Goal: Task Accomplishment & Management: Manage account settings

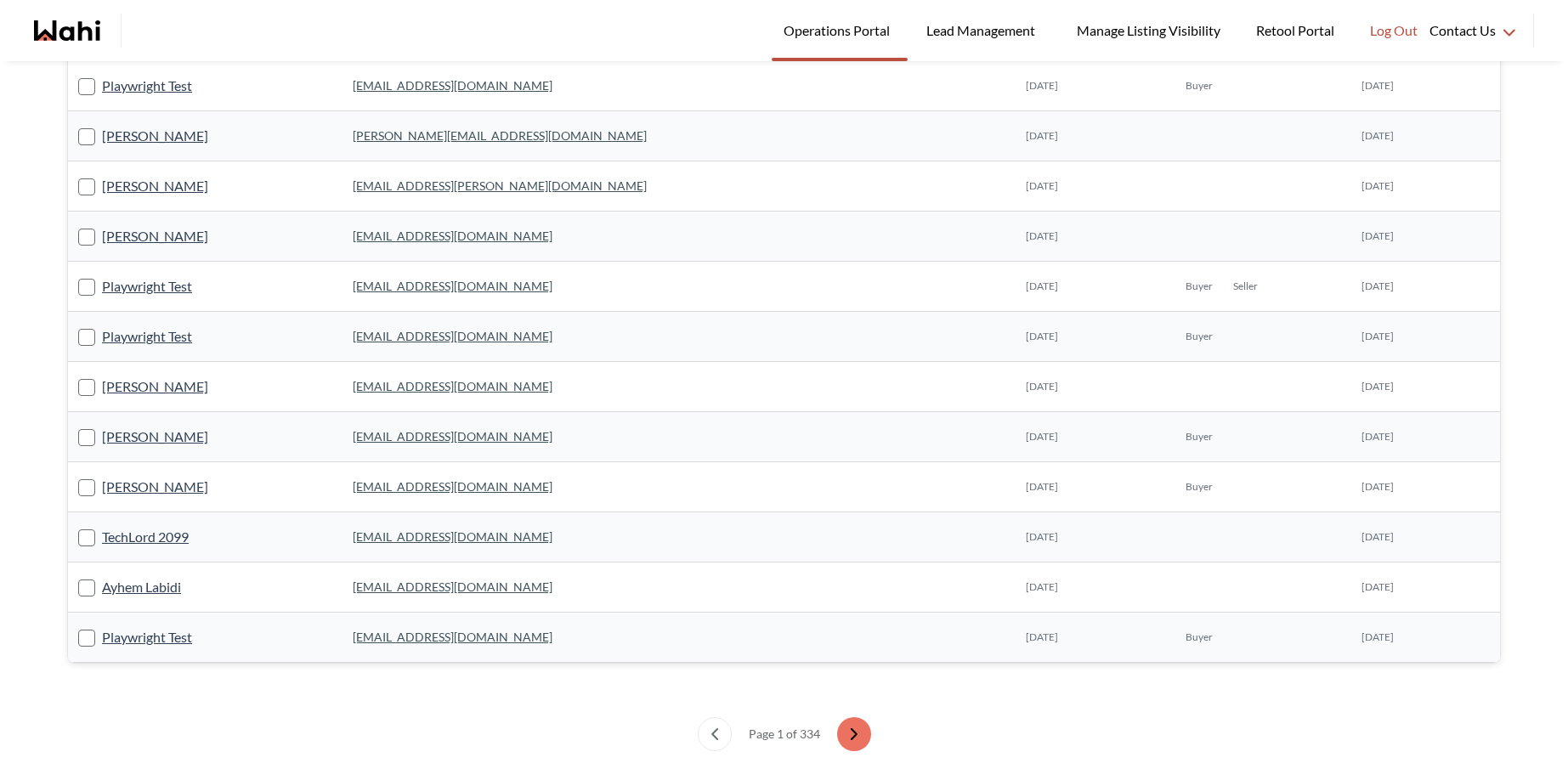
scroll to position [1120, 0]
click at [158, 445] on link "[PERSON_NAME]" at bounding box center [155, 438] width 106 height 22
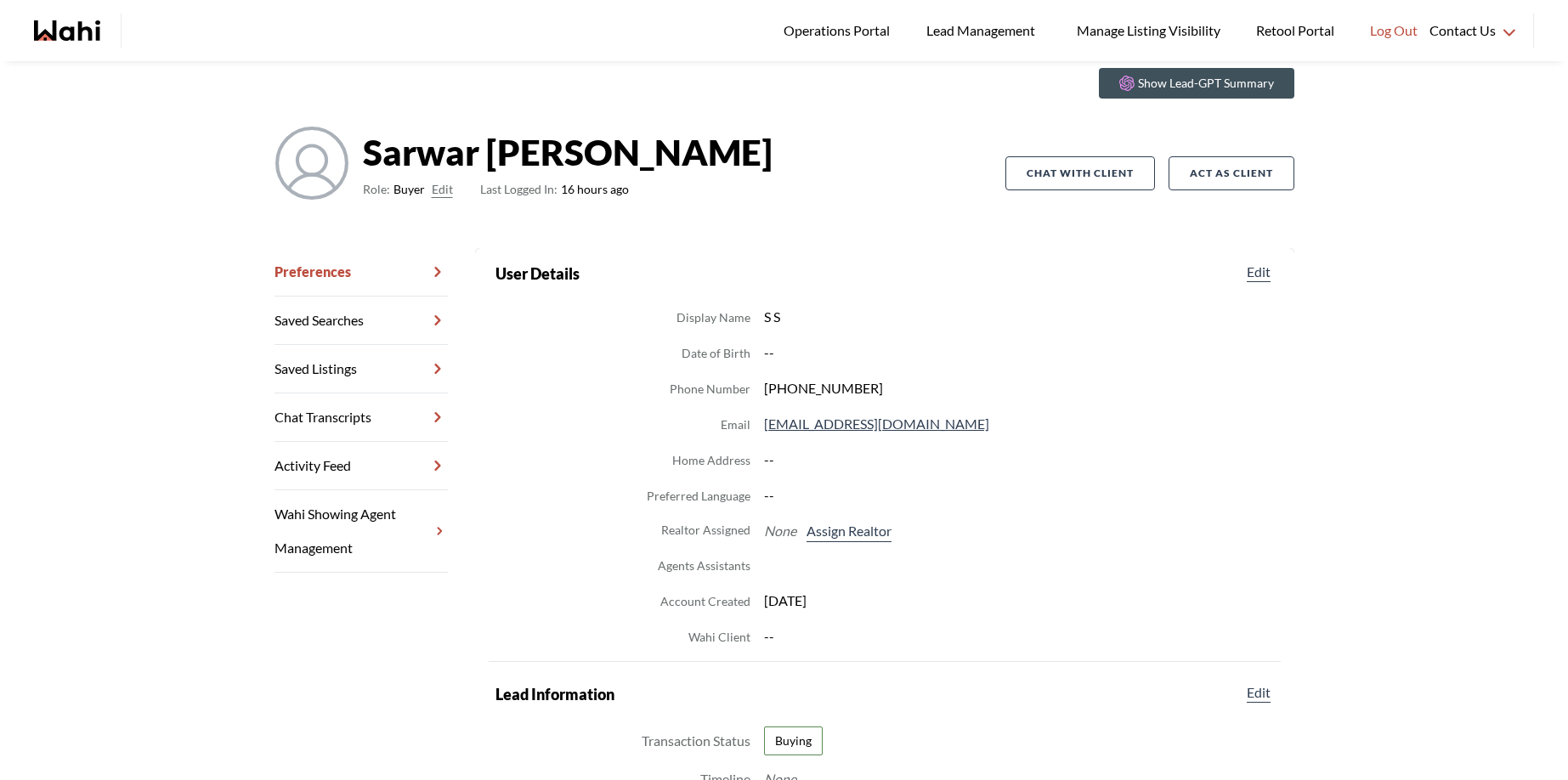
click at [325, 414] on link "Chat Transcripts" at bounding box center [360, 418] width 173 height 49
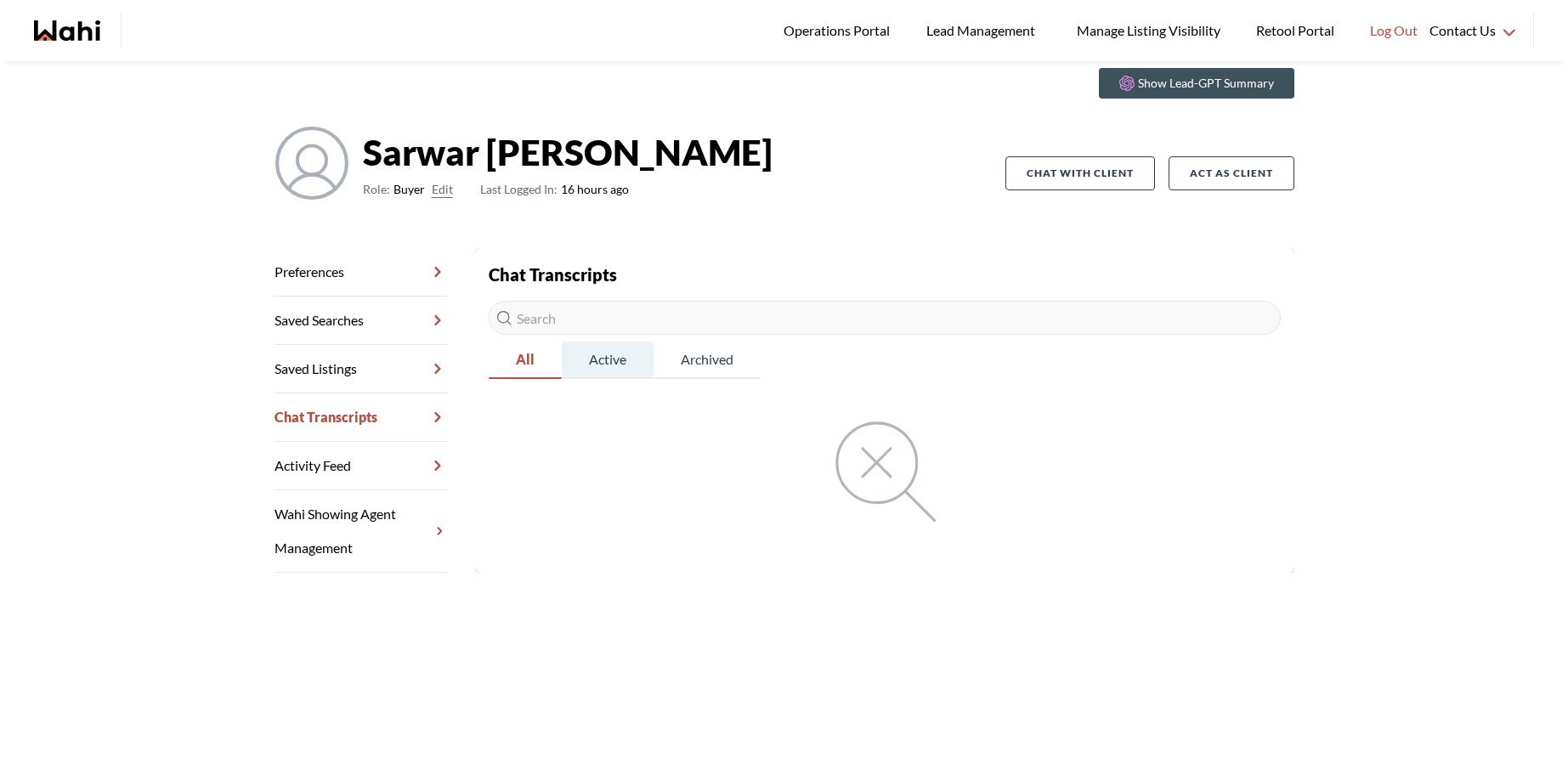
click at [583, 366] on span "Active" at bounding box center [607, 359] width 91 height 35
click at [673, 353] on span "Archived" at bounding box center [707, 359] width 106 height 35
click at [498, 363] on span "All" at bounding box center [524, 359] width 70 height 35
click at [325, 269] on link "Preferences" at bounding box center [360, 272] width 173 height 49
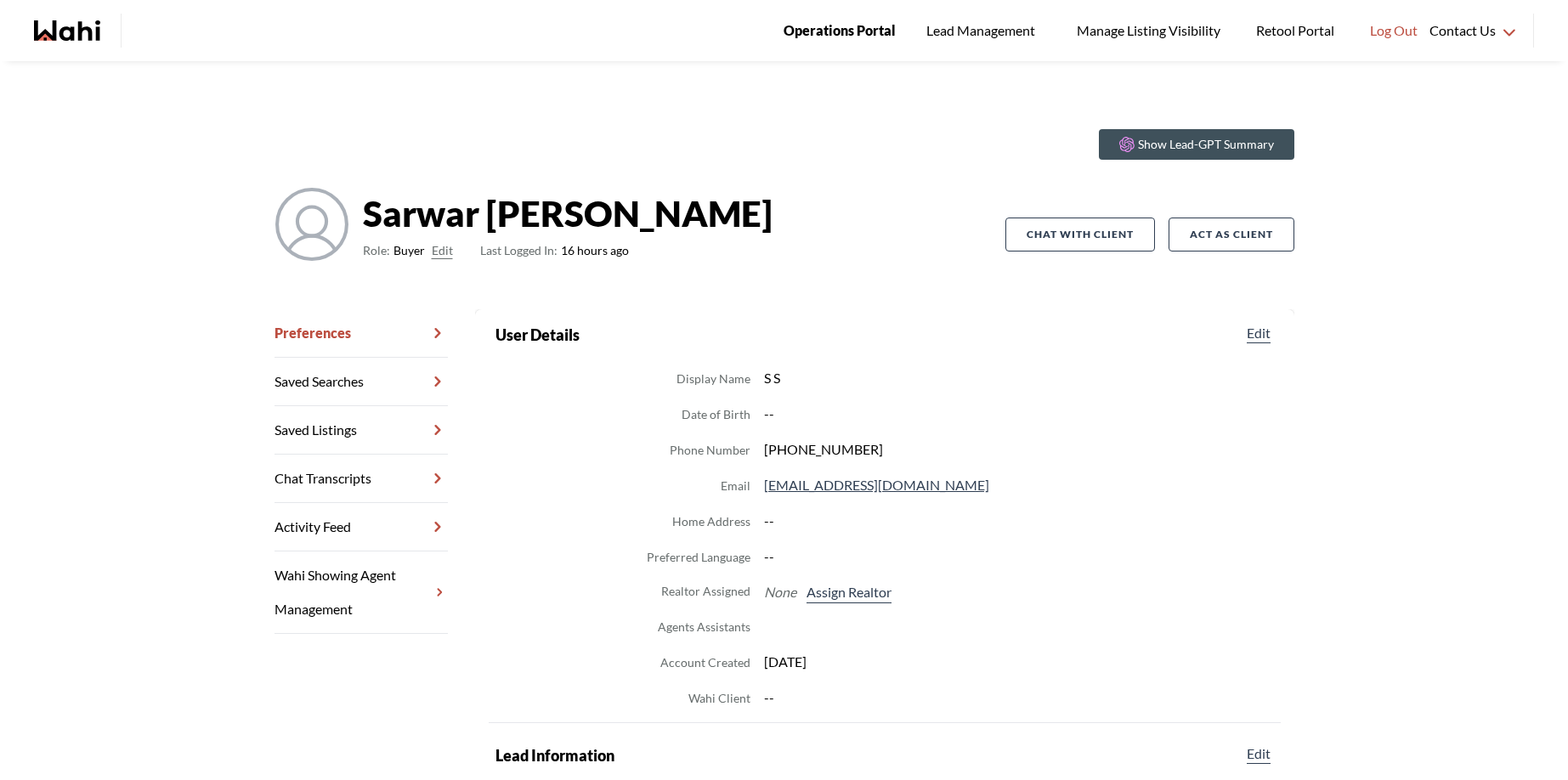
click at [836, 26] on span "Operations Portal" at bounding box center [839, 30] width 112 height 22
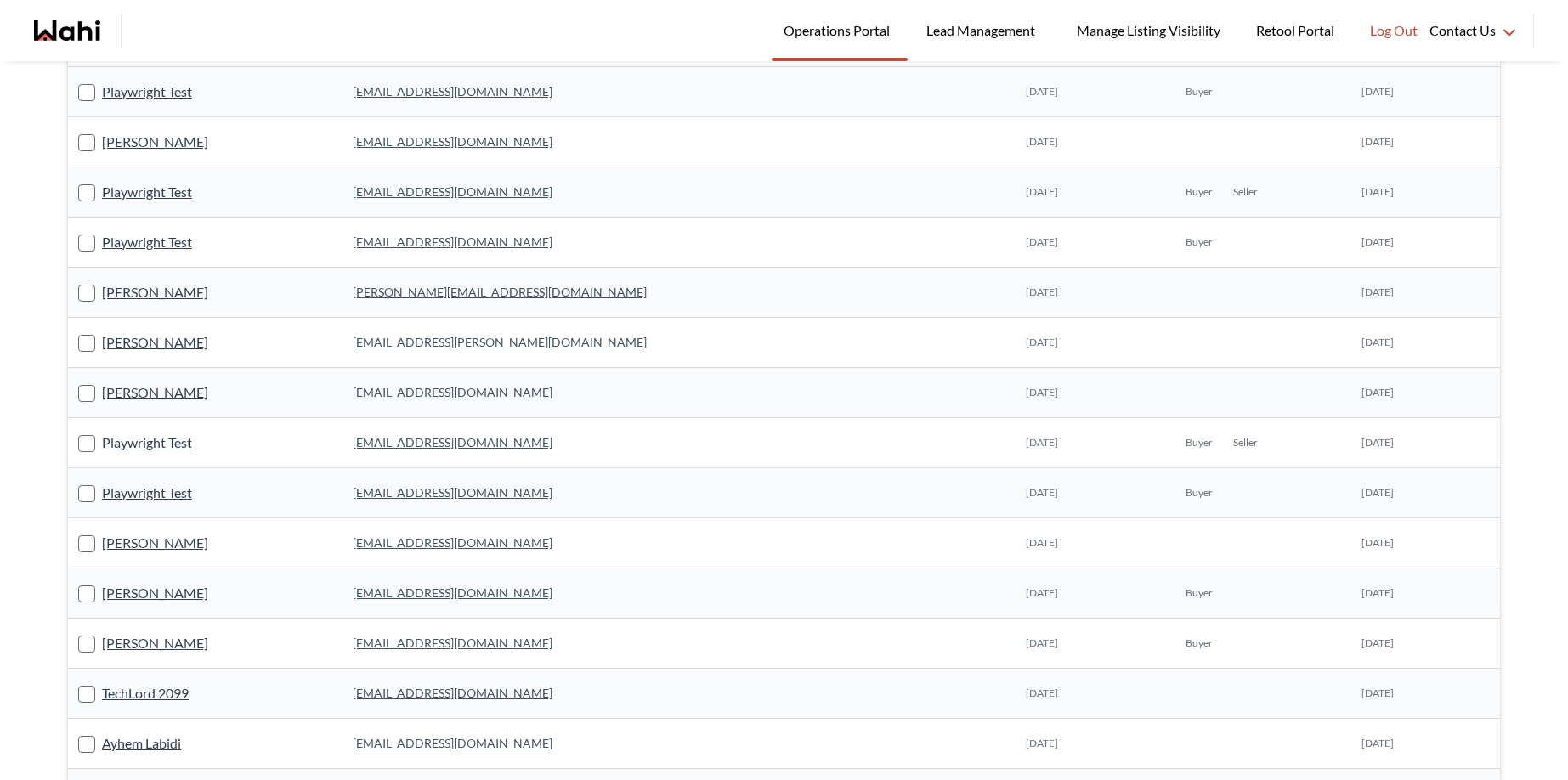
scroll to position [965, 0]
click at [150, 548] on link "[PERSON_NAME]" at bounding box center [155, 542] width 106 height 22
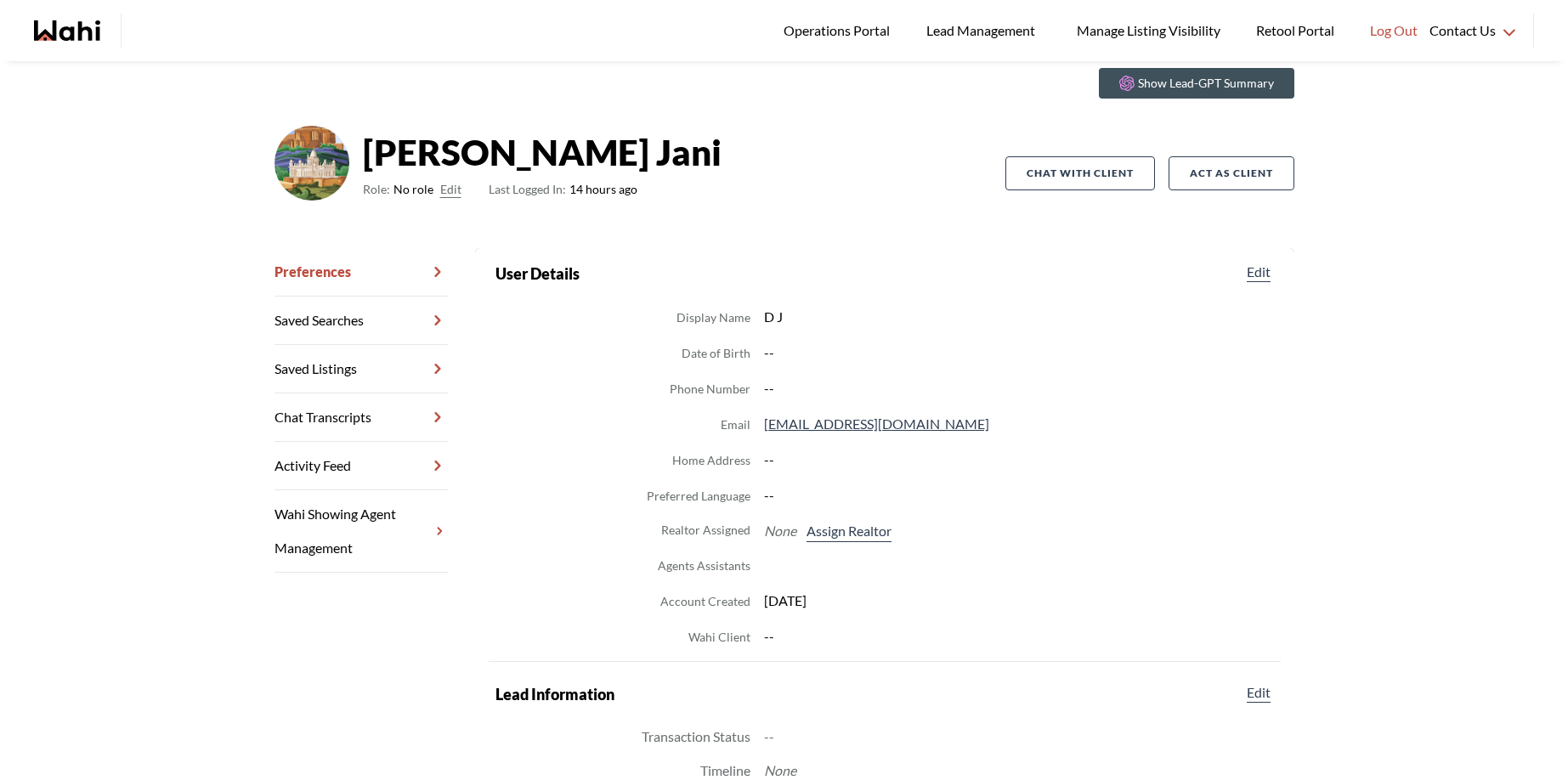
click at [319, 417] on link "Chat Transcripts" at bounding box center [360, 418] width 173 height 49
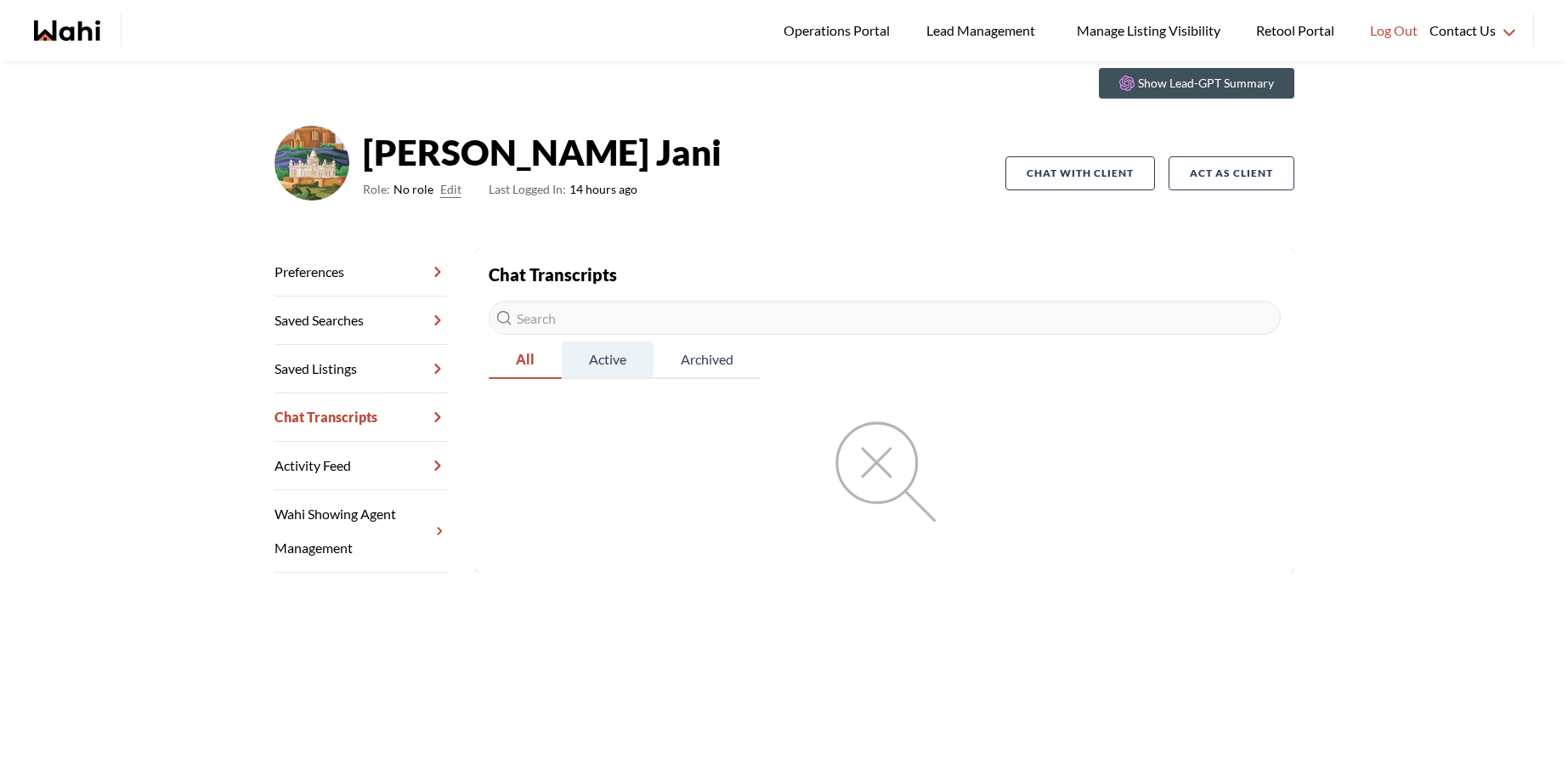
click at [609, 357] on span "Active" at bounding box center [607, 359] width 91 height 35
click at [682, 360] on span "Archived" at bounding box center [707, 359] width 106 height 35
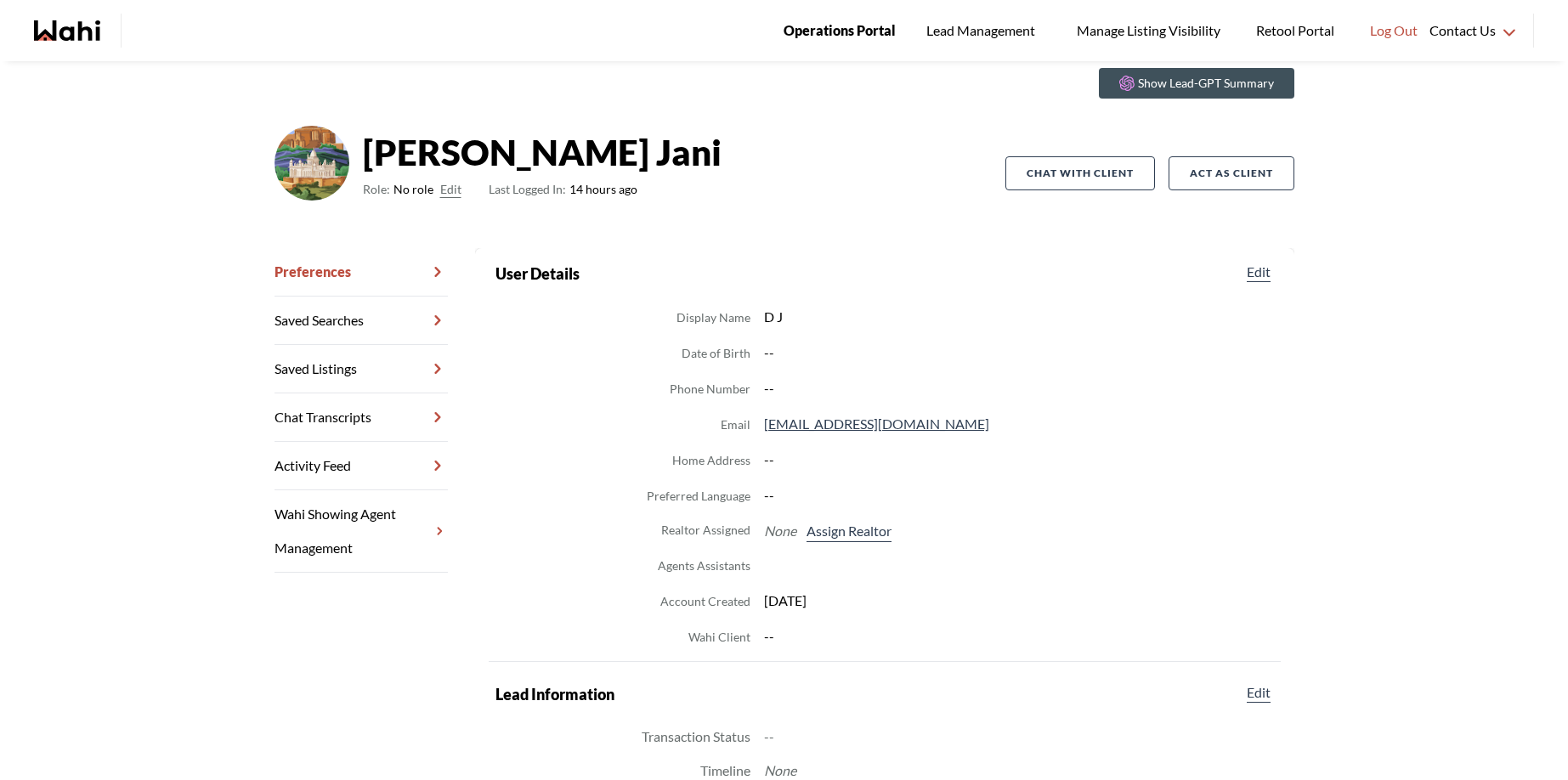
click at [806, 43] on link "Operations Portal" at bounding box center [839, 30] width 136 height 61
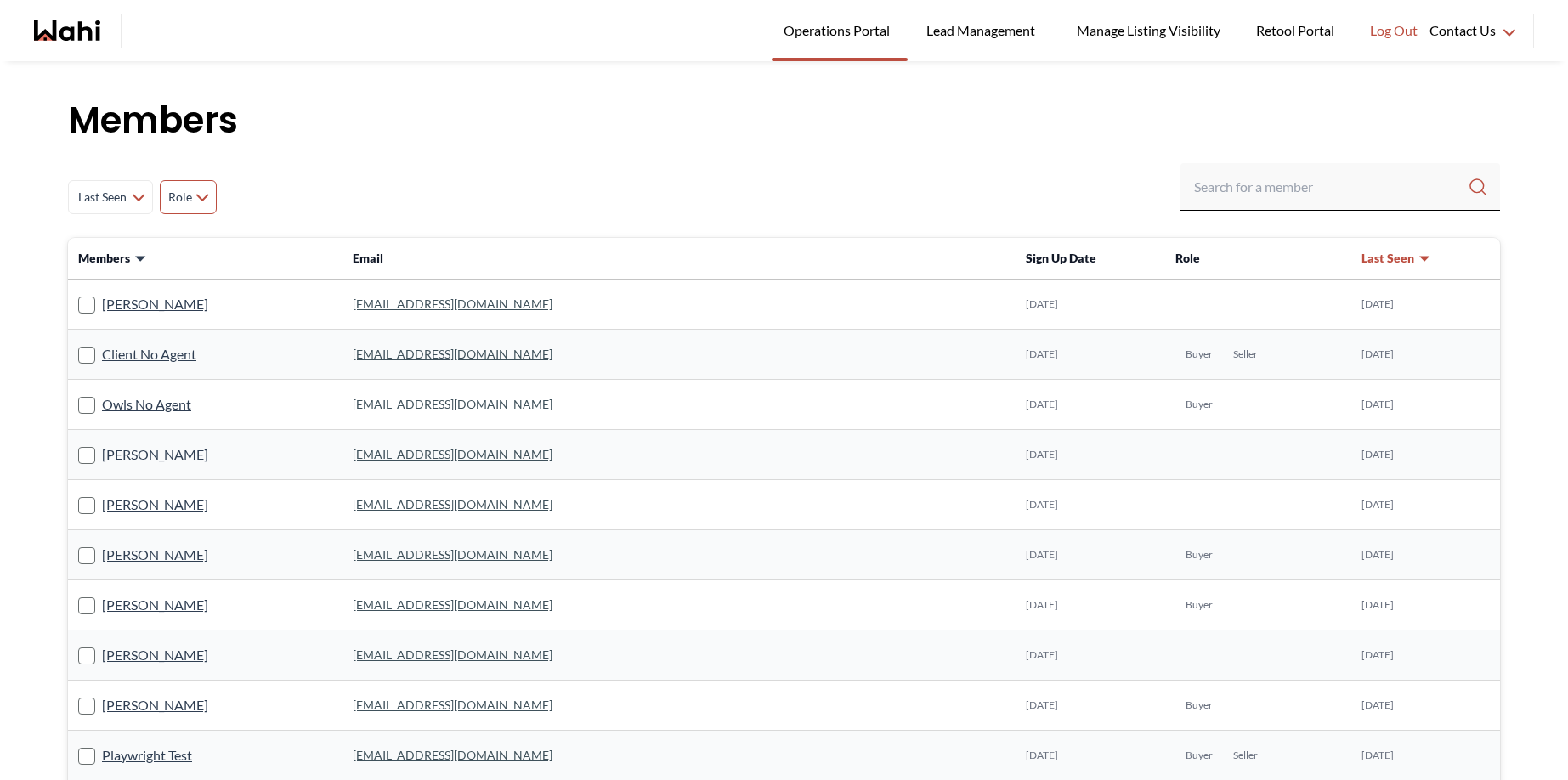
click at [201, 201] on button "Role" at bounding box center [188, 197] width 57 height 34
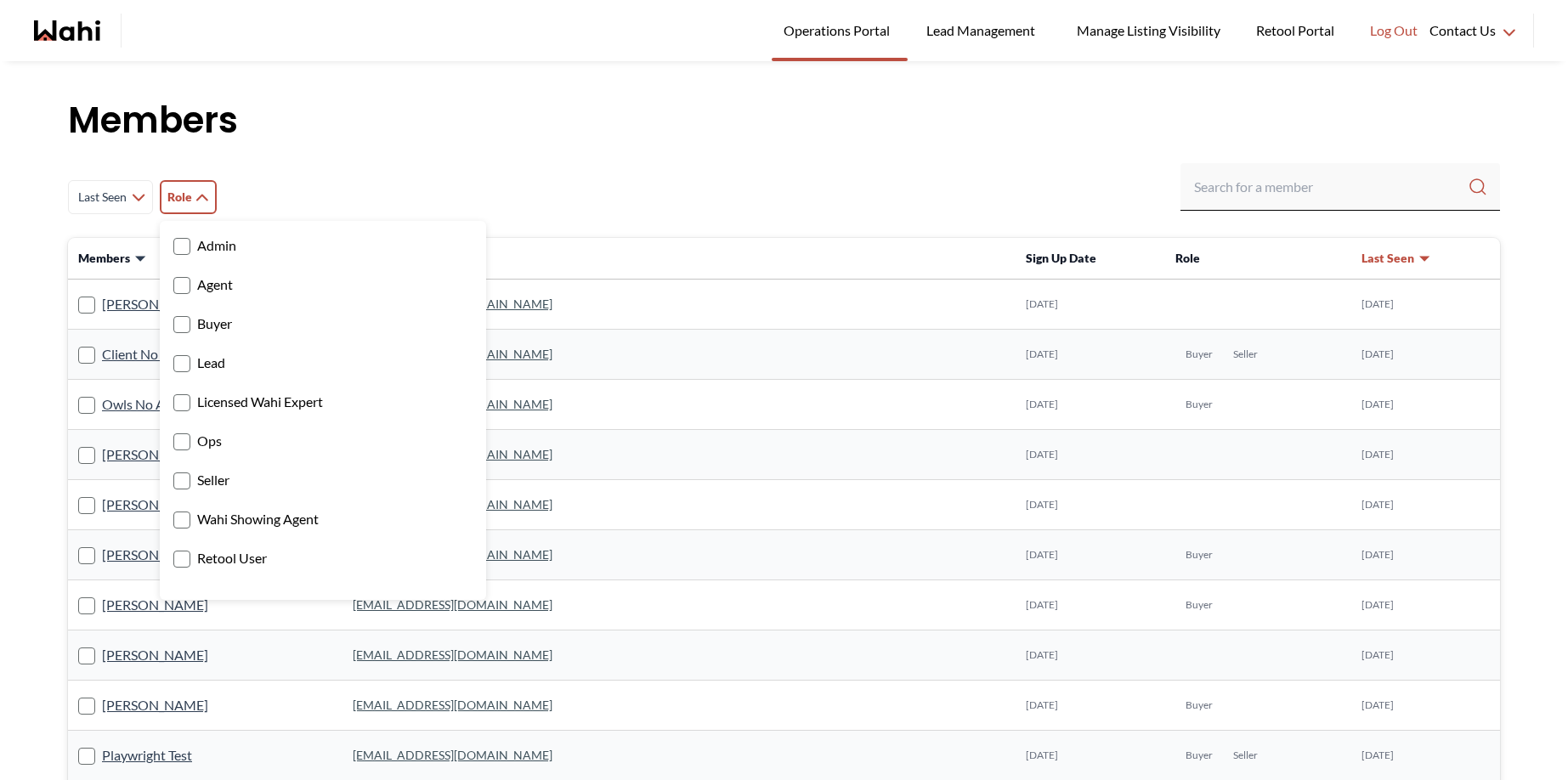
click at [186, 332] on rect at bounding box center [182, 325] width 16 height 16
click at [173, 324] on input "Buyer" at bounding box center [173, 319] width 0 height 11
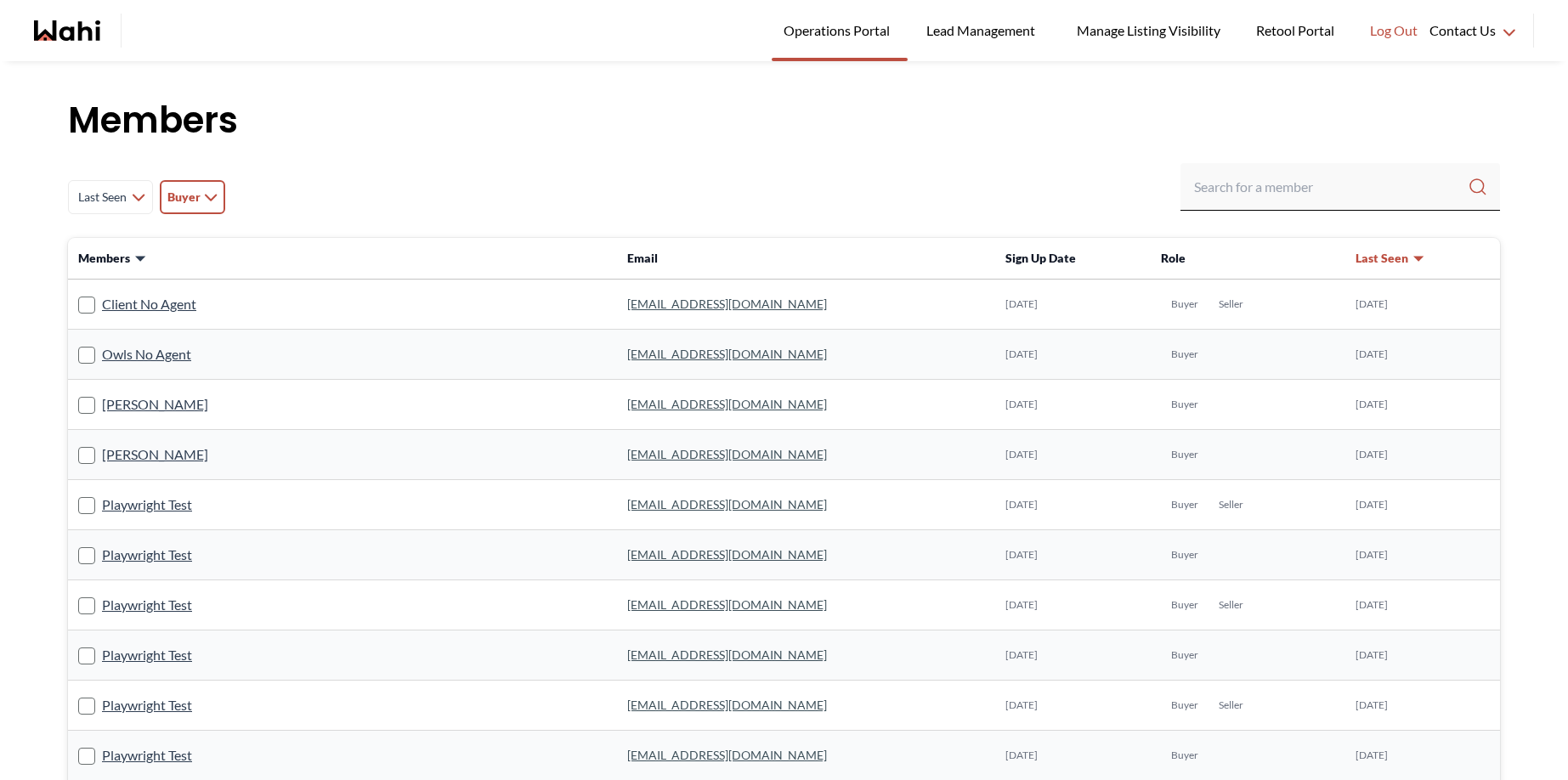
click at [667, 163] on div "Last Seen Less day than [DATE] [DATE] - [DATE] [DATE] - [DATE] [DATE] - [DATE] …" at bounding box center [784, 197] width 1432 height 68
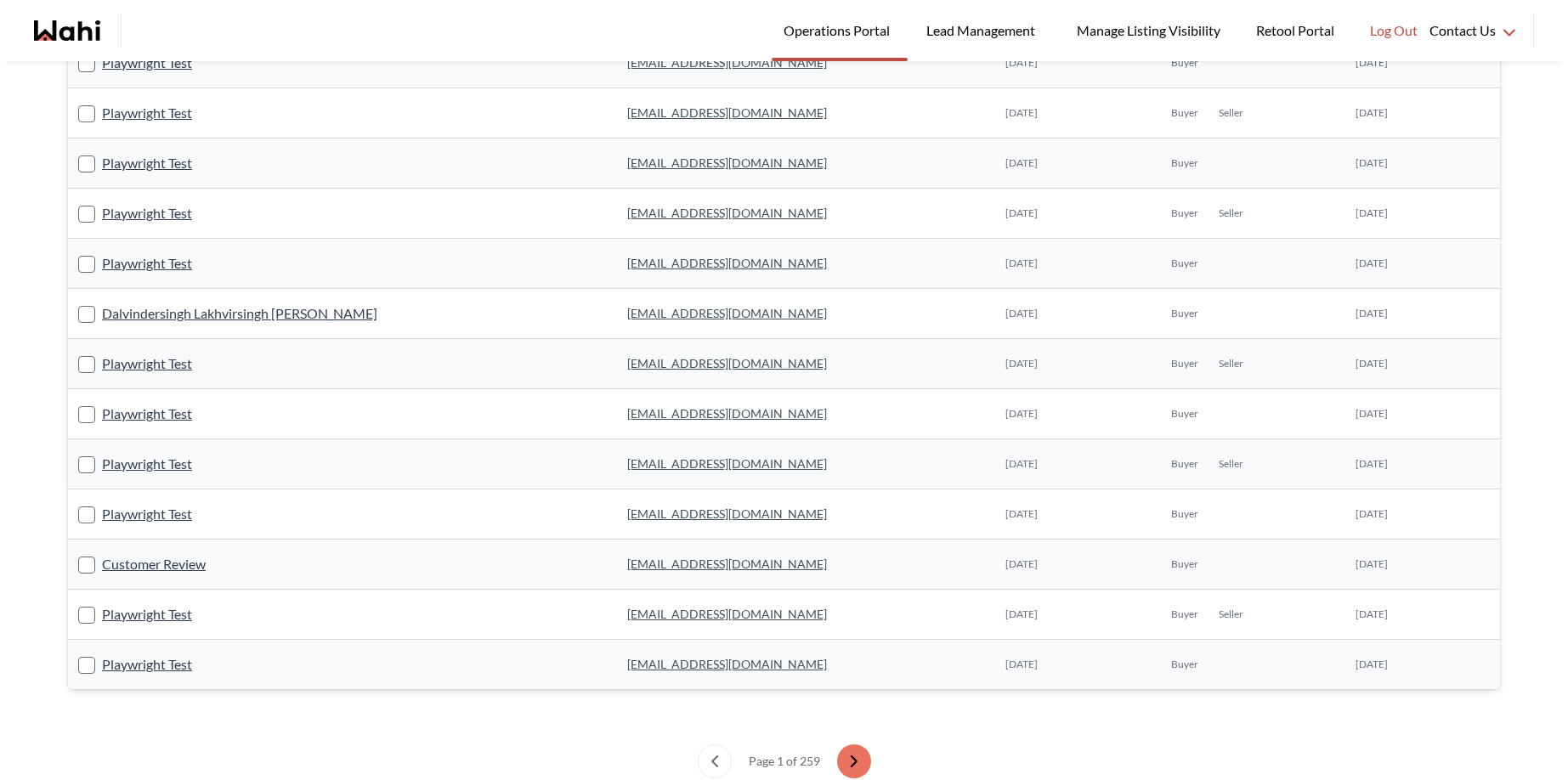
scroll to position [1126, 0]
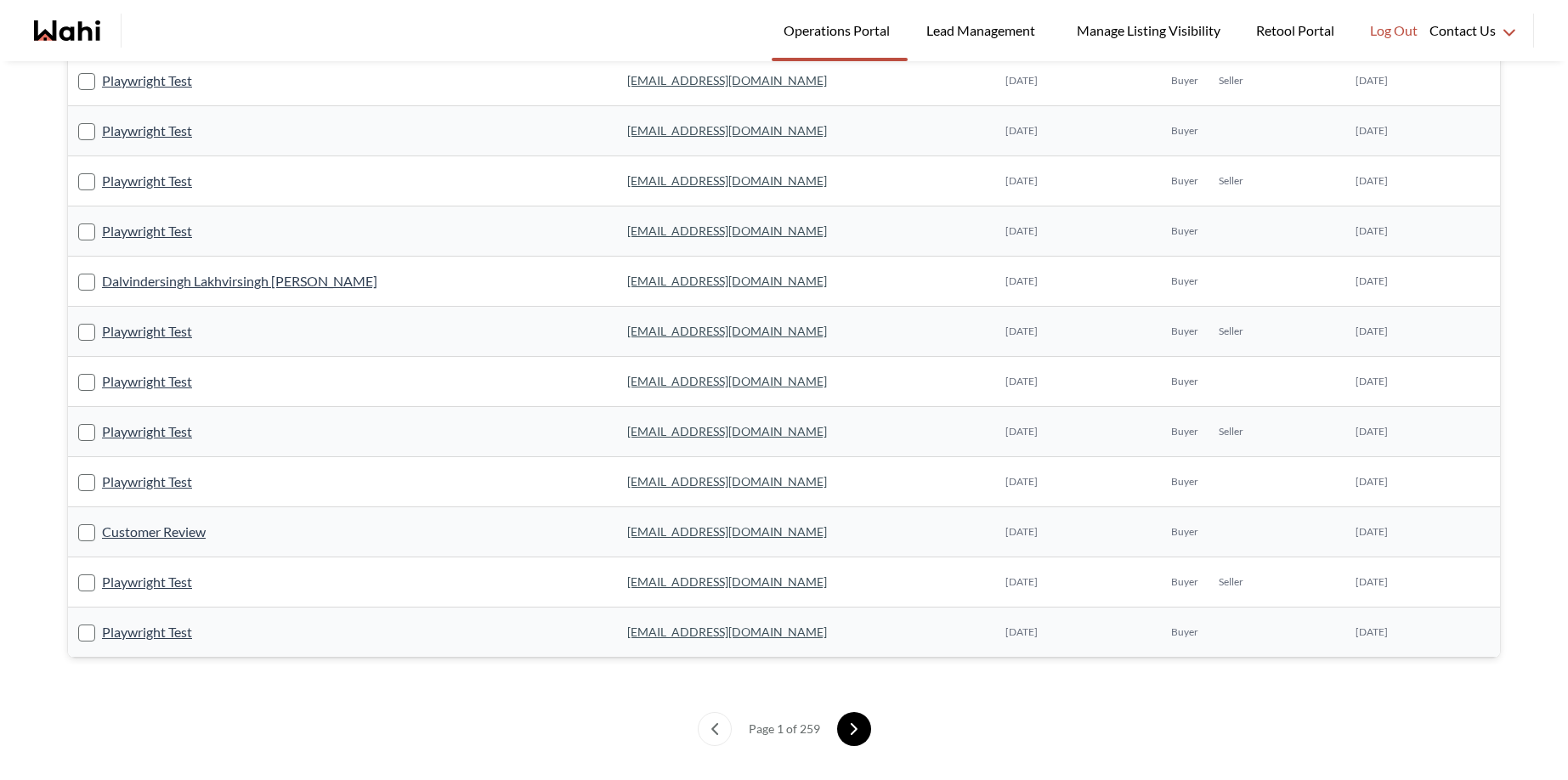
click at [848, 725] on icon "next page" at bounding box center [854, 729] width 12 height 12
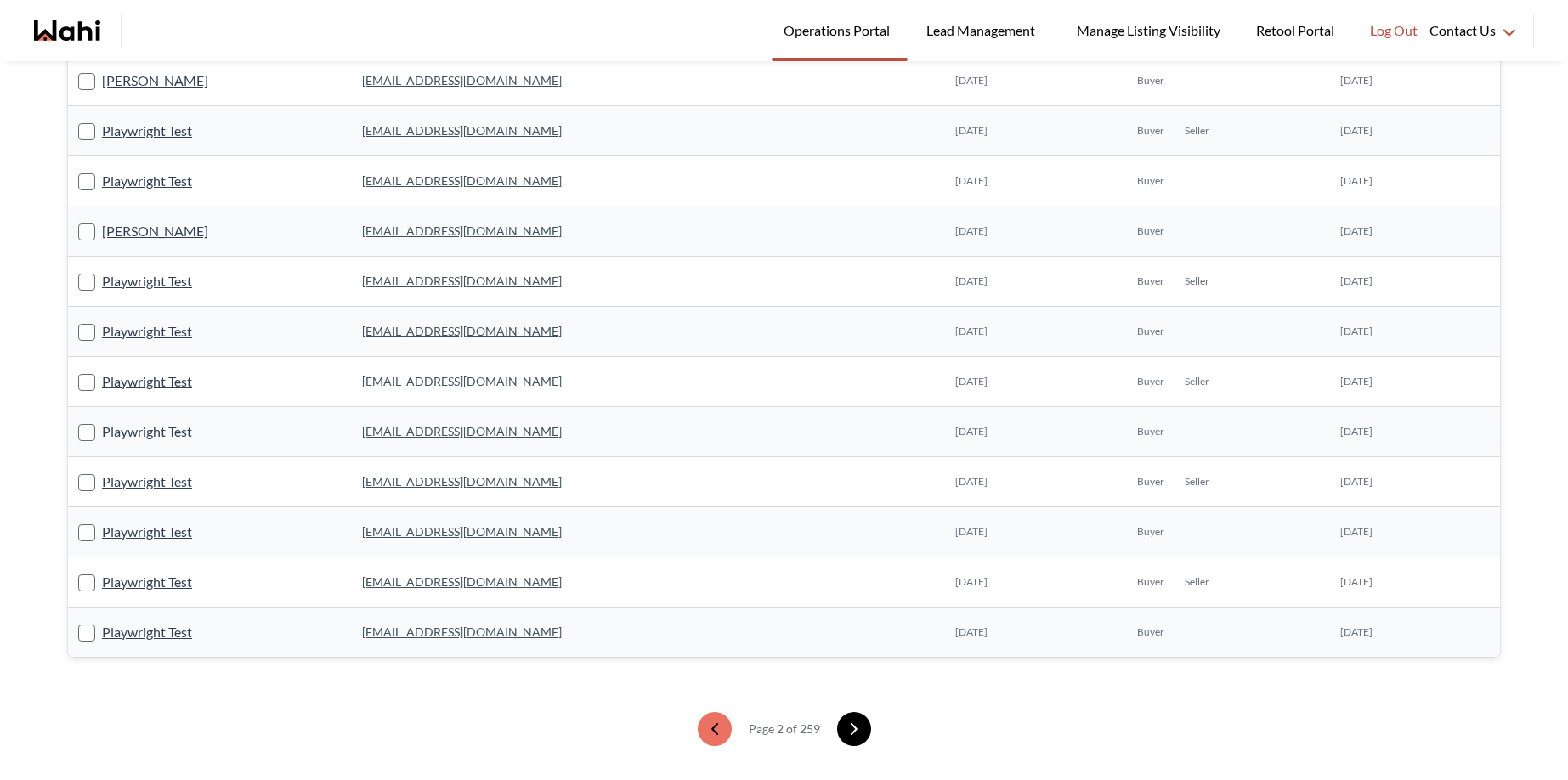
click at [854, 734] on button "next page" at bounding box center [855, 729] width 34 height 34
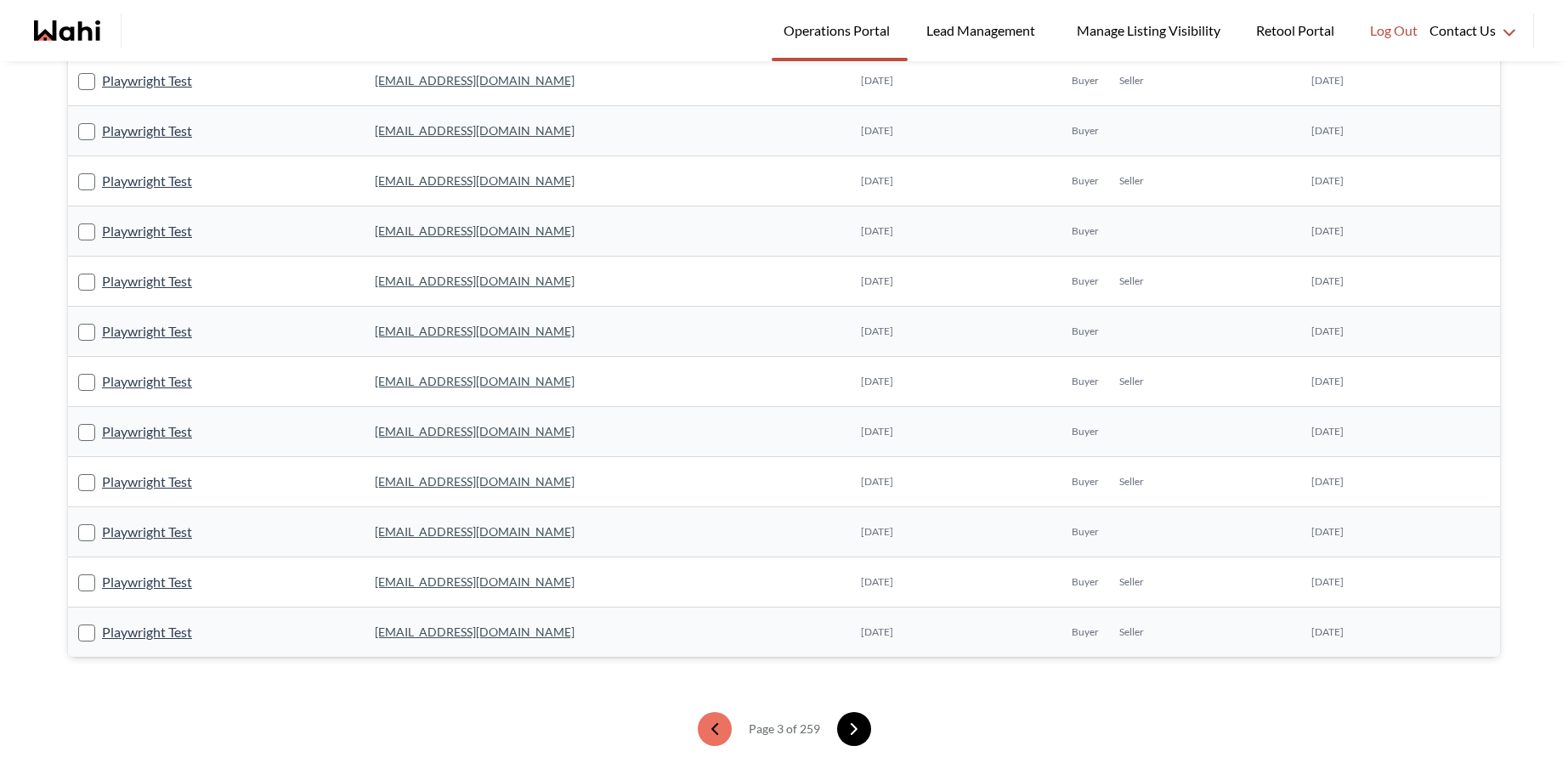
click at [851, 735] on icon "next page" at bounding box center [854, 729] width 12 height 12
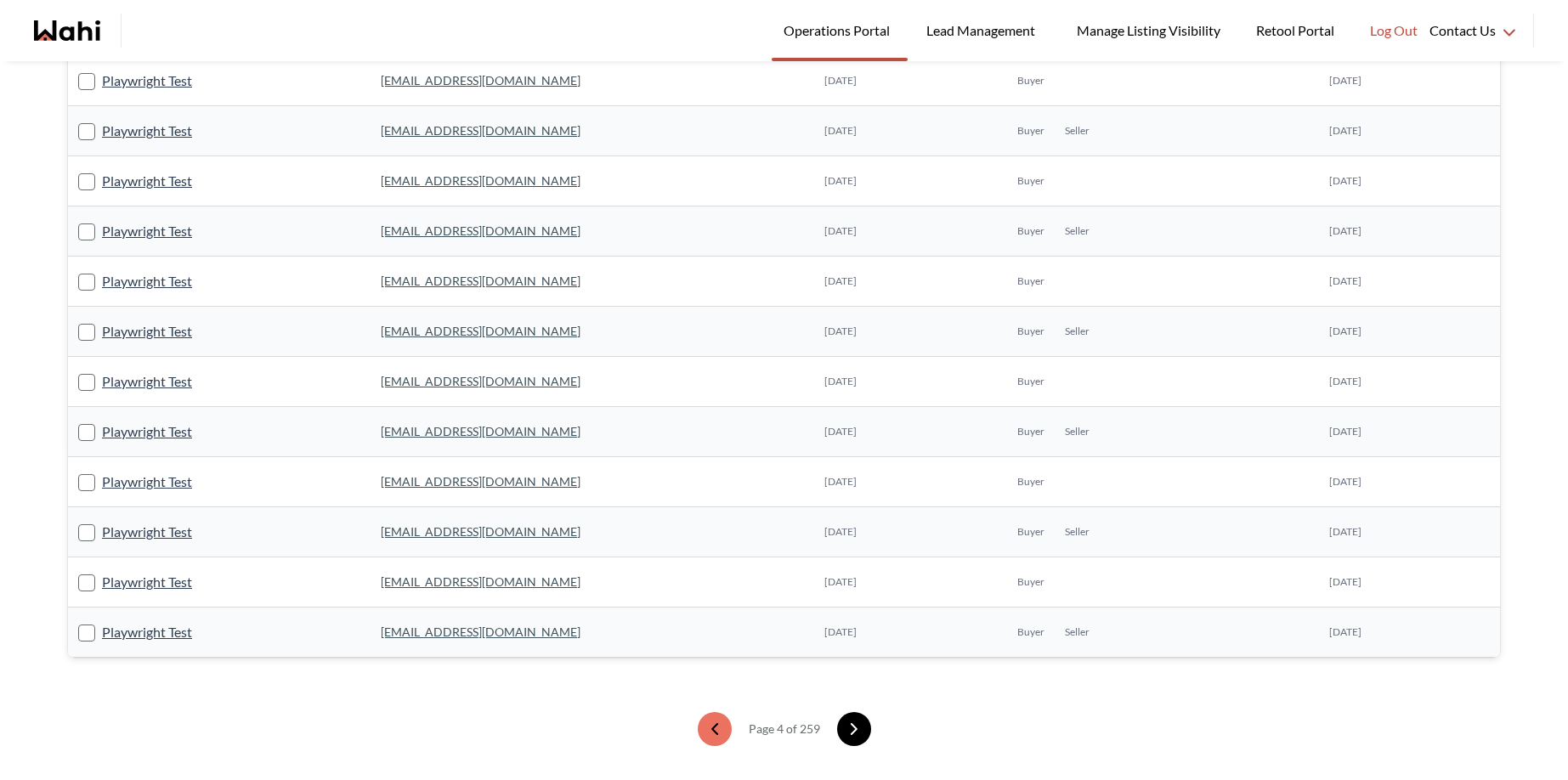
click at [851, 733] on icon "next page" at bounding box center [854, 729] width 5 height 10
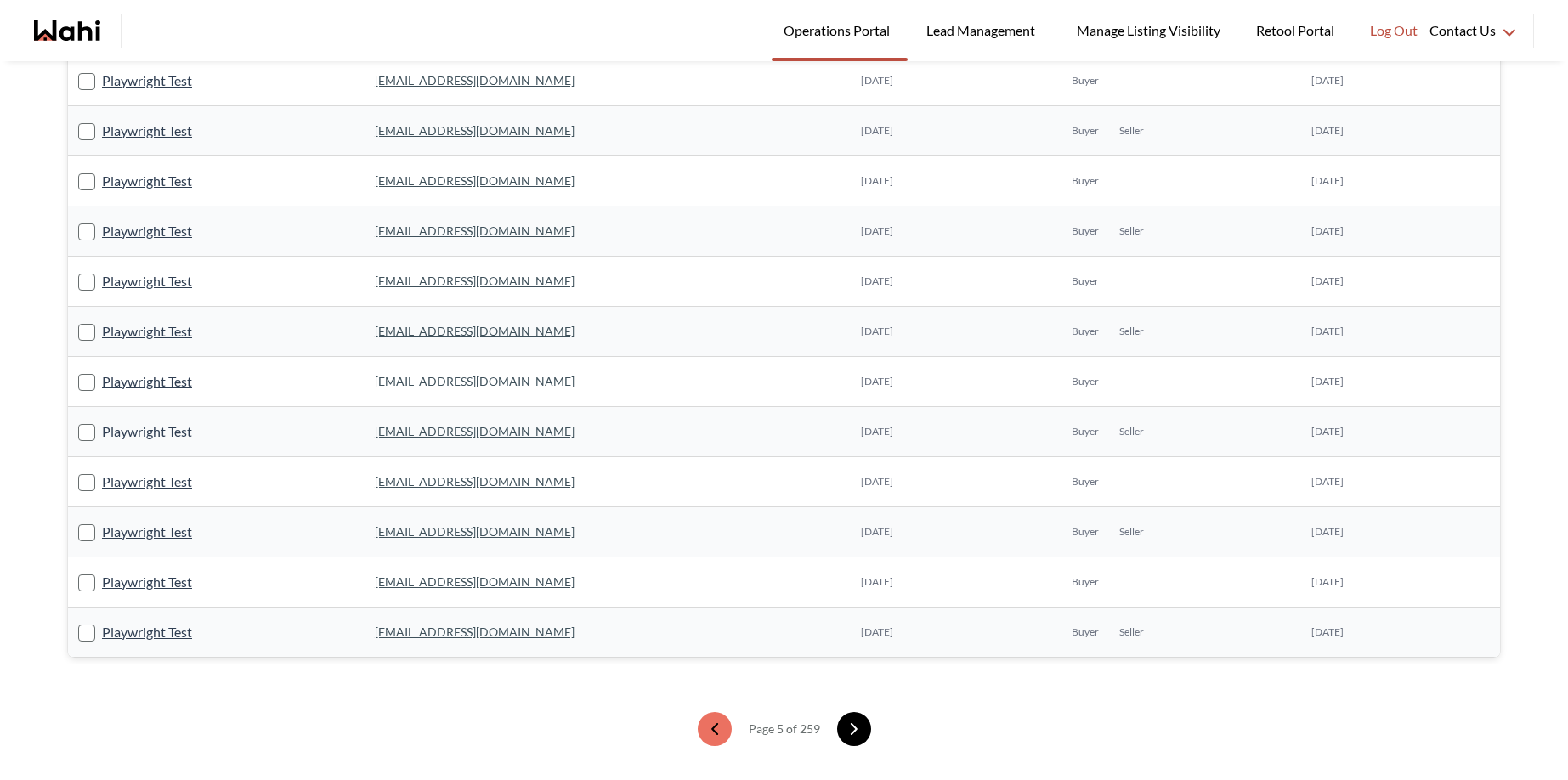
click at [848, 729] on icon "next page" at bounding box center [854, 729] width 12 height 12
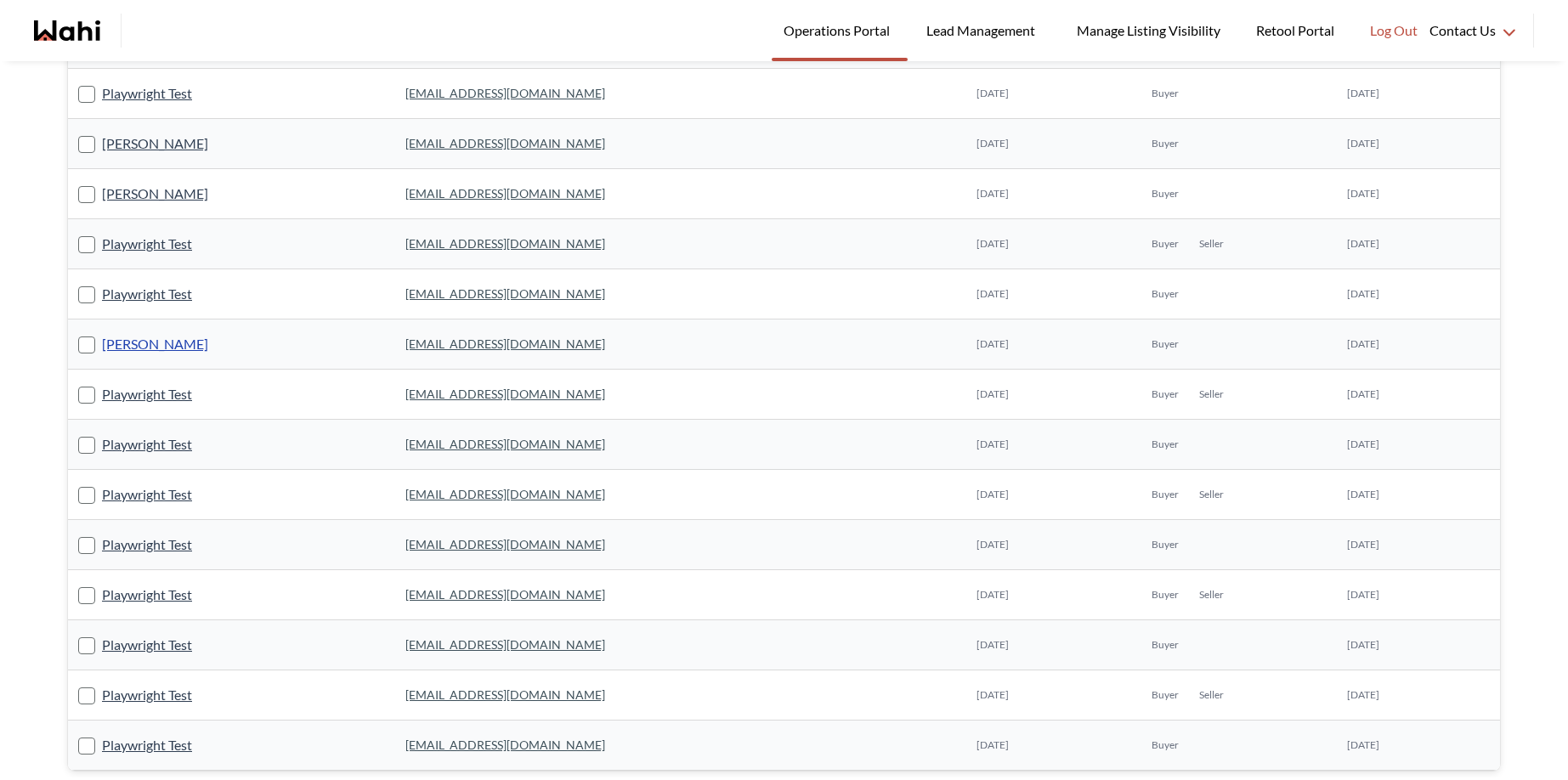
scroll to position [993, 0]
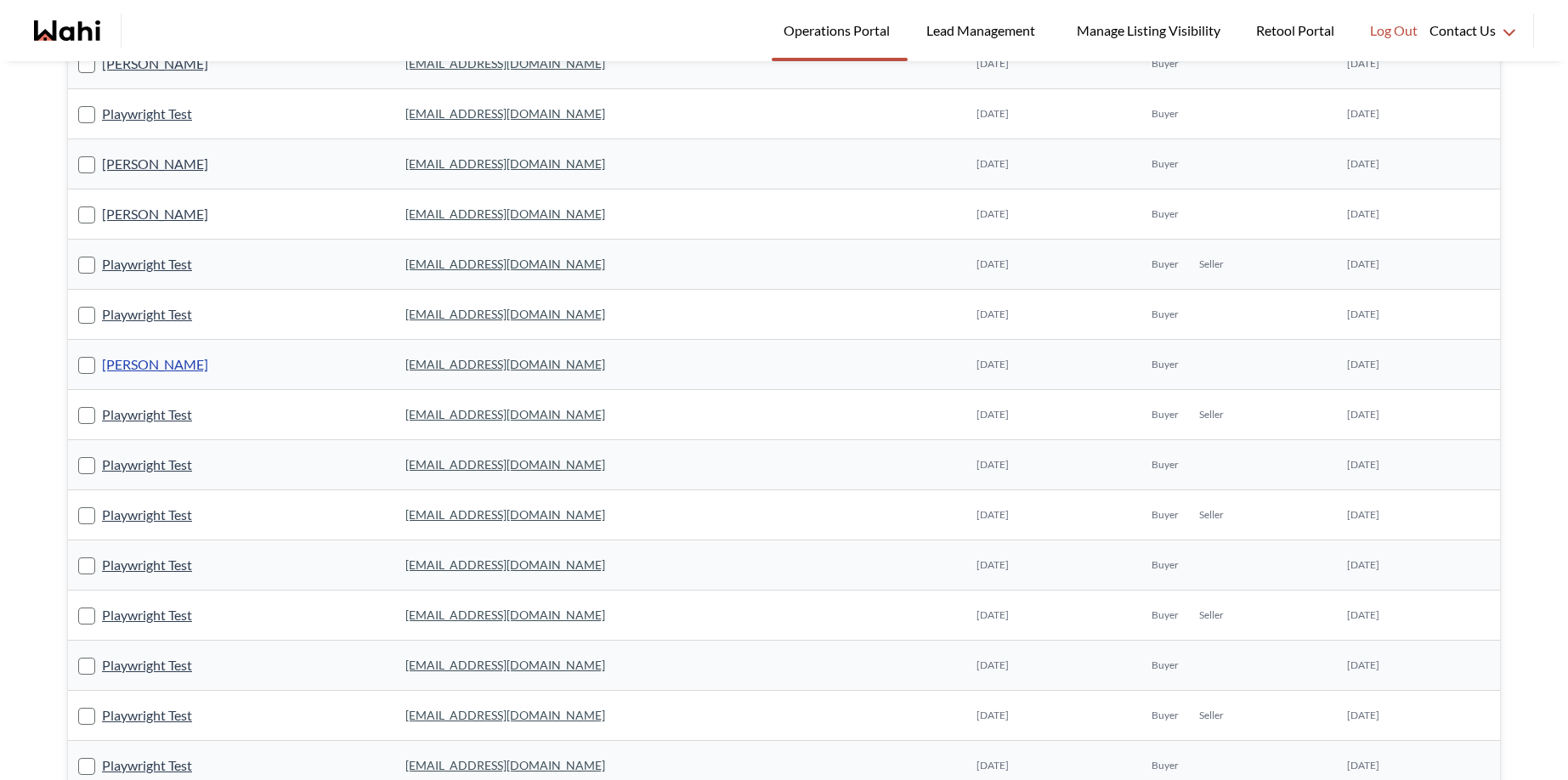
click at [173, 361] on link "Maita Navarro" at bounding box center [155, 365] width 106 height 22
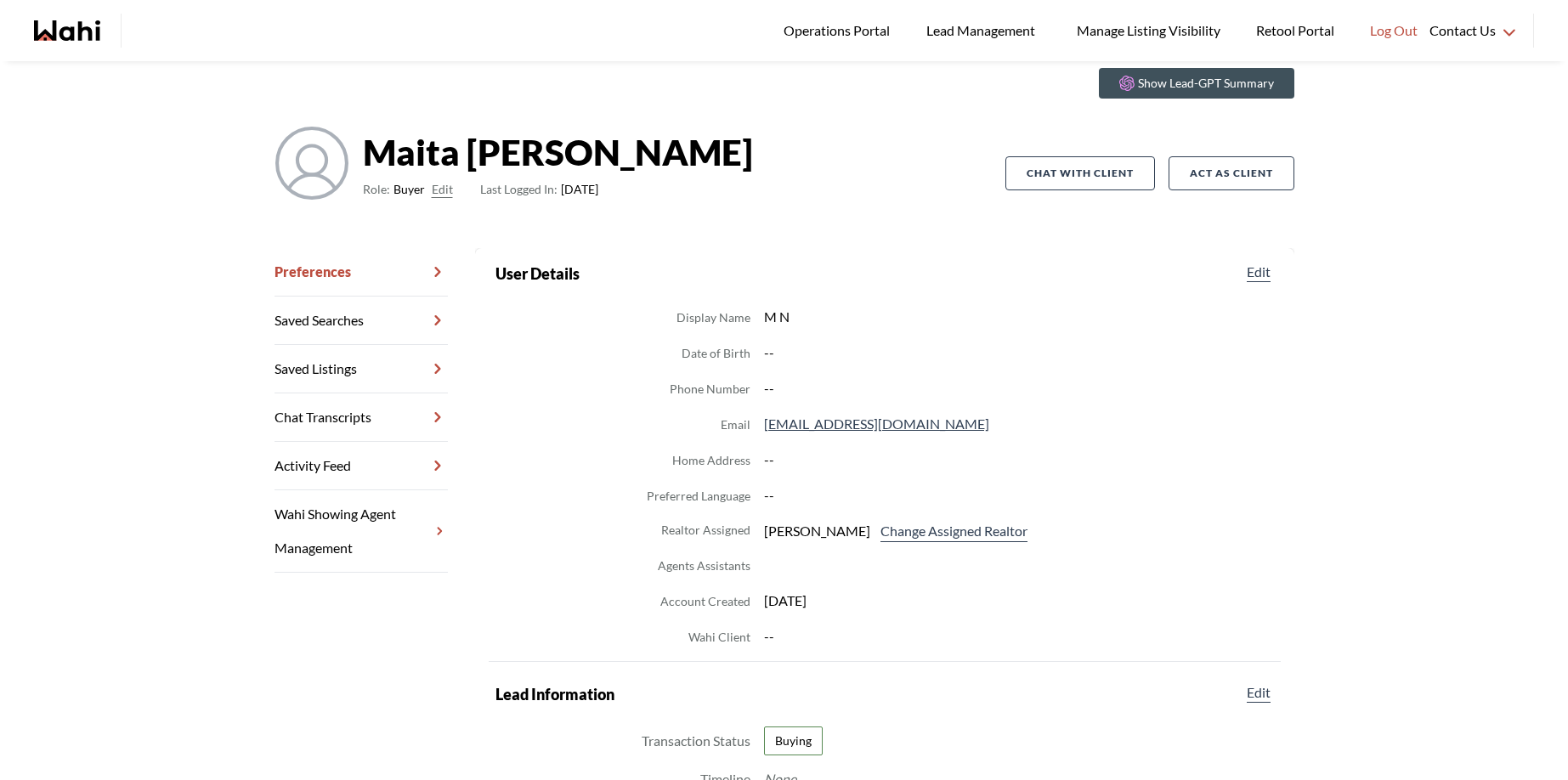
click at [330, 419] on link "Chat Transcripts" at bounding box center [360, 418] width 173 height 49
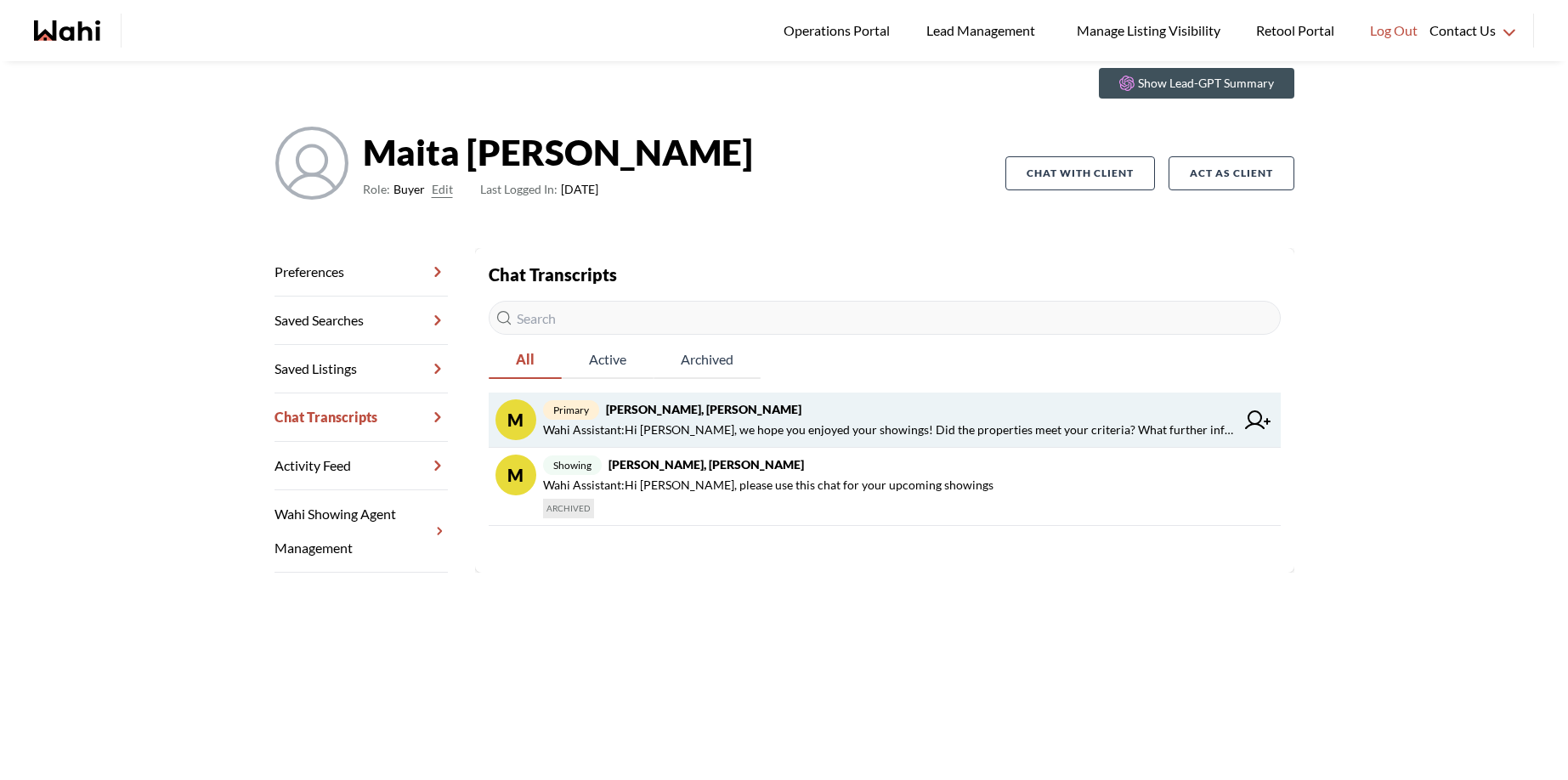
click at [726, 418] on span "primary Maita Navarro, Faraz" at bounding box center [889, 409] width 692 height 20
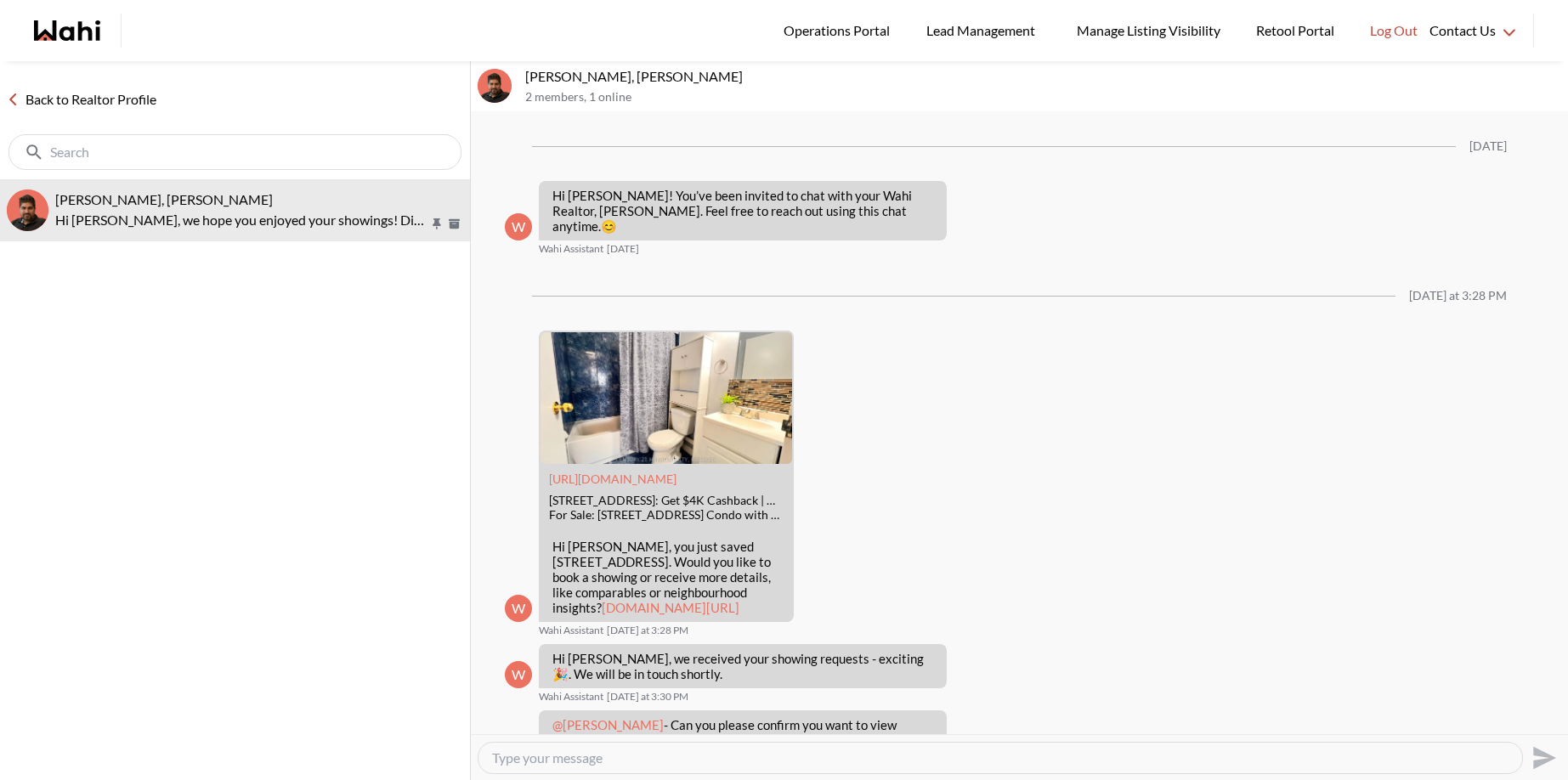
click at [36, 101] on link "Back to Realtor Profile" at bounding box center [82, 99] width 163 height 22
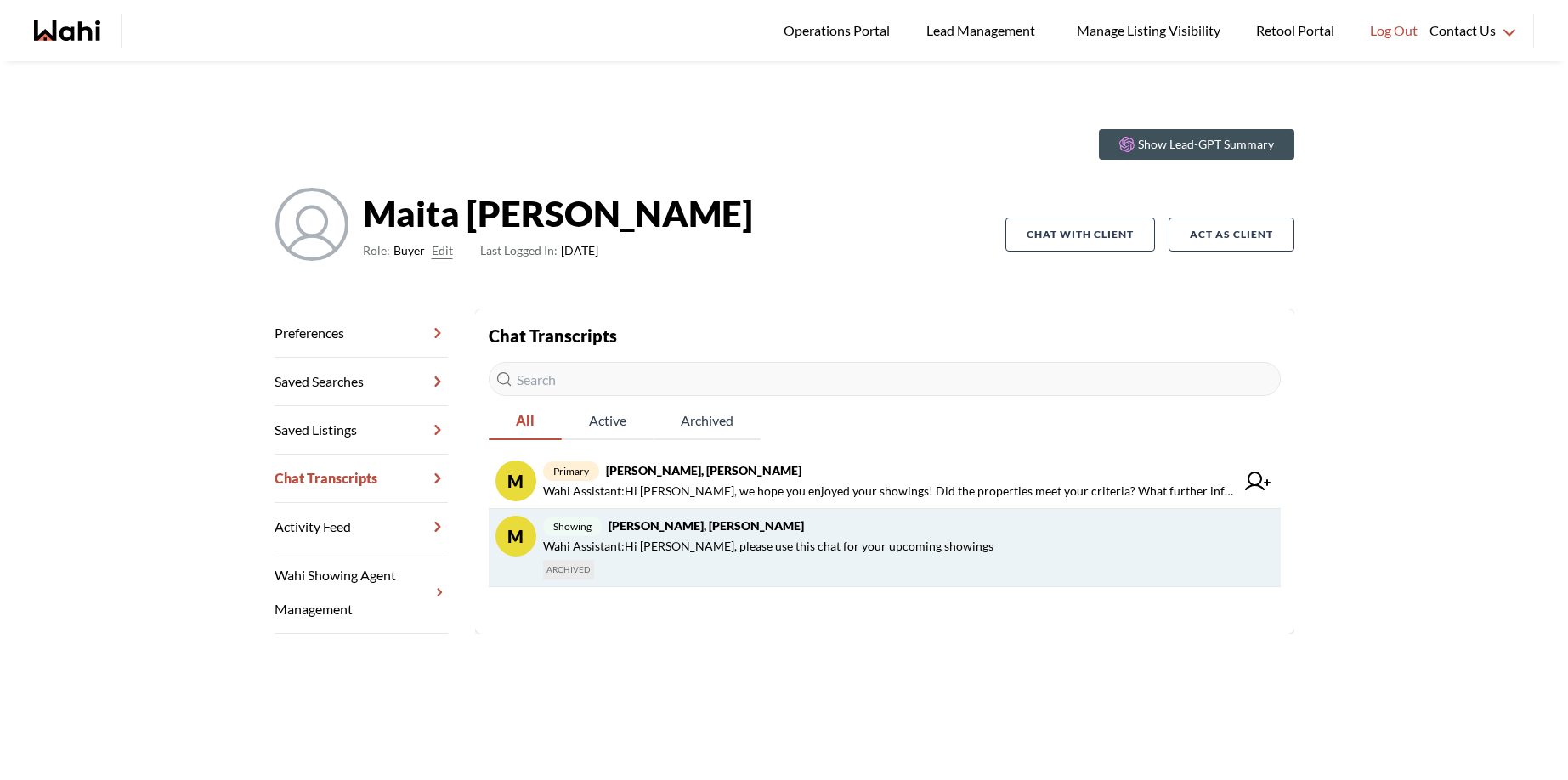
click at [642, 527] on strong "Maita Navarro, Paul, Faraz" at bounding box center [706, 525] width 195 height 14
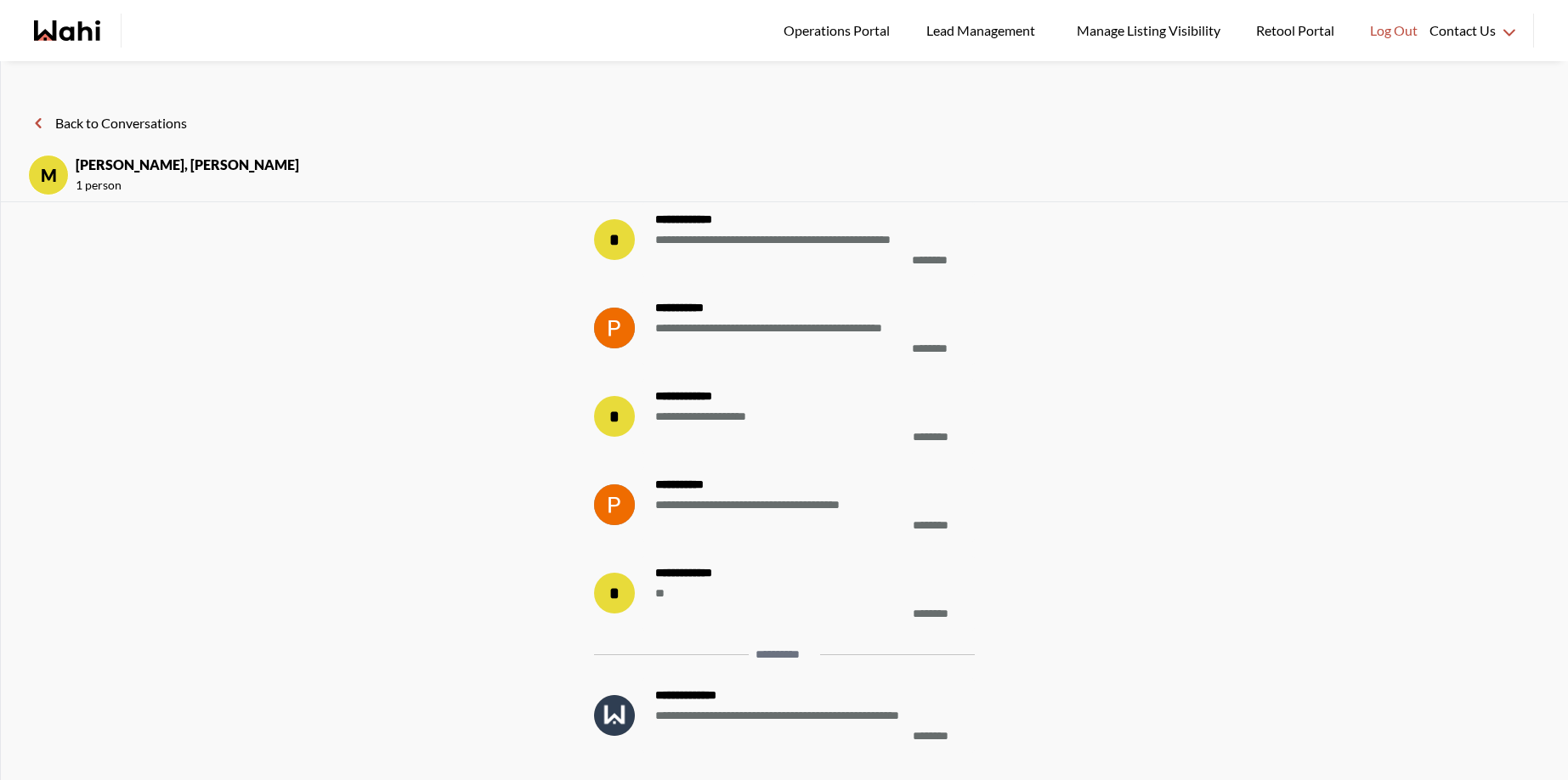
click at [729, 242] on span "**********" at bounding box center [808, 240] width 306 height 20
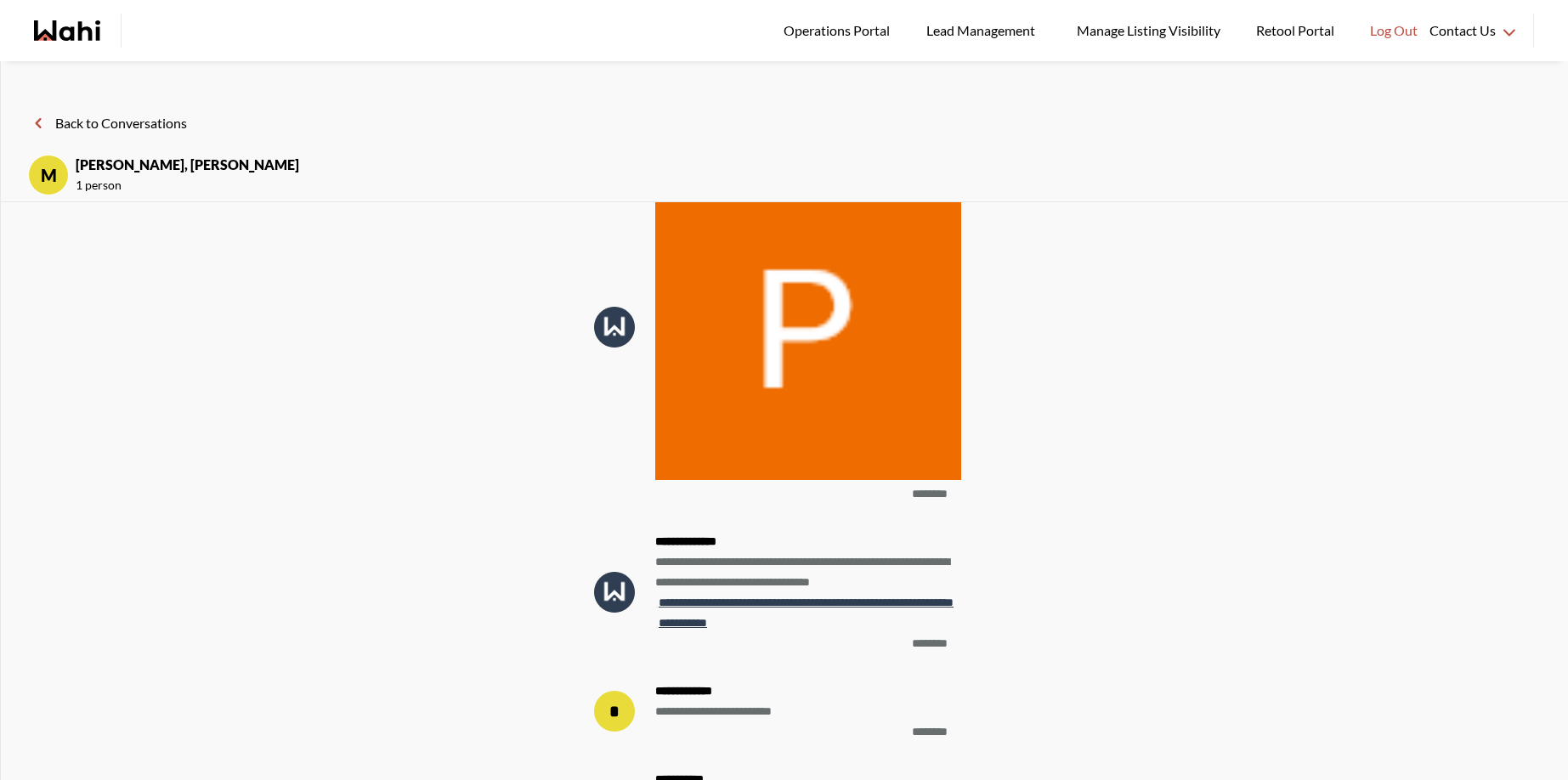
scroll to position [-827, 0]
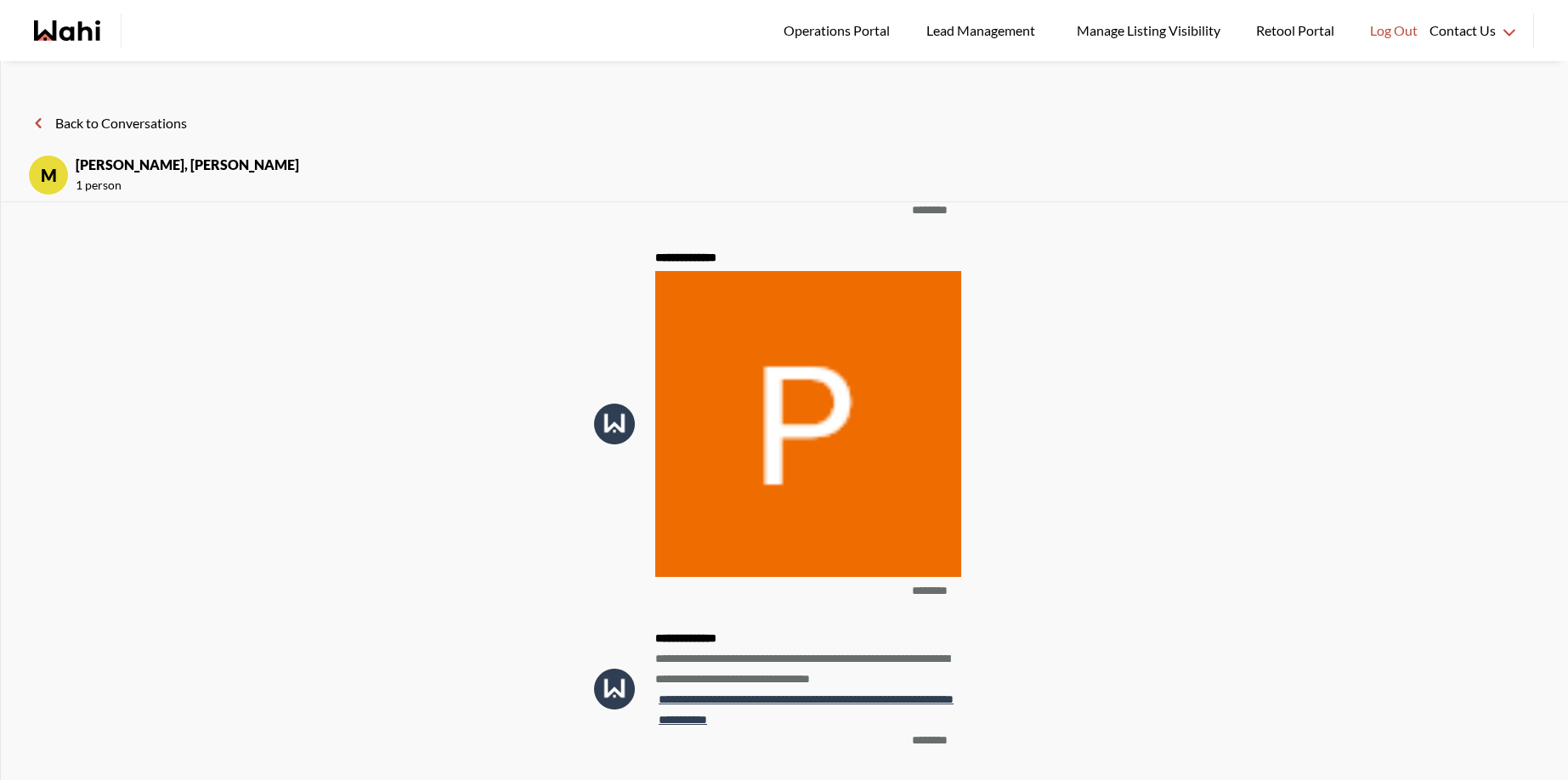
click at [758, 451] on img at bounding box center [808, 424] width 306 height 306
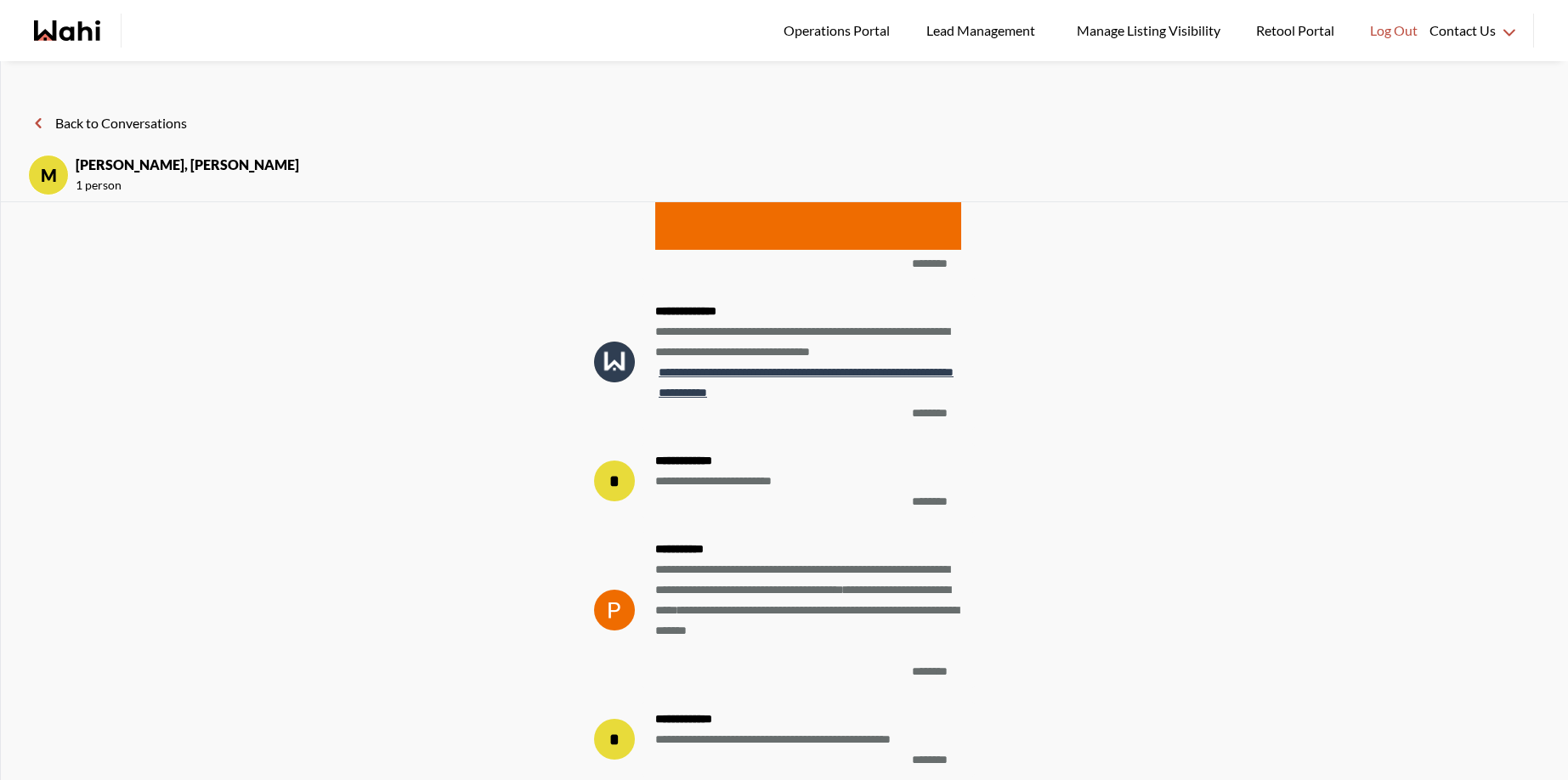
scroll to position [-499, 0]
click at [79, 123] on button "Back to Conversations" at bounding box center [107, 122] width 159 height 22
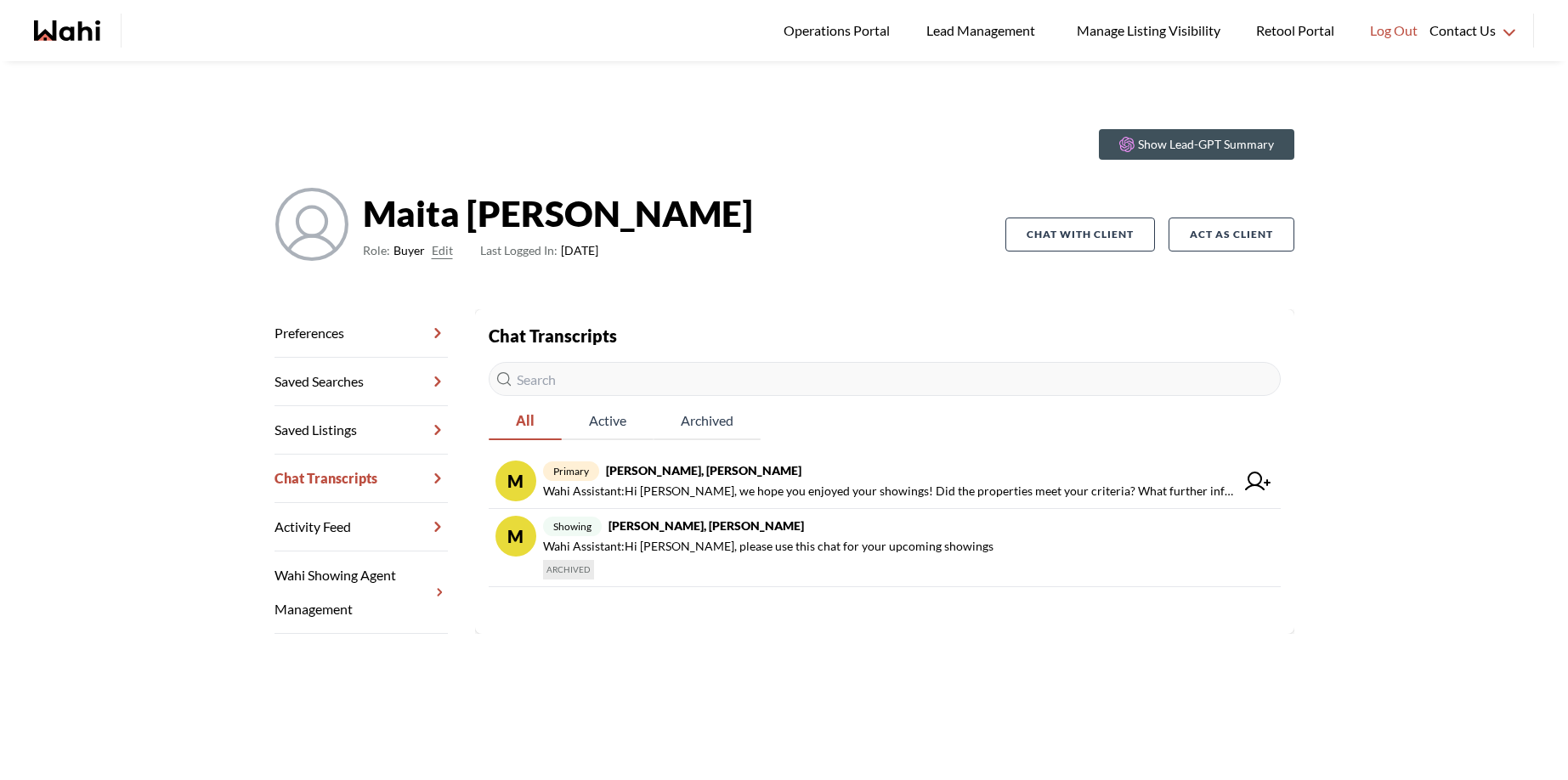
click at [334, 530] on link "Activity Feed" at bounding box center [360, 527] width 173 height 49
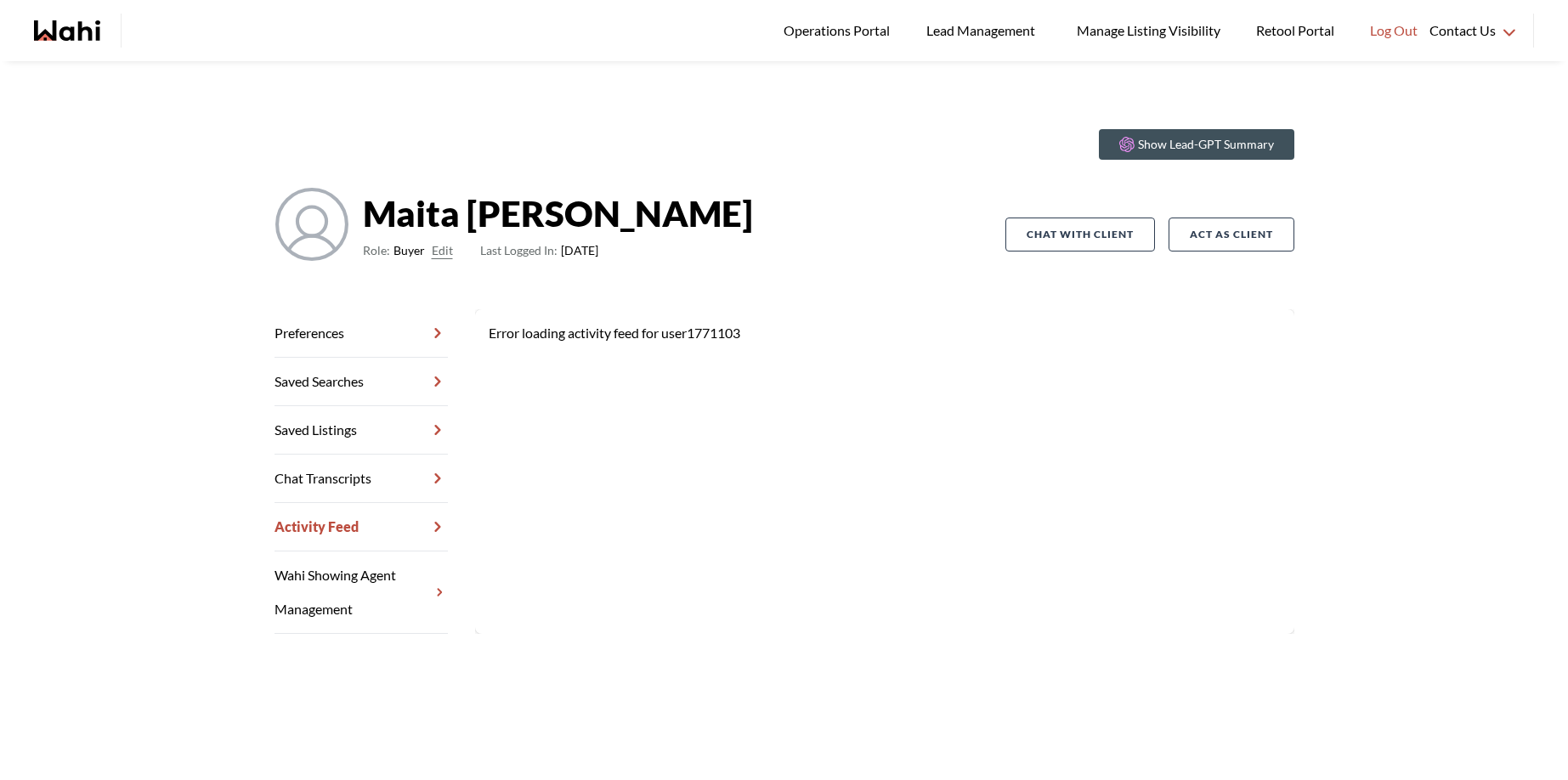
click at [336, 579] on link "Wahi Showing Agent Management" at bounding box center [360, 593] width 173 height 83
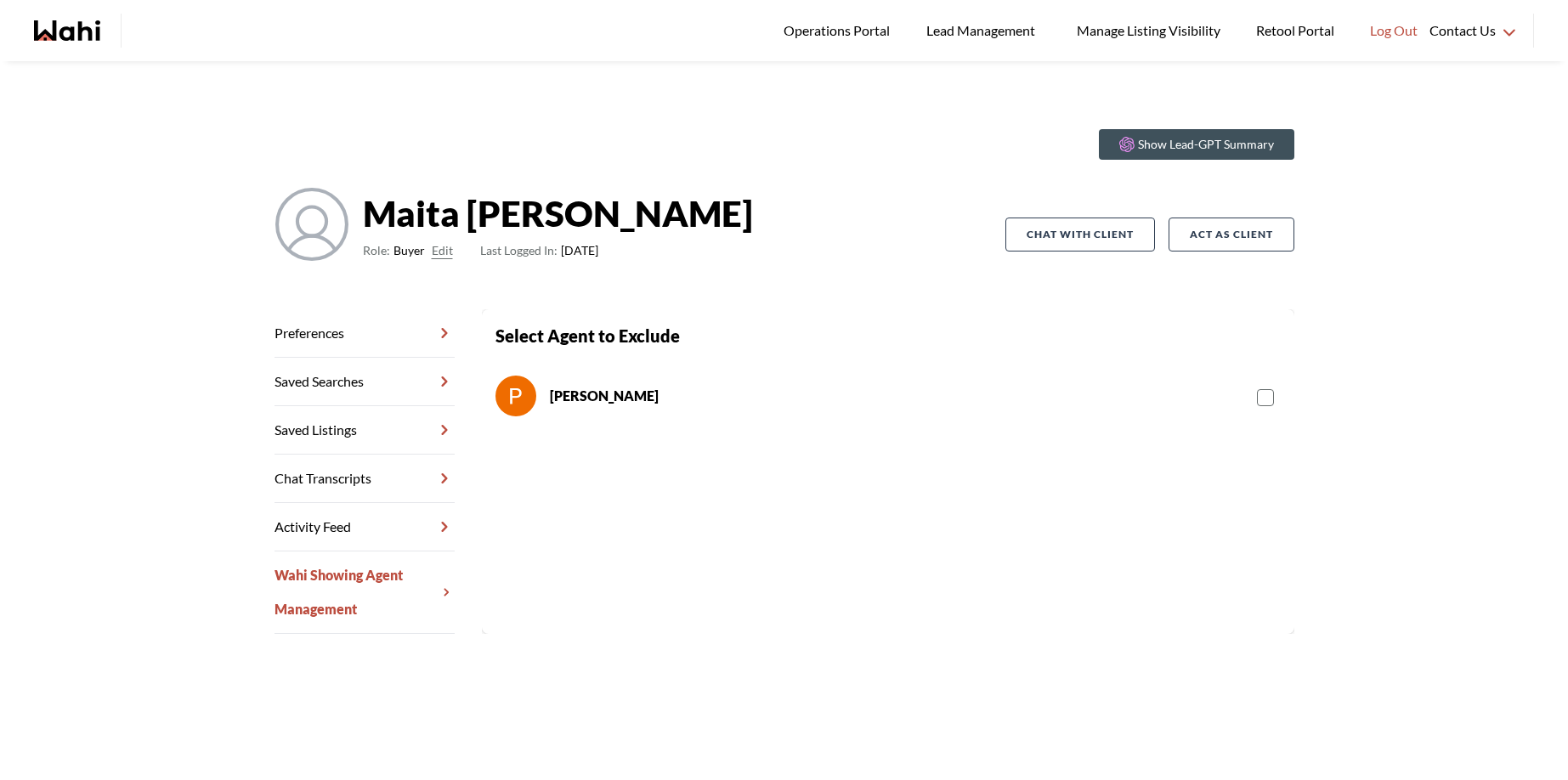
click at [347, 608] on link "Wahi Showing Agent Management" at bounding box center [364, 593] width 180 height 83
click at [316, 478] on link "Chat Transcripts" at bounding box center [364, 478] width 180 height 49
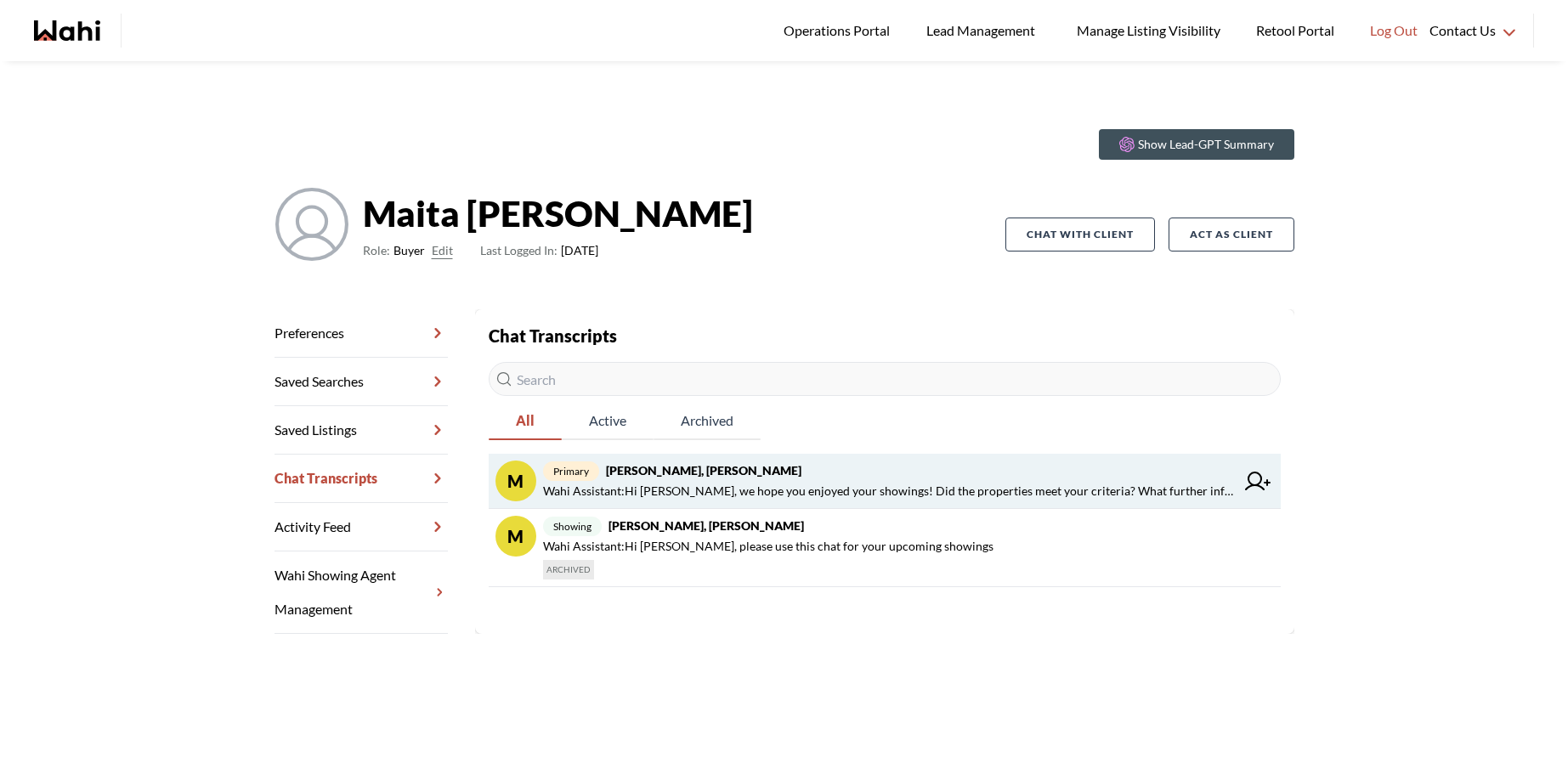
click at [668, 474] on strong "Maita Navarro, Faraz" at bounding box center [704, 470] width 195 height 14
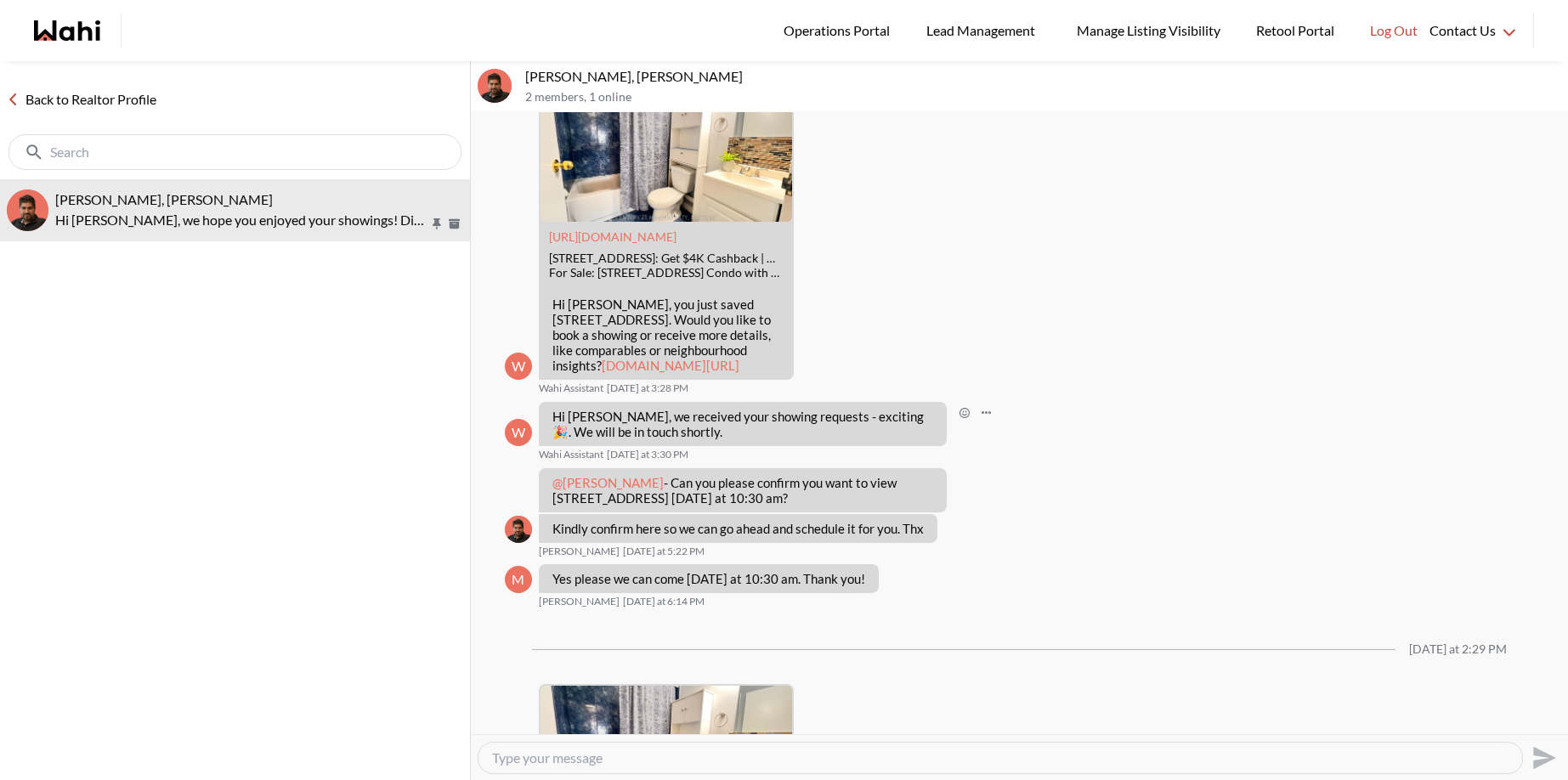
scroll to position [246, 0]
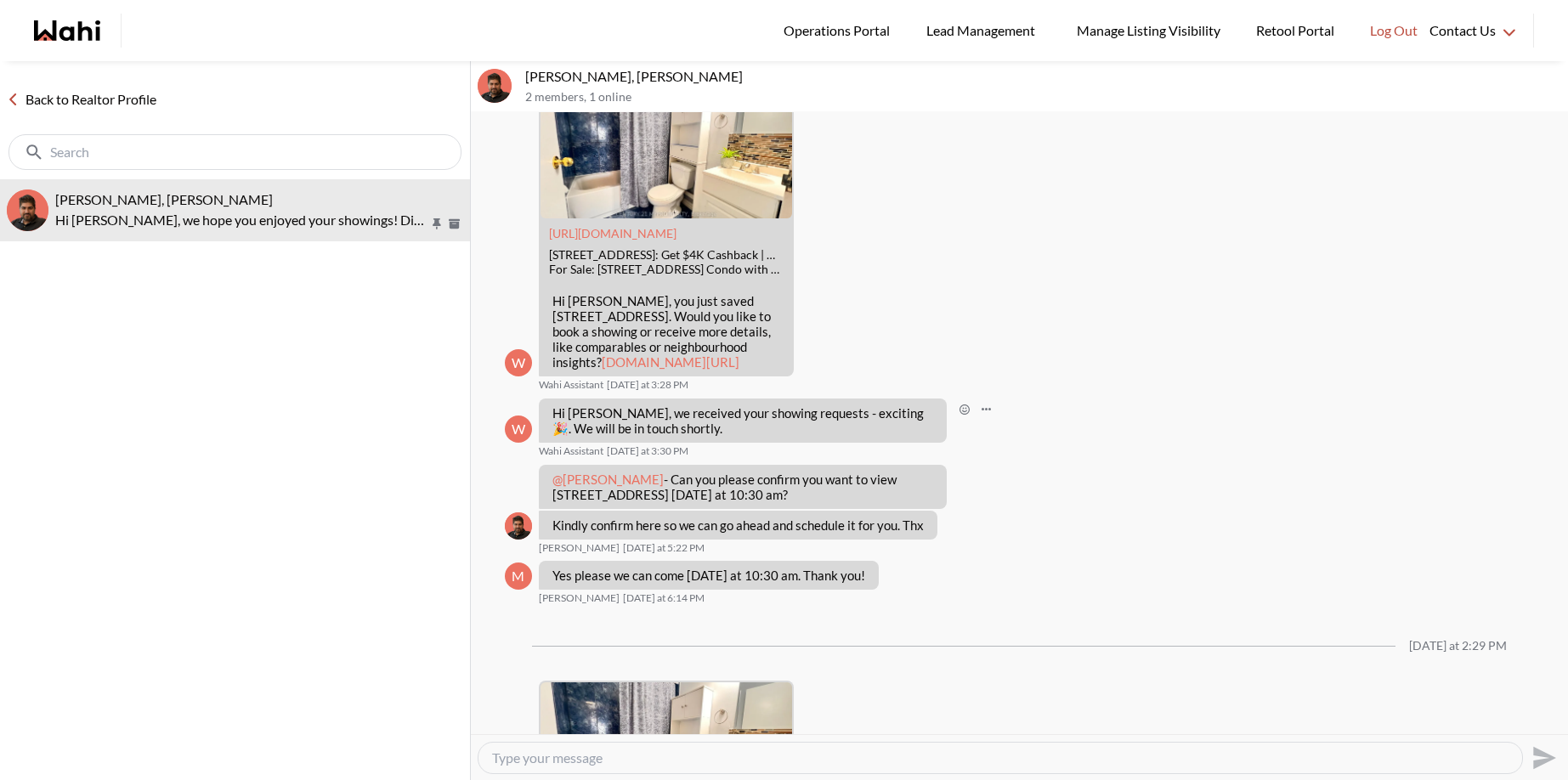
drag, startPoint x: 553, startPoint y: 445, endPoint x: 675, endPoint y: 460, distance: 122.9
click at [675, 436] on p "Hi Maita, we received your showing requests - exciting 🎉 . We will be in touch …" at bounding box center [743, 421] width 381 height 30
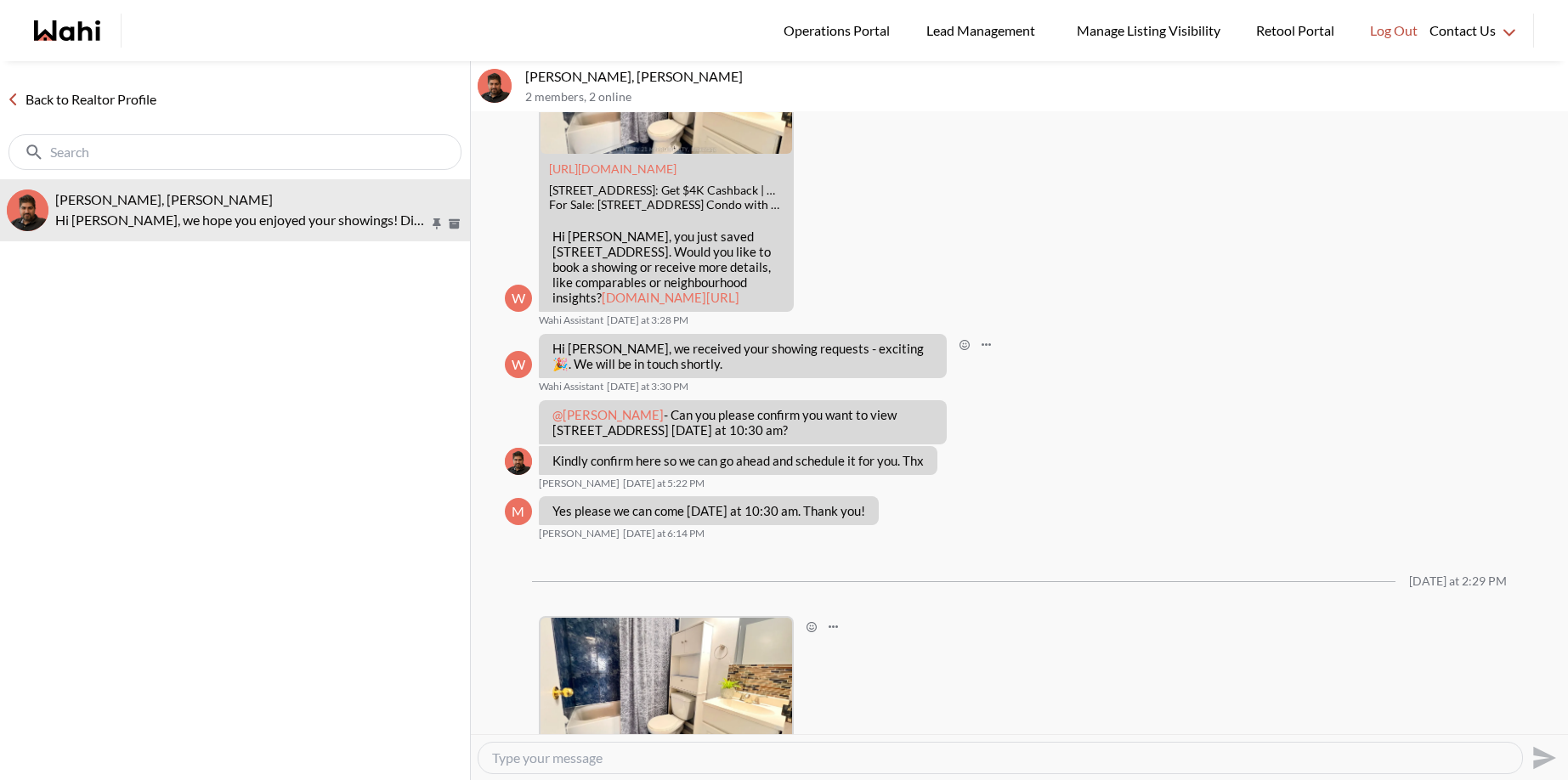
scroll to position [0, 0]
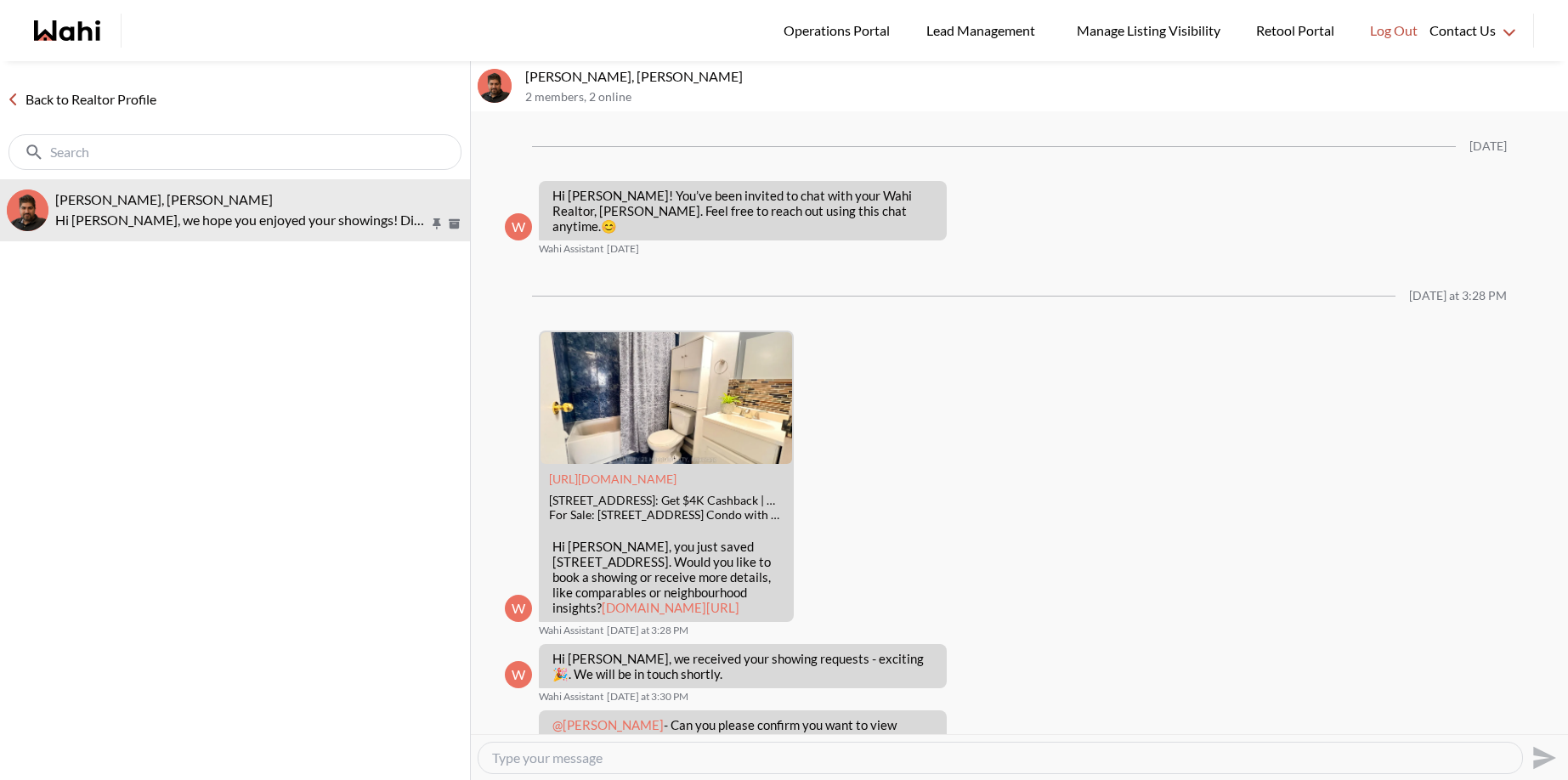
click at [91, 98] on link "Back to Realtor Profile" at bounding box center [82, 99] width 163 height 22
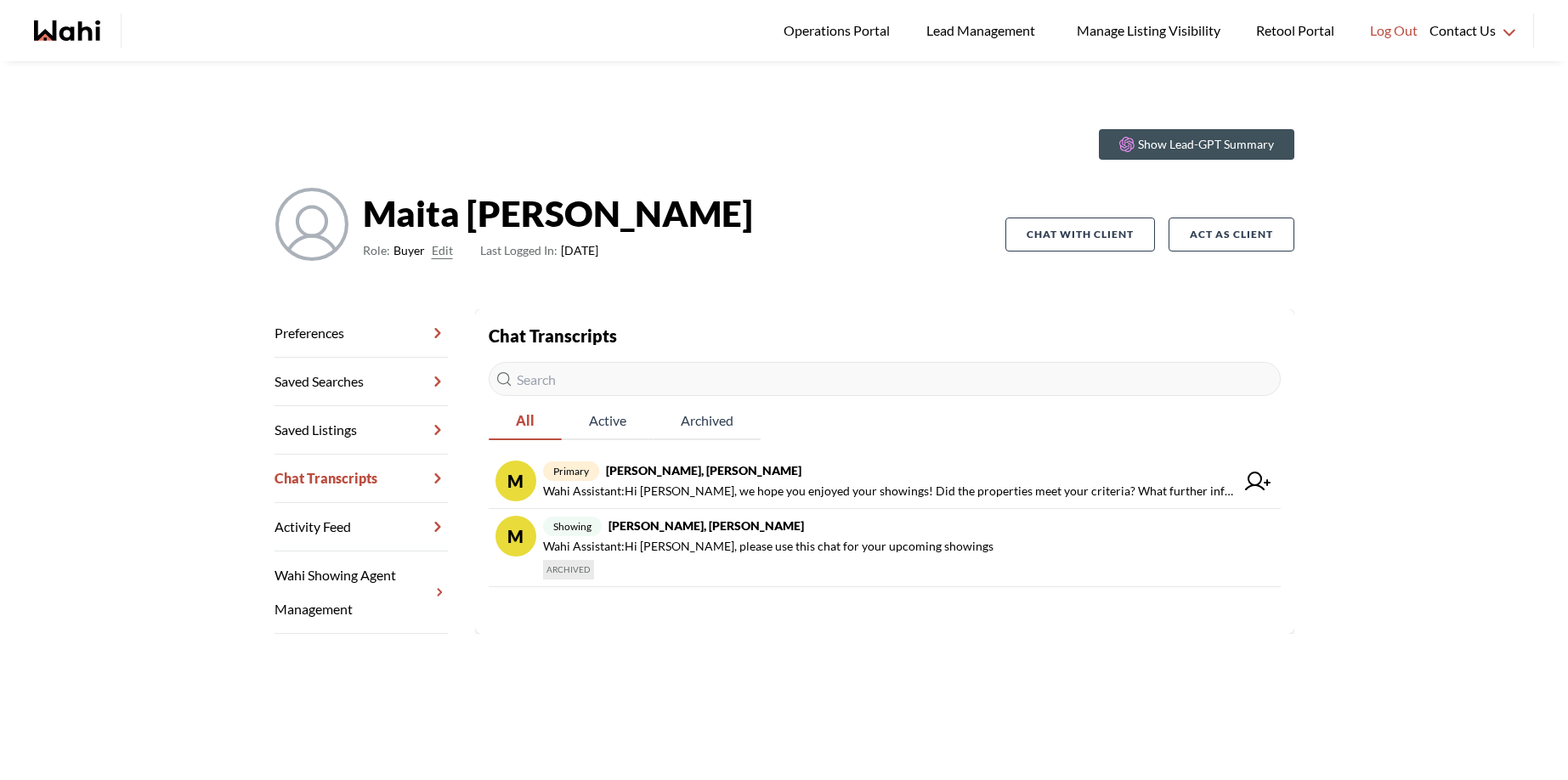
click at [50, 35] on icon "Wahi homepage" at bounding box center [44, 30] width 22 height 20
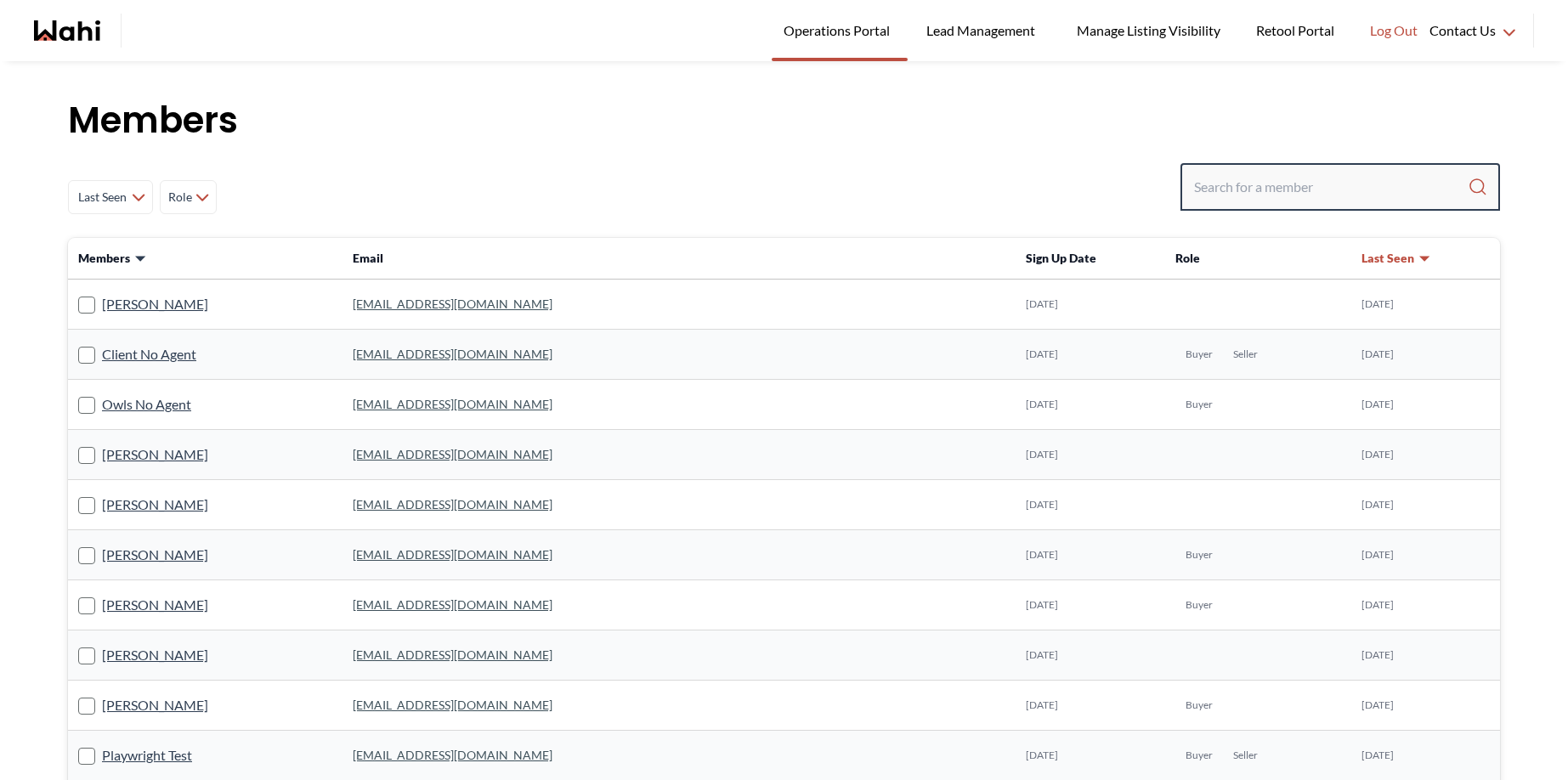
click at [1312, 187] on input "Search input" at bounding box center [1331, 187] width 273 height 30
type input "jack burke"
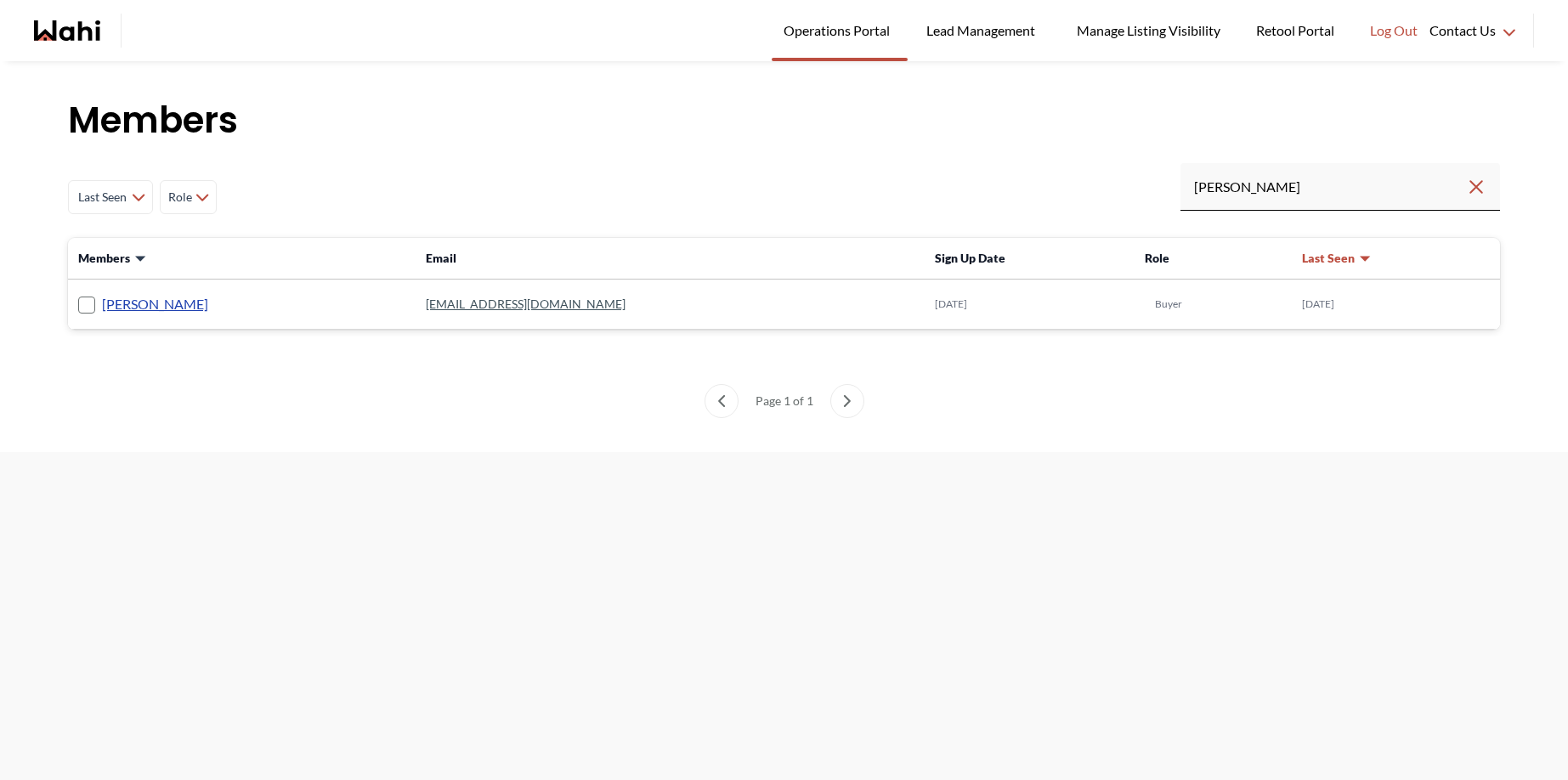
click at [129, 304] on link "Jack Burke" at bounding box center [155, 303] width 106 height 22
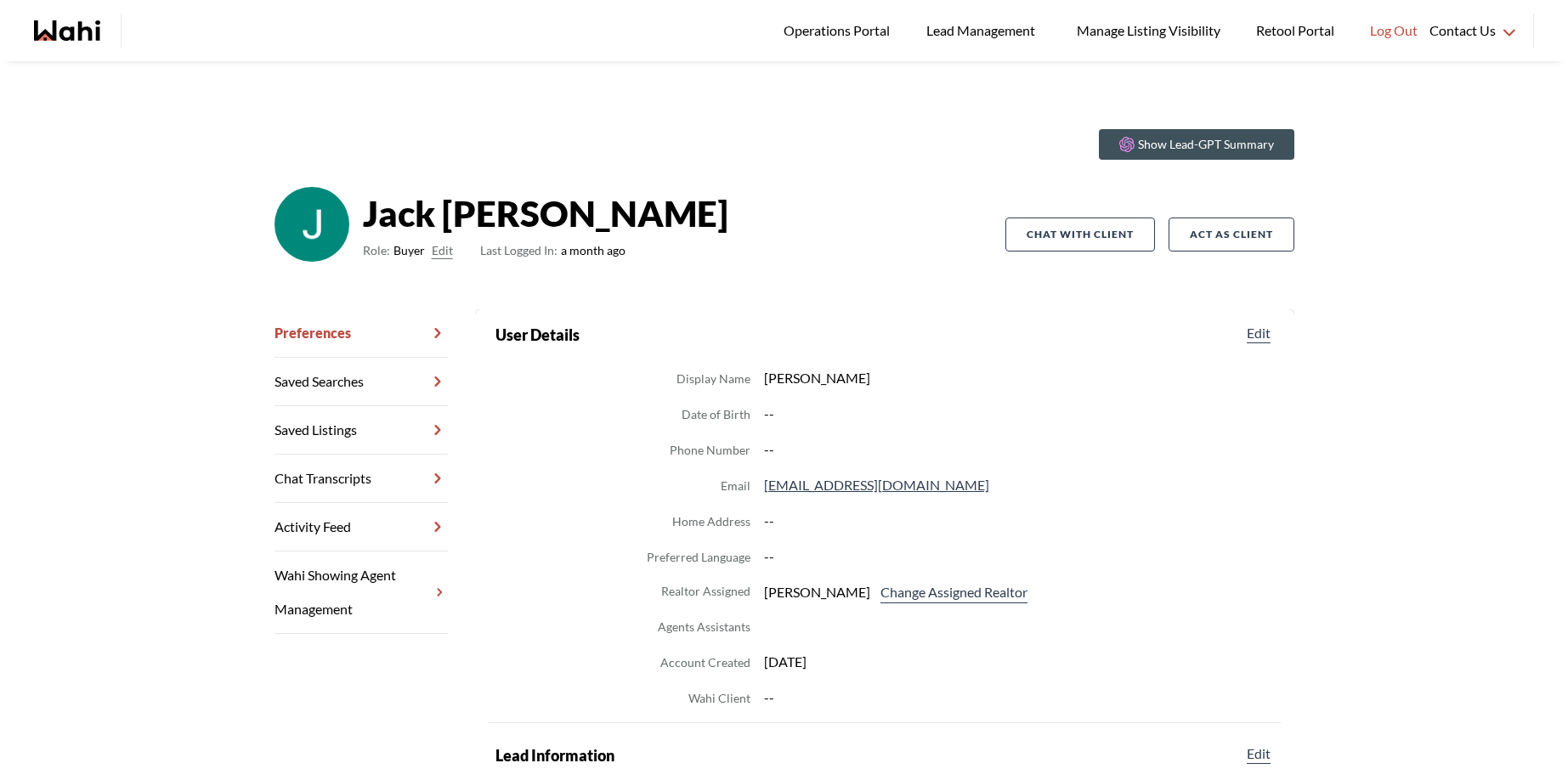
click at [320, 479] on link "Chat Transcripts" at bounding box center [360, 478] width 173 height 49
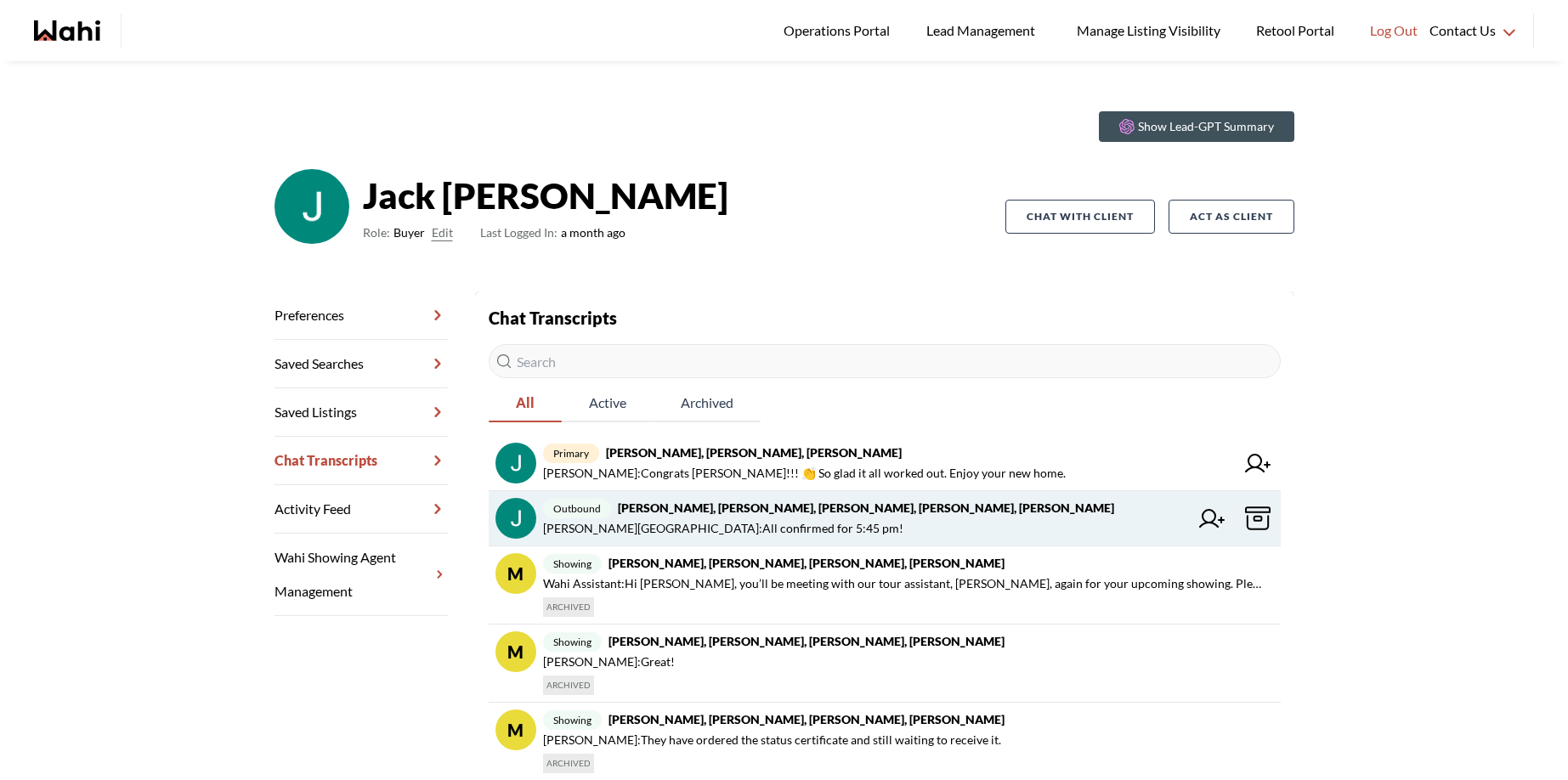
scroll to position [87, 0]
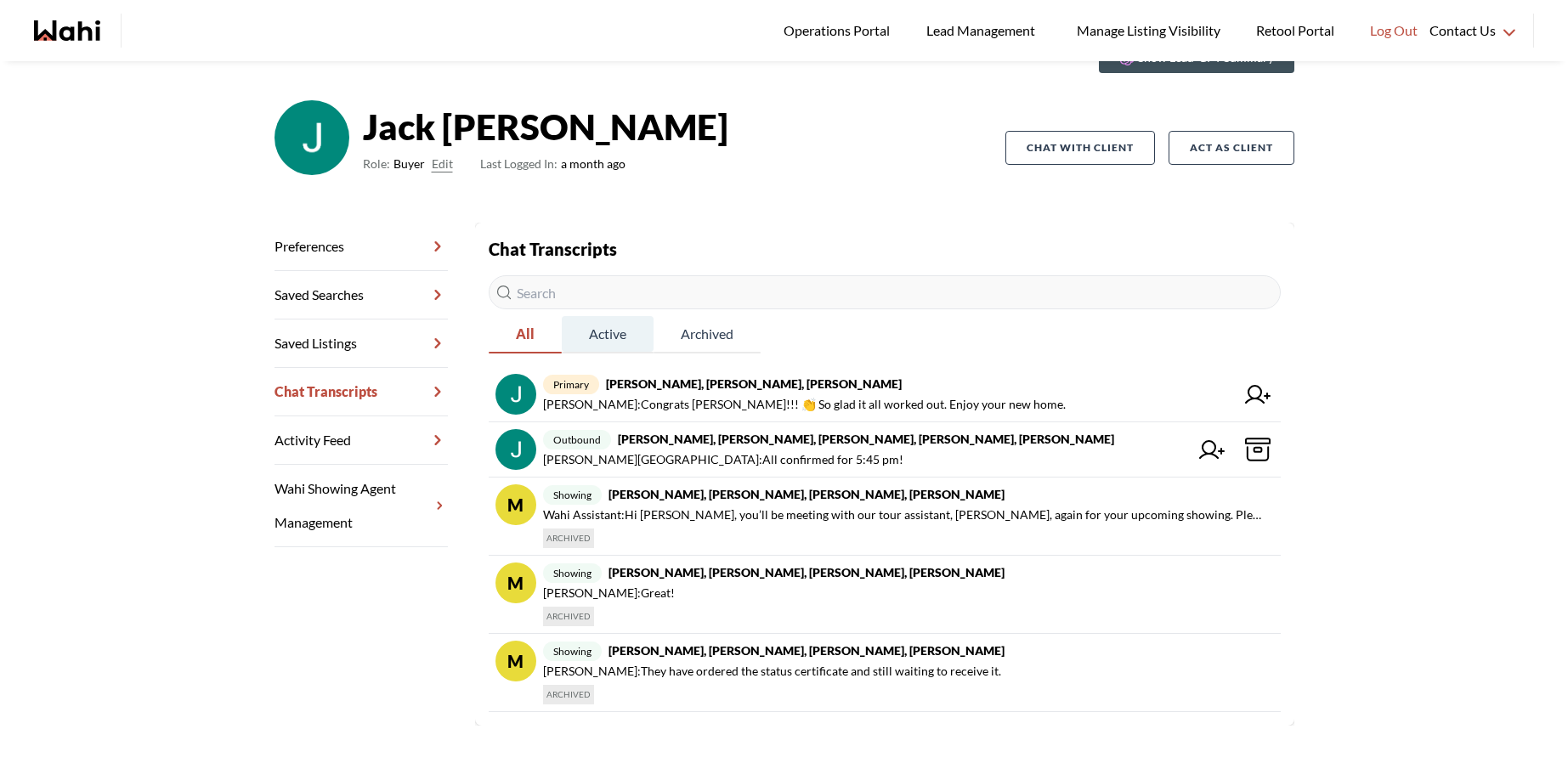
click at [596, 334] on span "Active" at bounding box center [607, 334] width 91 height 35
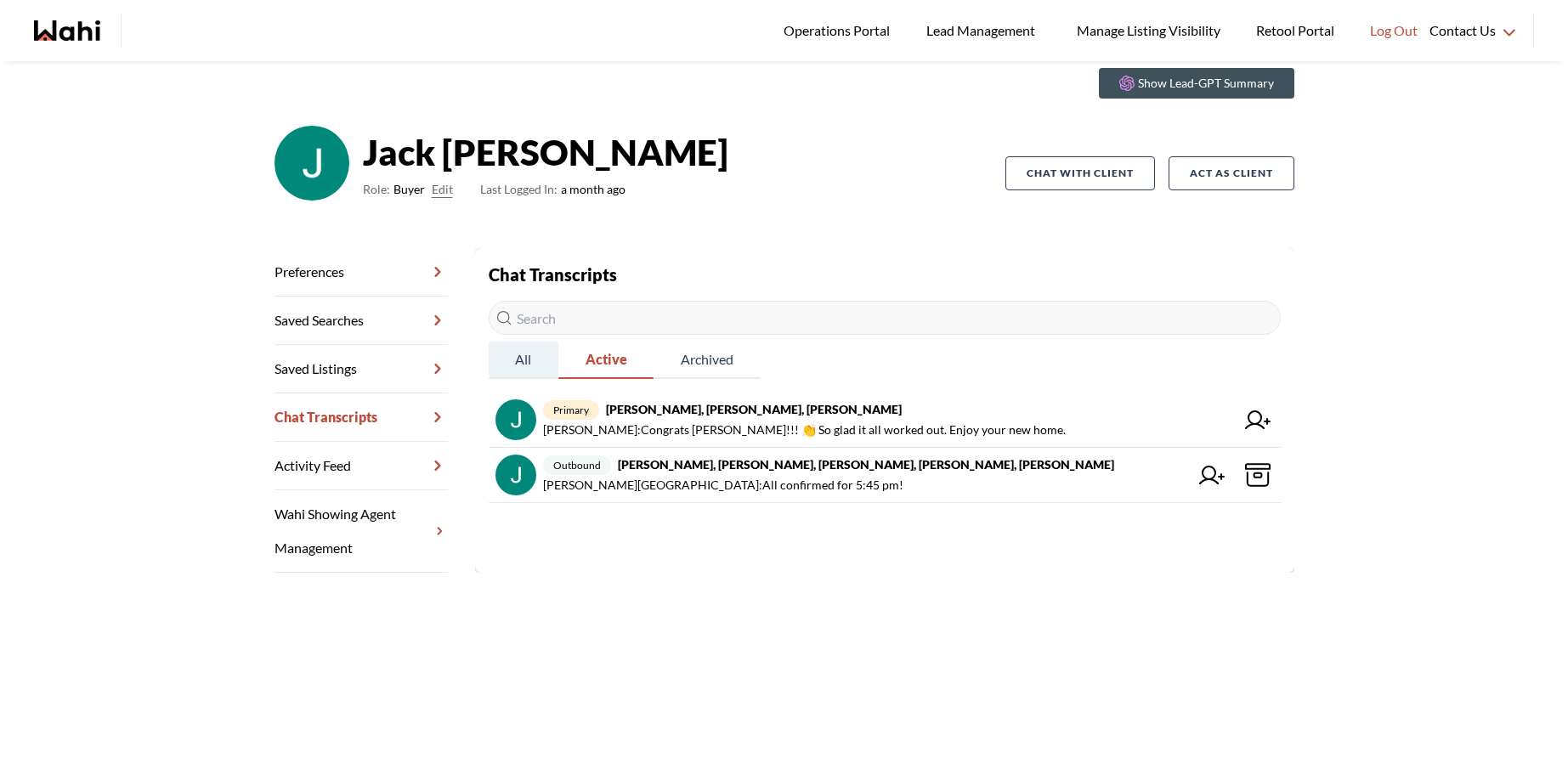
click at [515, 356] on span "All" at bounding box center [524, 359] width 70 height 35
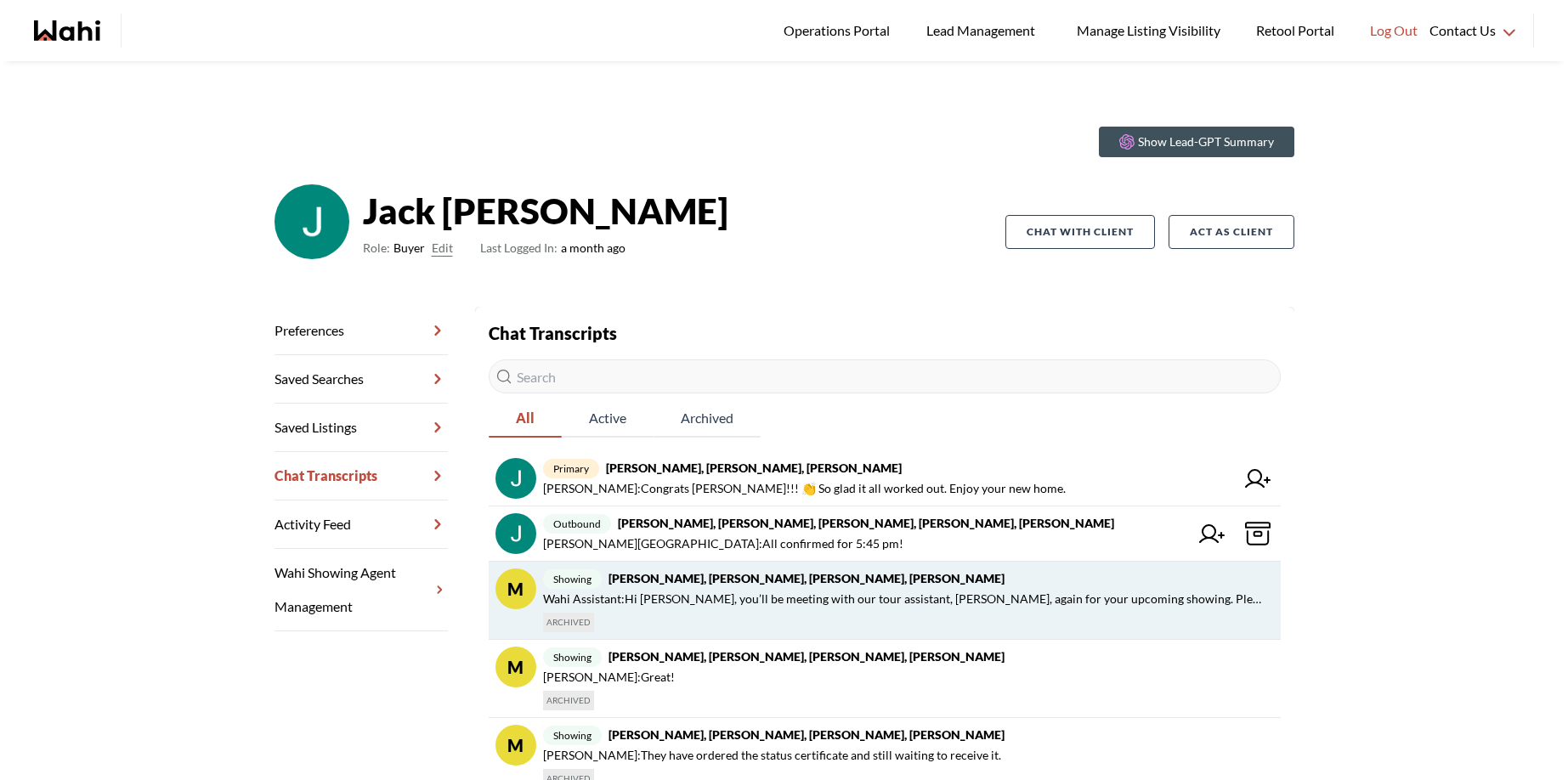
scroll to position [4, 0]
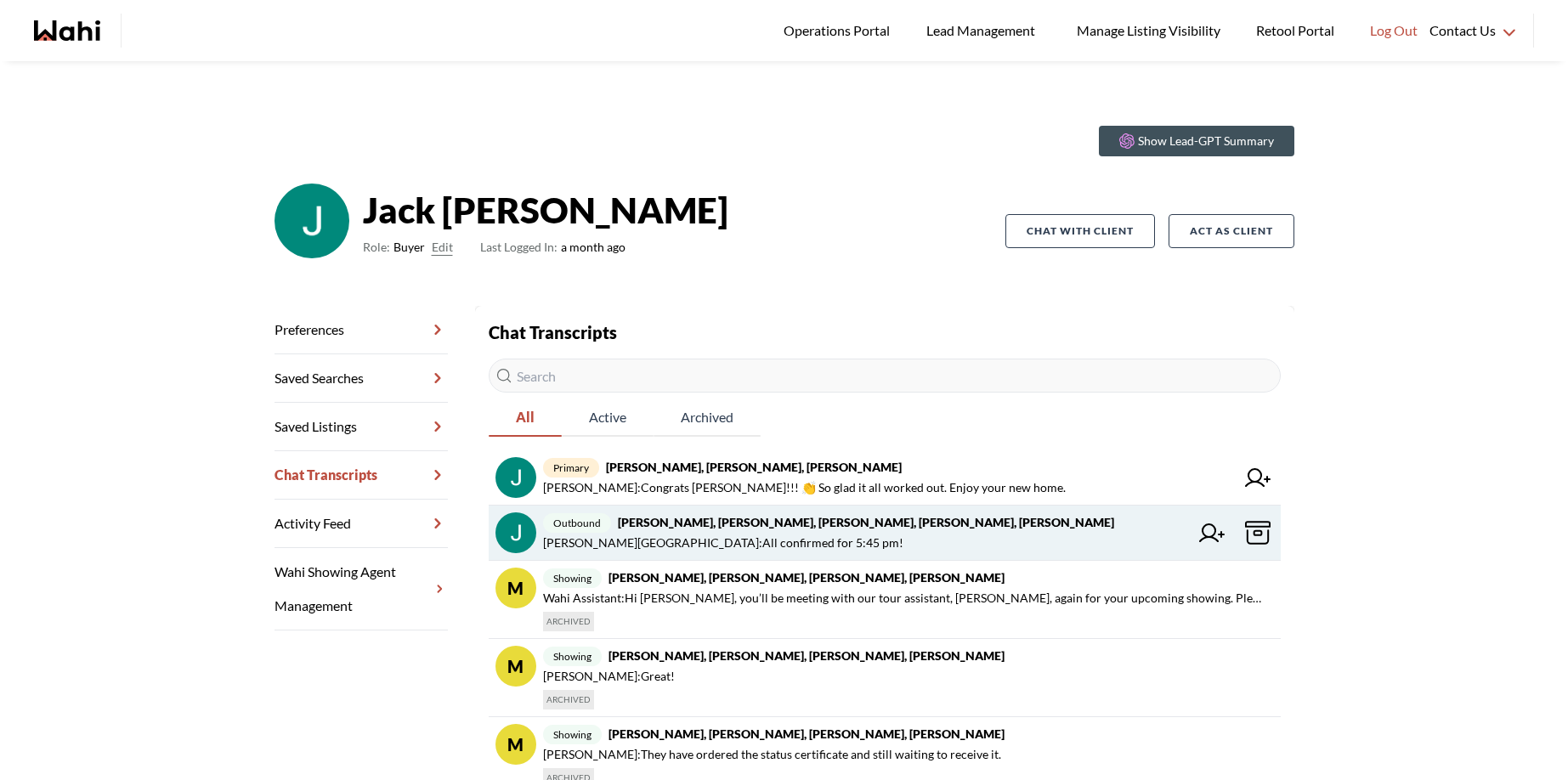
click at [718, 524] on strong "Jack Burke, Leyla Smith, Barbara, Faraz, Duane, Alicia" at bounding box center [865, 523] width 496 height 14
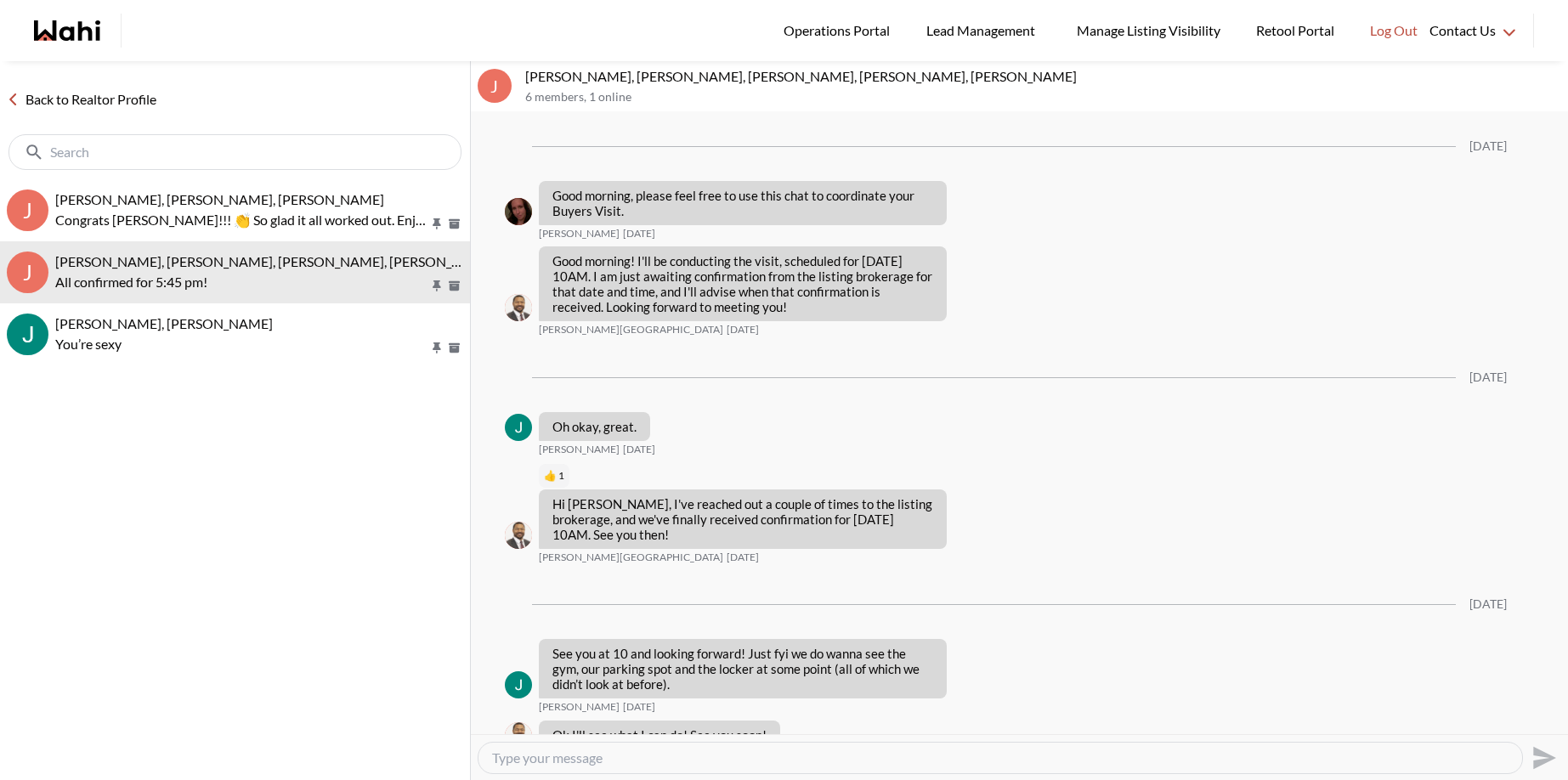
scroll to position [967, 0]
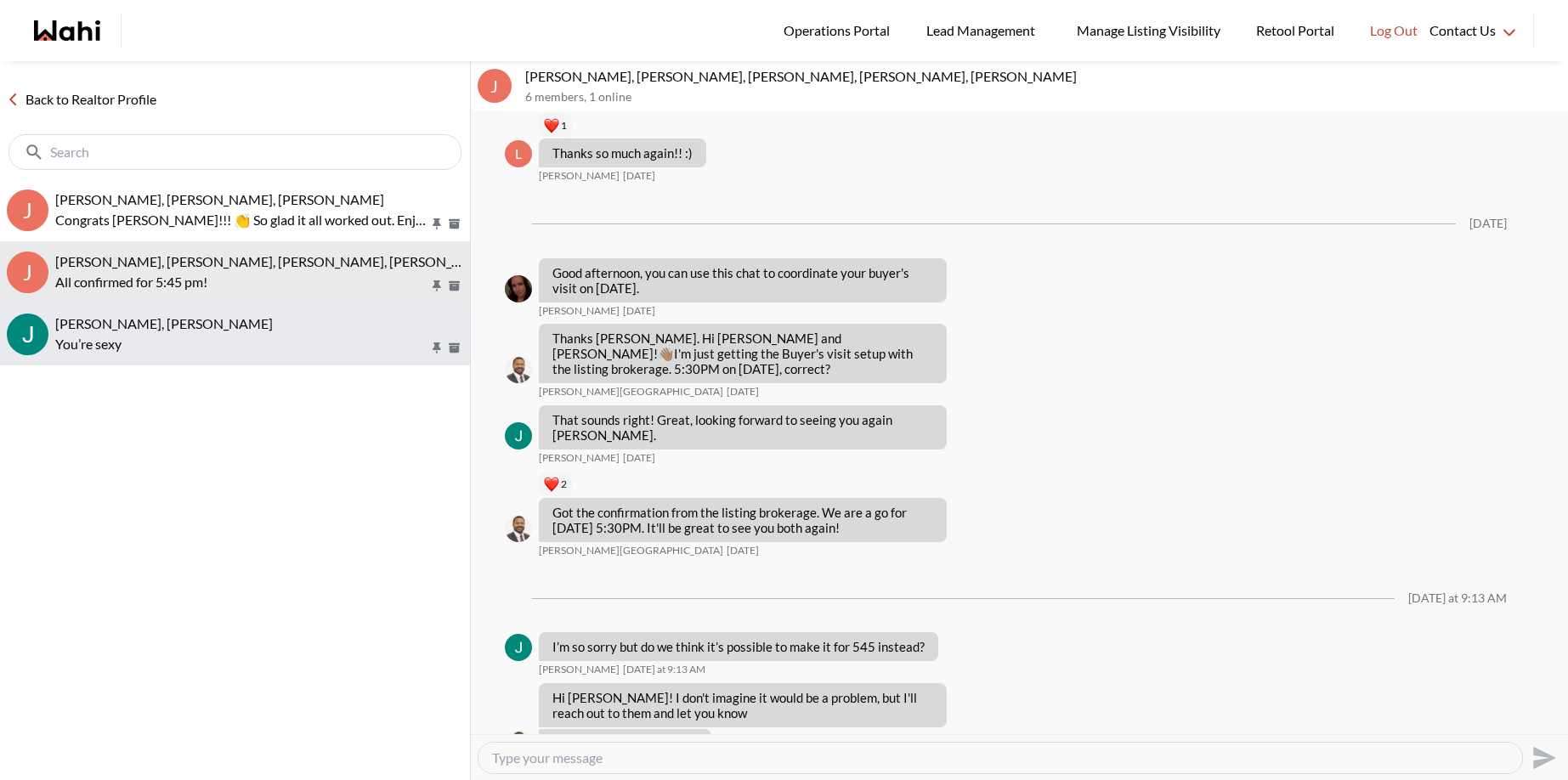
click at [156, 336] on p "You’re sexy" at bounding box center [241, 343] width 374 height 20
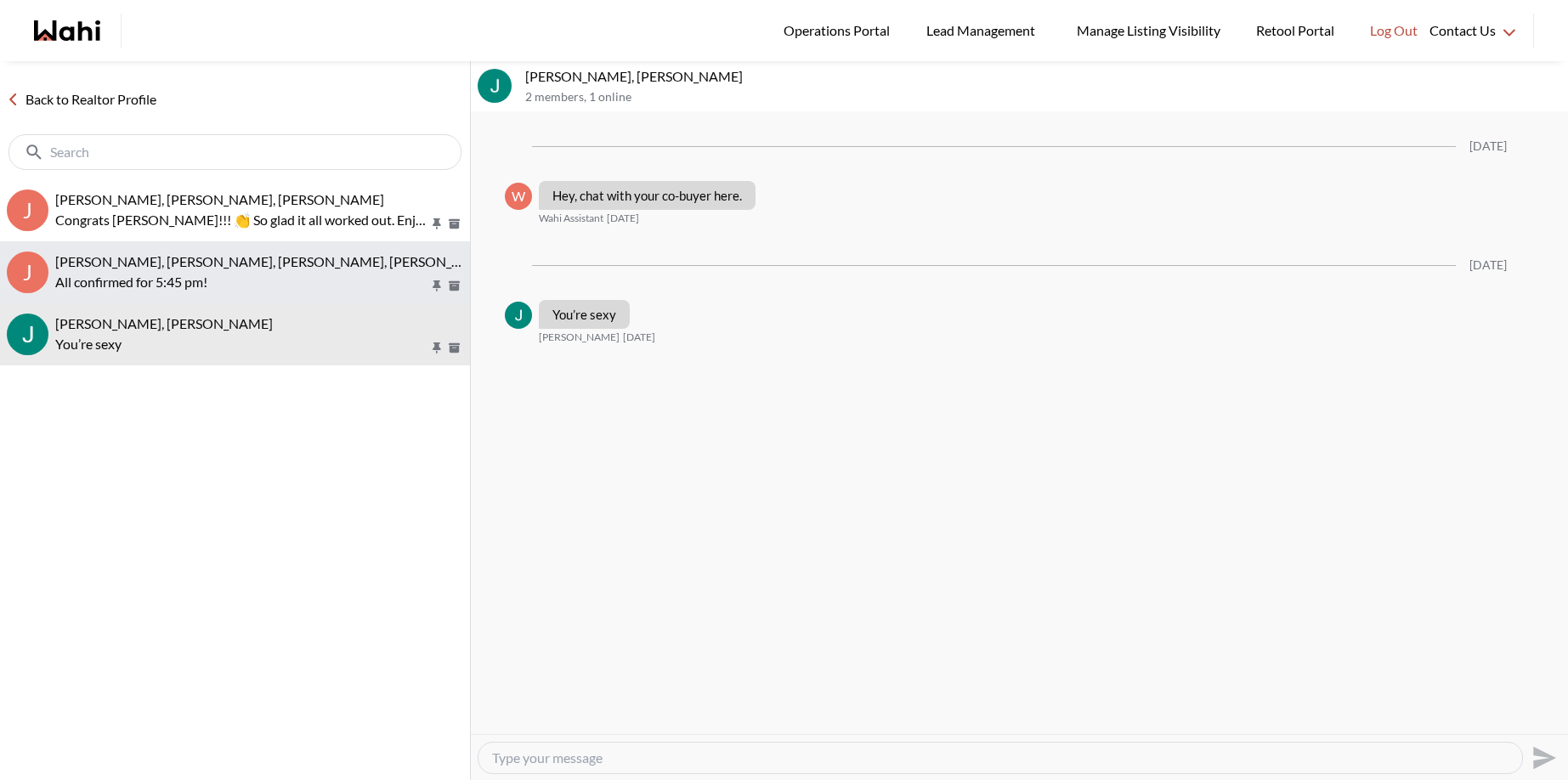
click at [235, 268] on span "Jack Burke, Leyla Smith, Barbara, Faraz, Duane, Alicia" at bounding box center [331, 261] width 552 height 16
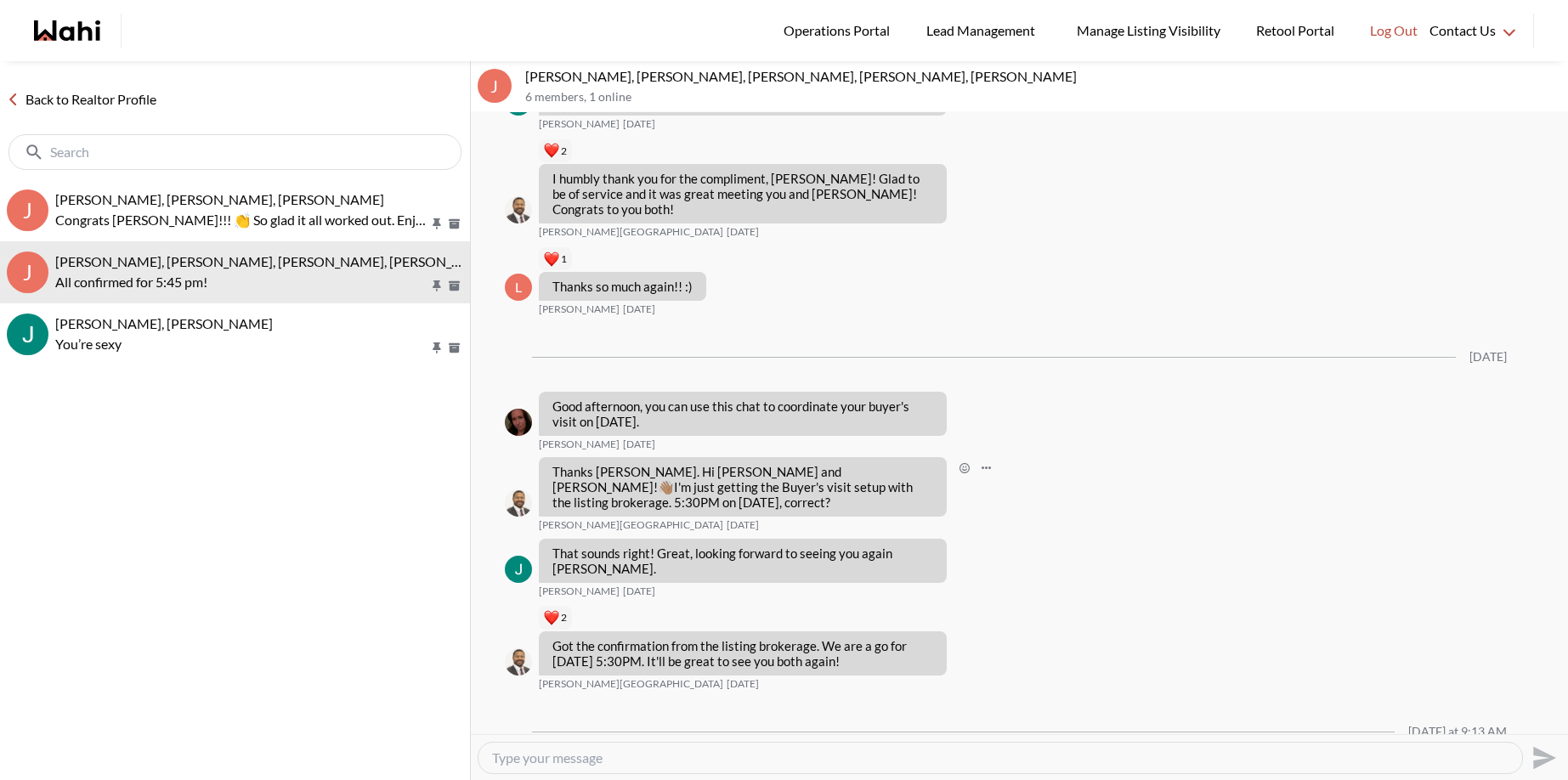
scroll to position [829, 0]
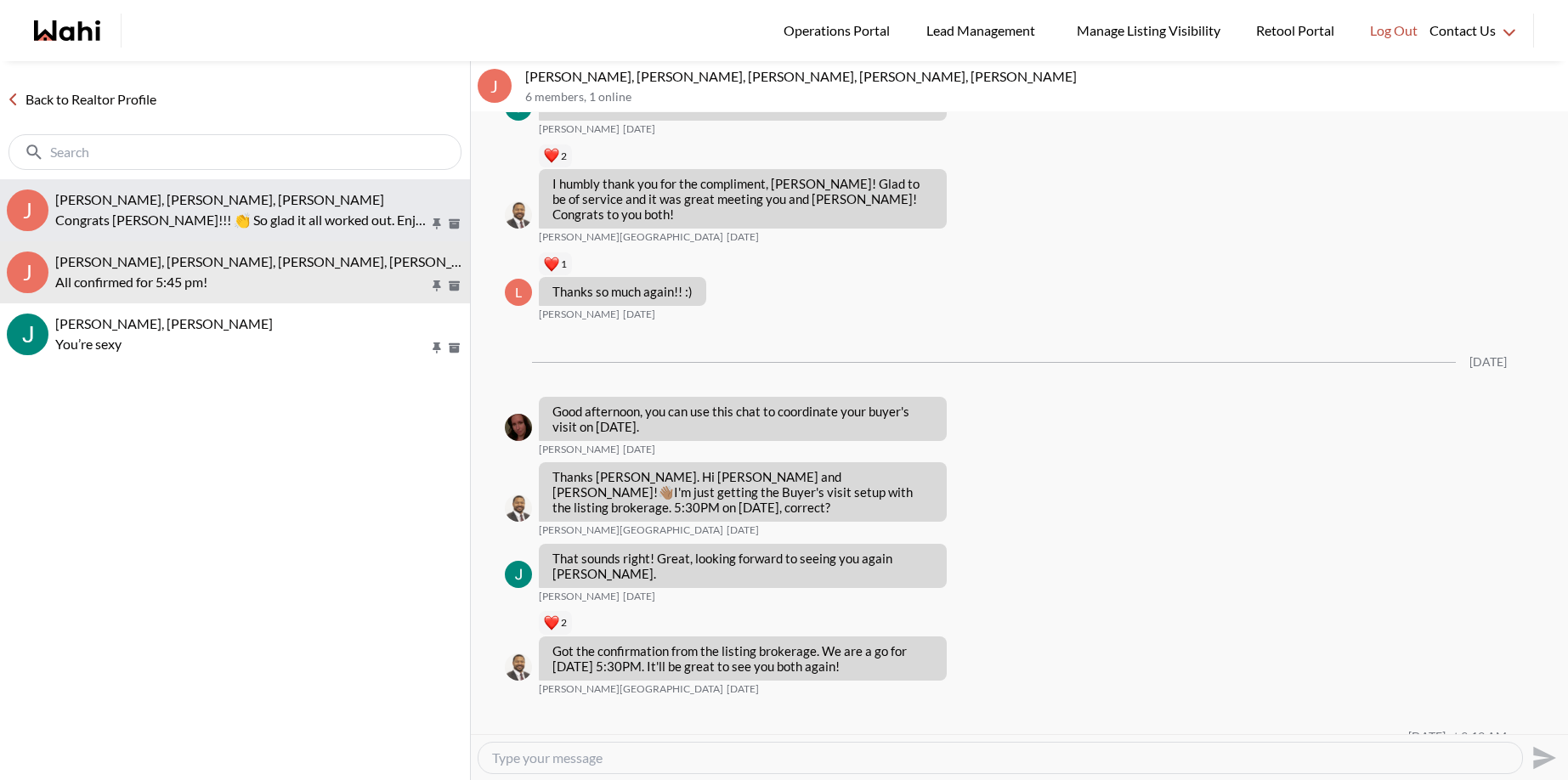
click at [199, 198] on span "Jack Burke, Leyla Smith, Faraz, Barbara" at bounding box center [219, 200] width 329 height 16
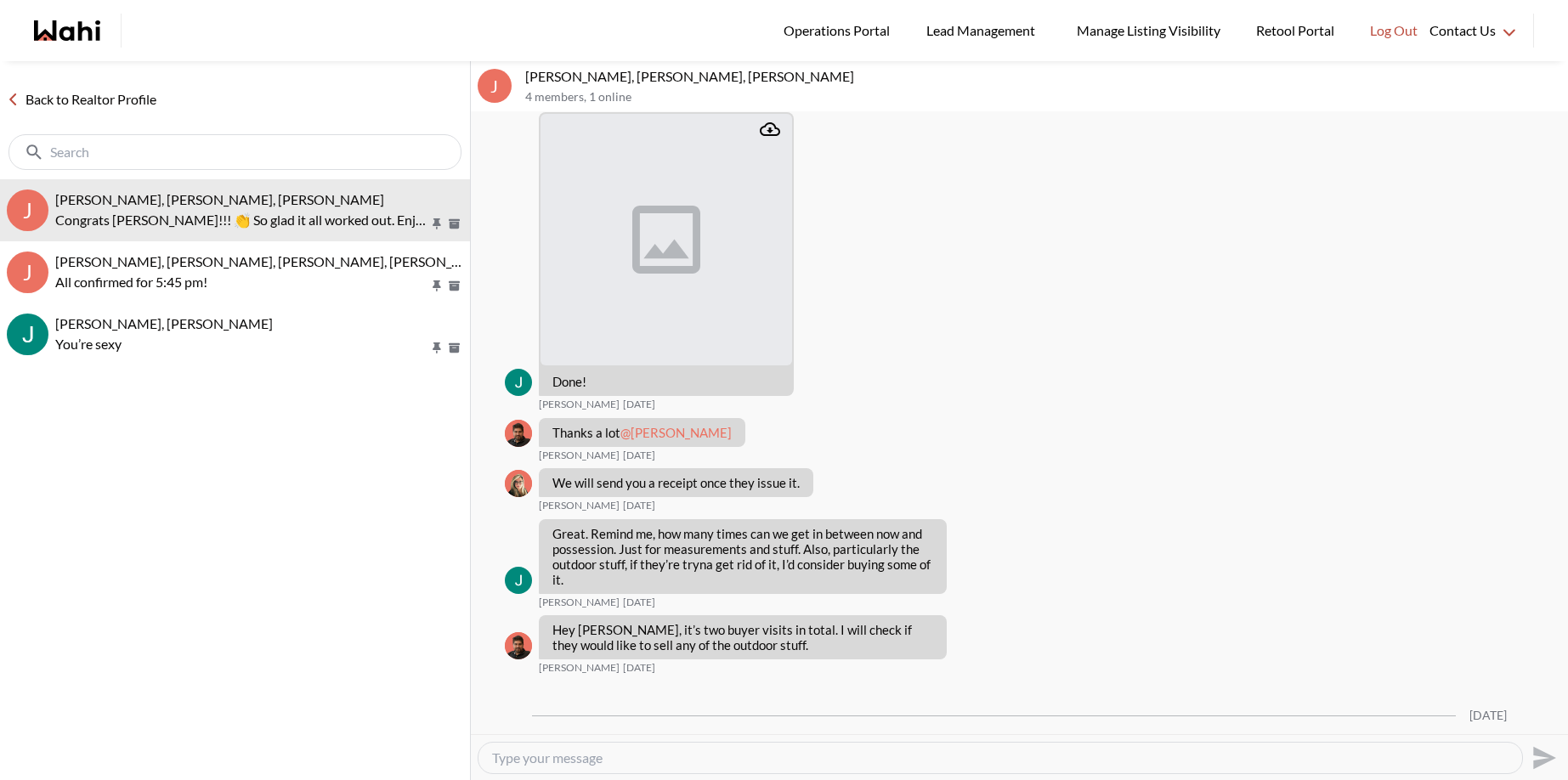
scroll to position [6725, 0]
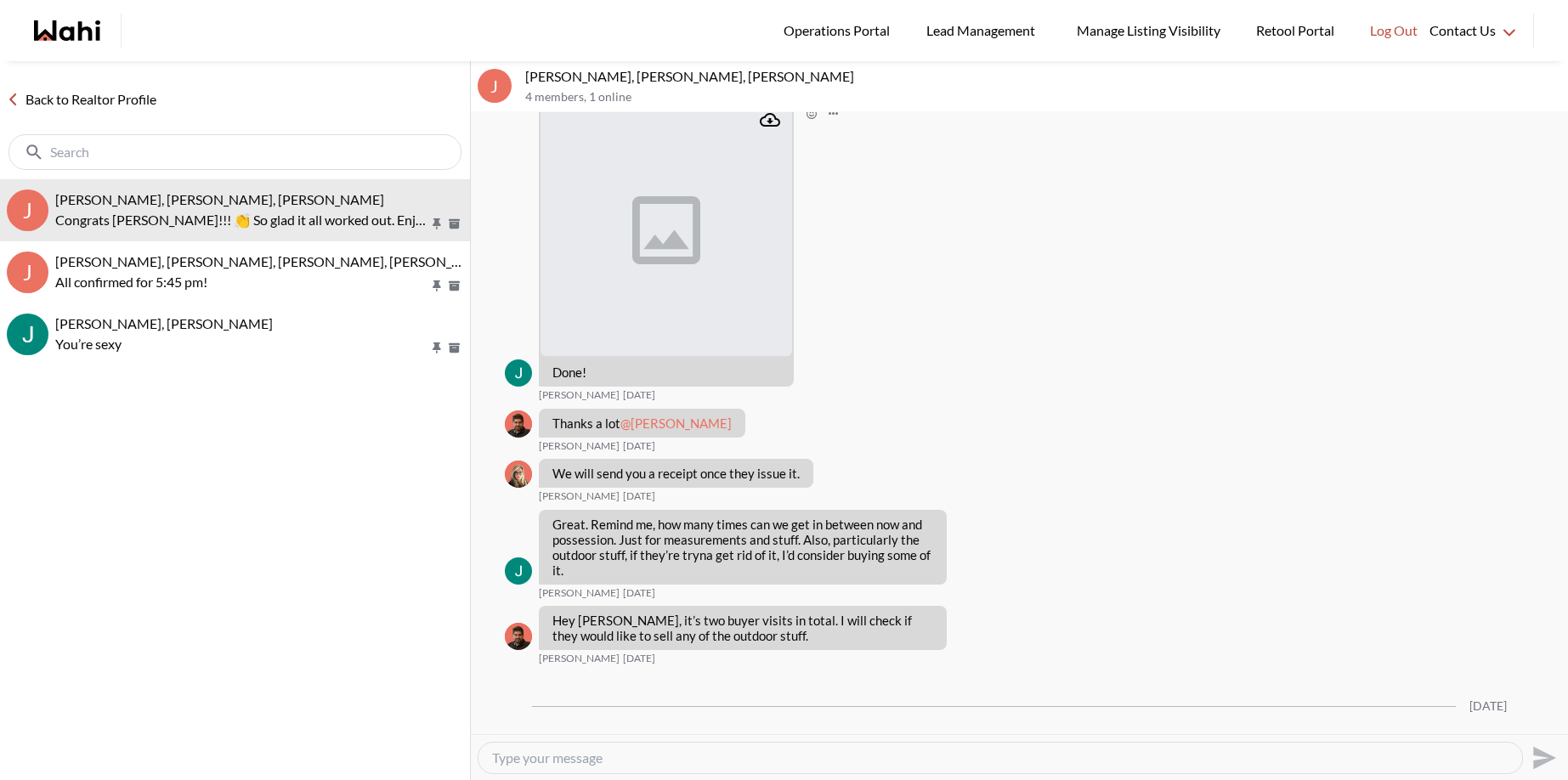
click at [635, 308] on img at bounding box center [666, 231] width 252 height 252
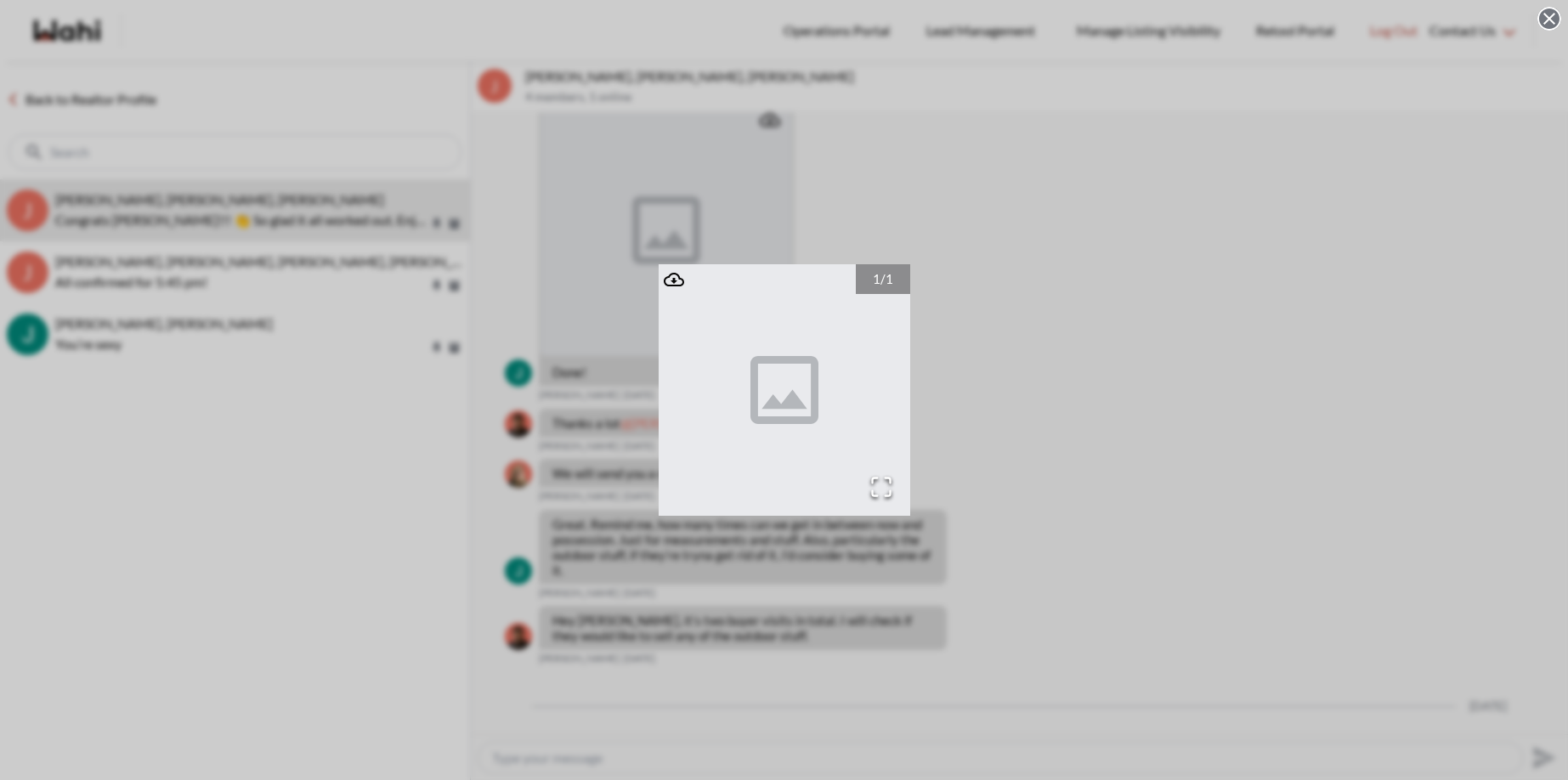
click at [1170, 383] on div "1 / 1" at bounding box center [784, 390] width 1568 height 780
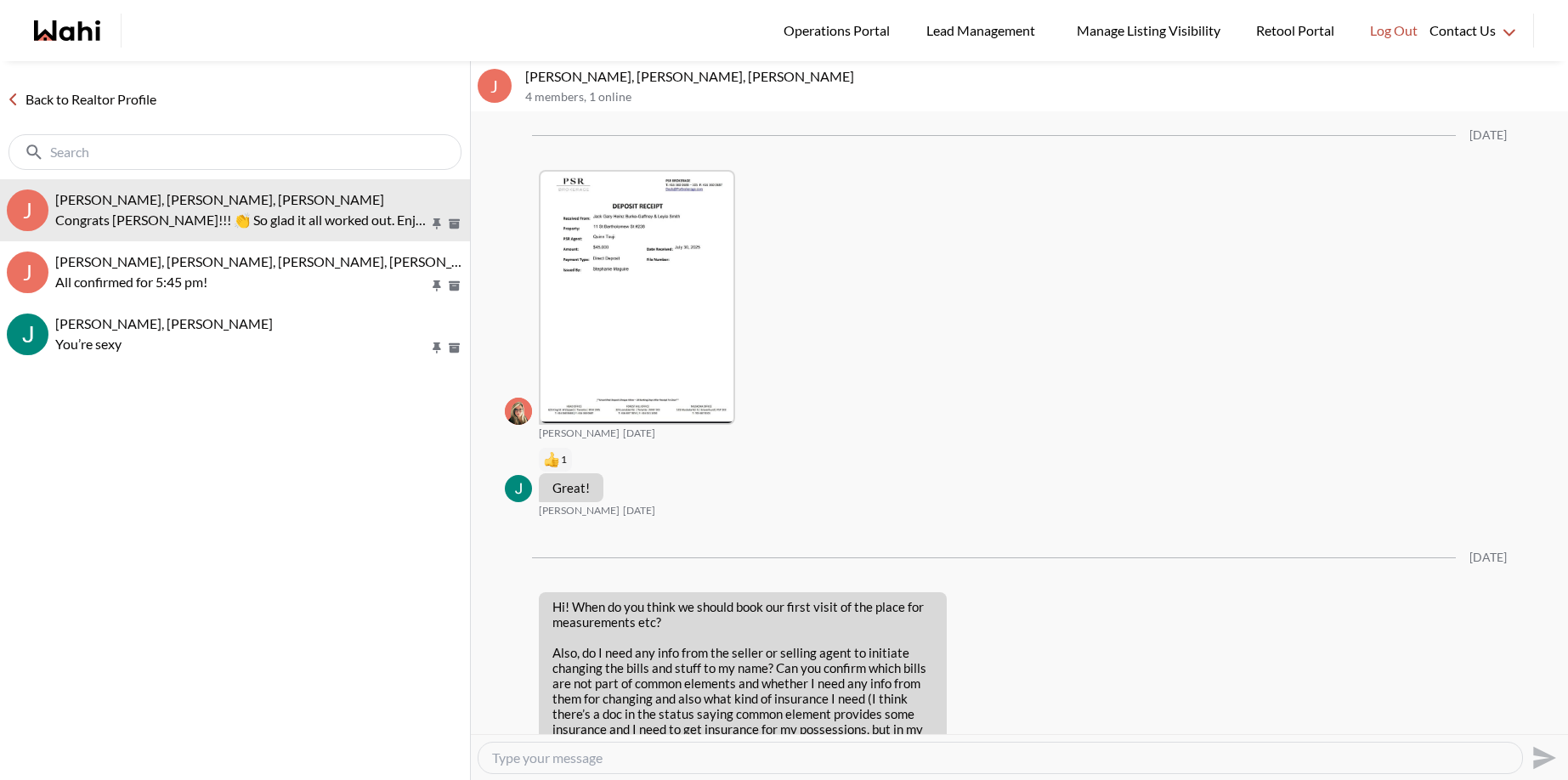
scroll to position [7312, 0]
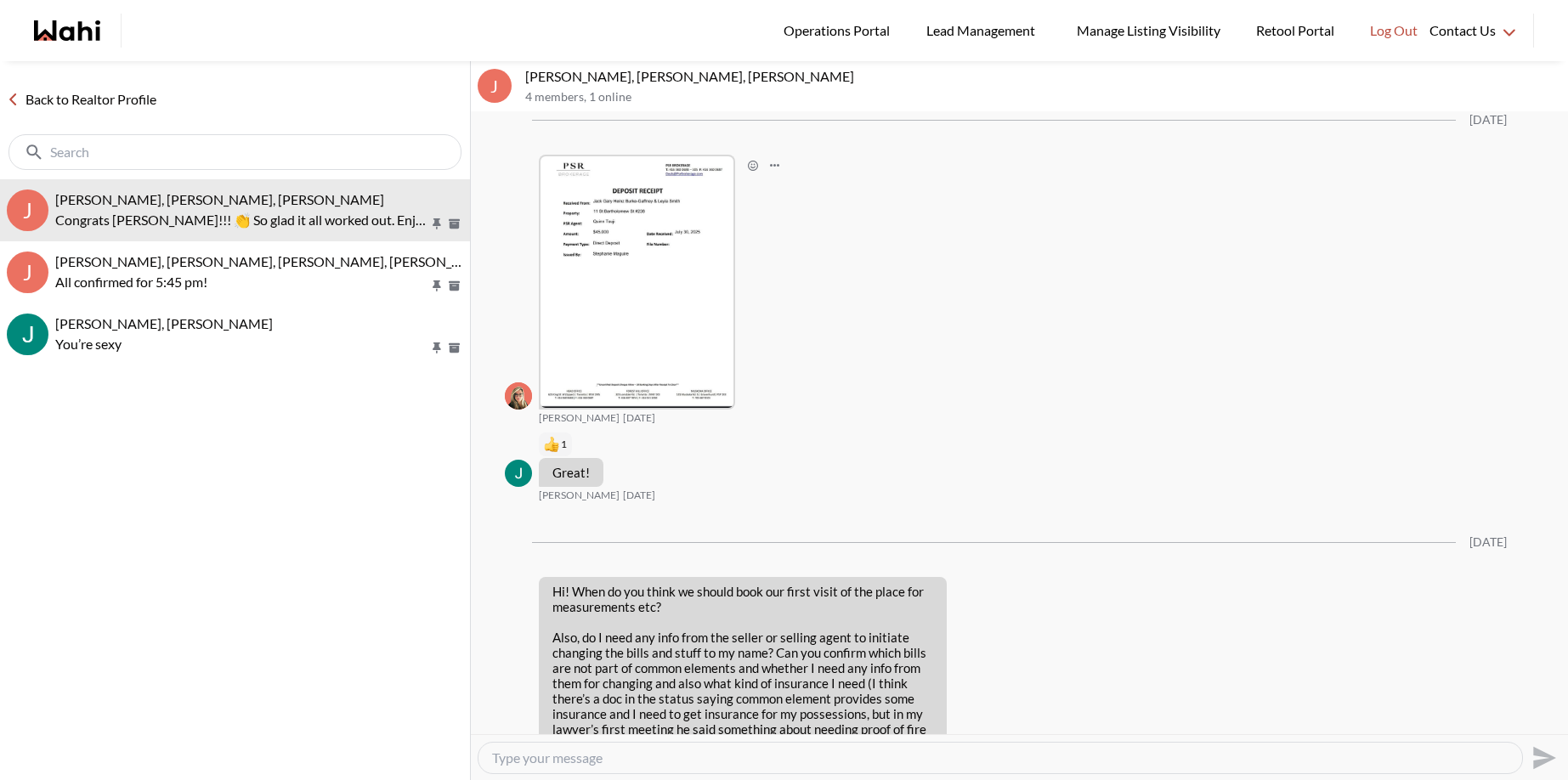
click at [644, 317] on img at bounding box center [636, 282] width 193 height 252
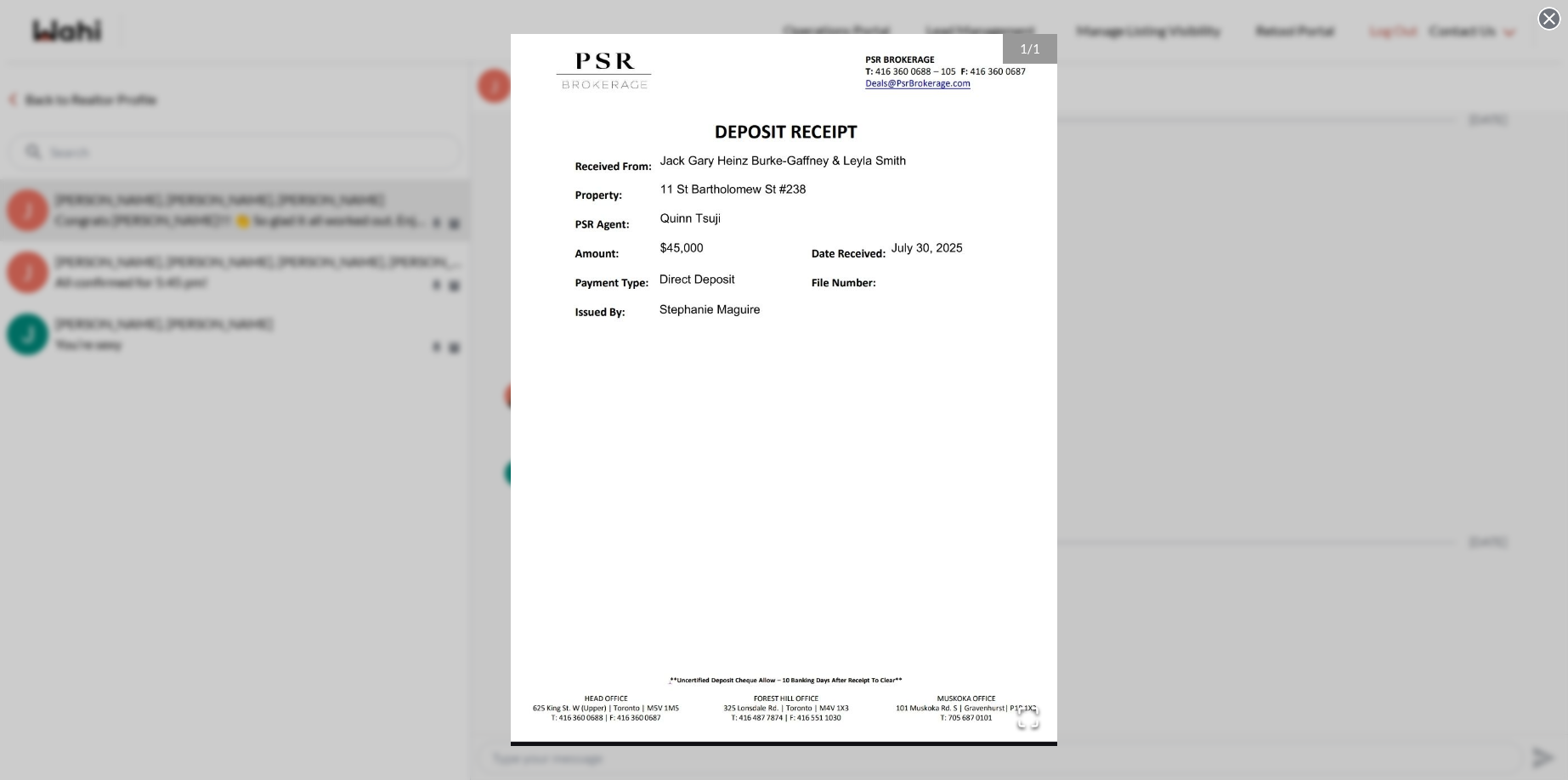
click at [1263, 154] on div "1 / 1" at bounding box center [784, 390] width 1568 height 780
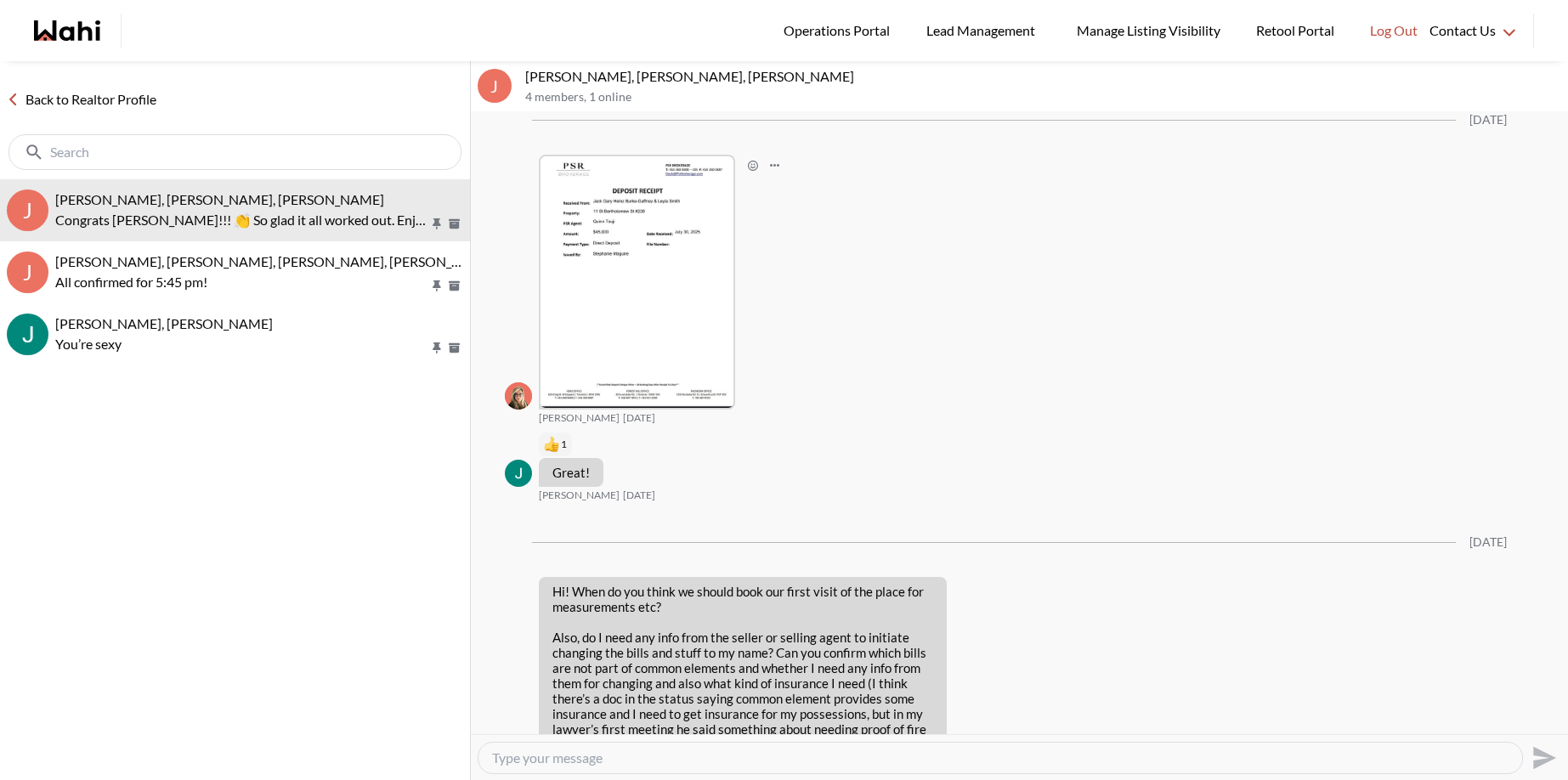
click at [26, 100] on link "Back to Realtor Profile" at bounding box center [82, 99] width 163 height 22
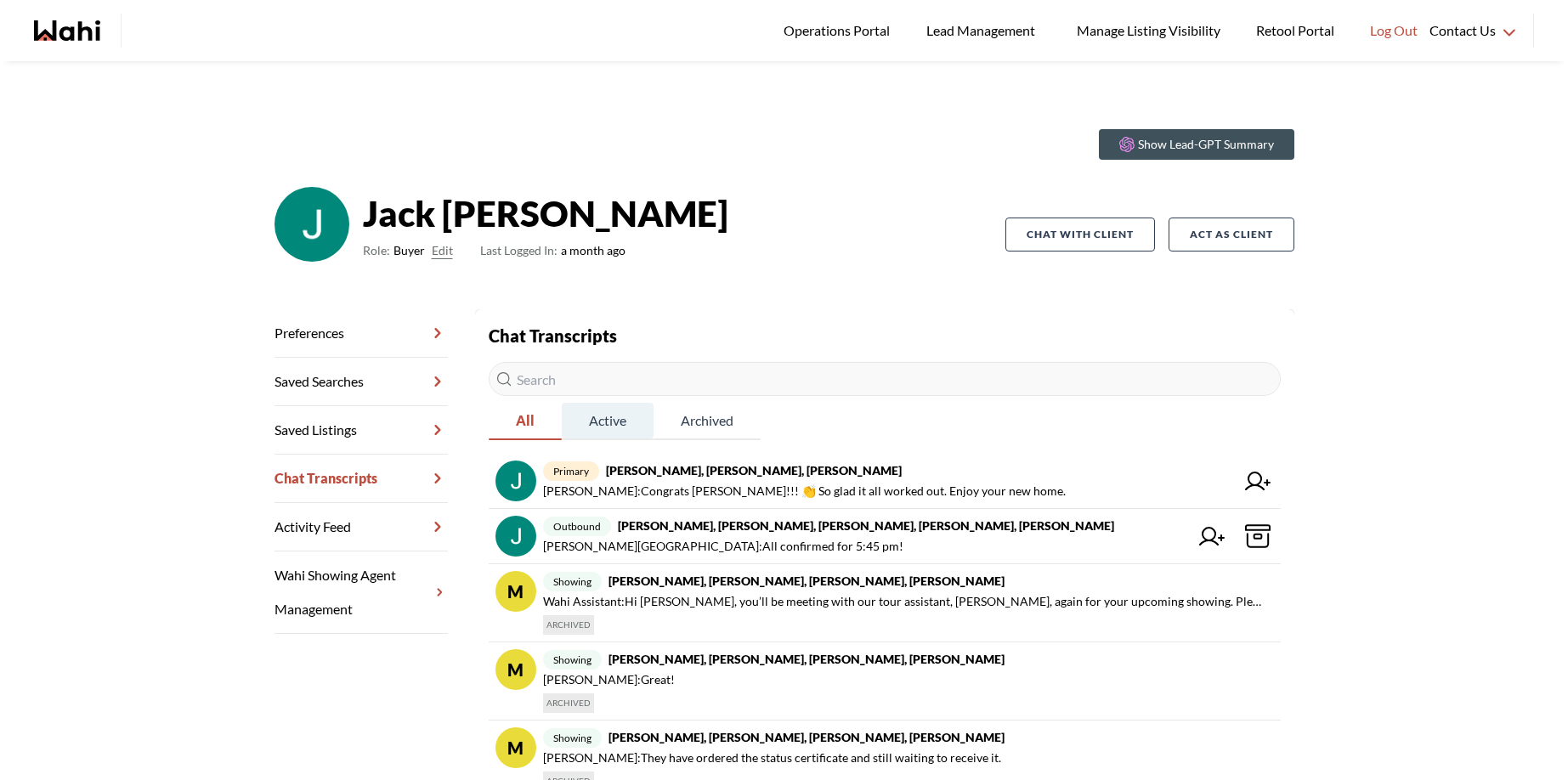
click at [593, 414] on span "Active" at bounding box center [607, 421] width 91 height 35
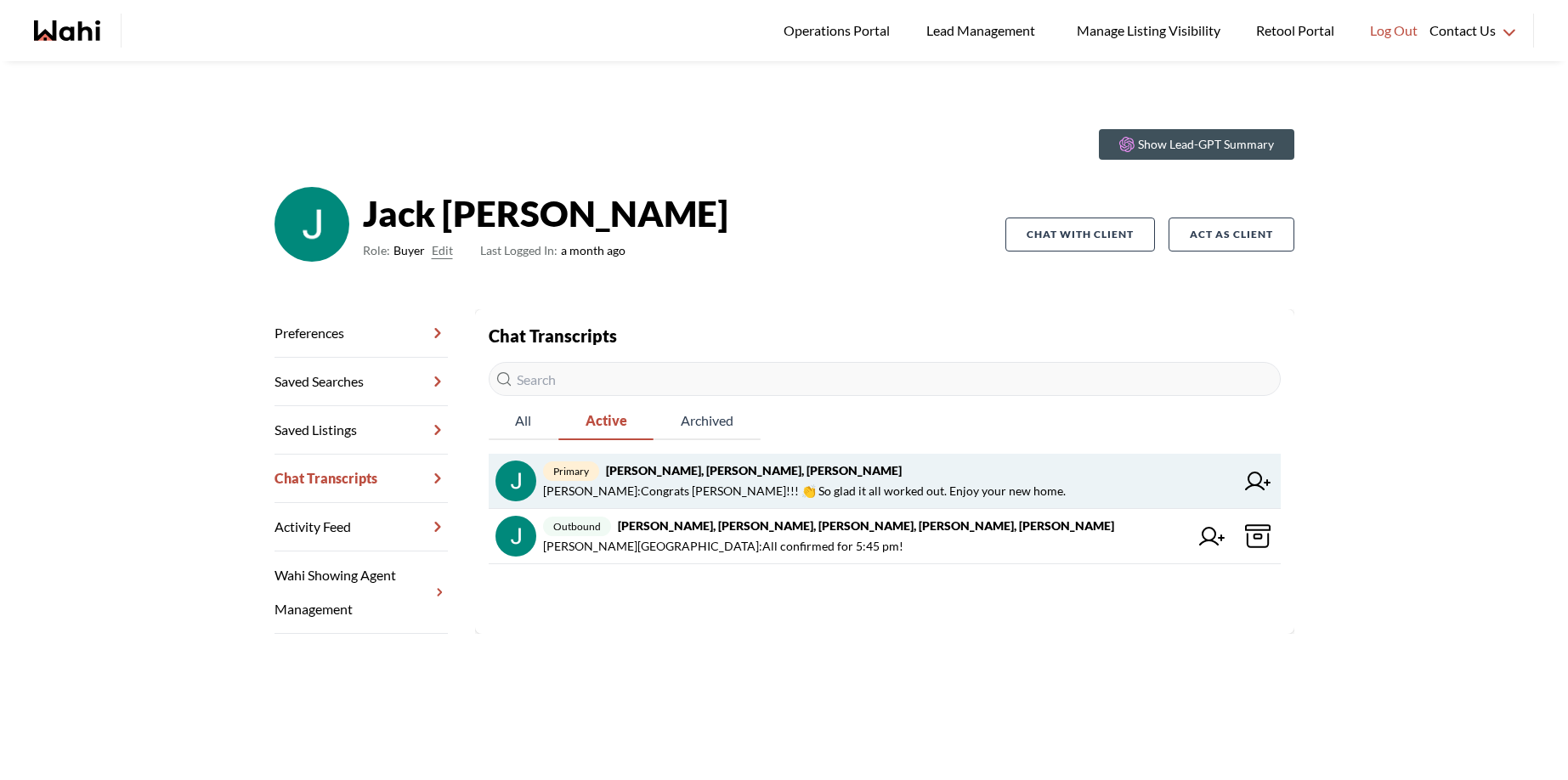
click at [645, 477] on span "primary Jack Burke, Leyla Smith, Faraz, Barbara" at bounding box center [889, 470] width 692 height 20
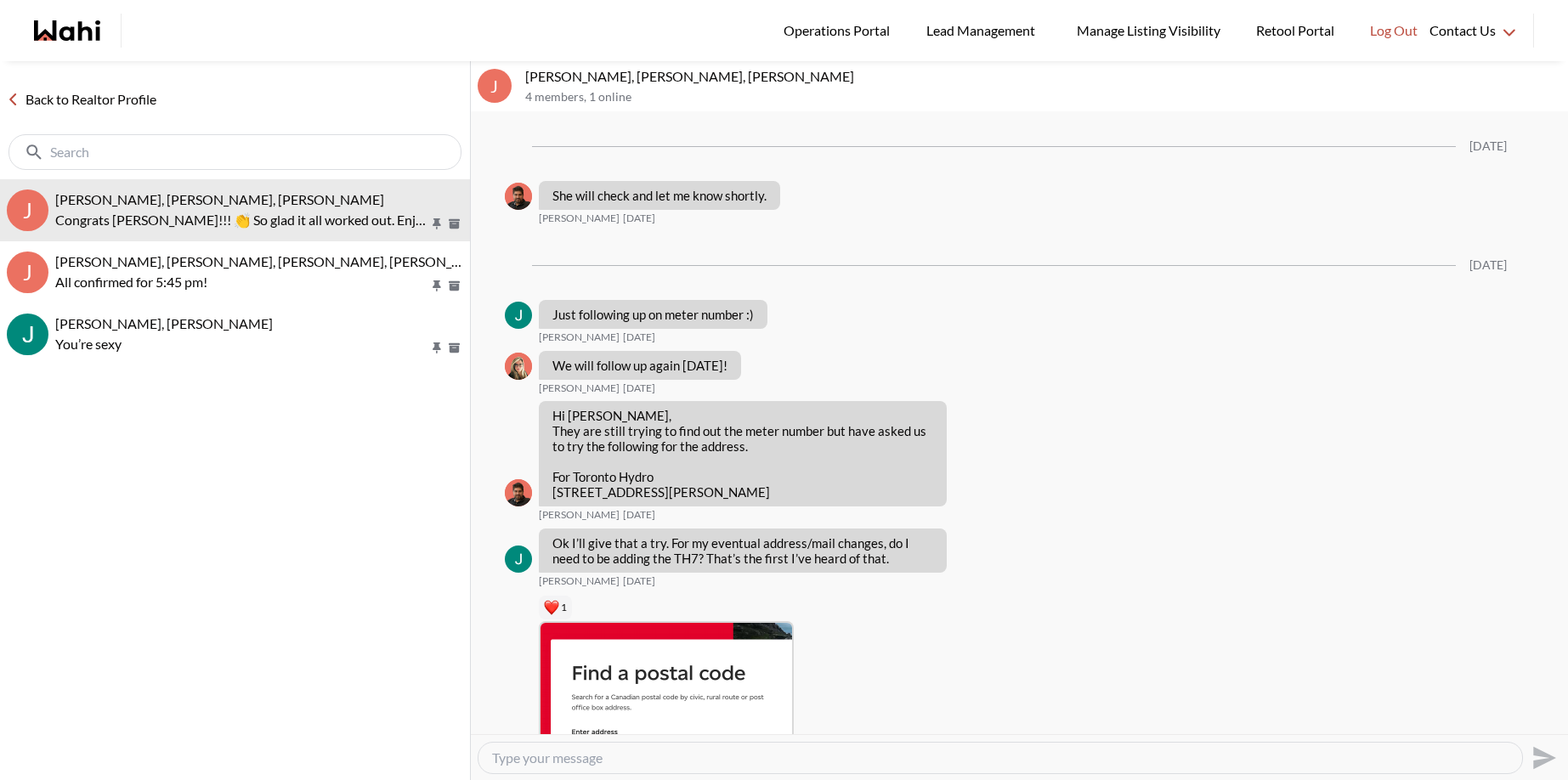
scroll to position [2502, 0]
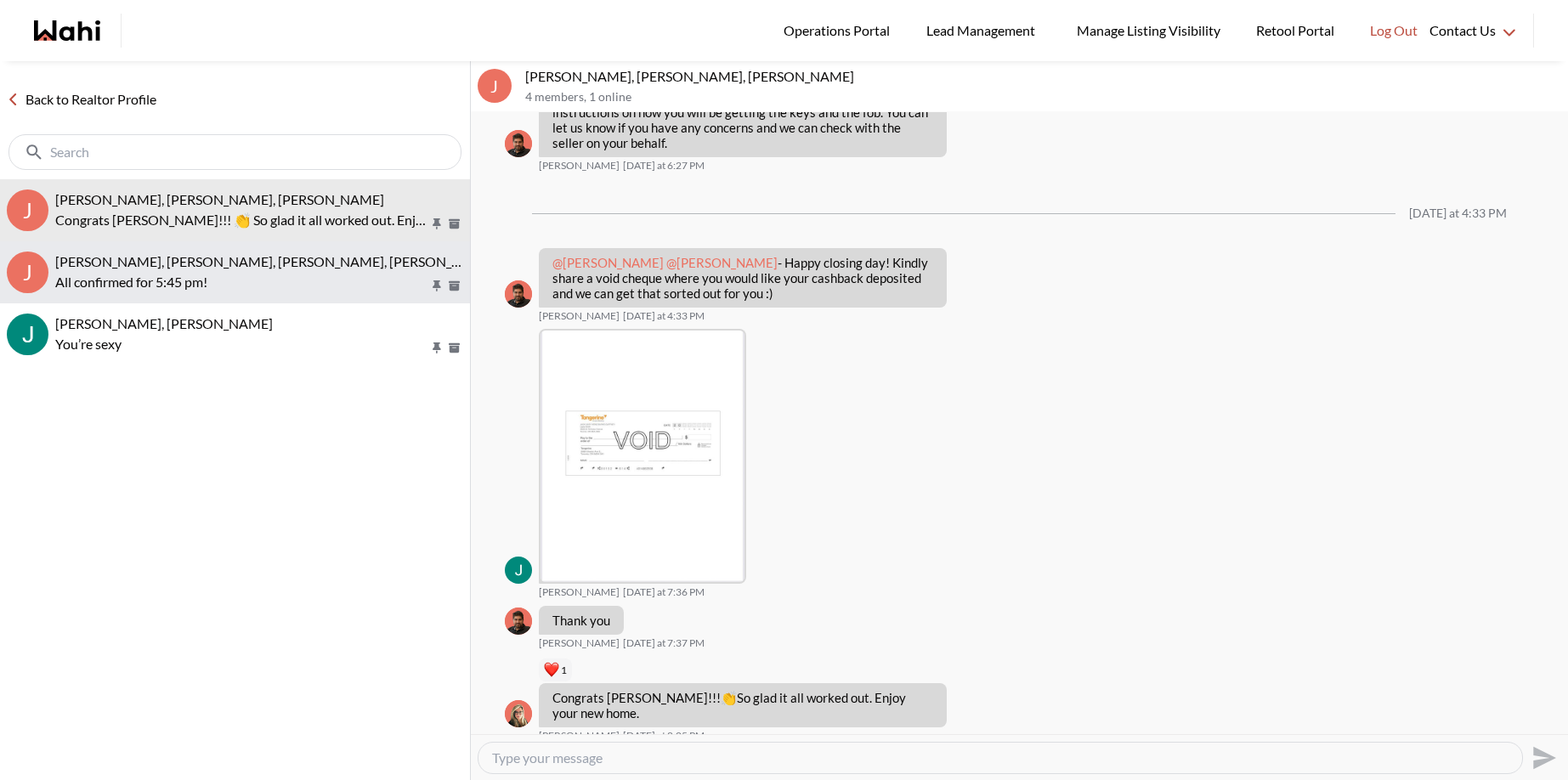
click at [327, 279] on p "All confirmed for 5:45 pm!" at bounding box center [241, 282] width 374 height 20
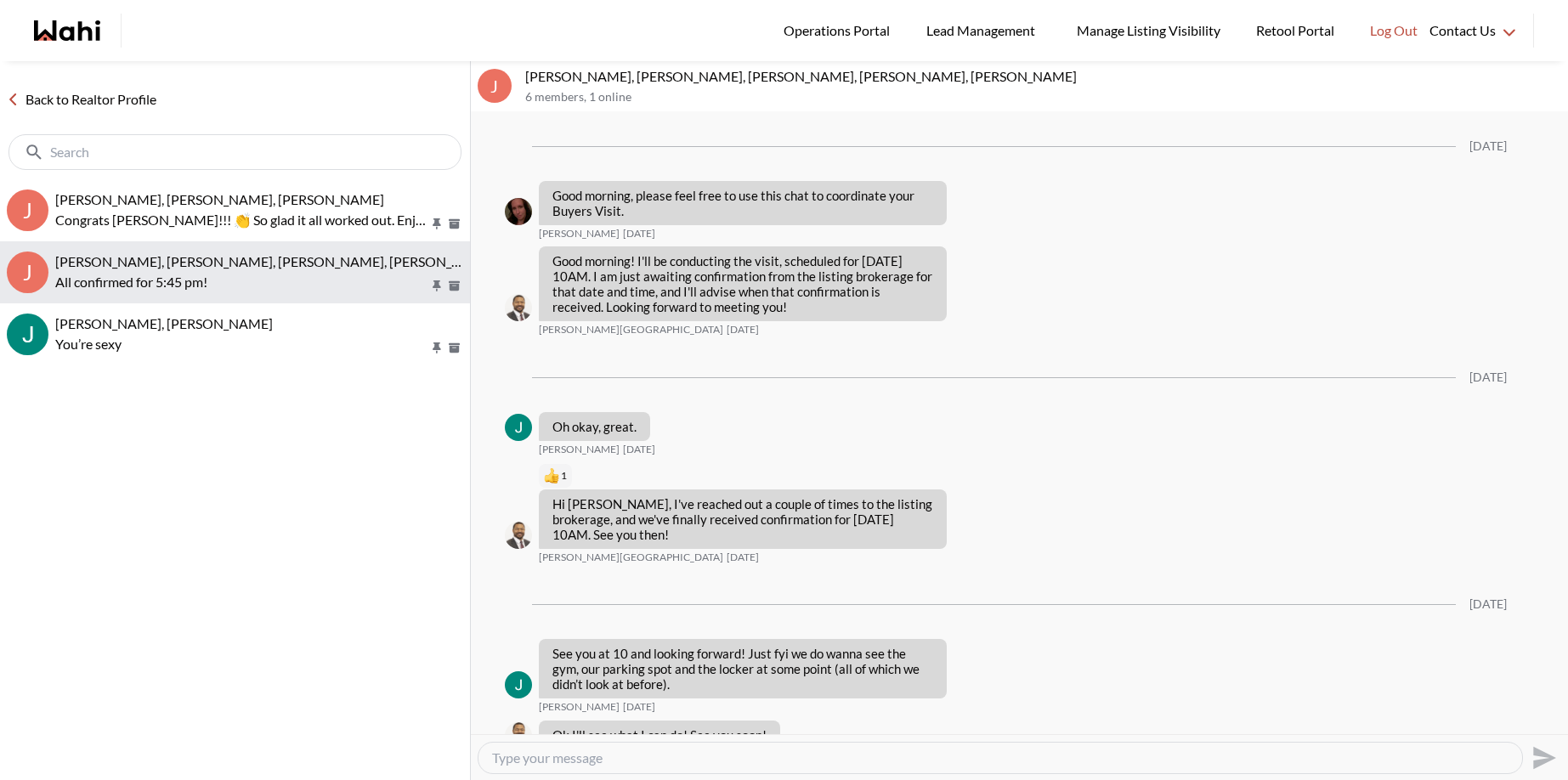
scroll to position [967, 0]
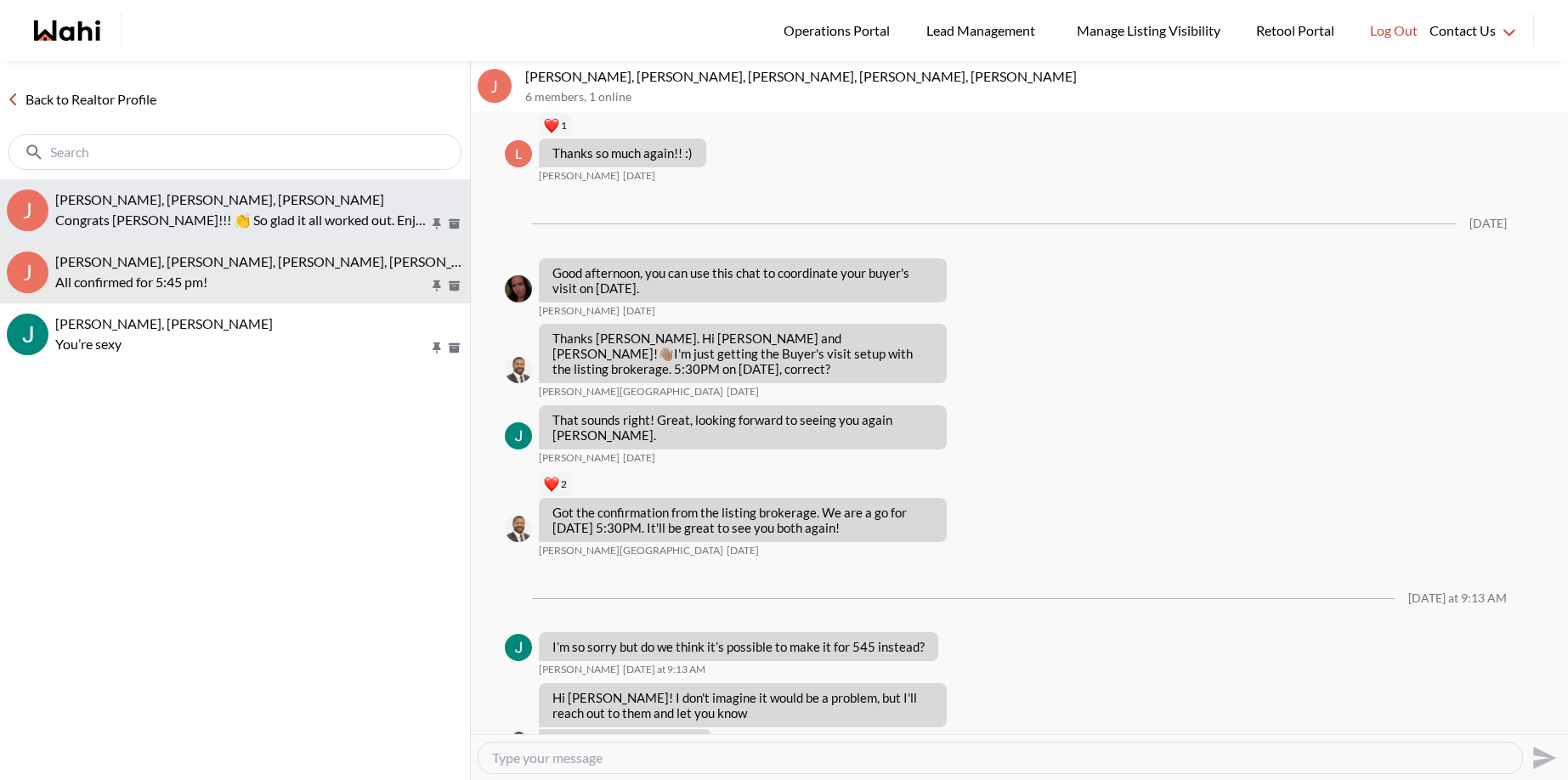
click at [233, 196] on span "Jack Burke, Leyla Smith, Faraz, Barbara" at bounding box center [219, 200] width 329 height 16
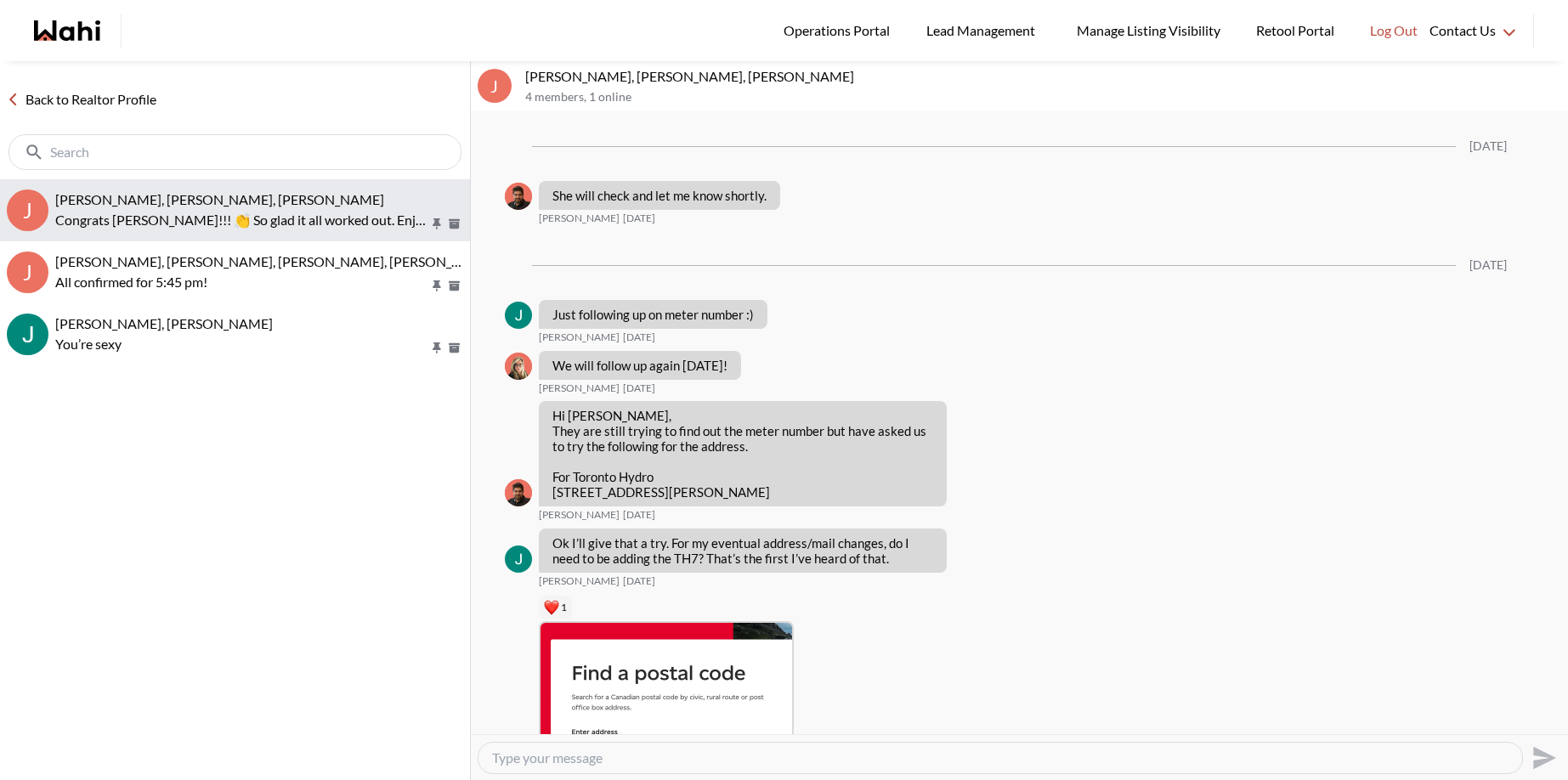
scroll to position [2502, 0]
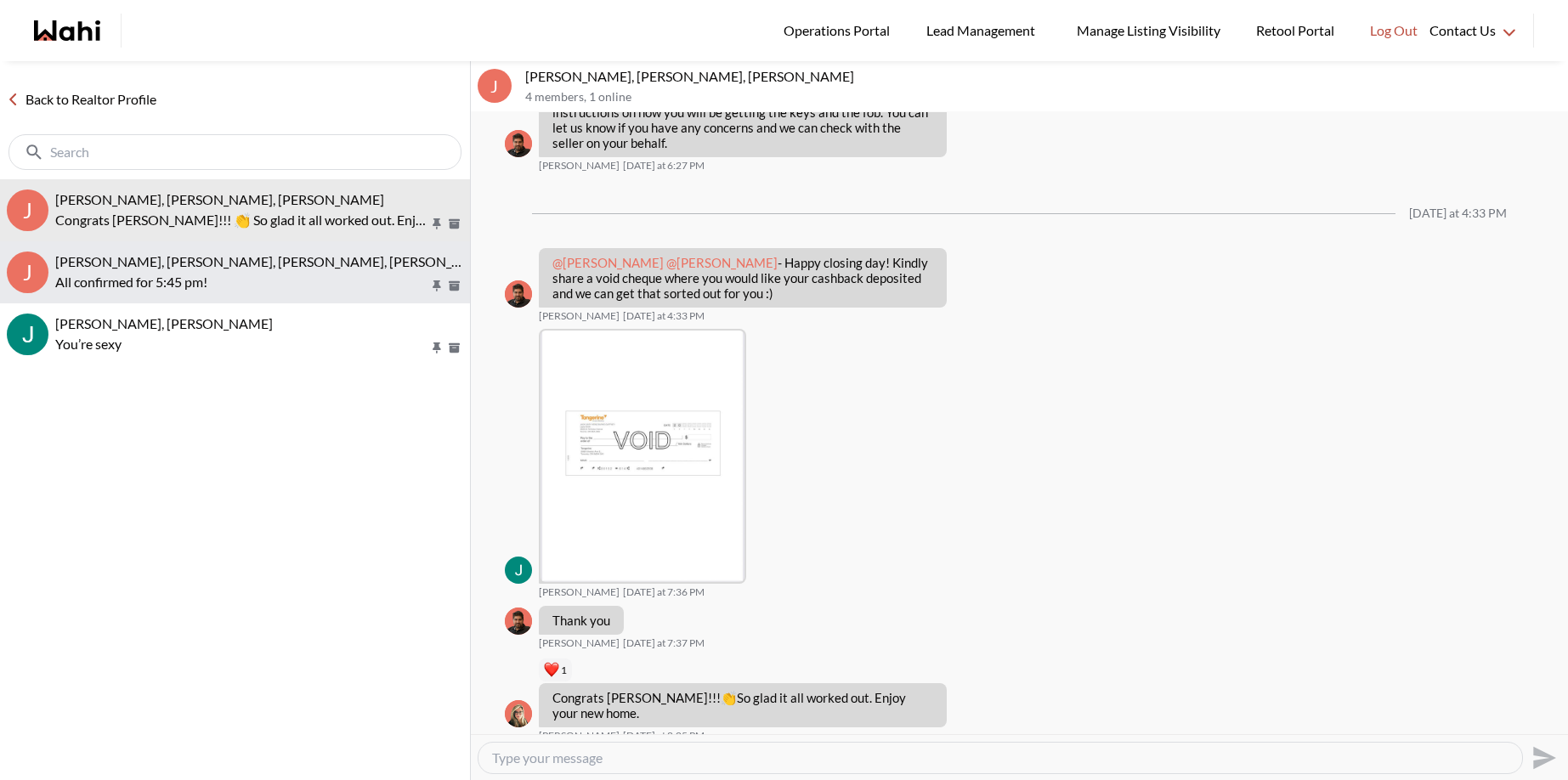
click at [179, 262] on span "Jack Burke, Leyla Smith, Barbara, Faraz, Duane, Alicia" at bounding box center [331, 261] width 552 height 16
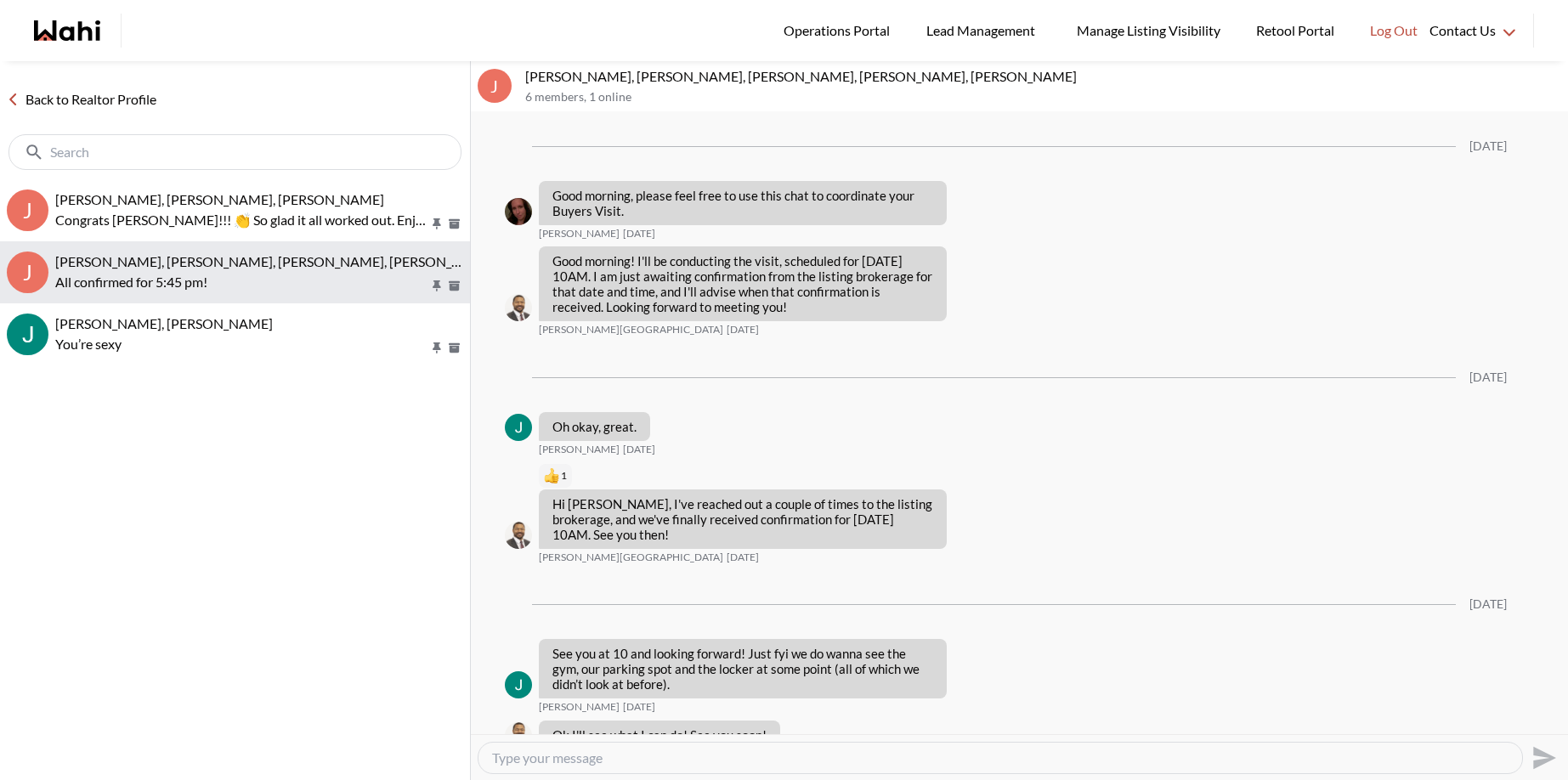
scroll to position [967, 0]
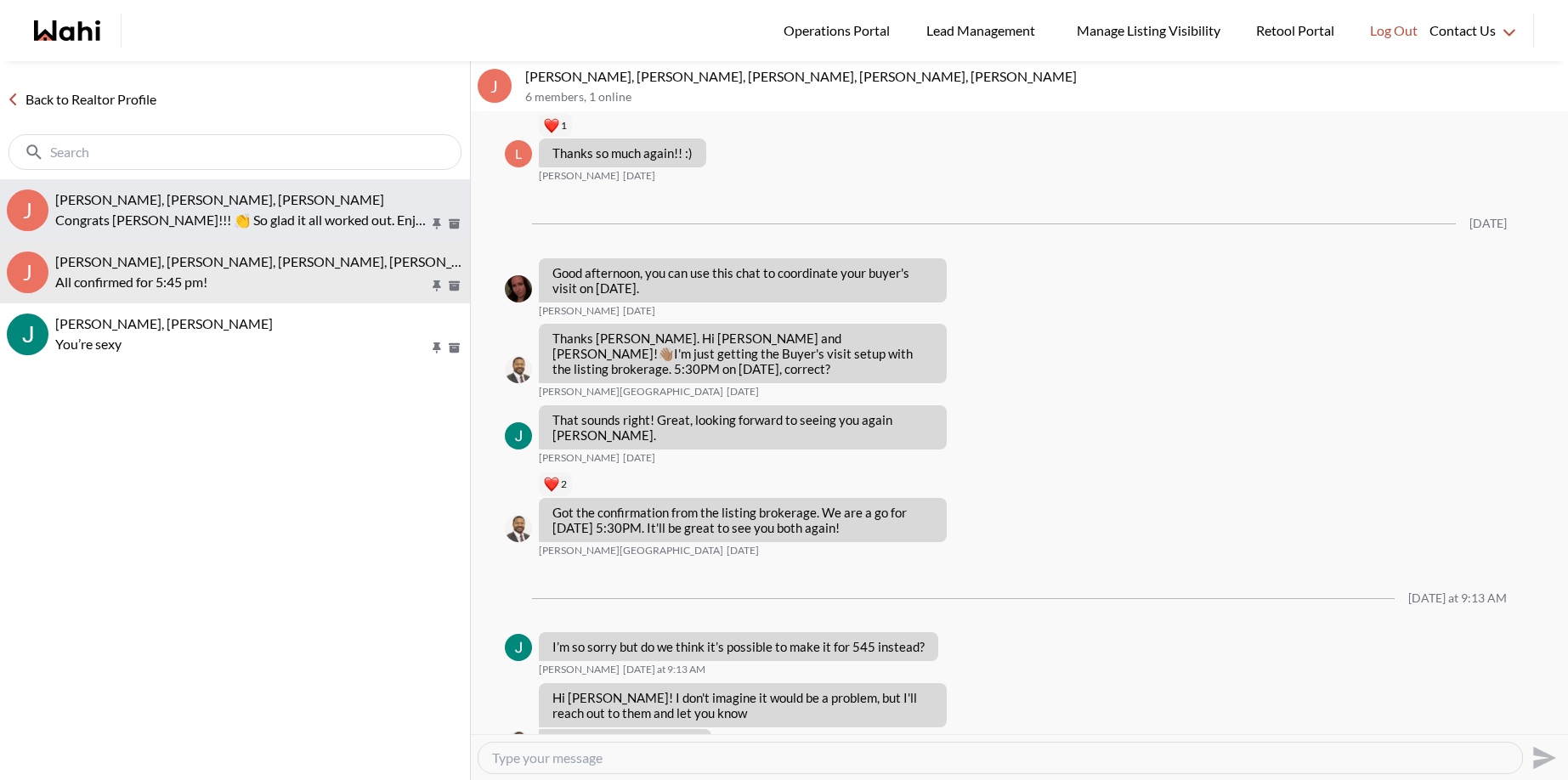
click at [200, 217] on p "Congrats Jack!!! 👏 So glad it all worked out. Enjoy your new home." at bounding box center [241, 220] width 374 height 20
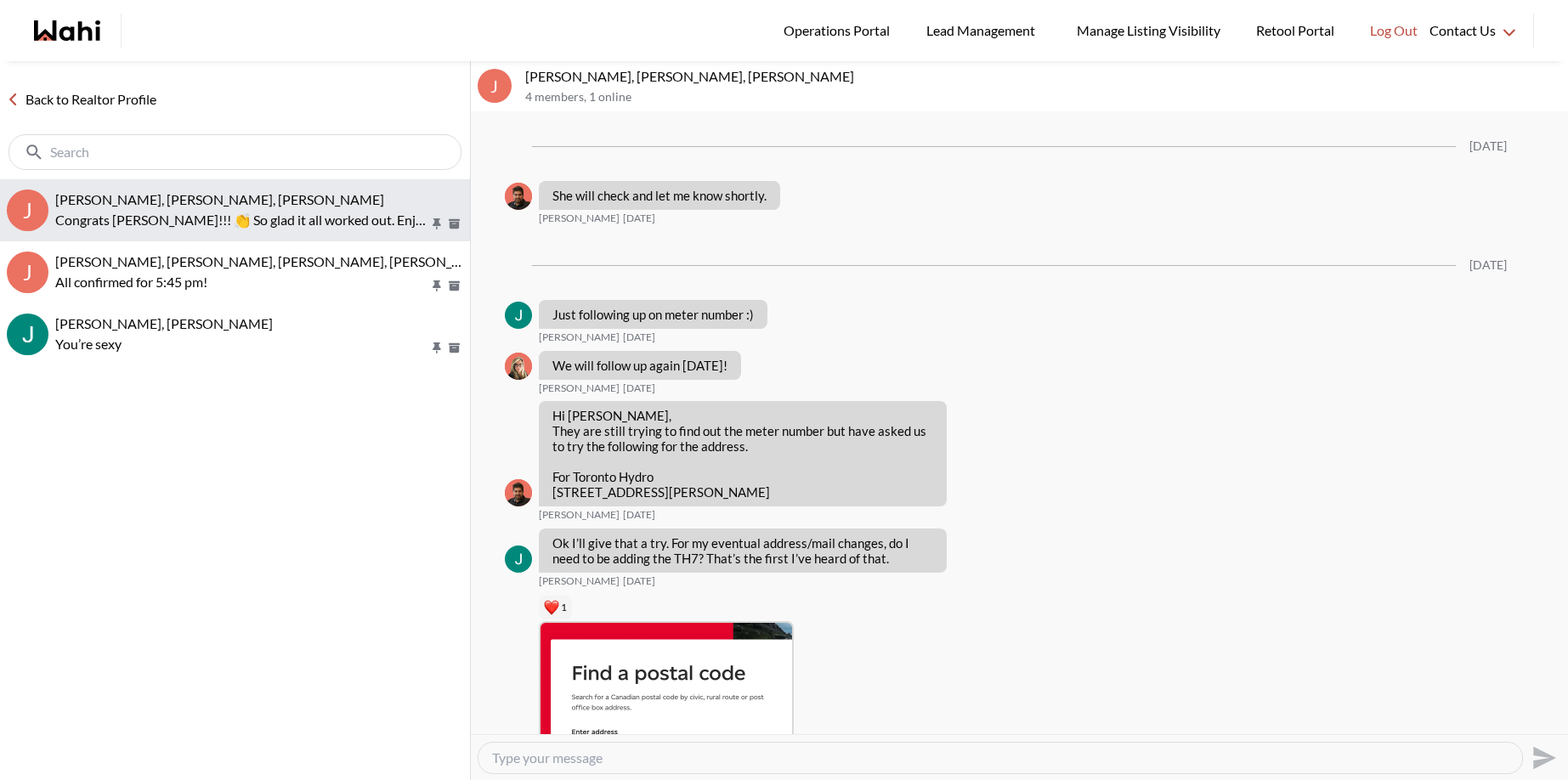
scroll to position [2502, 0]
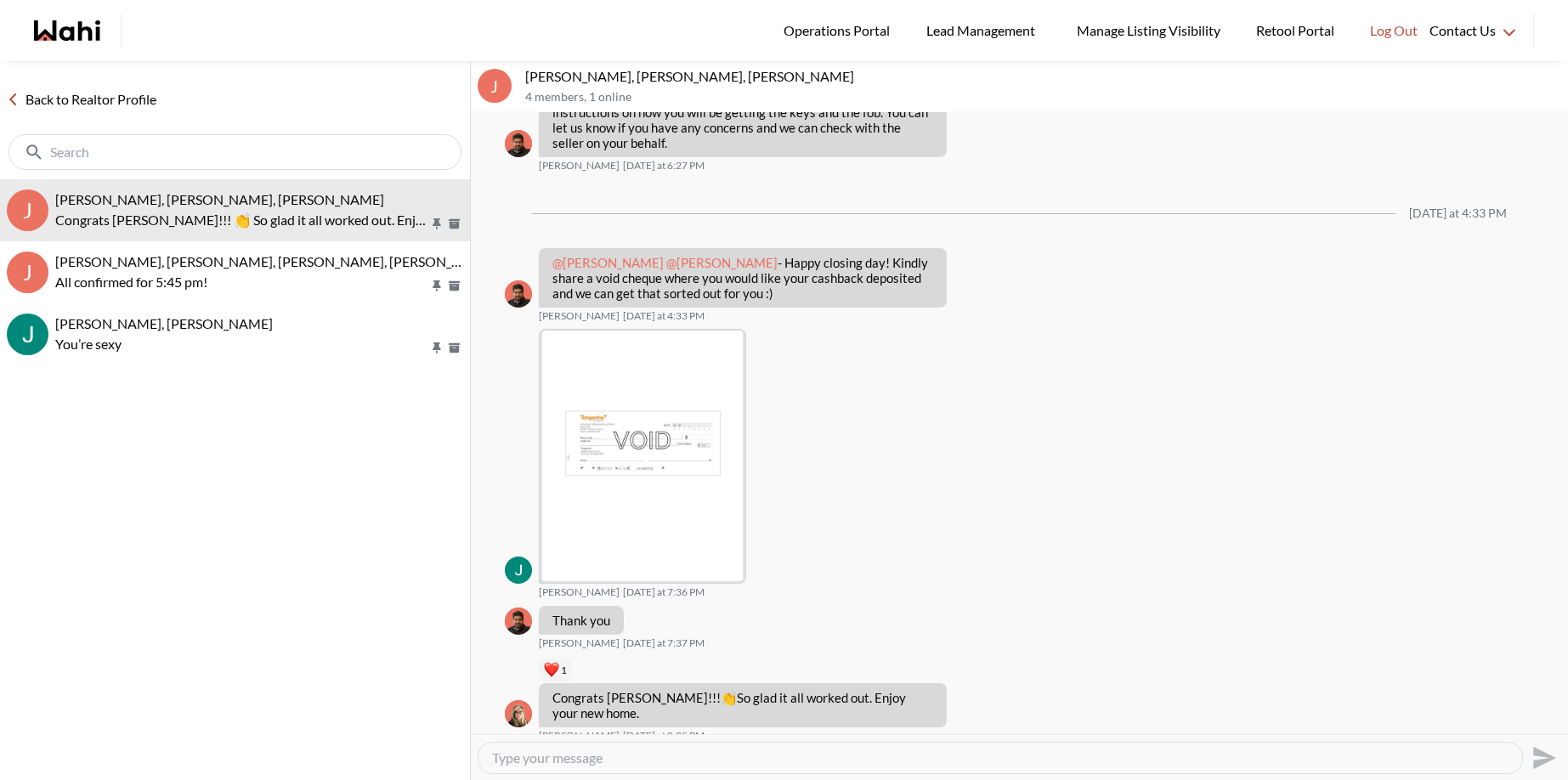
click at [148, 99] on link "Back to Realtor Profile" at bounding box center [82, 99] width 163 height 22
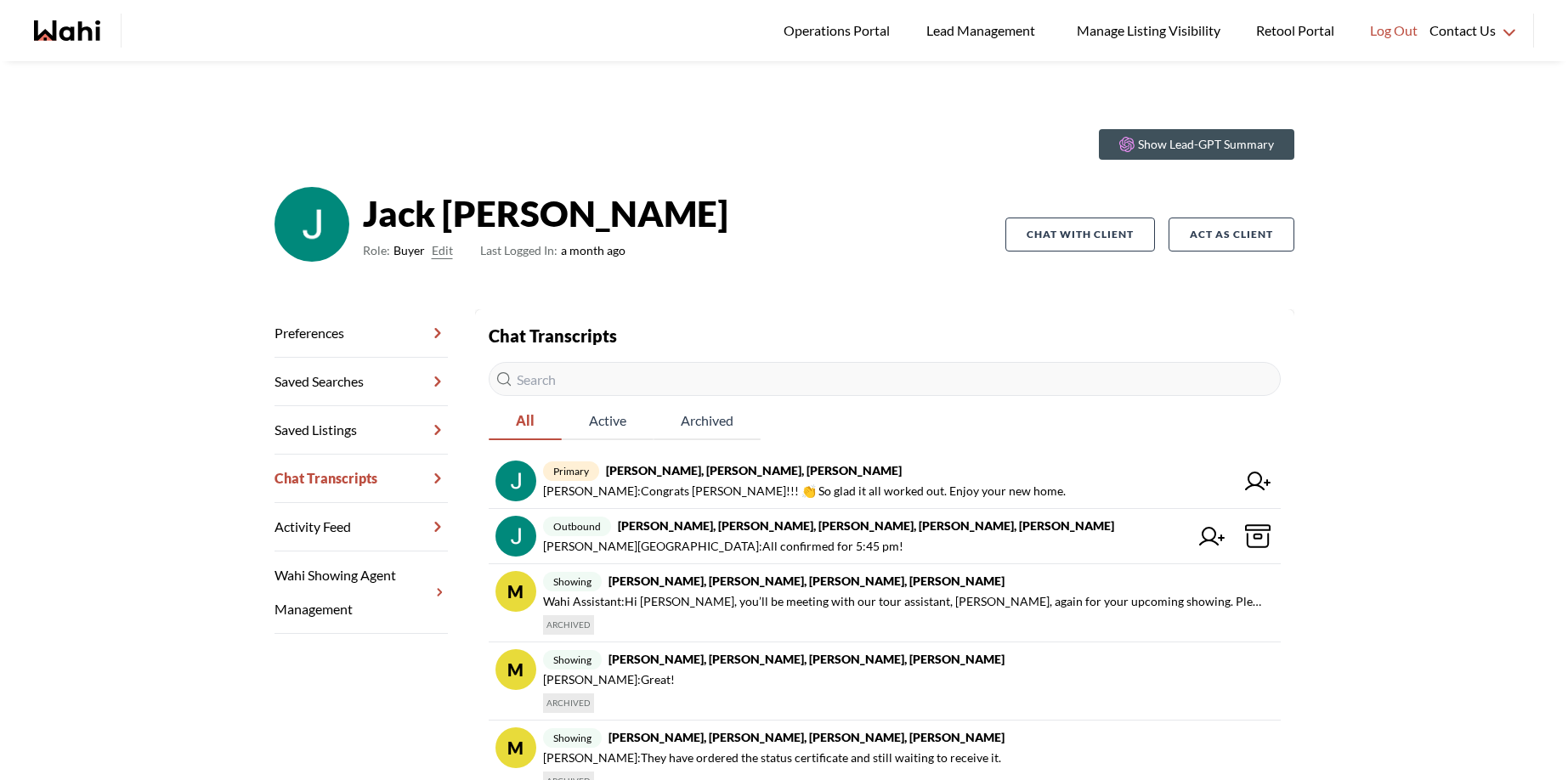
click at [296, 596] on link "Wahi Showing Agent Management" at bounding box center [360, 593] width 173 height 83
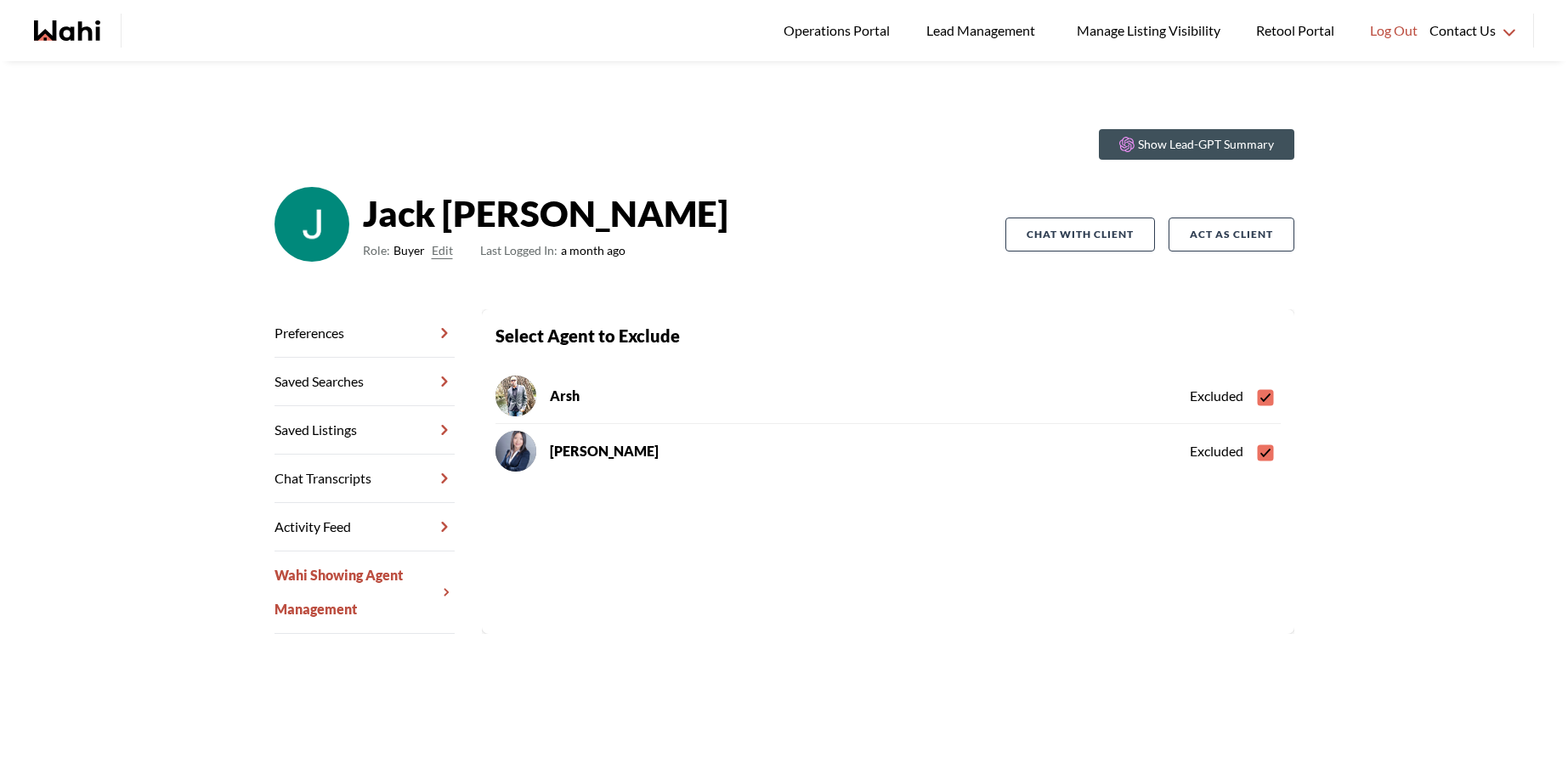
click at [1261, 395] on icon at bounding box center [1265, 398] width 10 height 9
click at [1257, 395] on input "checkbox" at bounding box center [1257, 391] width 0 height 11
click at [1261, 395] on rect at bounding box center [1265, 398] width 16 height 16
click at [1257, 395] on input "checkbox" at bounding box center [1257, 391] width 0 height 11
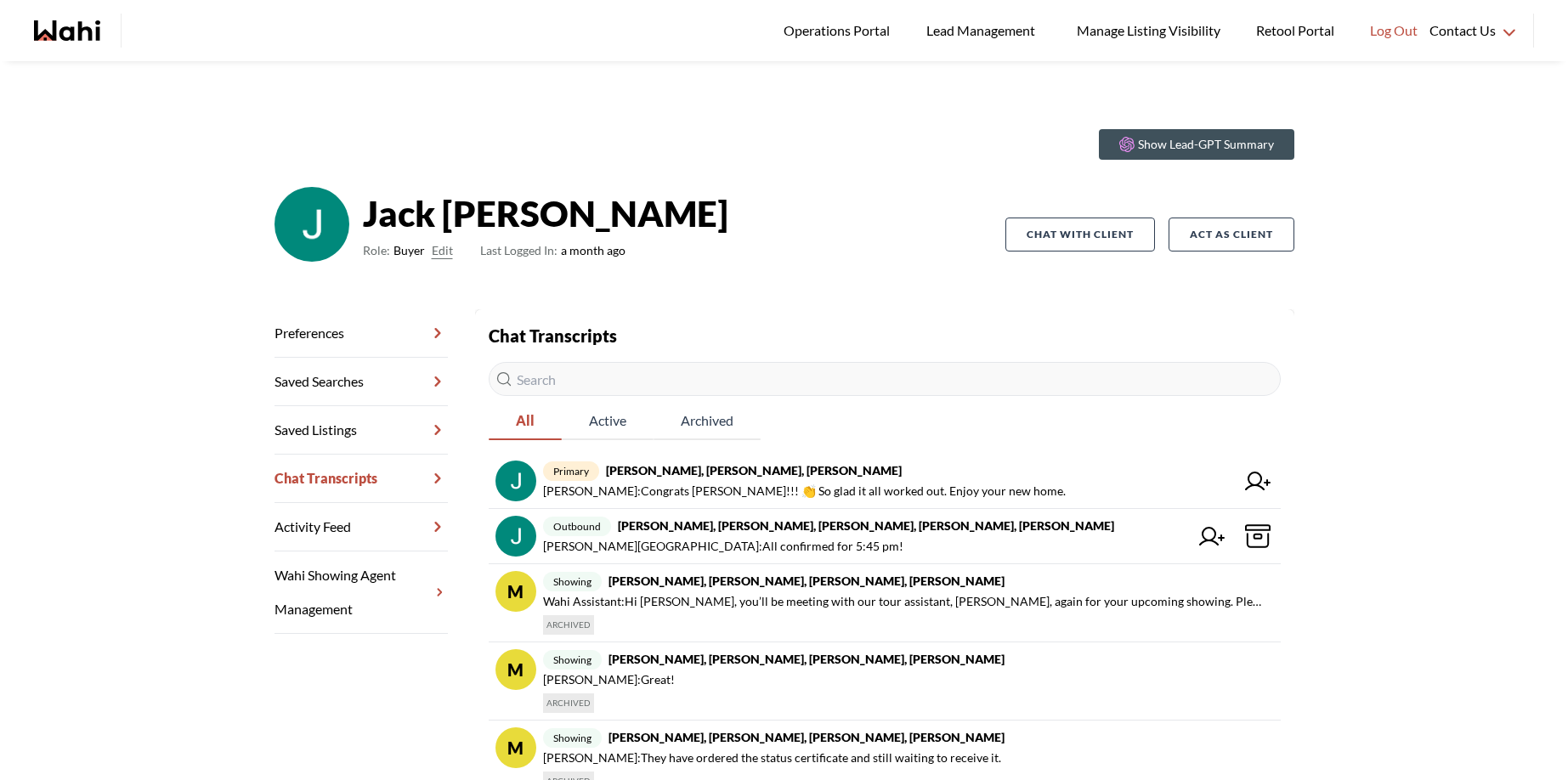
click at [303, 435] on link "Saved Listings" at bounding box center [360, 430] width 173 height 49
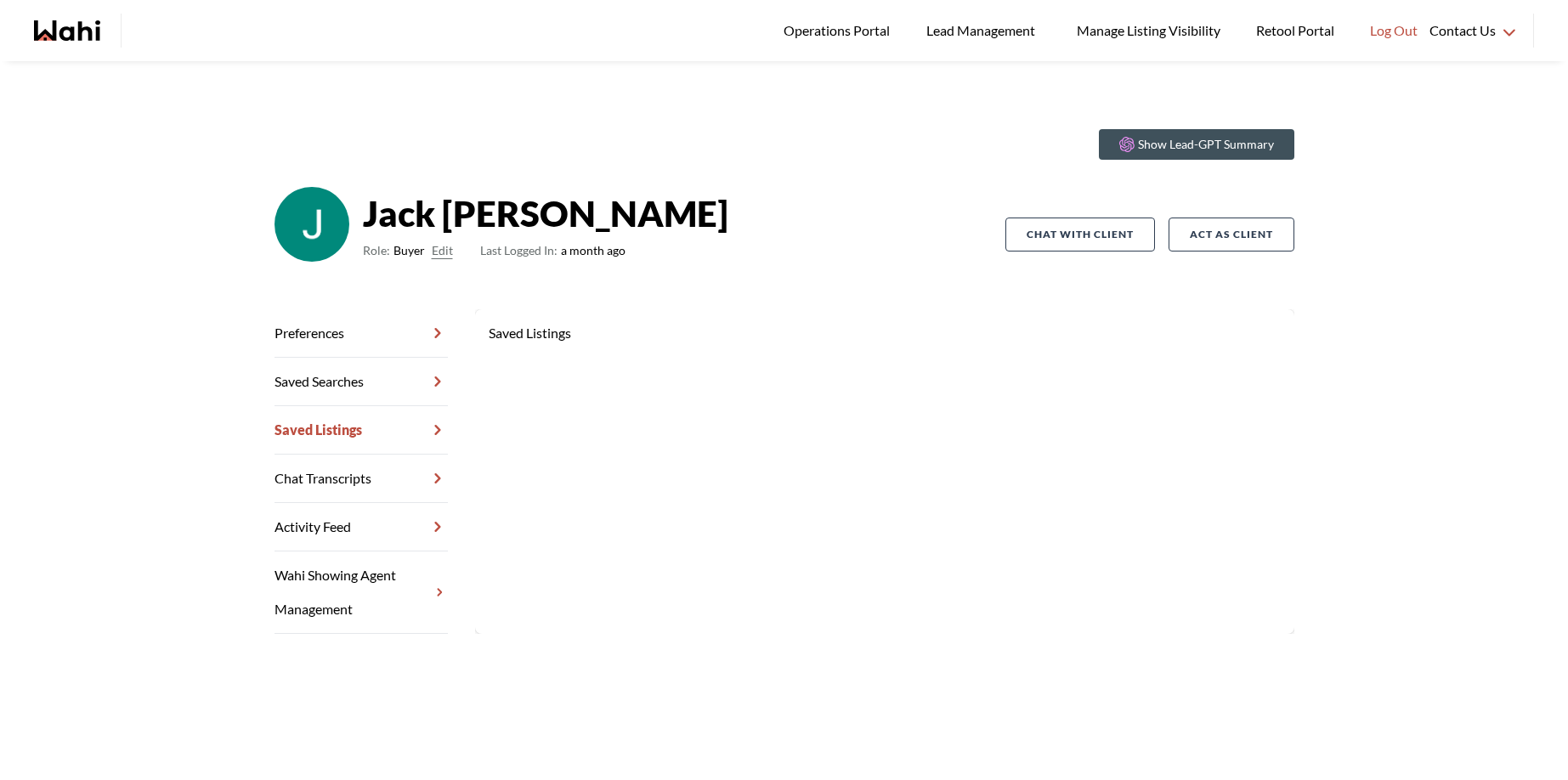
click at [310, 478] on link "Chat Transcripts" at bounding box center [360, 478] width 173 height 49
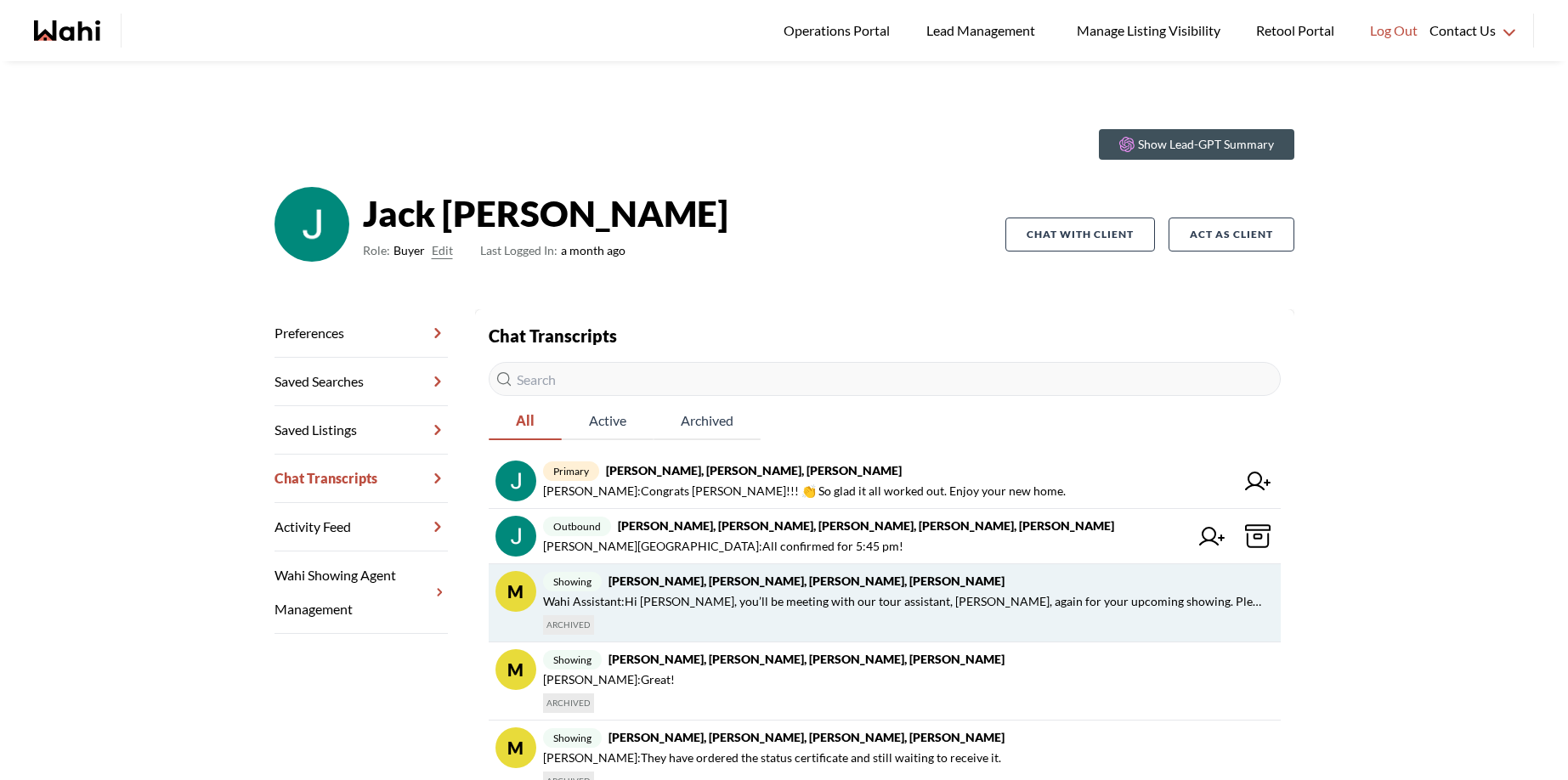
click at [701, 598] on span "Wahi Assistant : Hi Jack, you’ll be meeting with our tour assistant, Julia, aga…" at bounding box center [905, 602] width 724 height 20
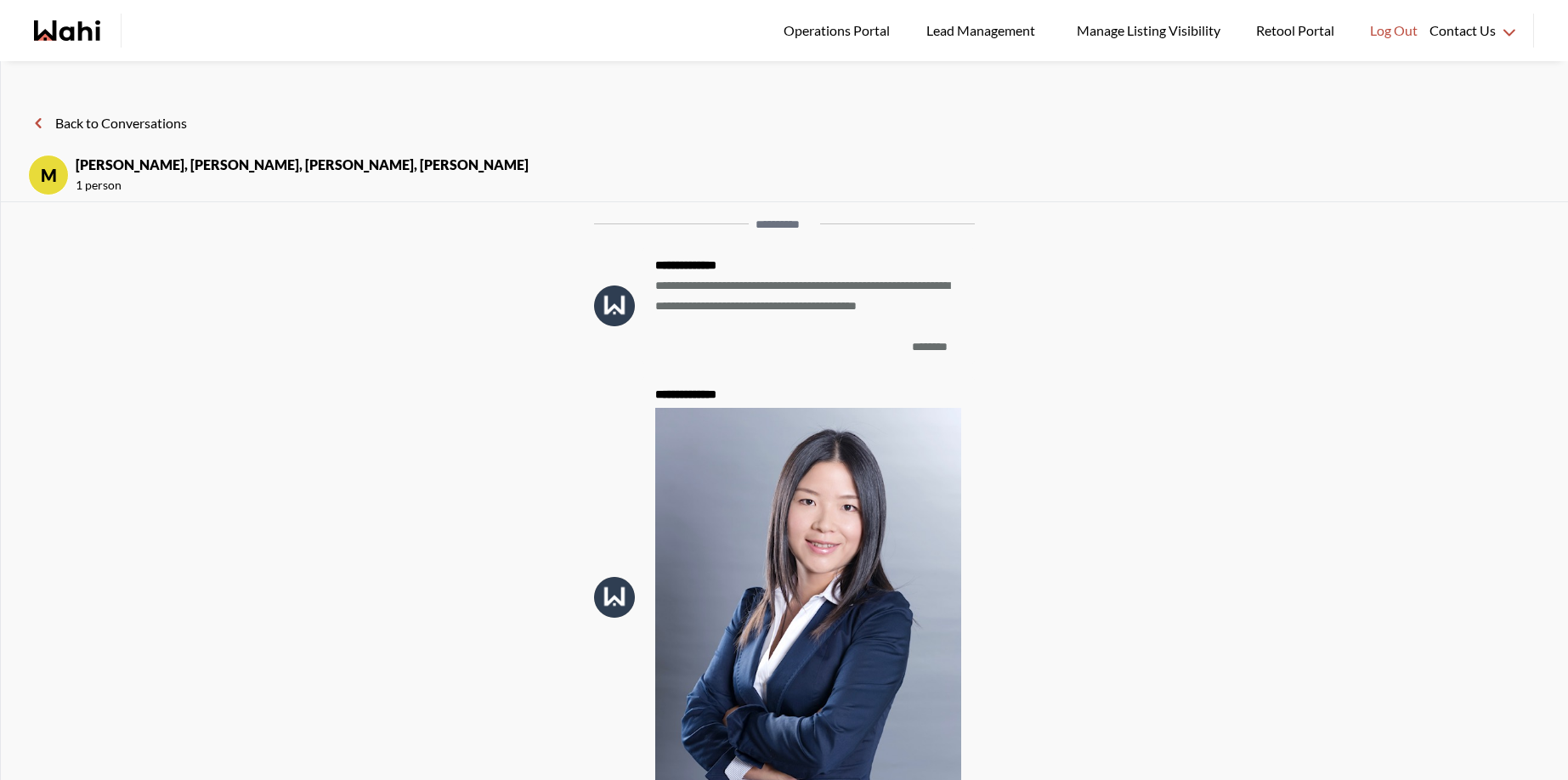
scroll to position [-5297, 0]
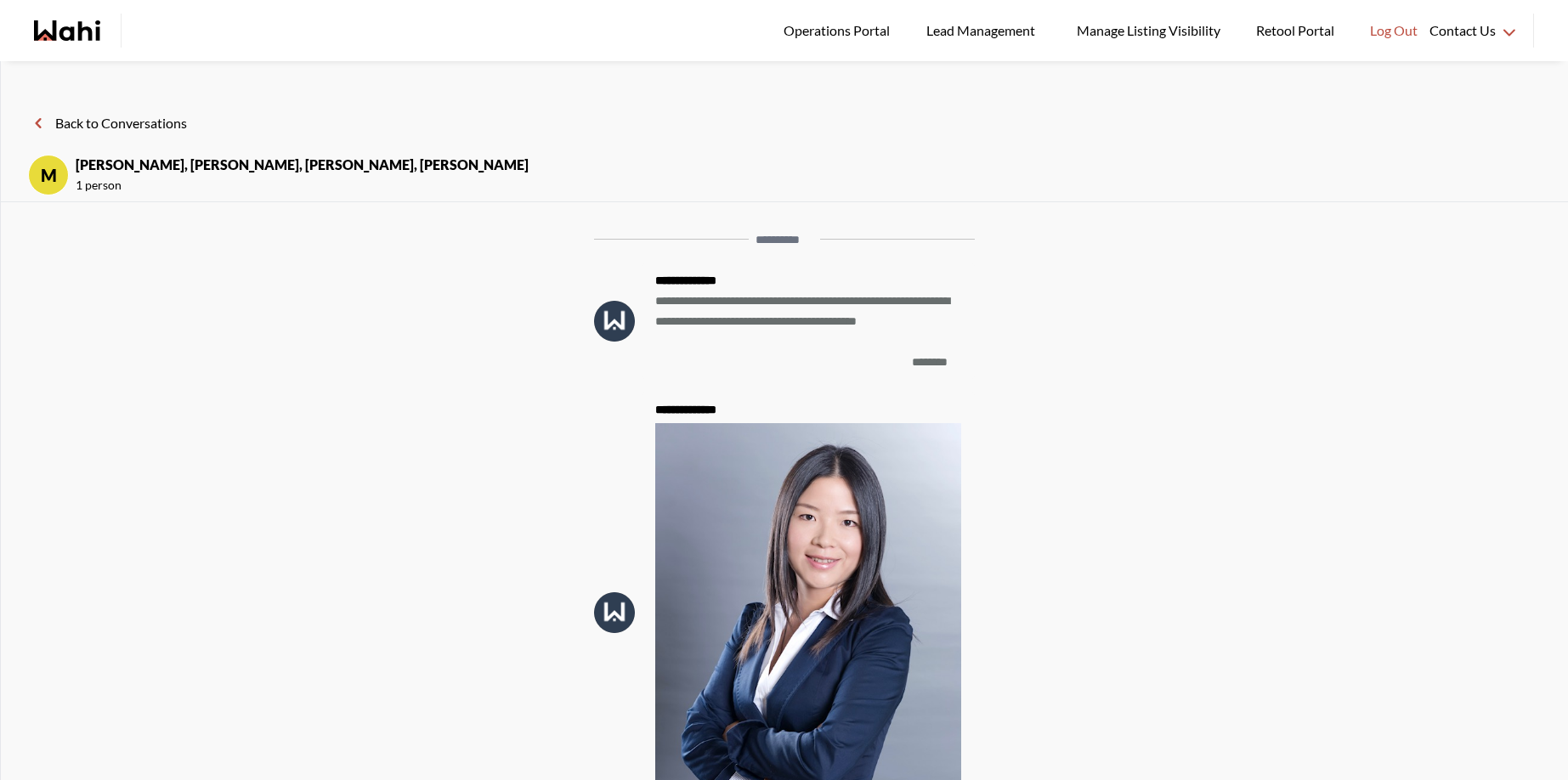
click at [59, 115] on button "Back to Conversations" at bounding box center [107, 122] width 159 height 22
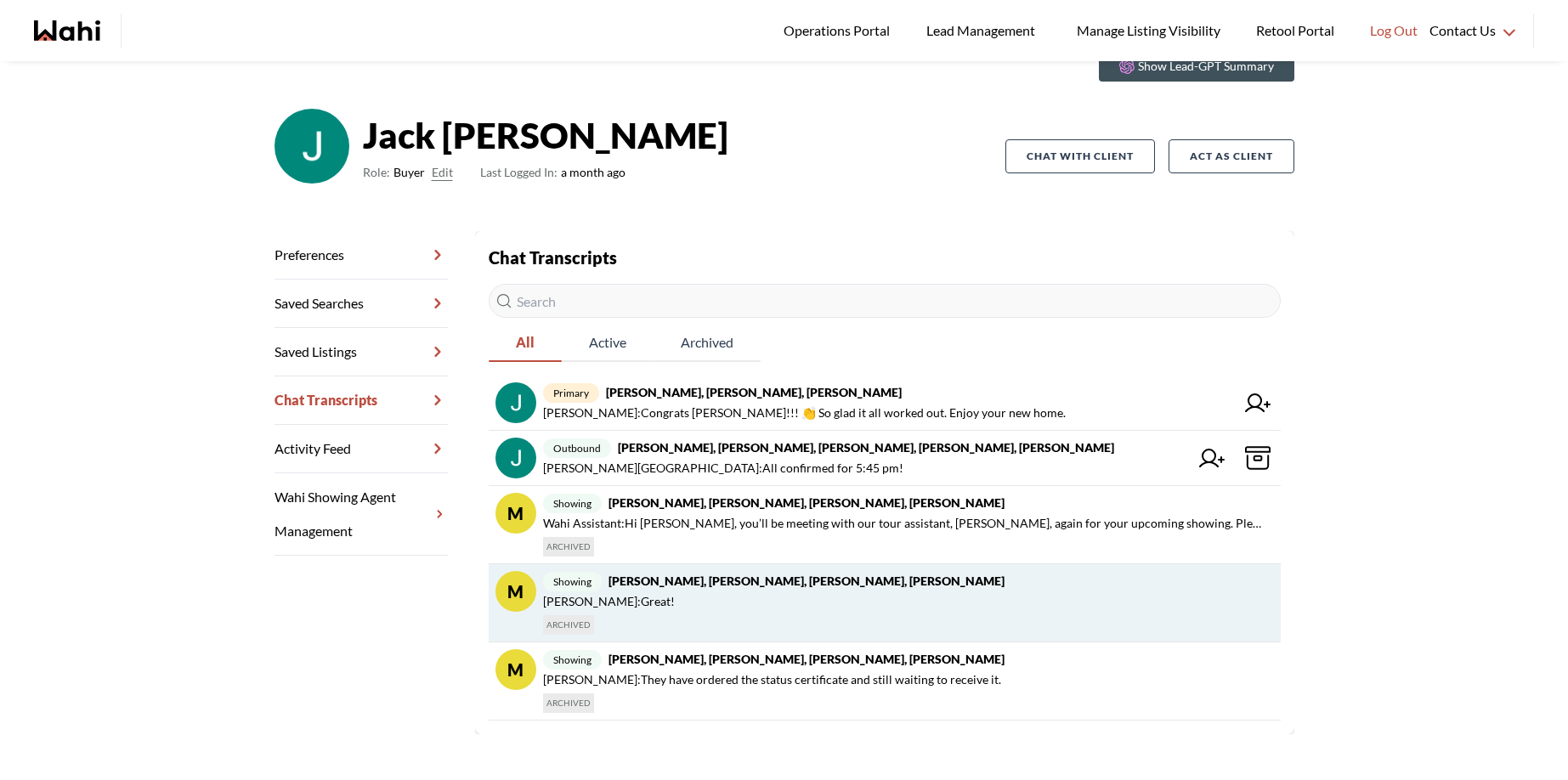
scroll to position [87, 0]
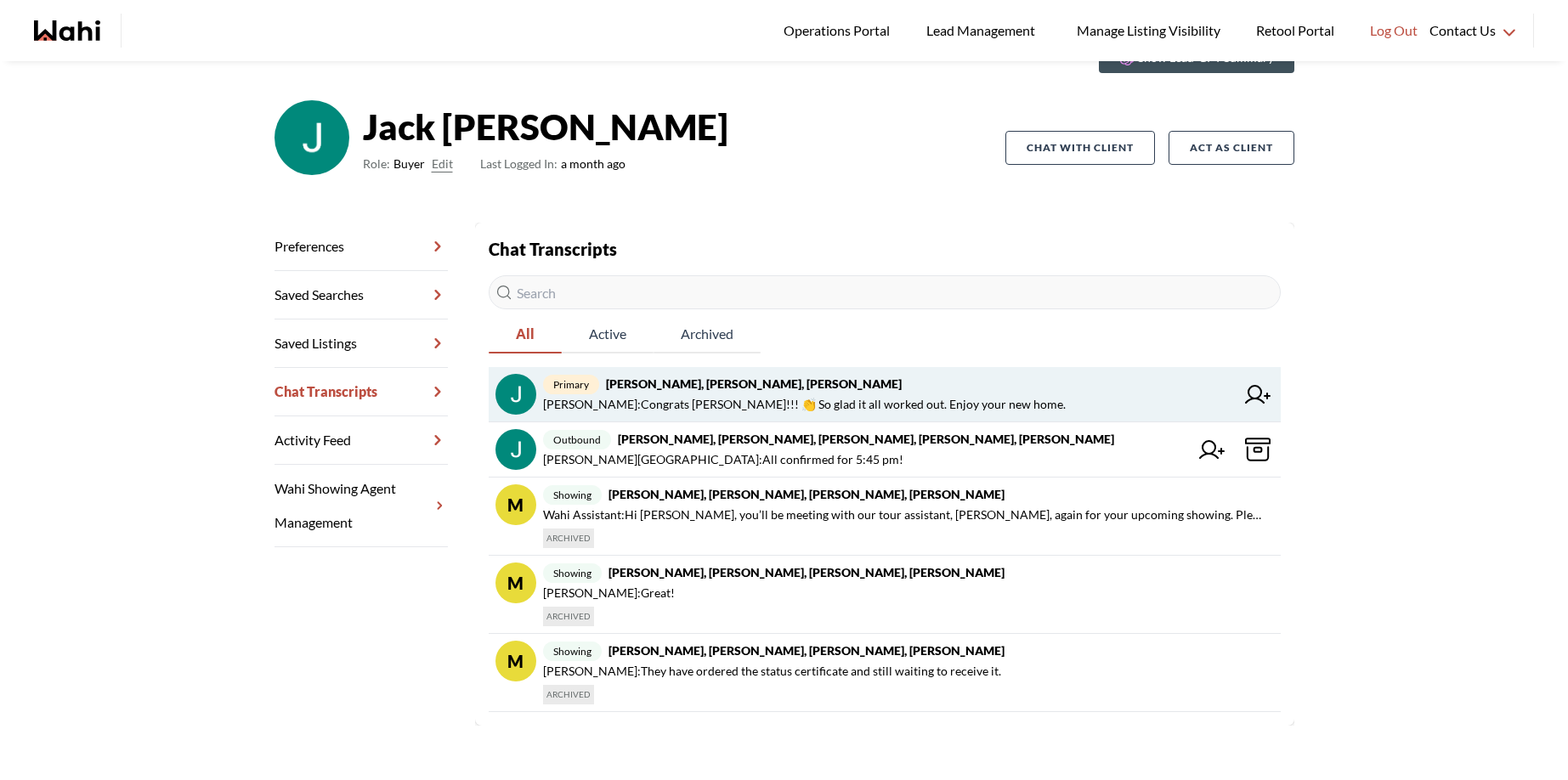
click at [723, 389] on strong "Jack Burke, Leyla Smith, Faraz, Barbara" at bounding box center [753, 383] width 295 height 14
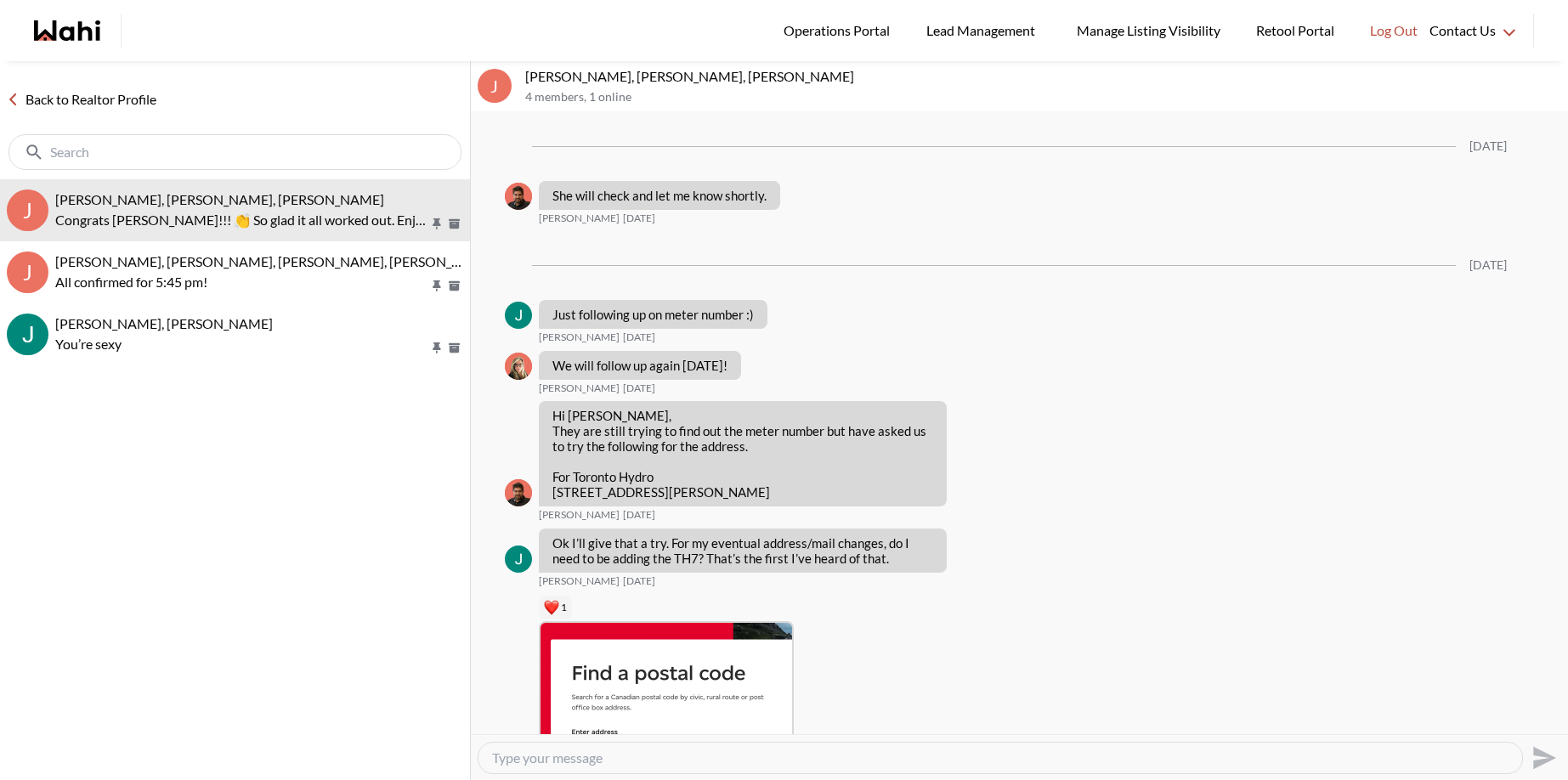
scroll to position [2502, 0]
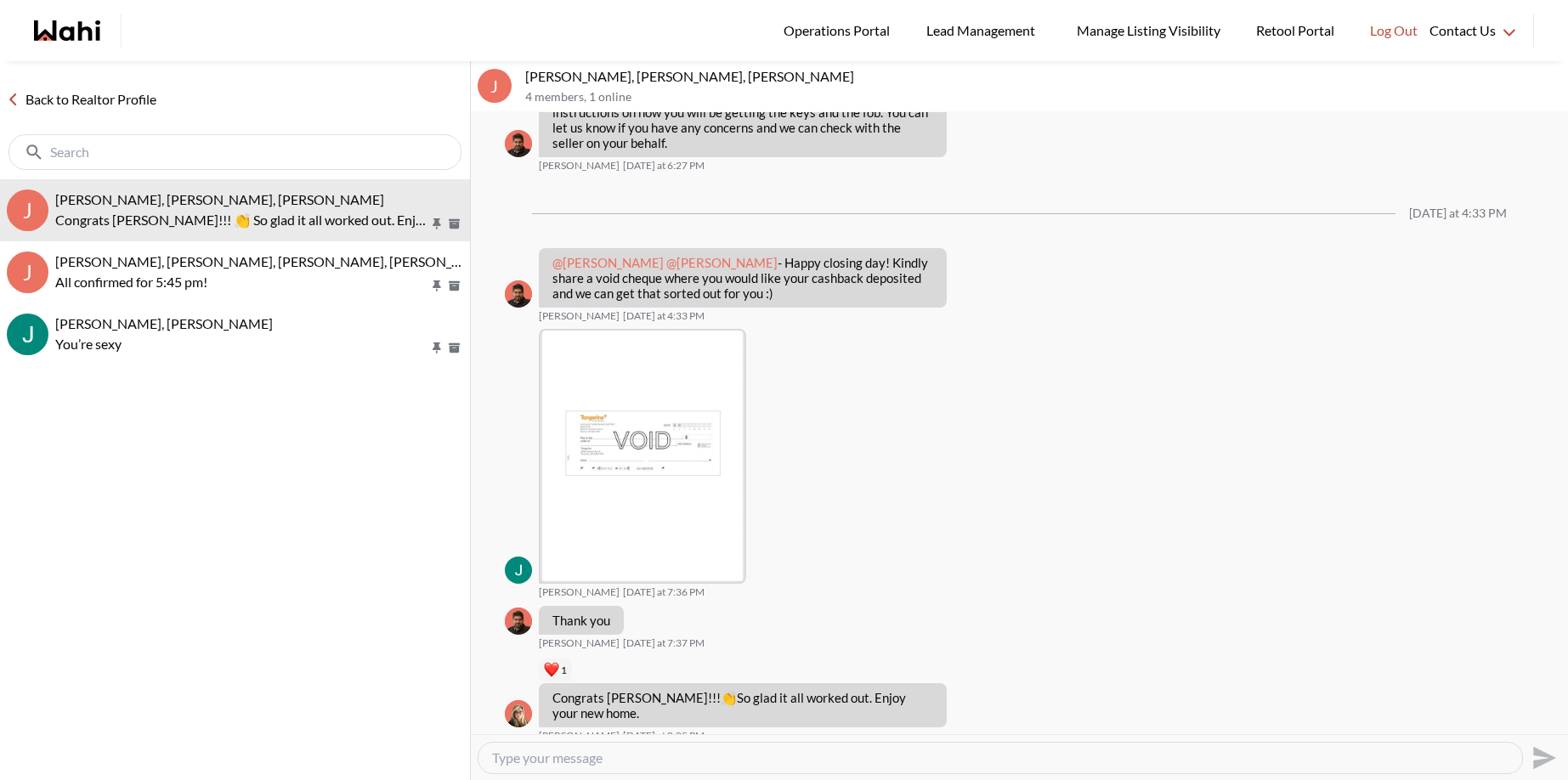
click at [78, 93] on link "Back to Realtor Profile" at bounding box center [82, 99] width 163 height 22
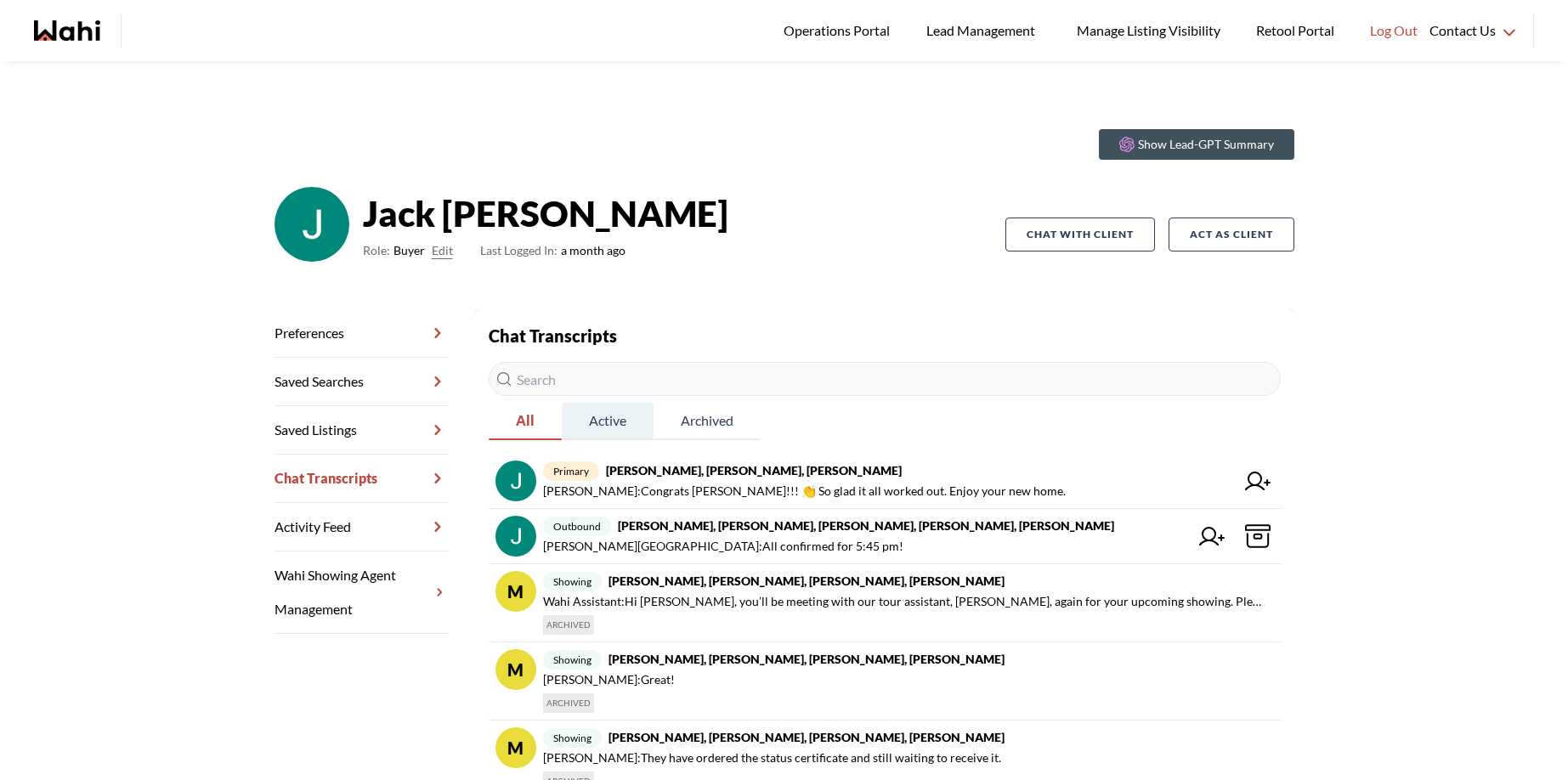
click at [610, 421] on span "Active" at bounding box center [607, 421] width 91 height 35
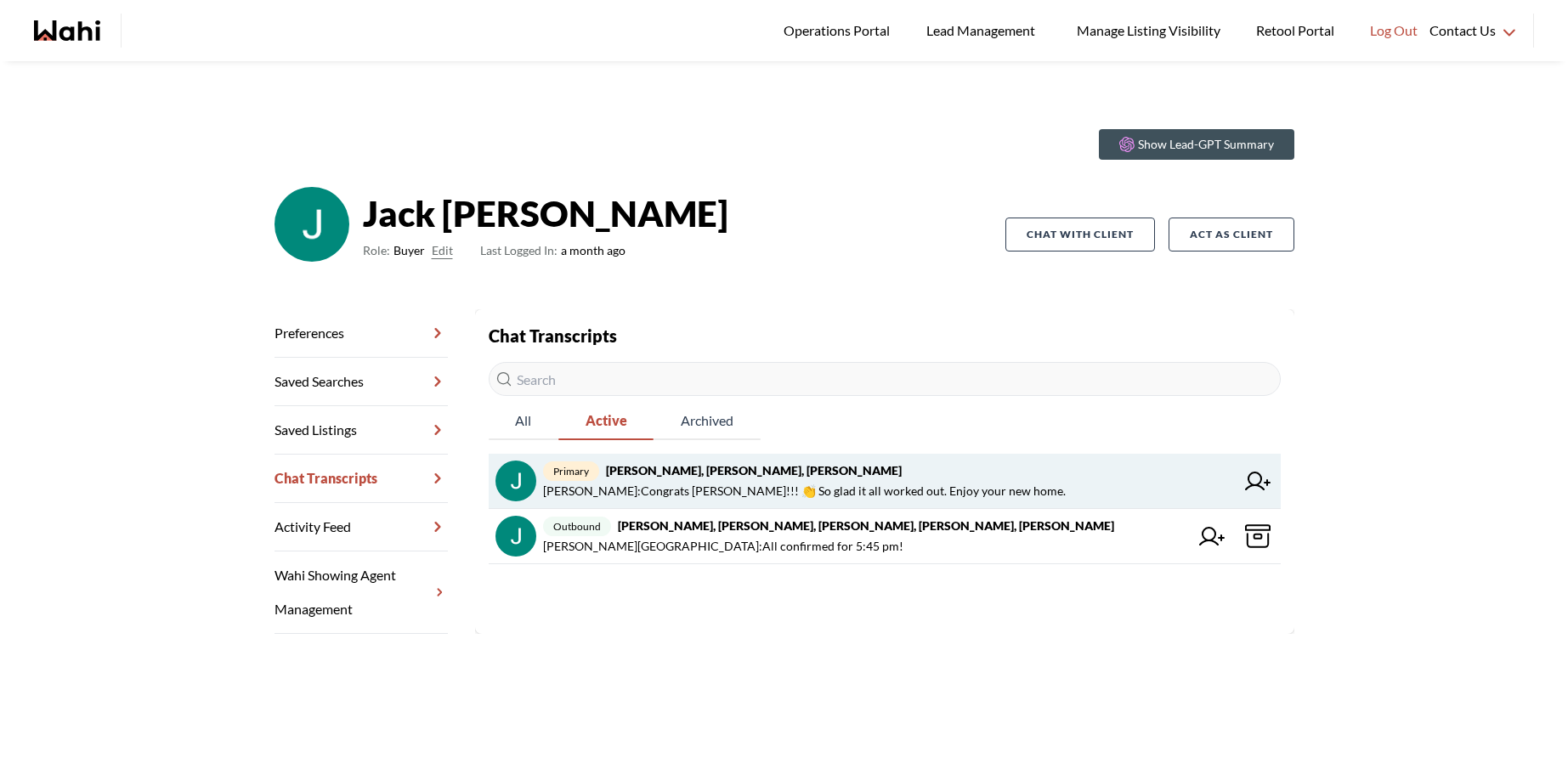
click at [614, 476] on strong "Jack Burke, Leyla Smith, Faraz, Barbara" at bounding box center [753, 470] width 295 height 14
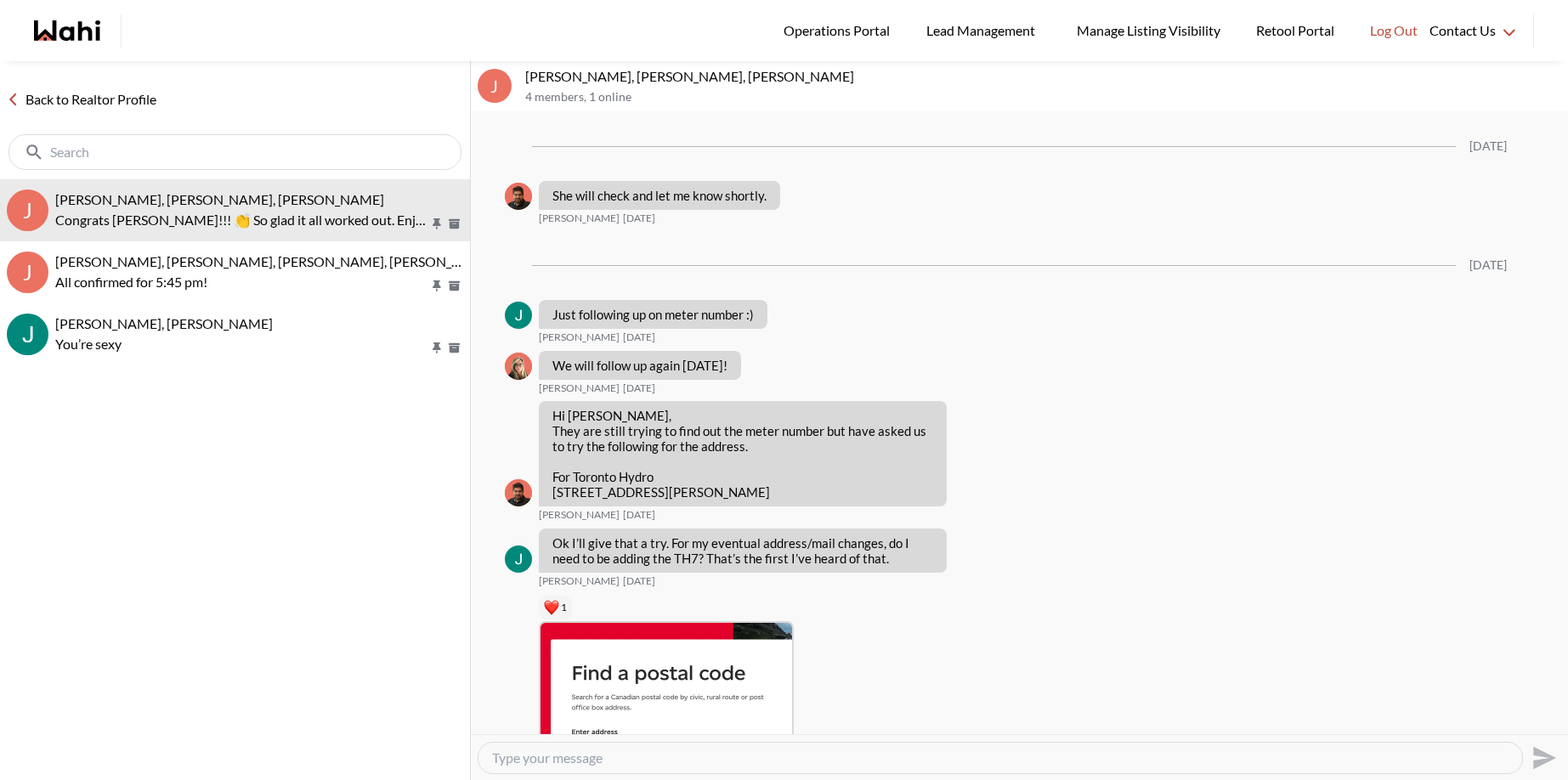
scroll to position [2502, 0]
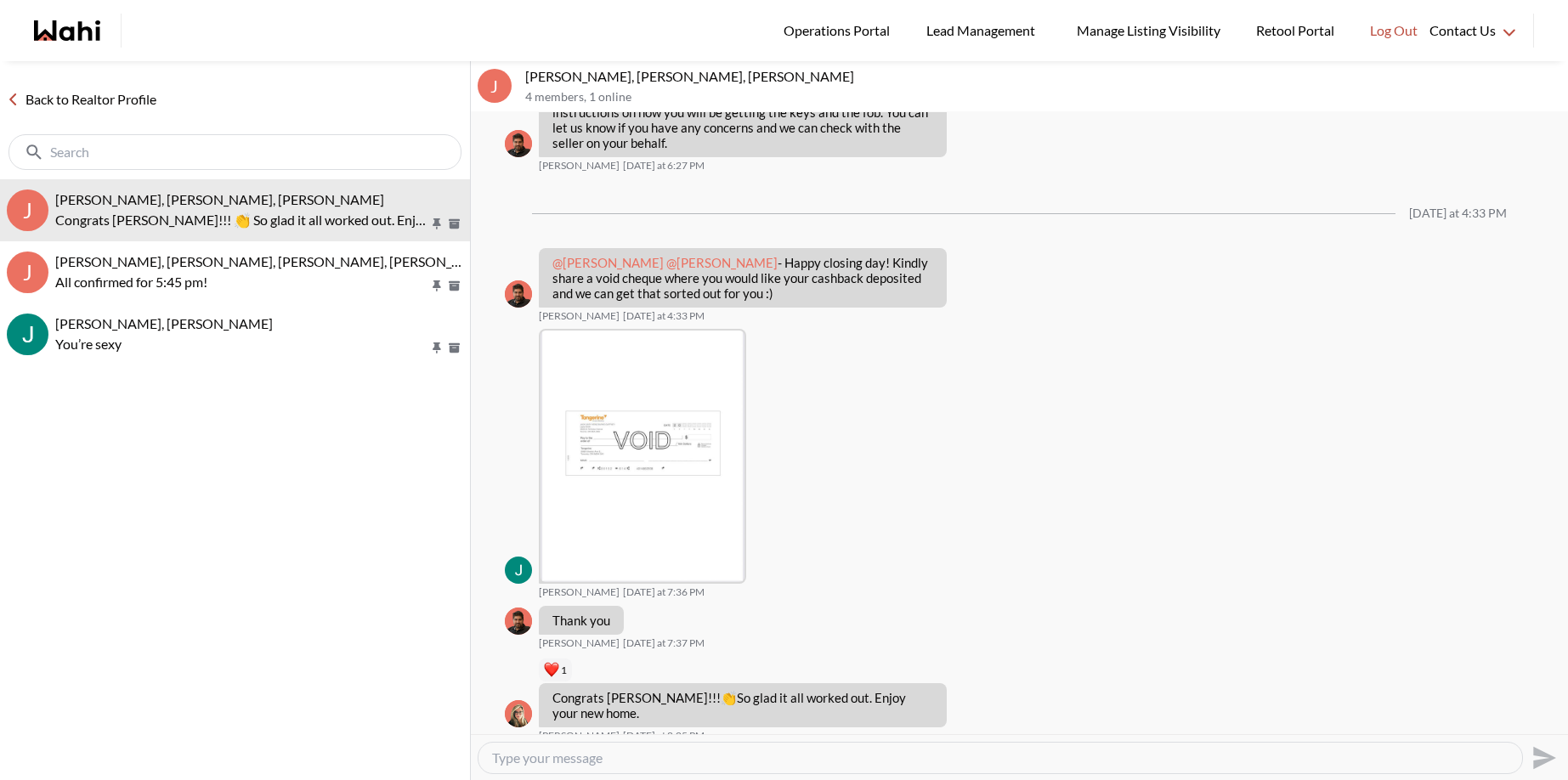
click at [86, 104] on link "Back to Realtor Profile" at bounding box center [82, 99] width 163 height 22
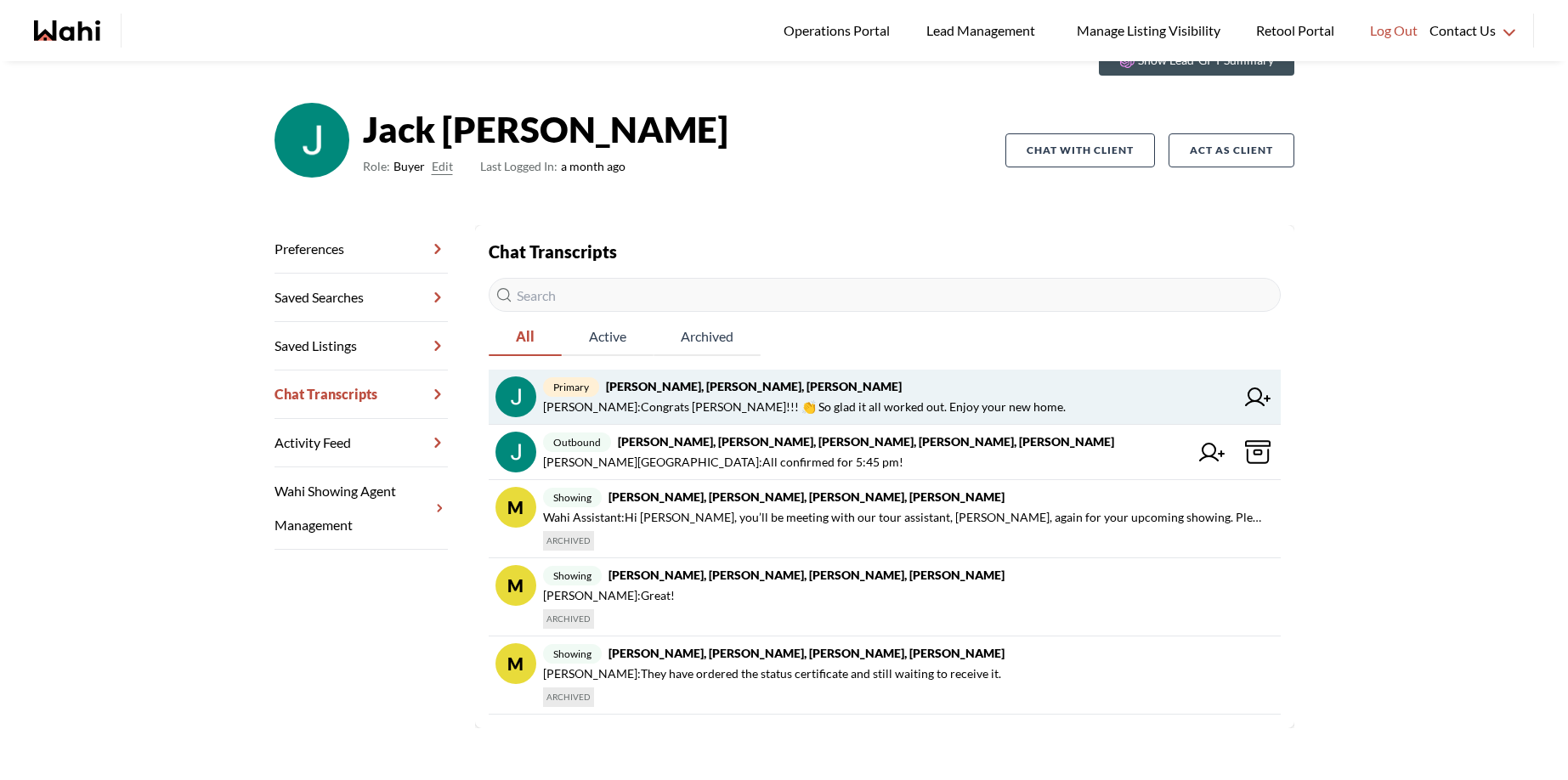
scroll to position [87, 0]
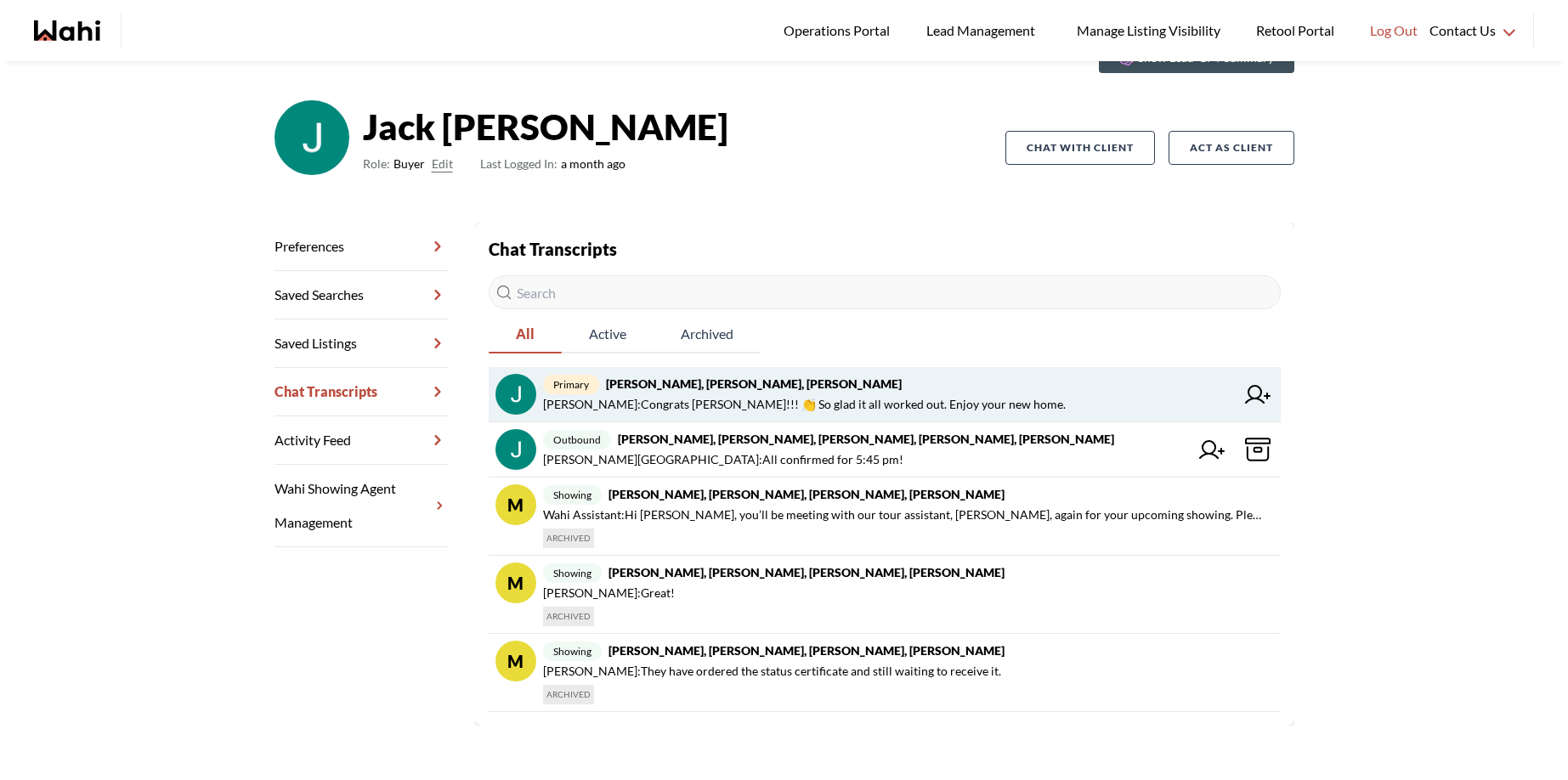
click at [666, 404] on span "Jack Burke : Congrats Jack!!! 👏 So glad it all worked out. Enjoy your new home." at bounding box center [804, 404] width 523 height 20
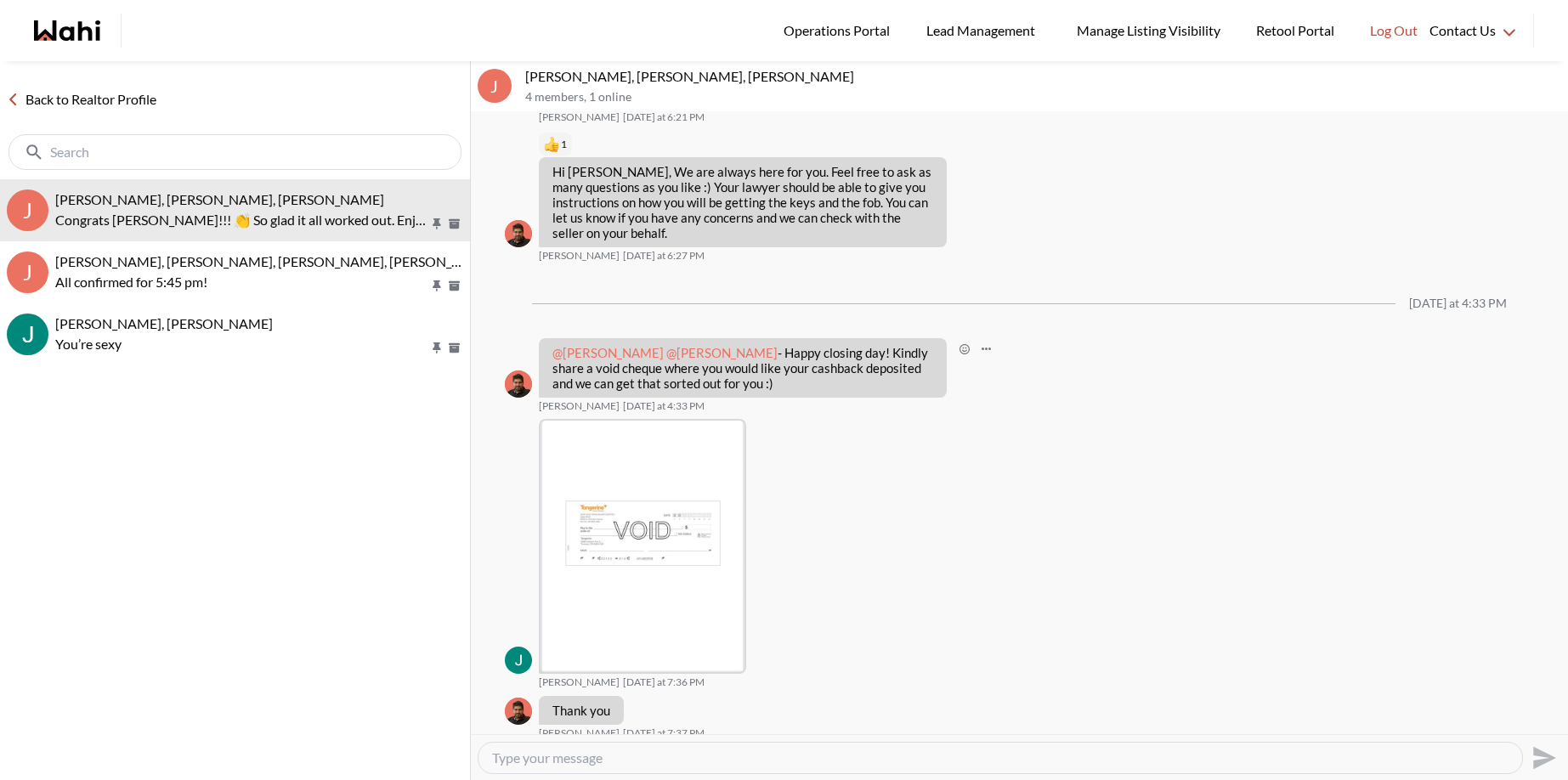
scroll to position [2502, 0]
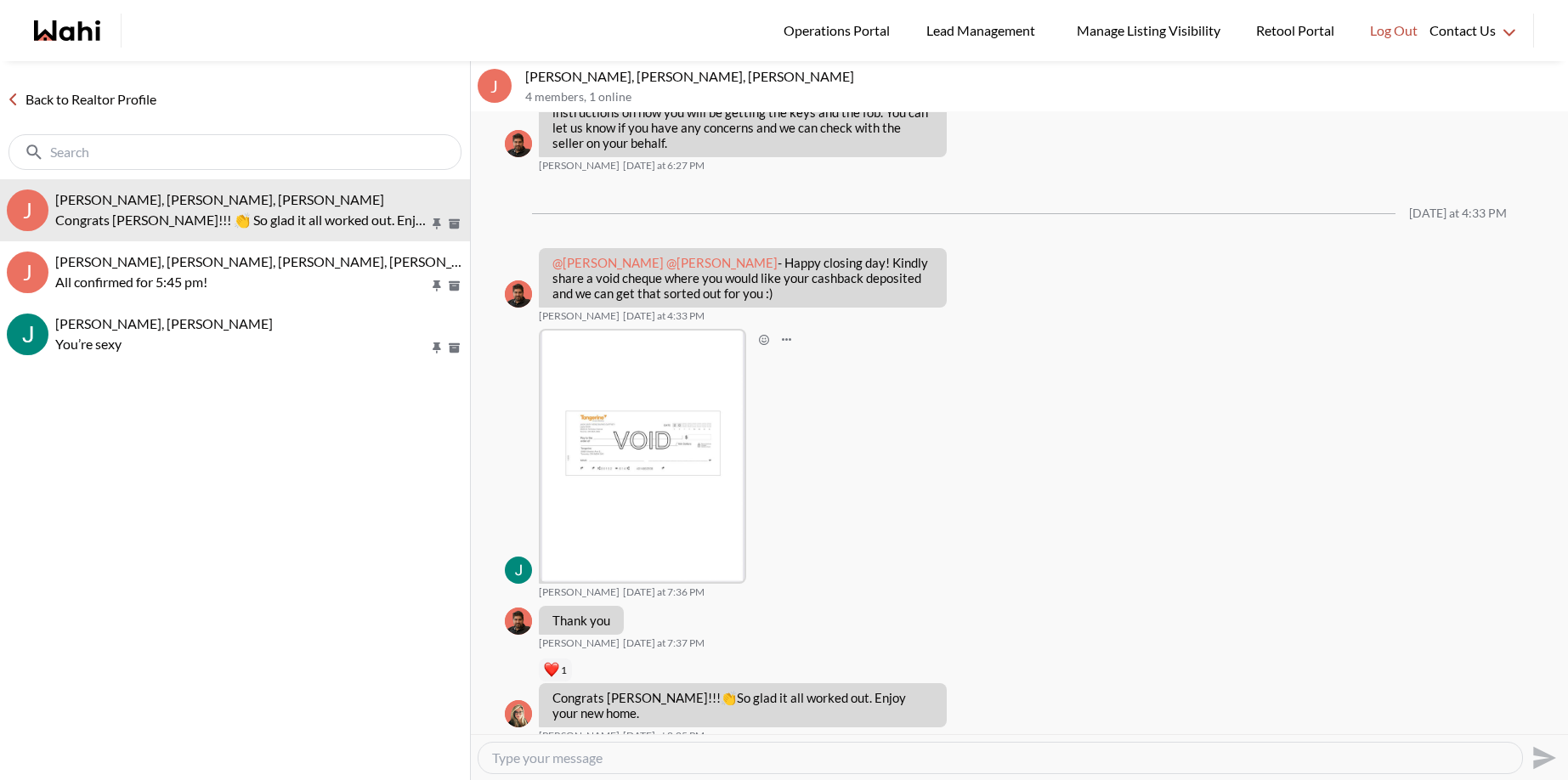
click at [639, 466] on img at bounding box center [642, 457] width 205 height 252
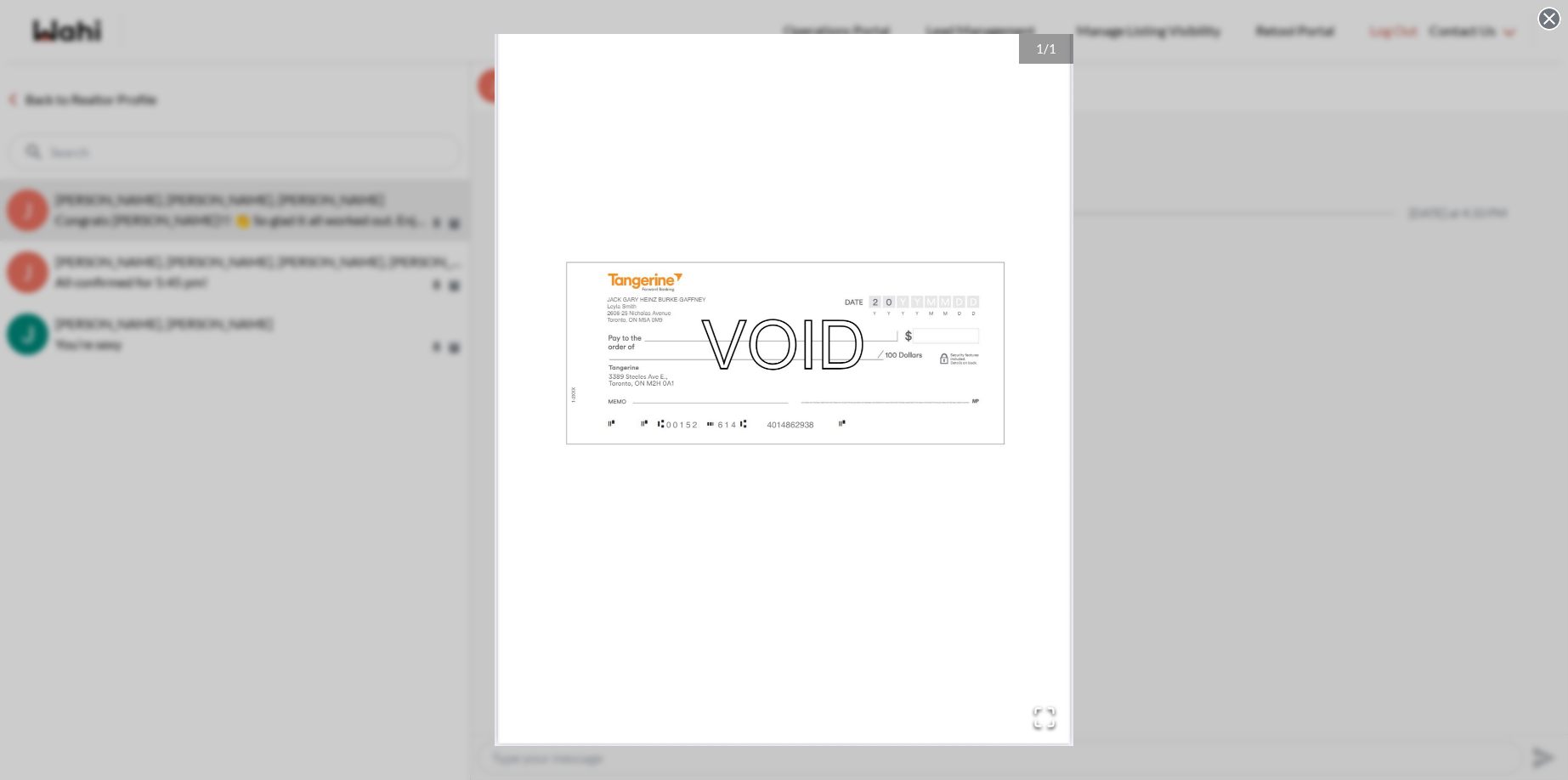
click at [1542, 18] on circle at bounding box center [1549, 19] width 20 height 20
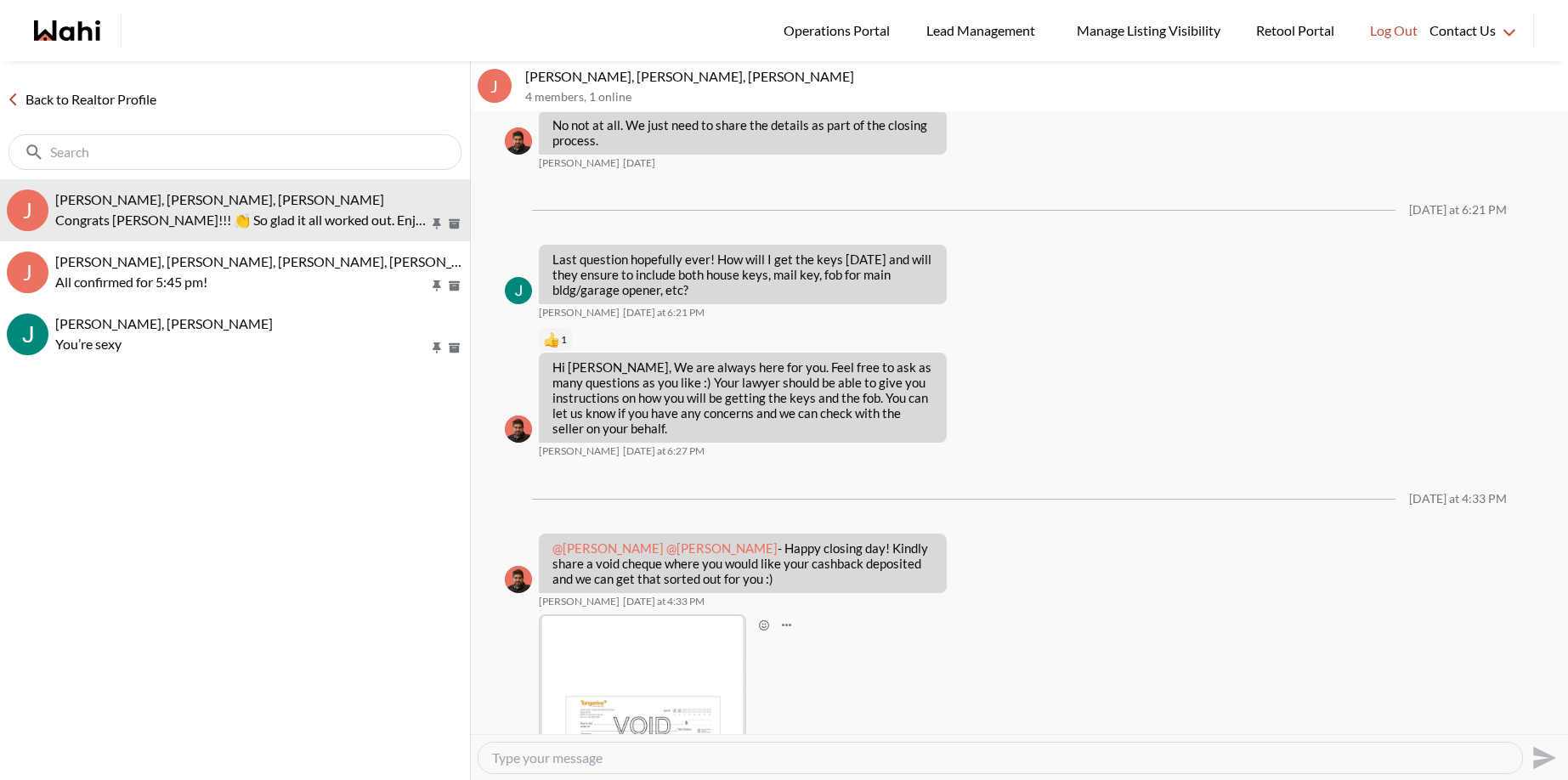
scroll to position [2215, 0]
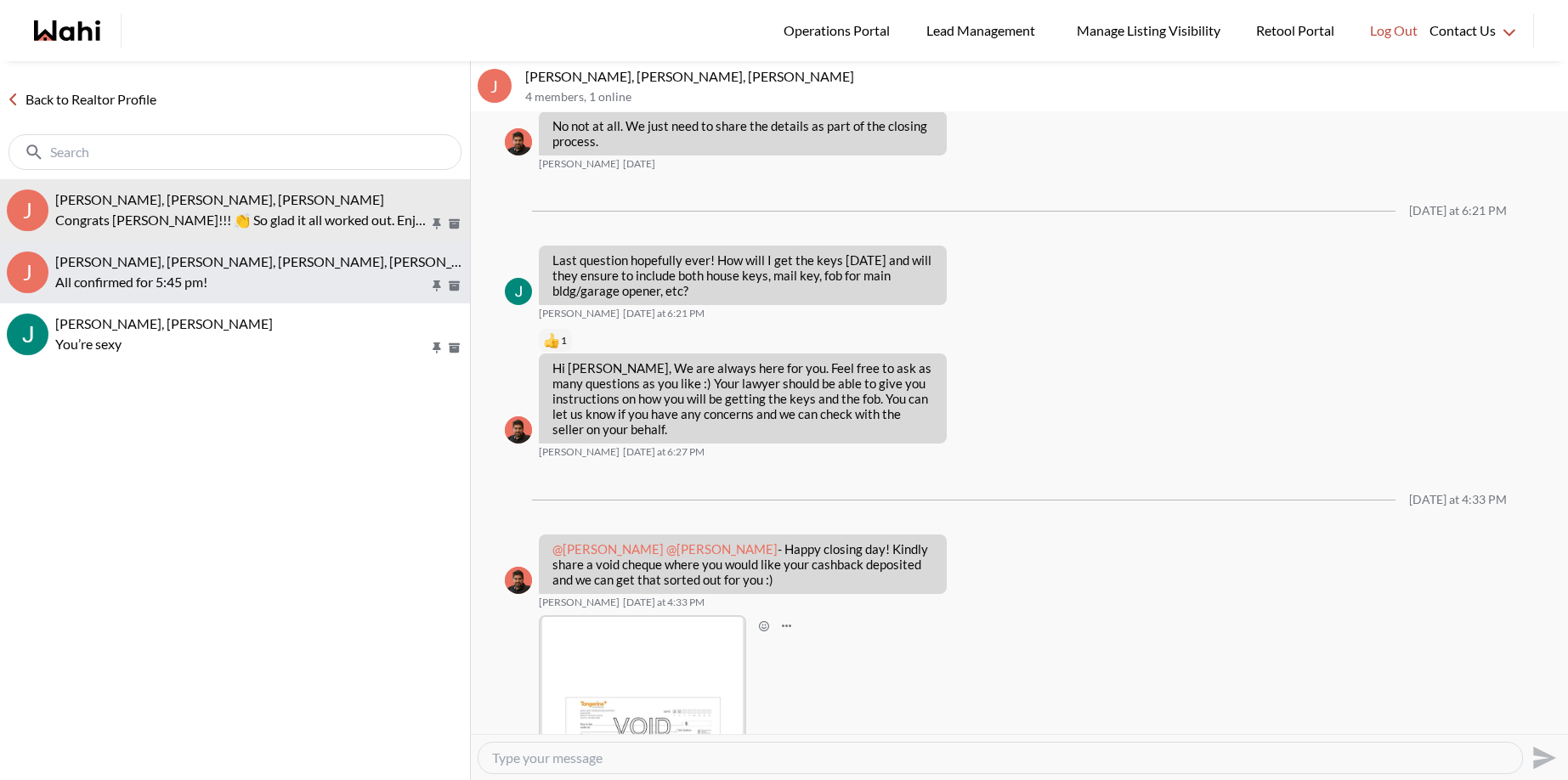
click at [266, 260] on span "Jack Burke, Leyla Smith, Barbara, Faraz, Duane, Alicia" at bounding box center [331, 261] width 552 height 16
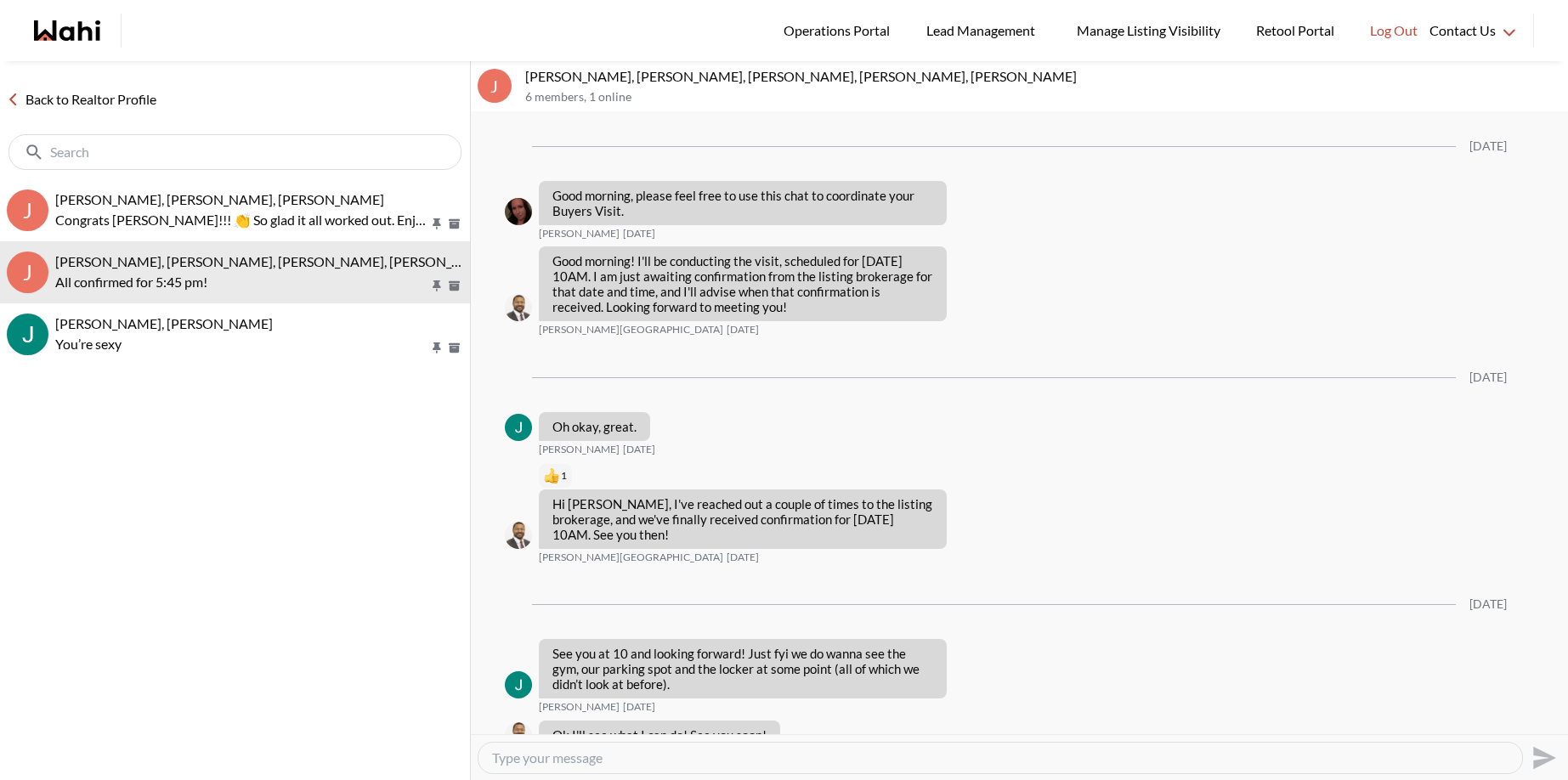
click at [35, 96] on link "Back to Realtor Profile" at bounding box center [82, 99] width 163 height 22
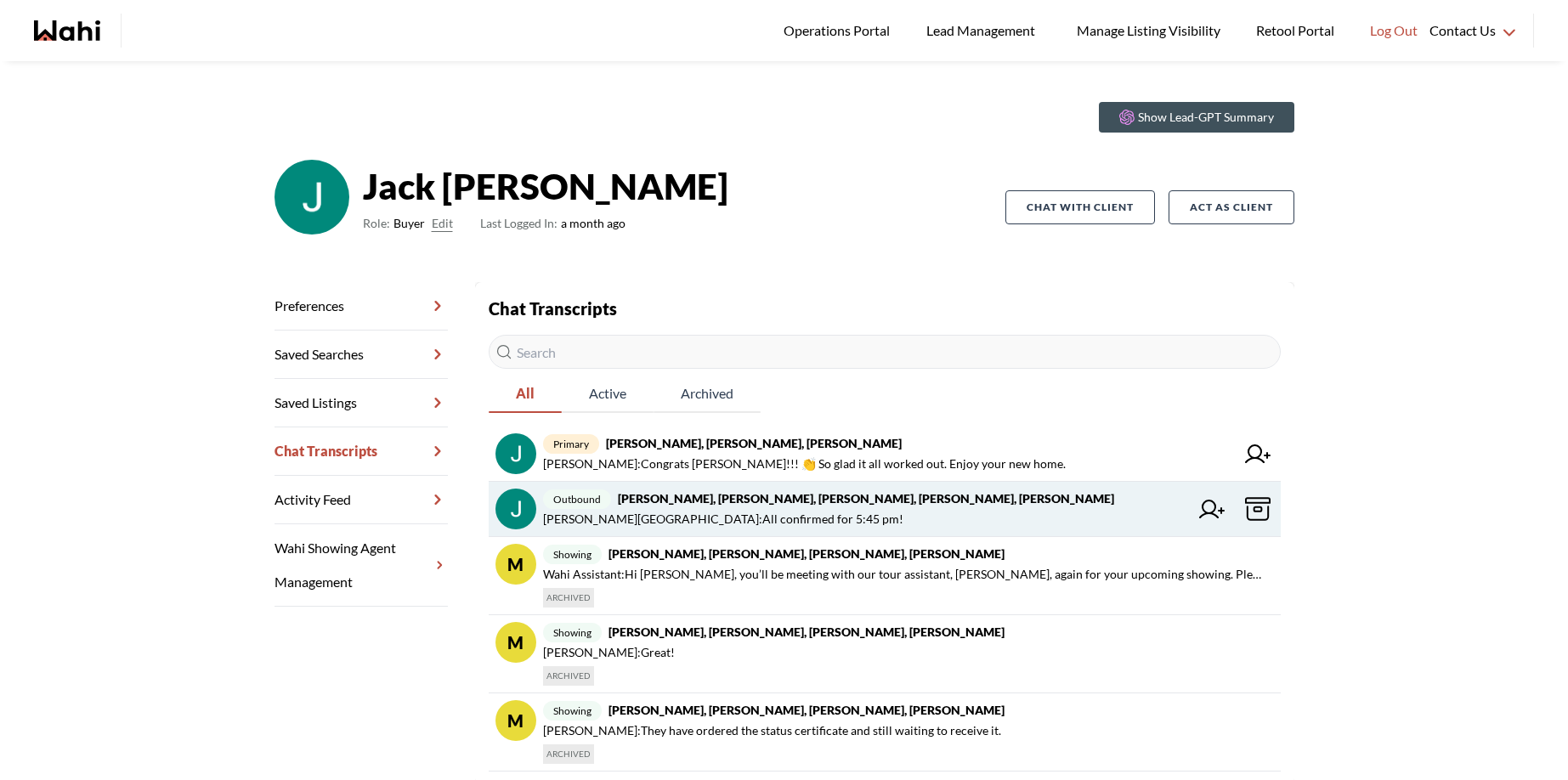
scroll to position [73, 0]
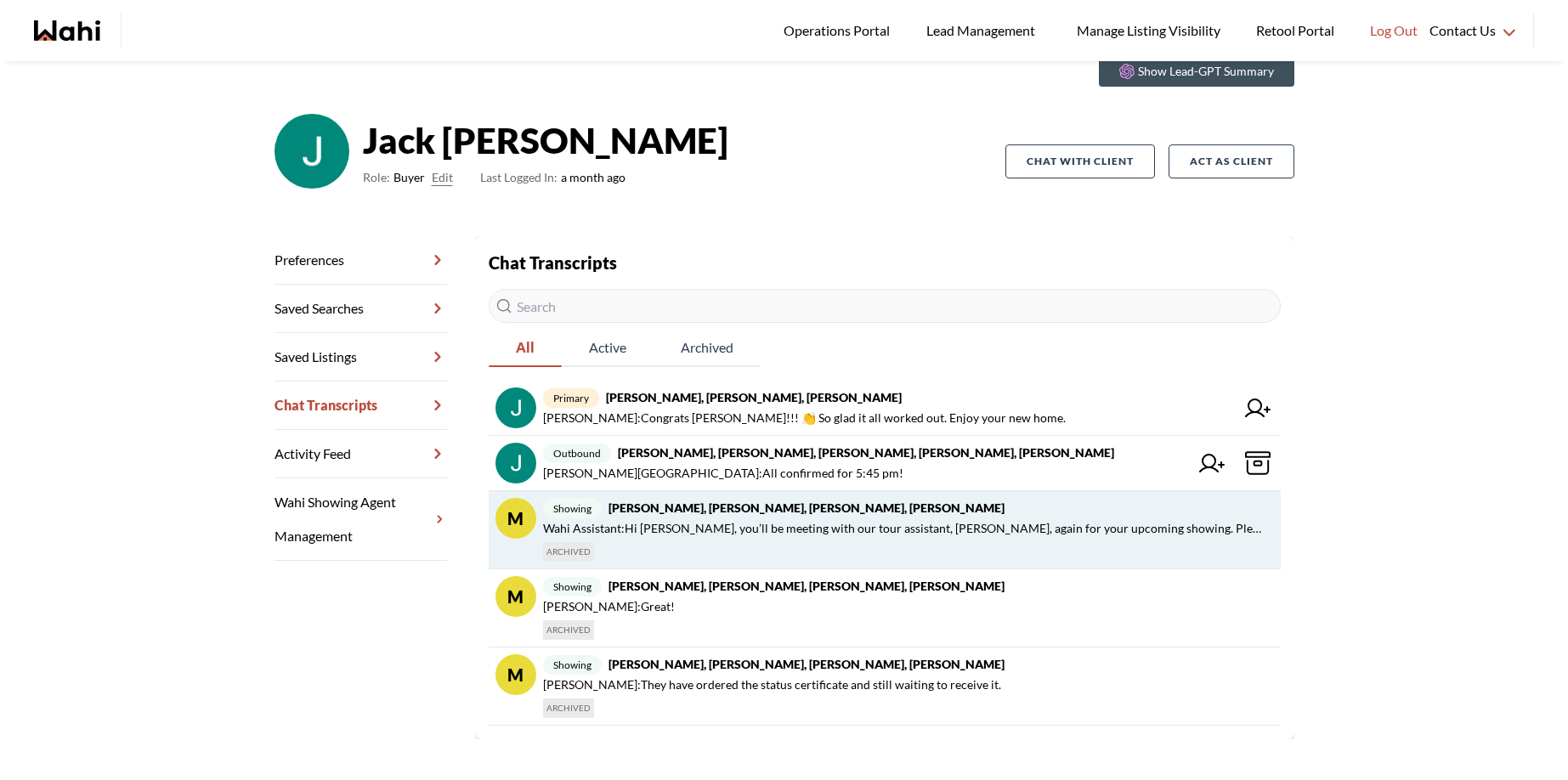
click at [666, 527] on span "Wahi Assistant : Hi Jack, you’ll be meeting with our tour assistant, Julia, aga…" at bounding box center [905, 528] width 724 height 20
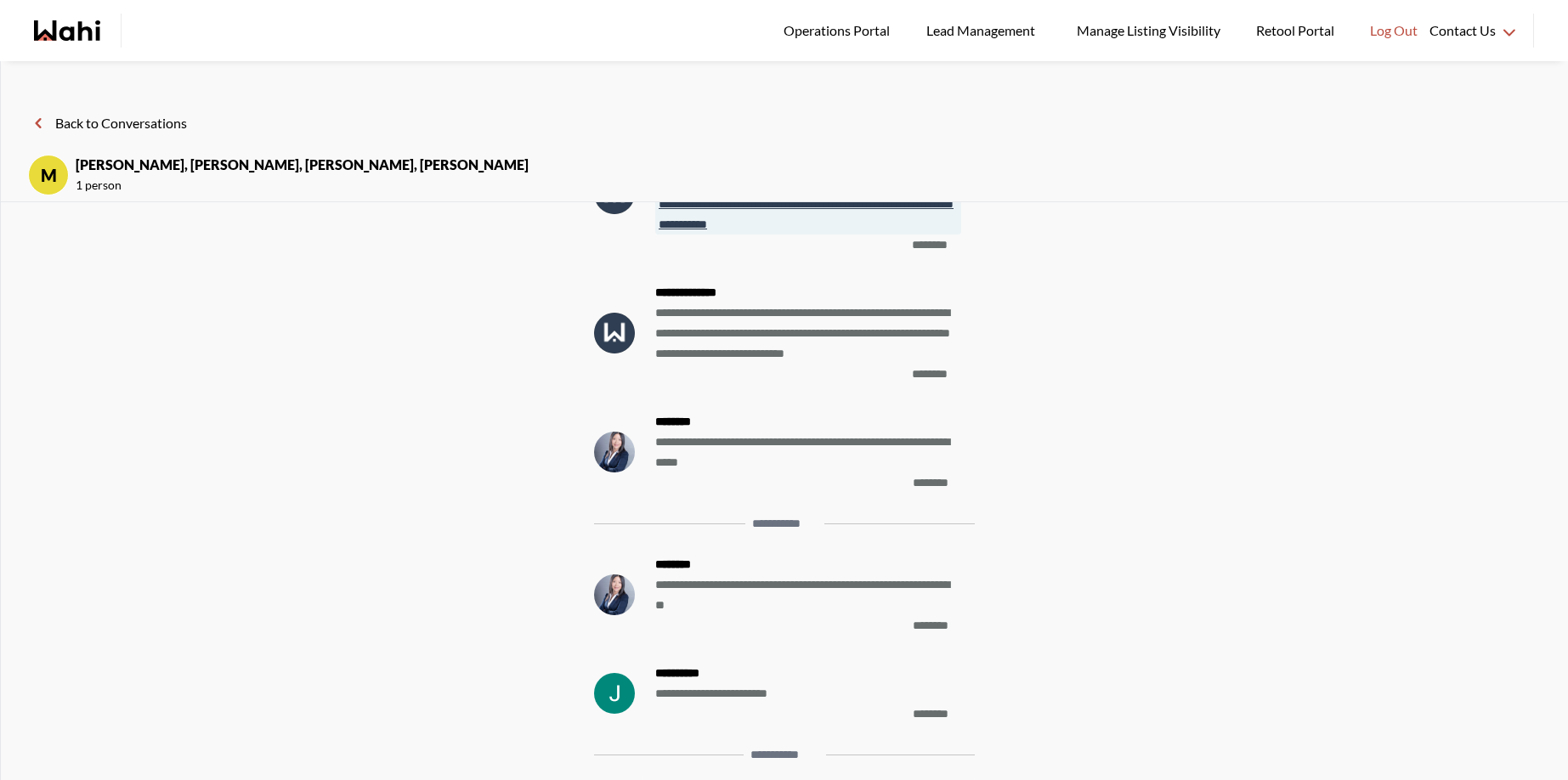
scroll to position [-4535, 0]
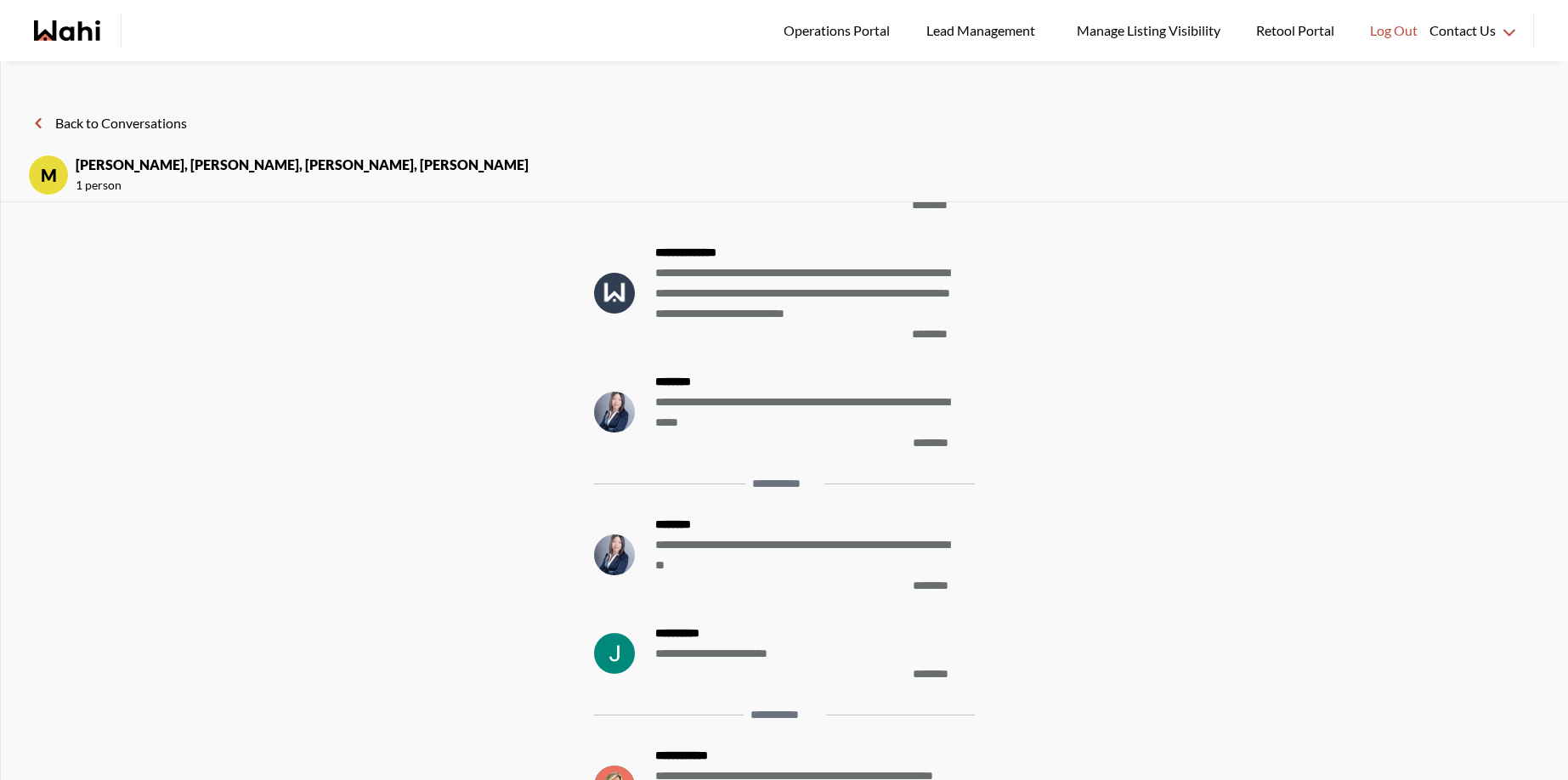
click at [85, 120] on button "Back to Conversations" at bounding box center [107, 122] width 159 height 22
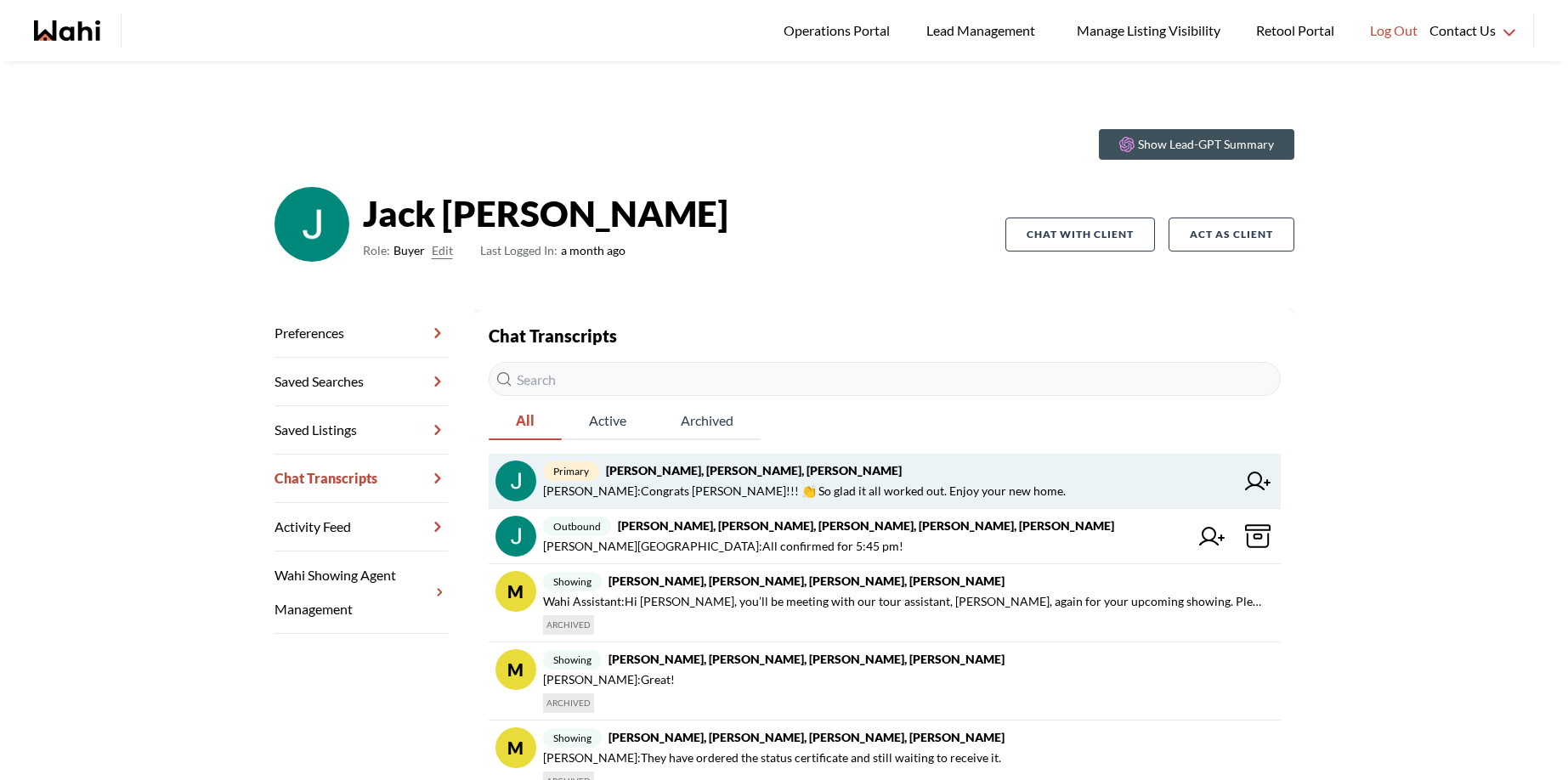
click at [685, 479] on span "primary Jack Burke, Leyla Smith, Faraz, Barbara" at bounding box center [889, 470] width 692 height 20
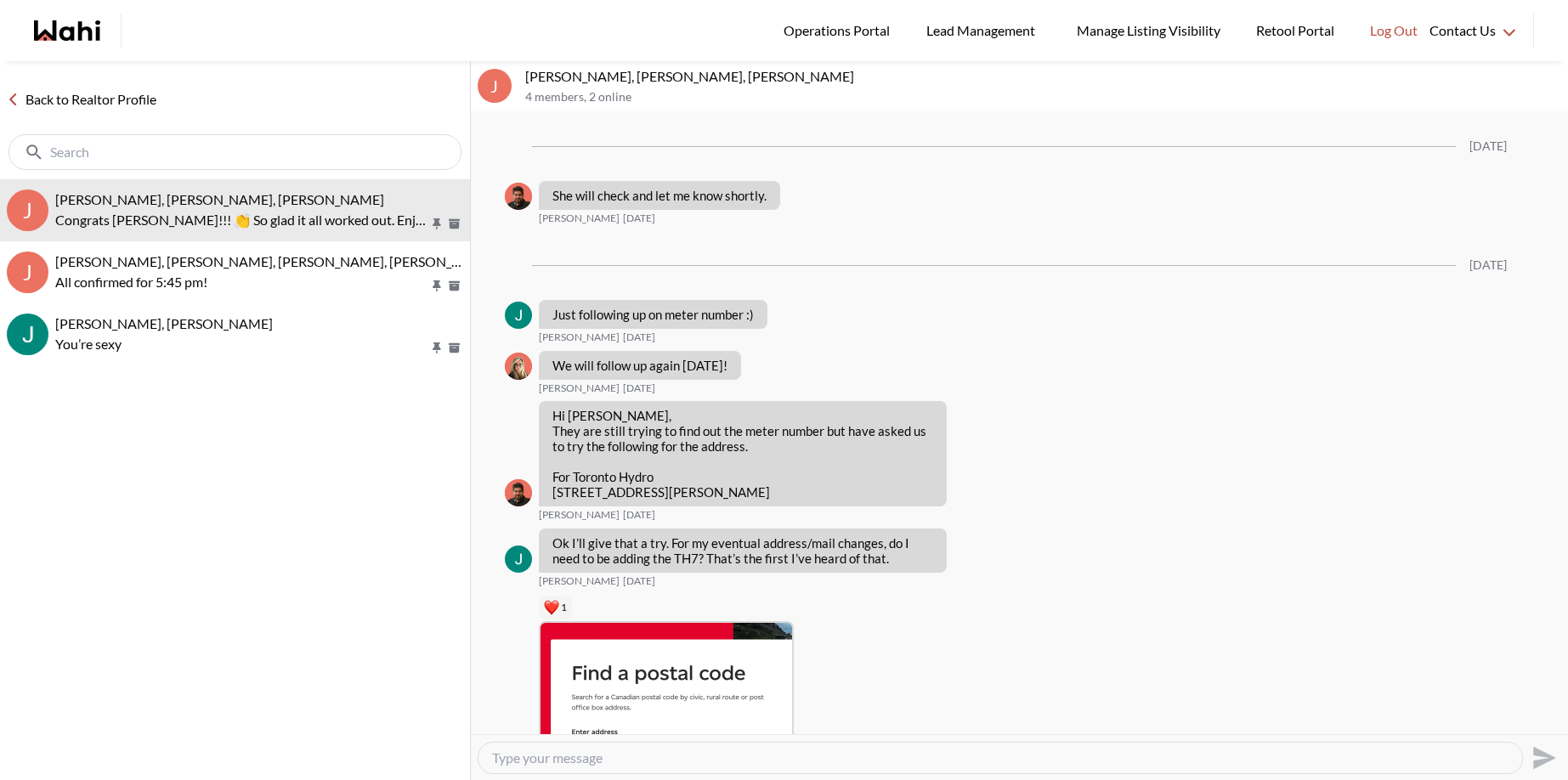
scroll to position [2502, 0]
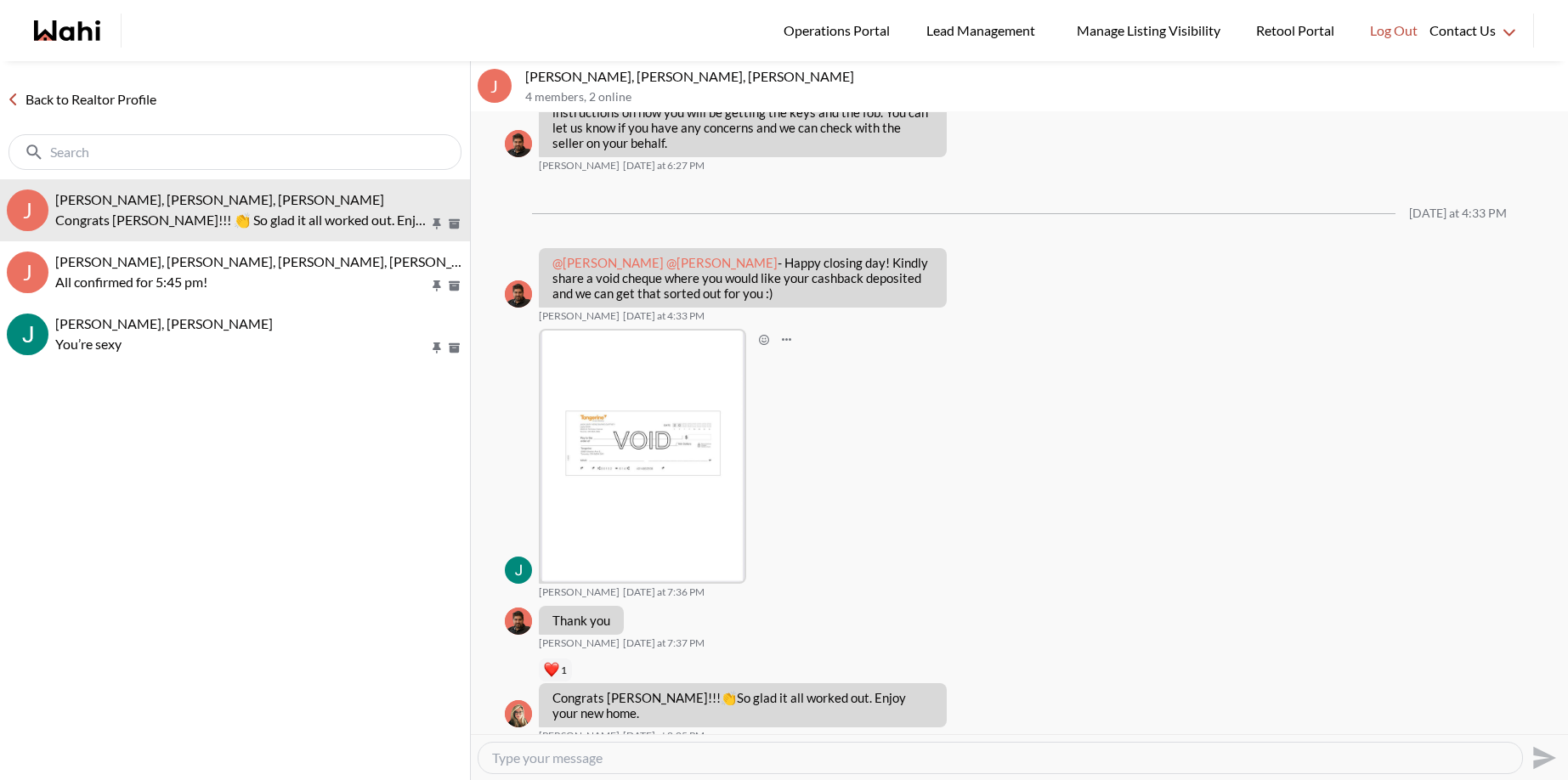
click at [621, 444] on img at bounding box center [642, 457] width 205 height 252
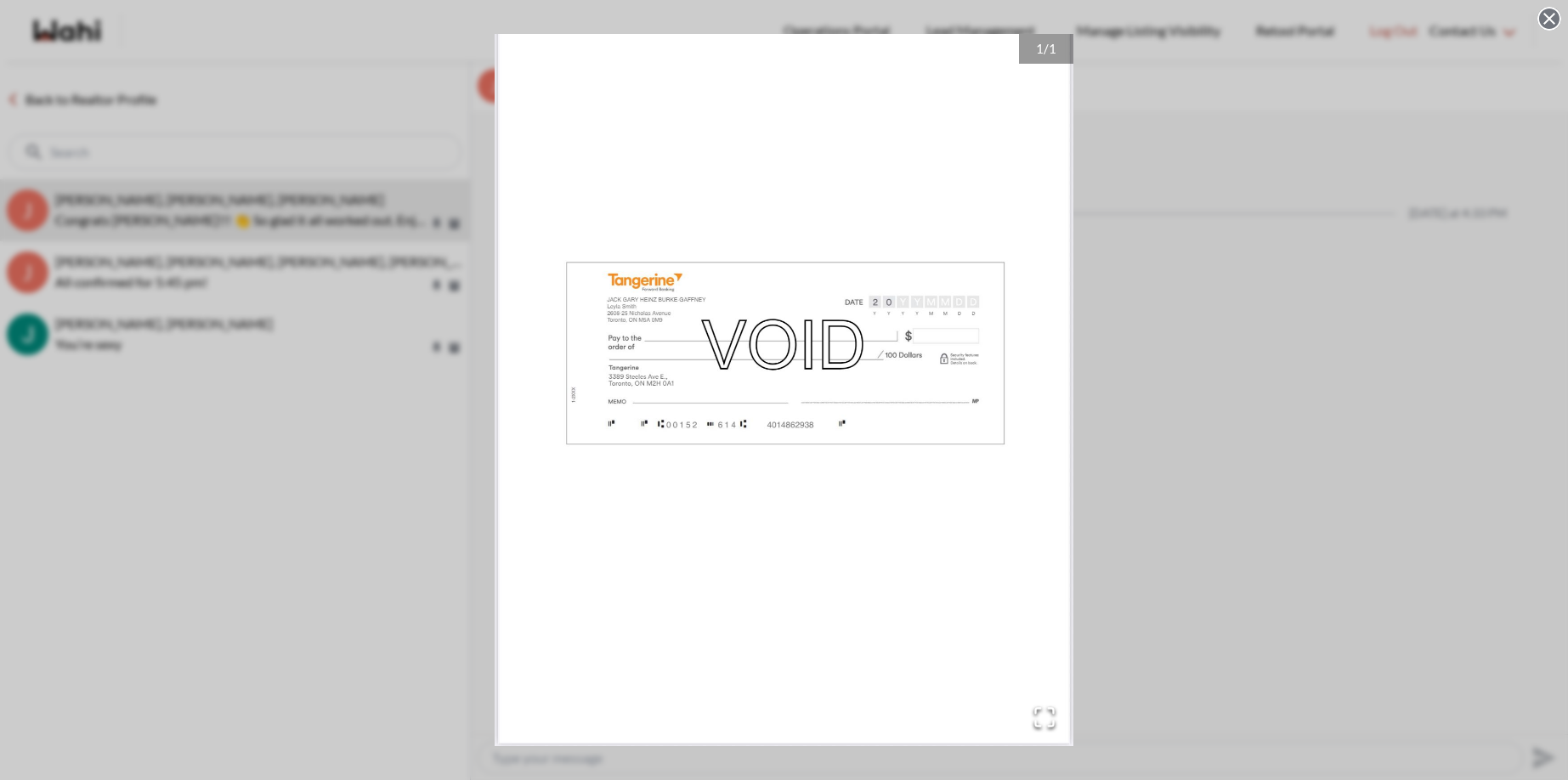
click at [1553, 20] on circle at bounding box center [1549, 19] width 20 height 20
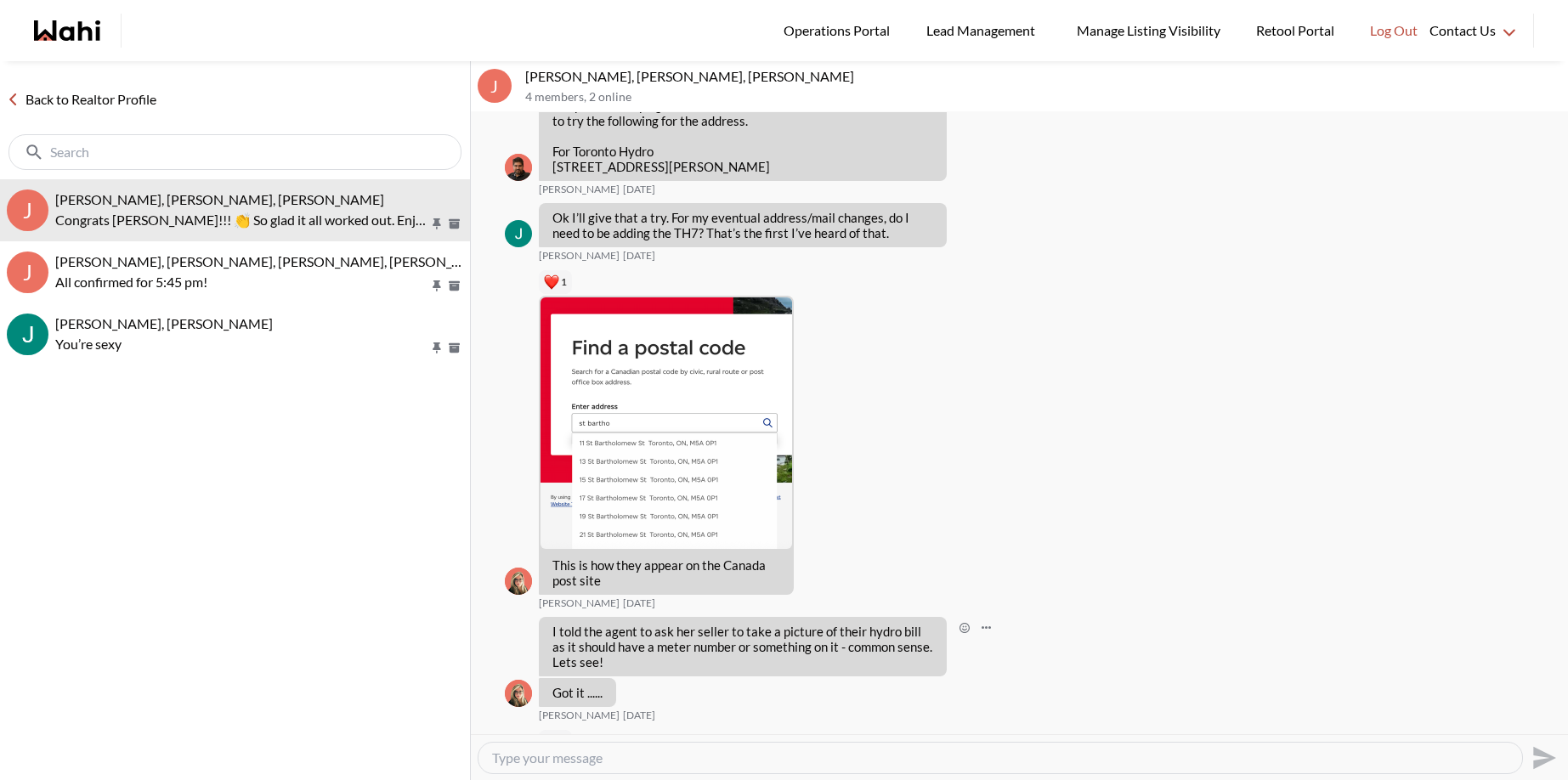
scroll to position [266, 0]
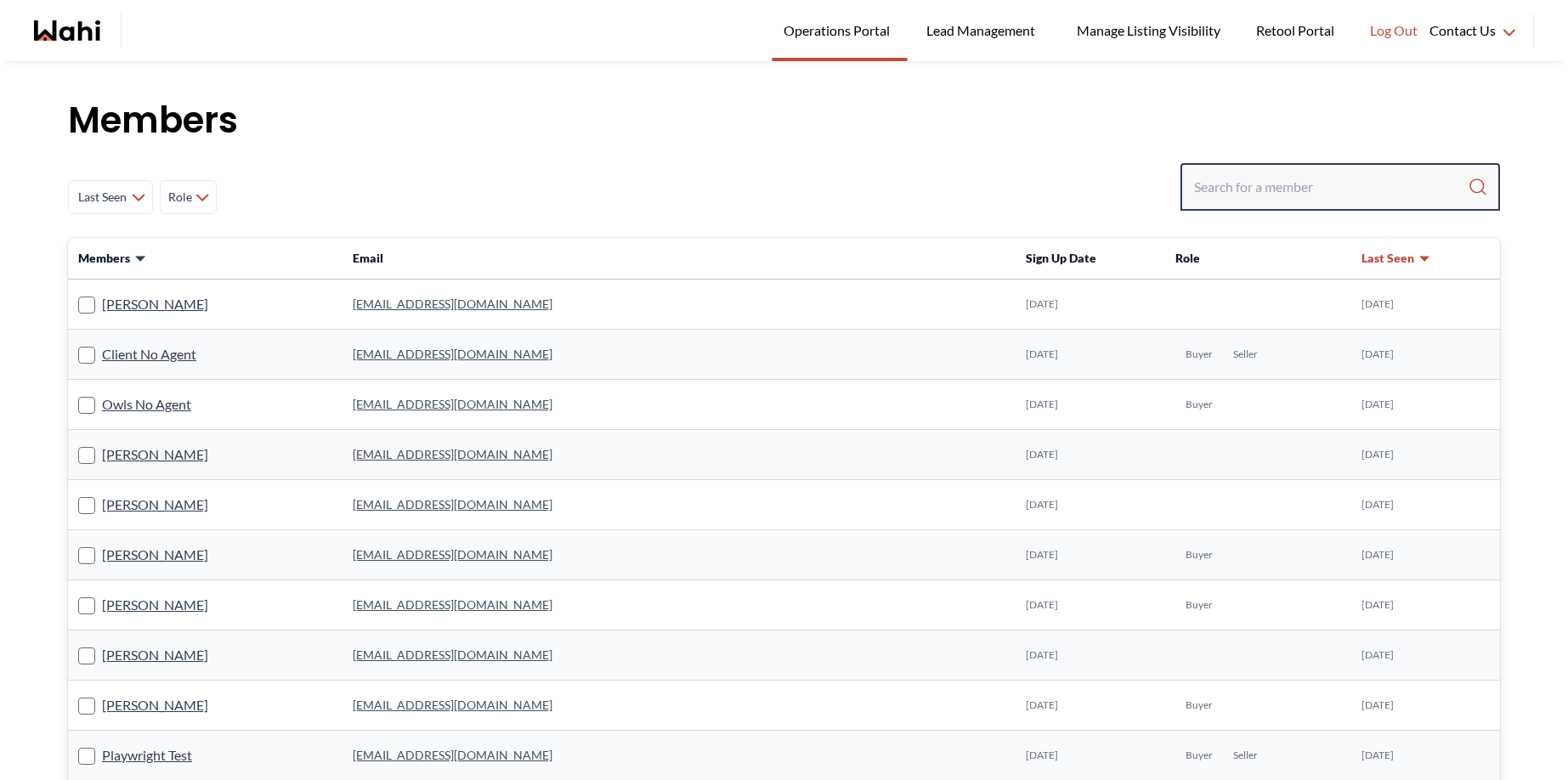
click at [1194, 177] on input "Search input" at bounding box center [1331, 187] width 273 height 30
type input "furqan"
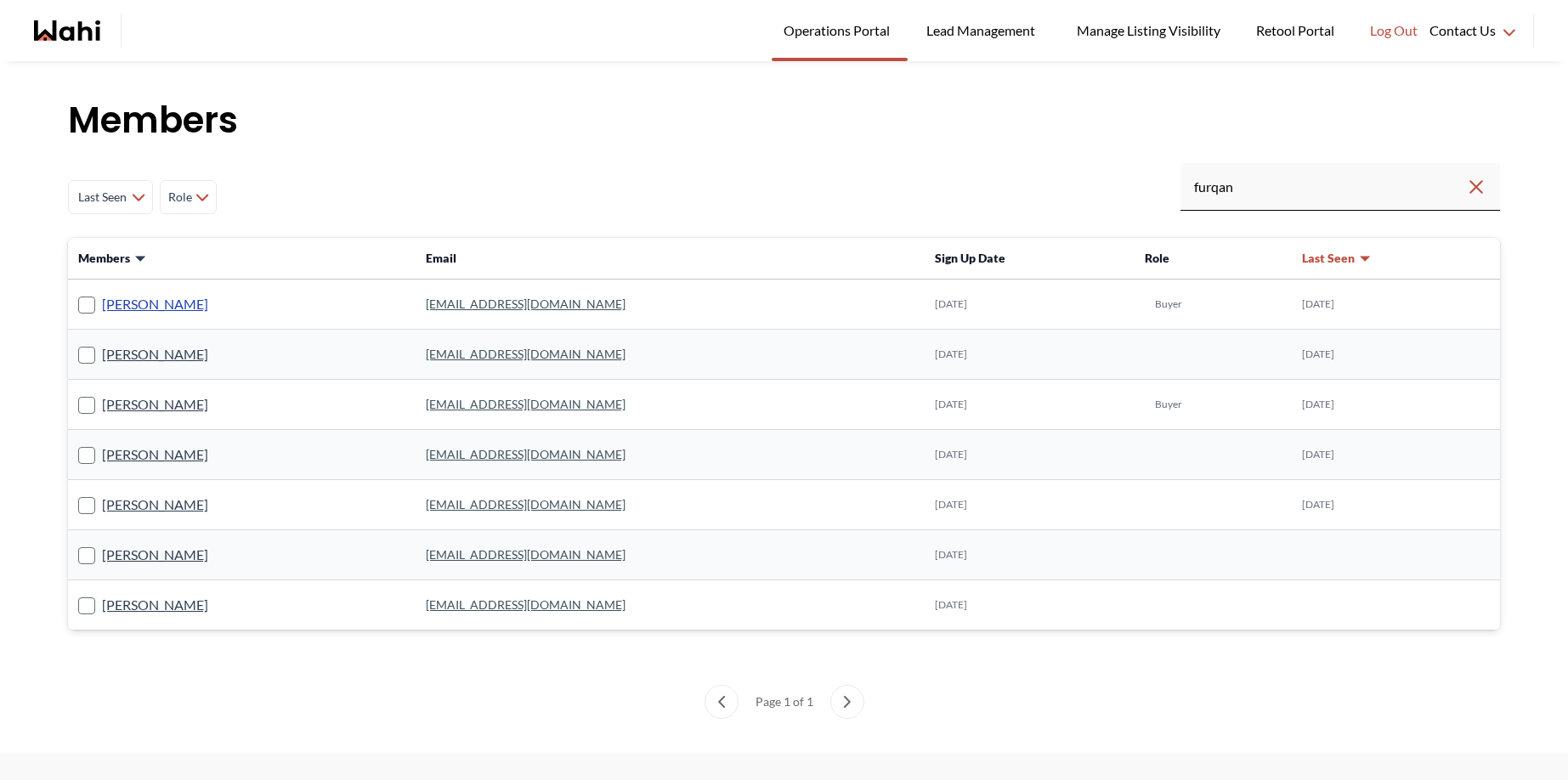
click at [152, 304] on link "furqan khan" at bounding box center [155, 303] width 106 height 22
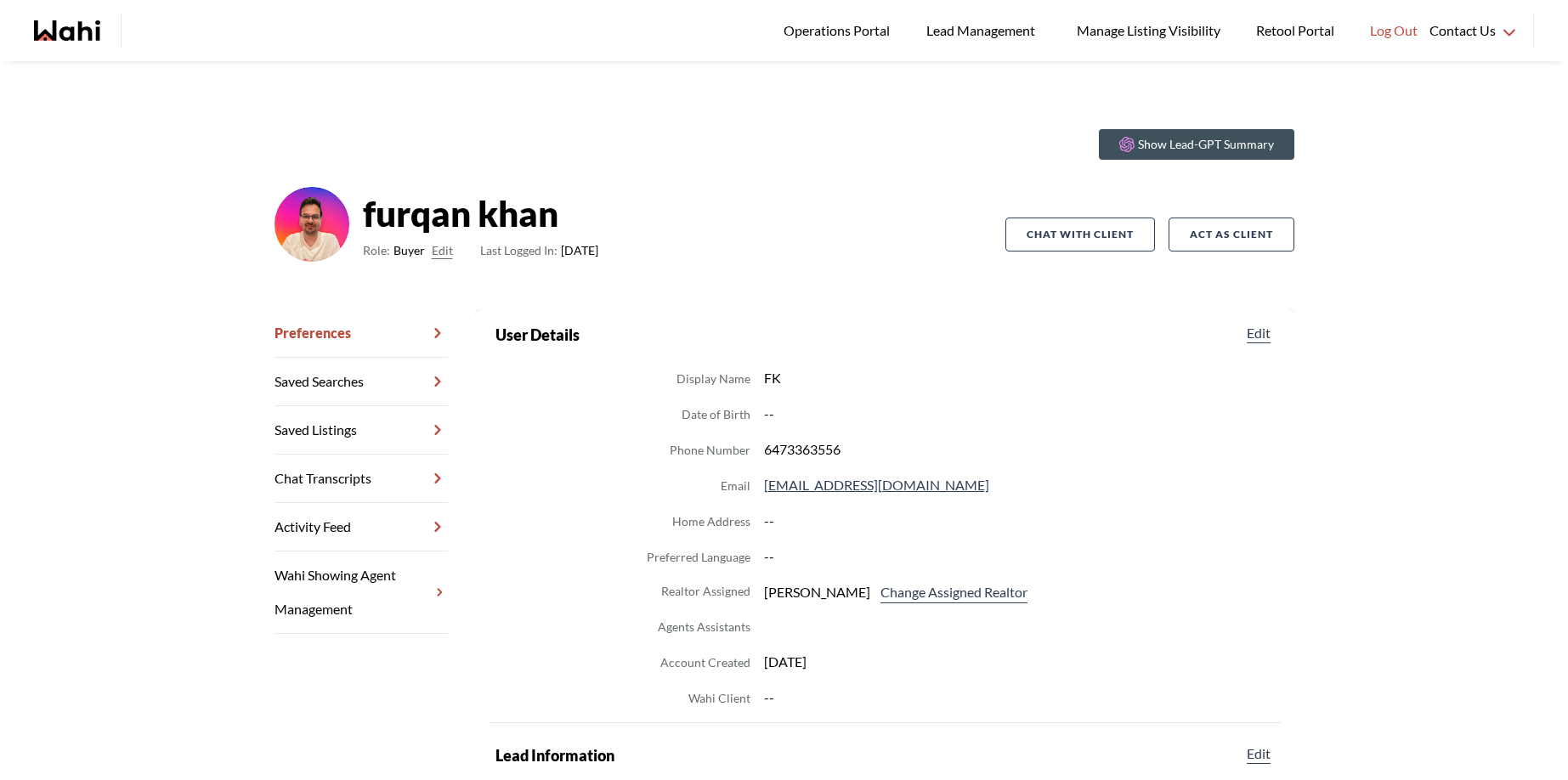
click at [324, 477] on link "Chat Transcripts" at bounding box center [360, 478] width 173 height 49
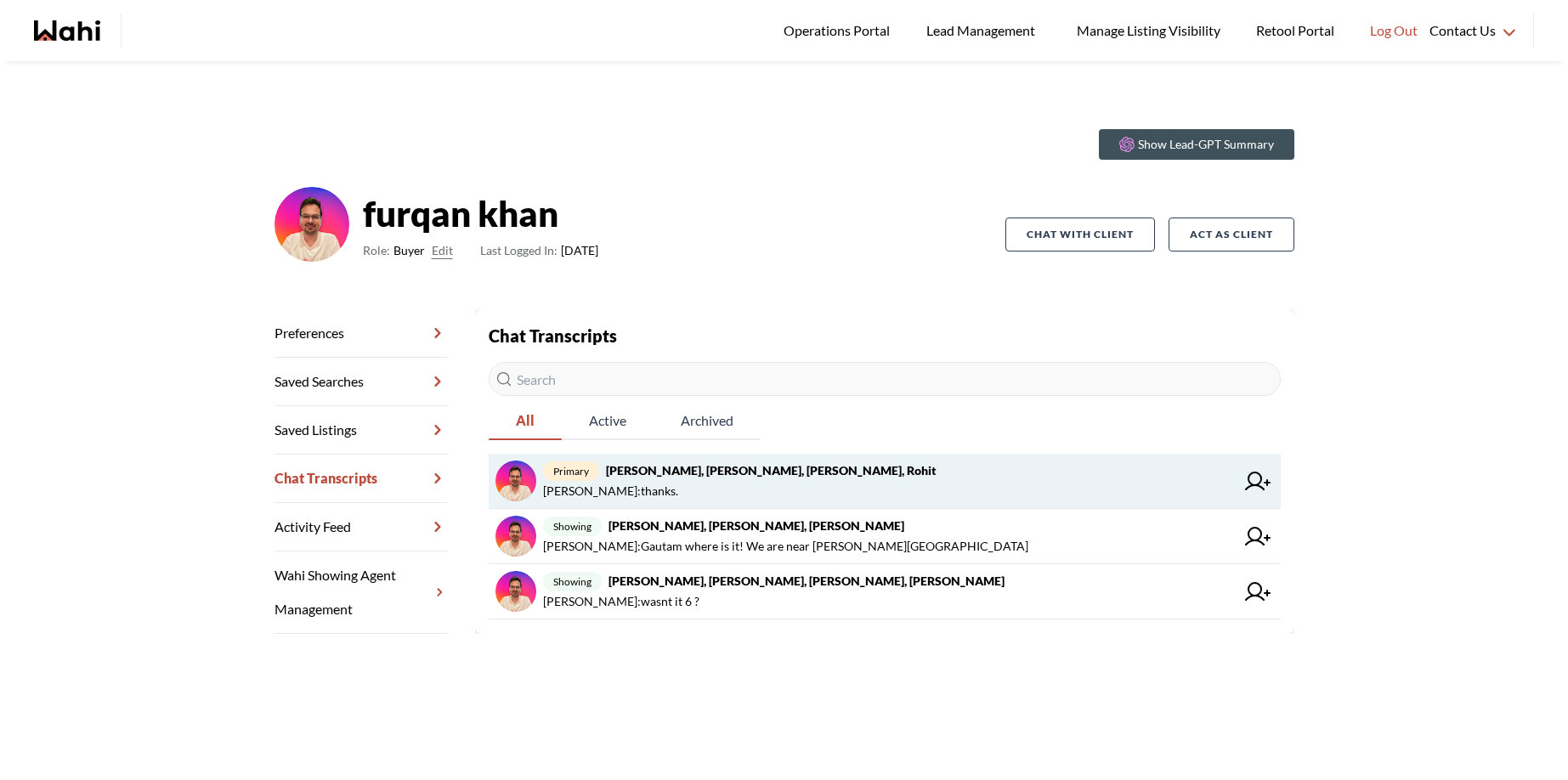
click at [768, 478] on span "primary furqan khan, Sarah Furqan, Barbara, Rohit" at bounding box center [889, 470] width 692 height 20
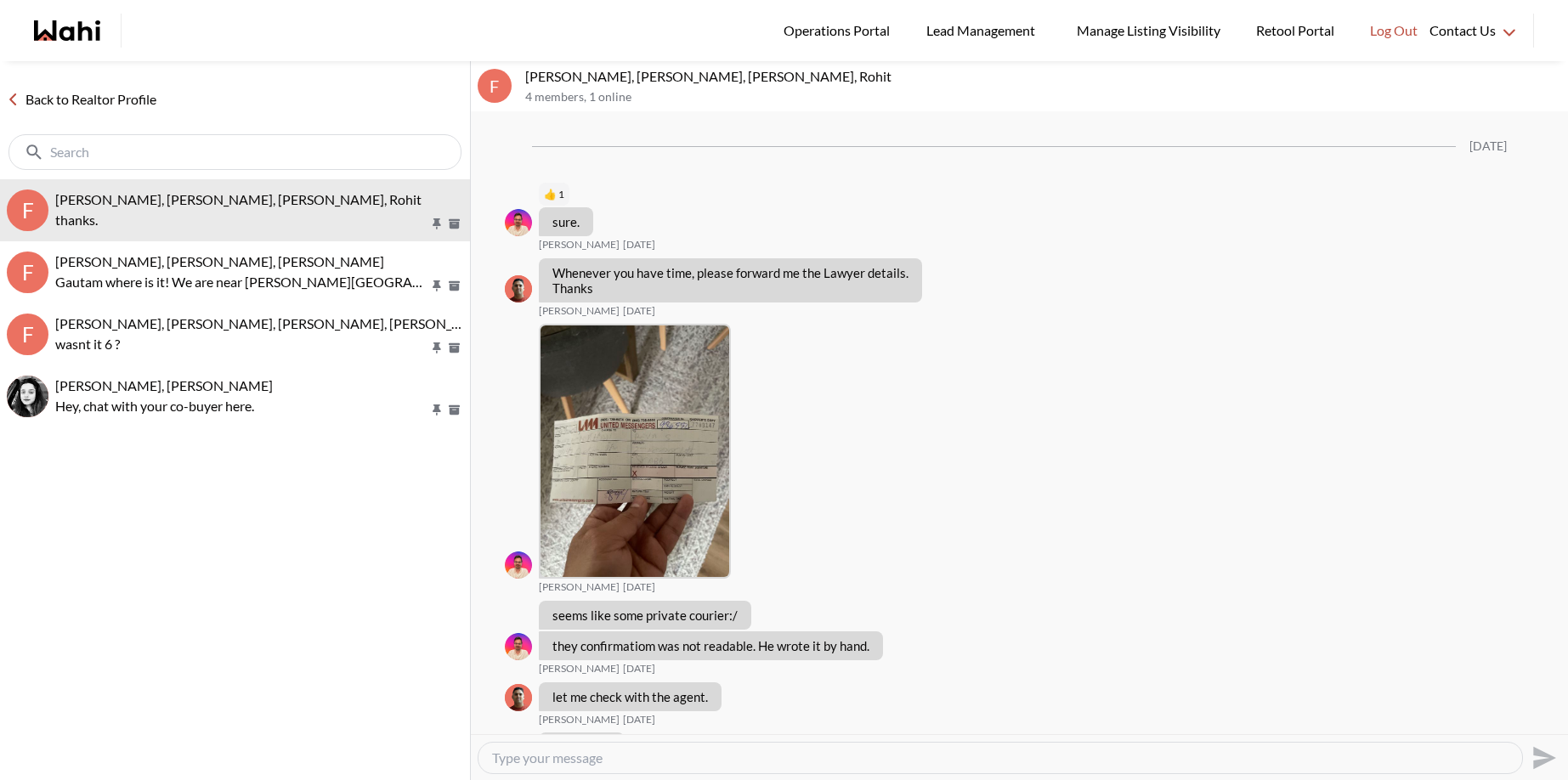
scroll to position [1879, 0]
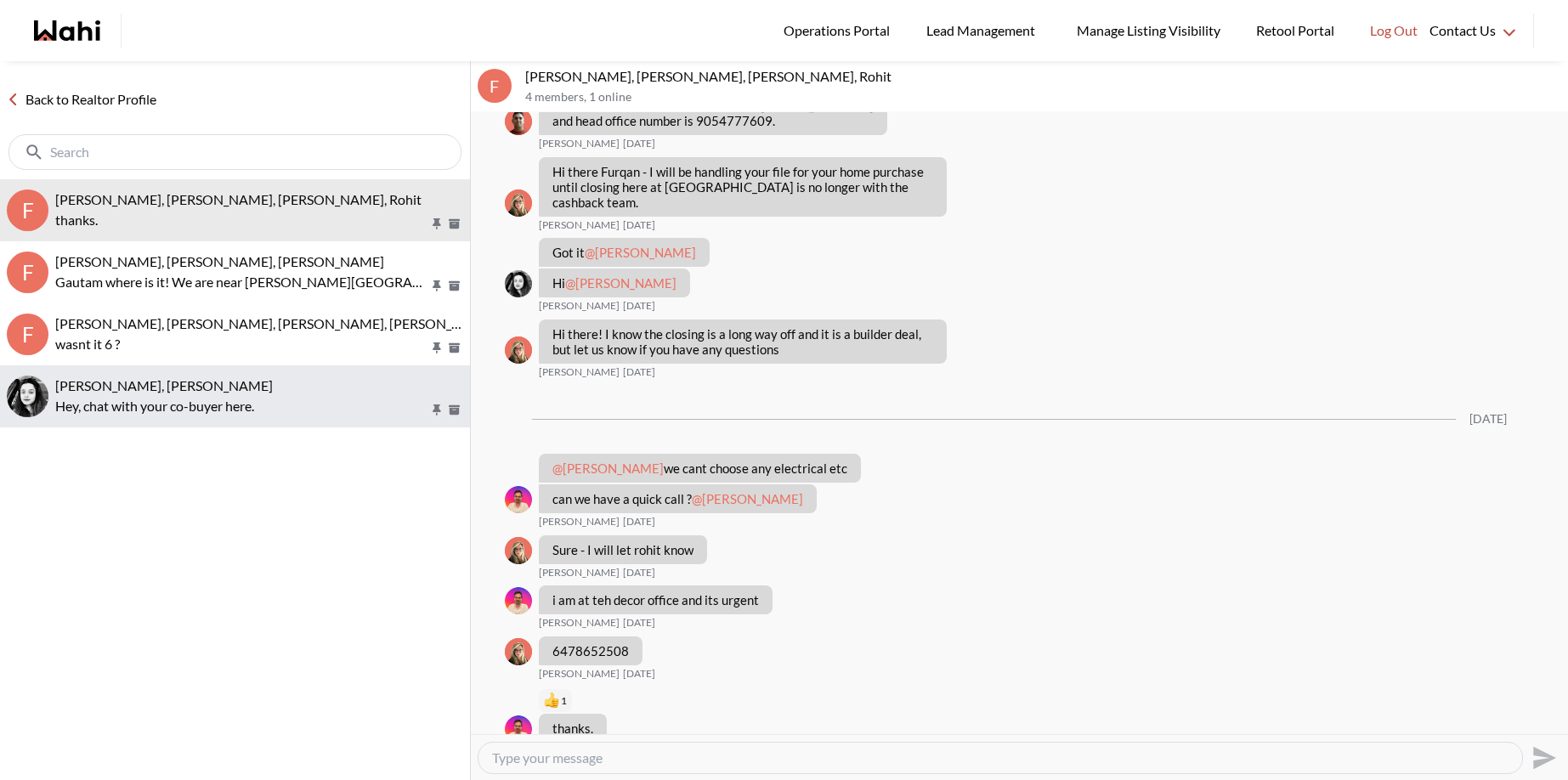
click at [127, 401] on p "Hey, chat with your co-buyer here." at bounding box center [241, 406] width 374 height 20
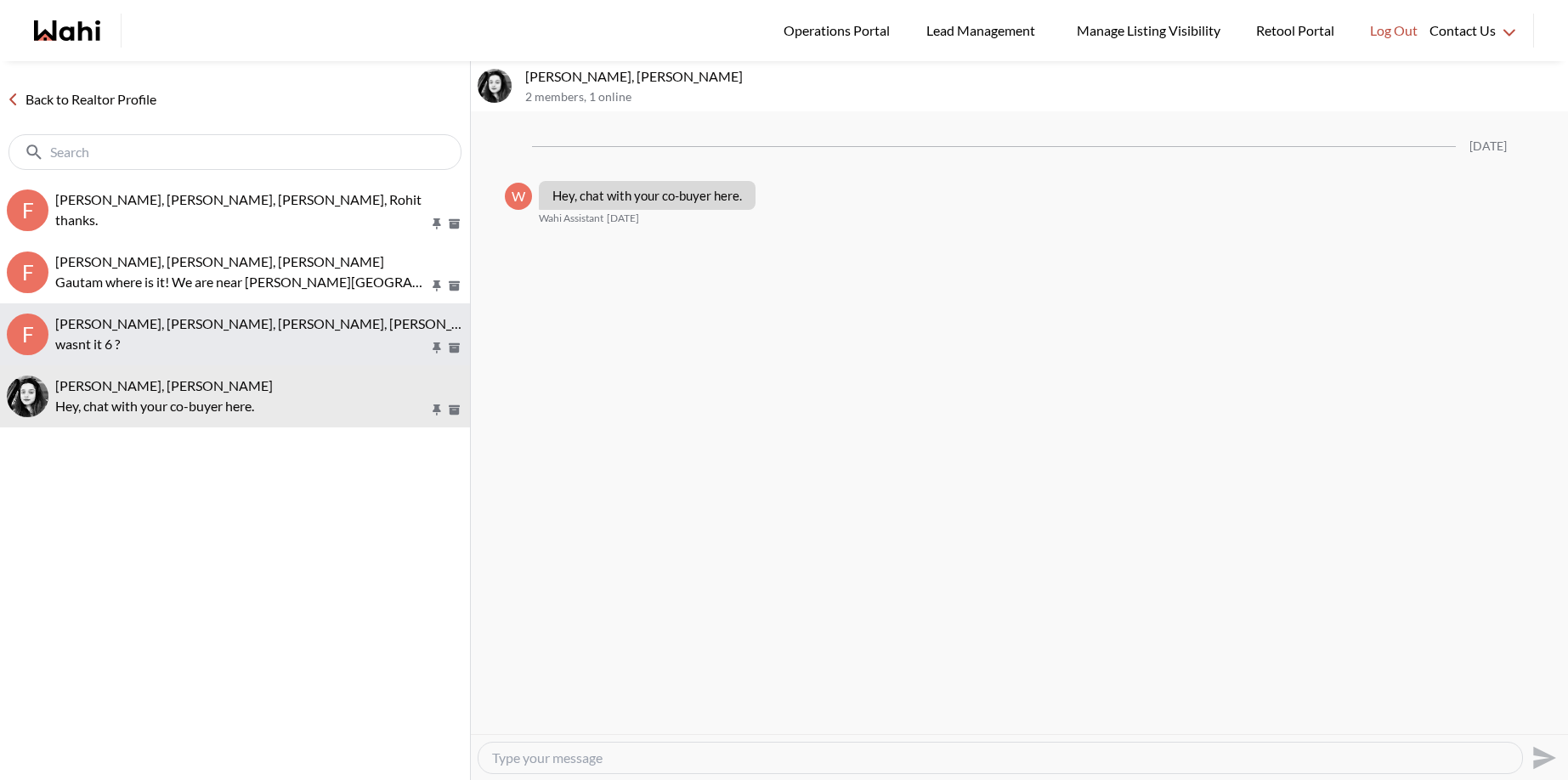
click at [149, 334] on p "wasnt it 6 ?" at bounding box center [241, 343] width 374 height 20
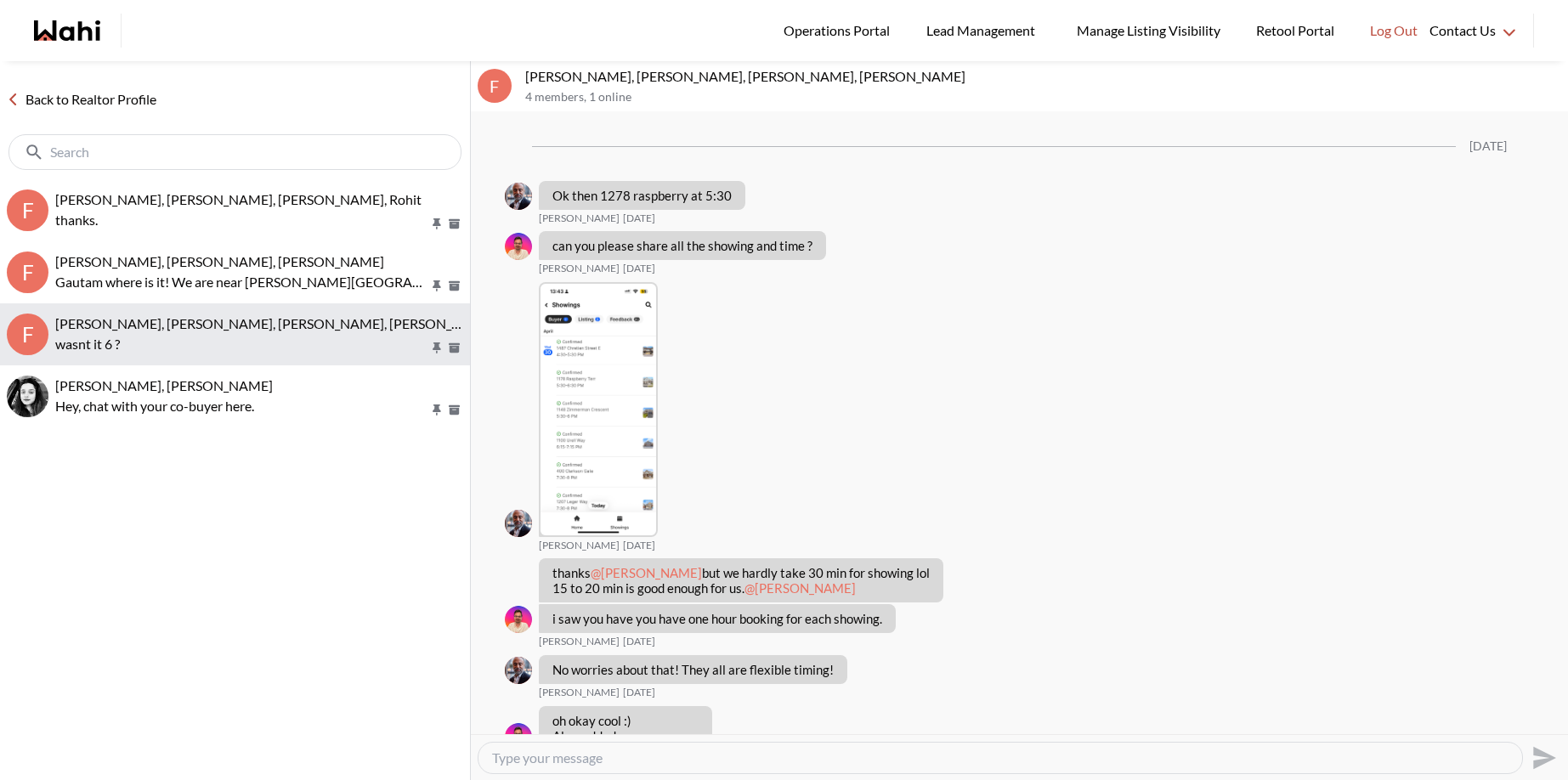
scroll to position [1217, 0]
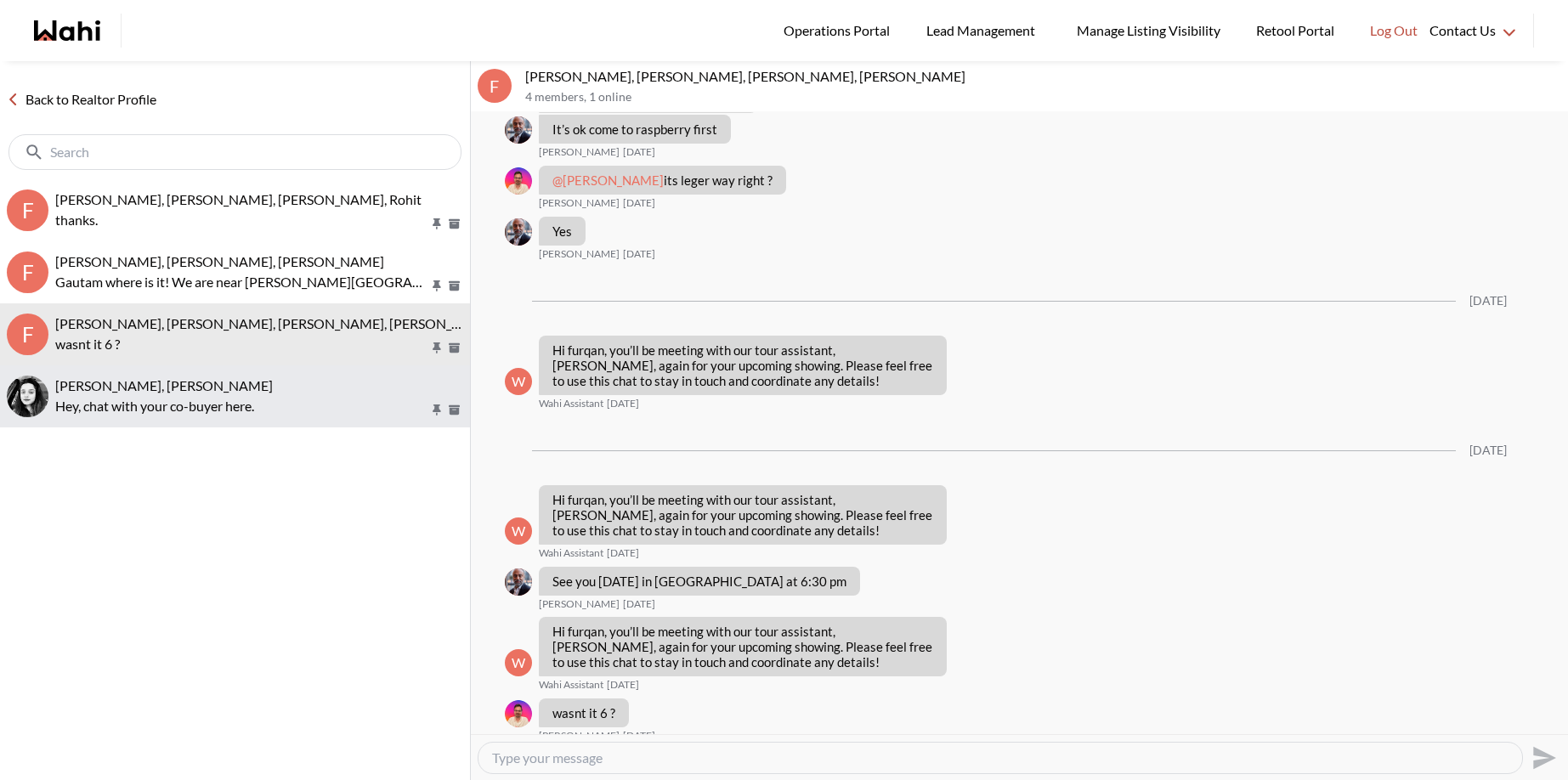
click at [145, 393] on span "furqan khan, Sarah Furqan" at bounding box center [163, 385] width 217 height 16
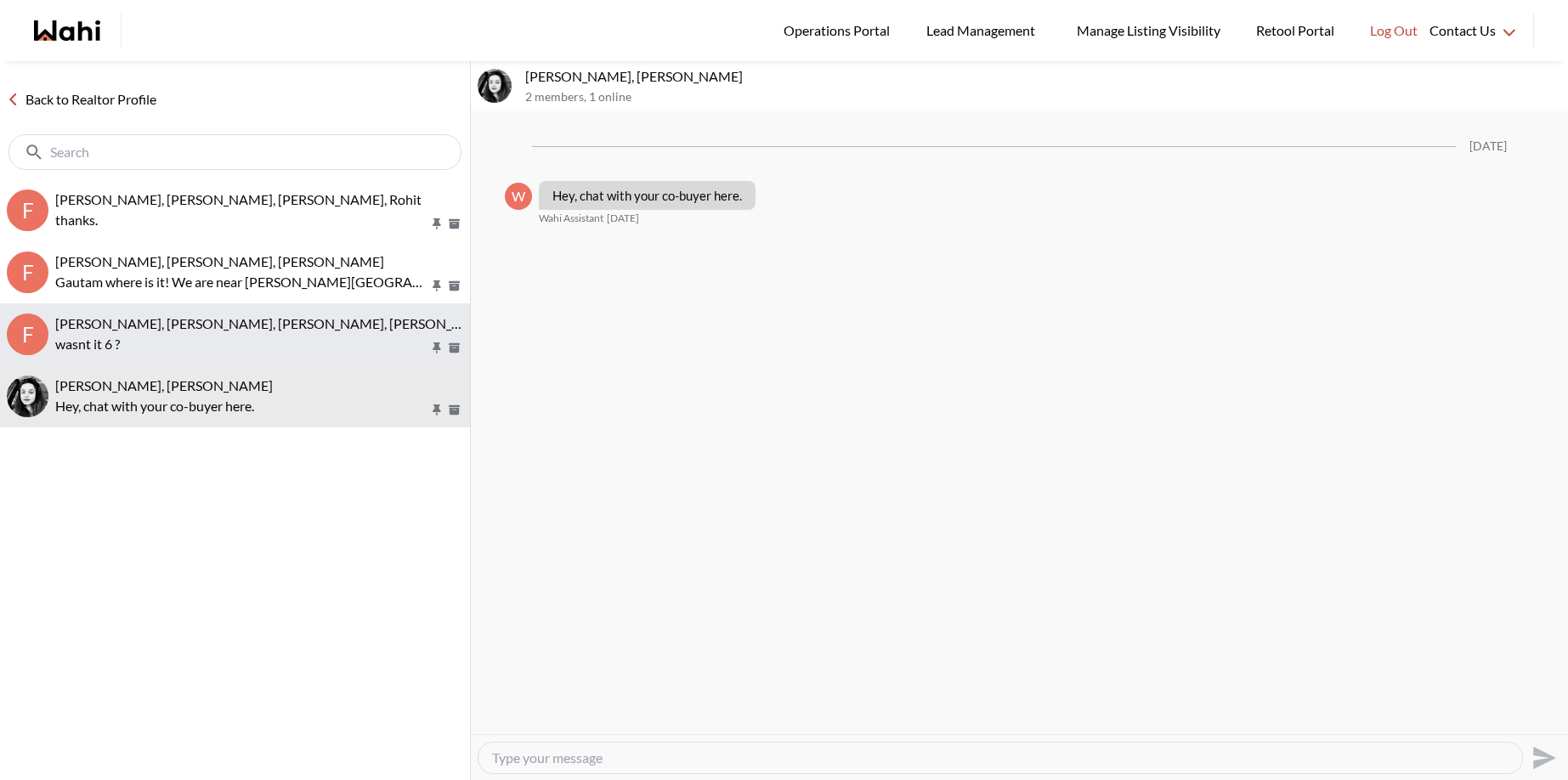
click at [154, 327] on span "furqan khan, Sarah Furqan, Arsh, Rohit" at bounding box center [275, 323] width 440 height 16
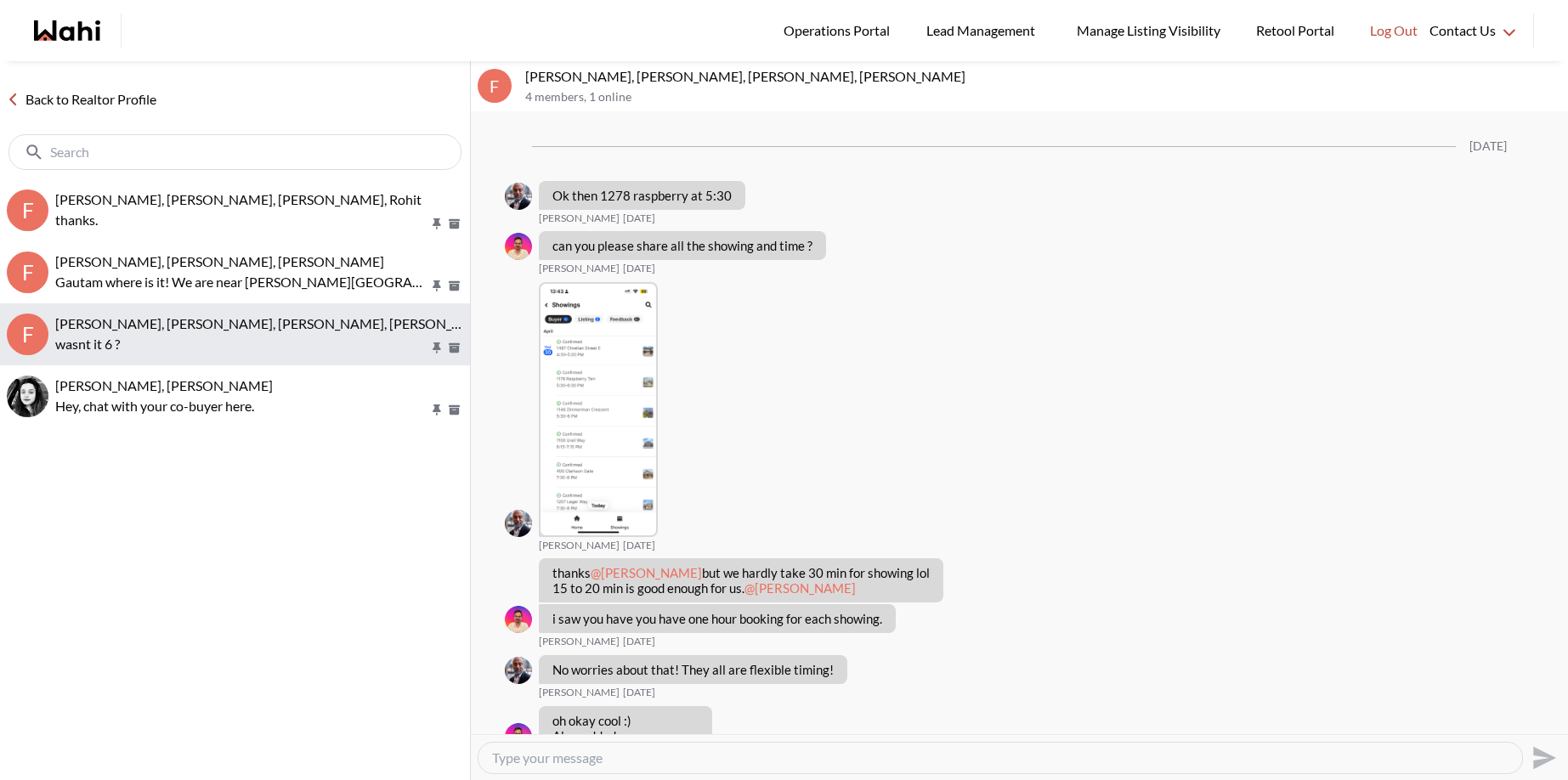
scroll to position [1217, 0]
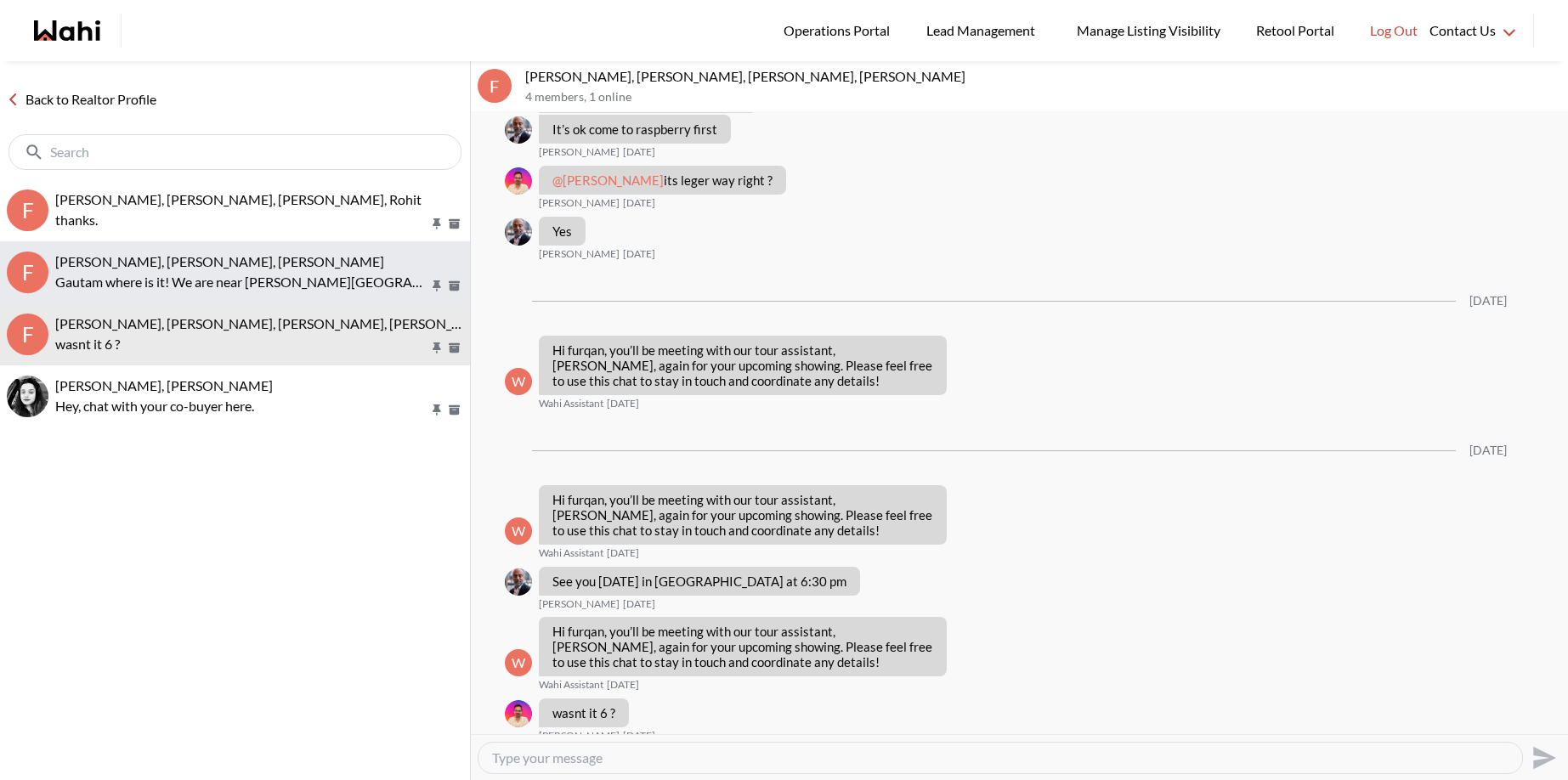
click at [169, 278] on p "Gautam where is it! We are near thompson road" at bounding box center [241, 282] width 374 height 20
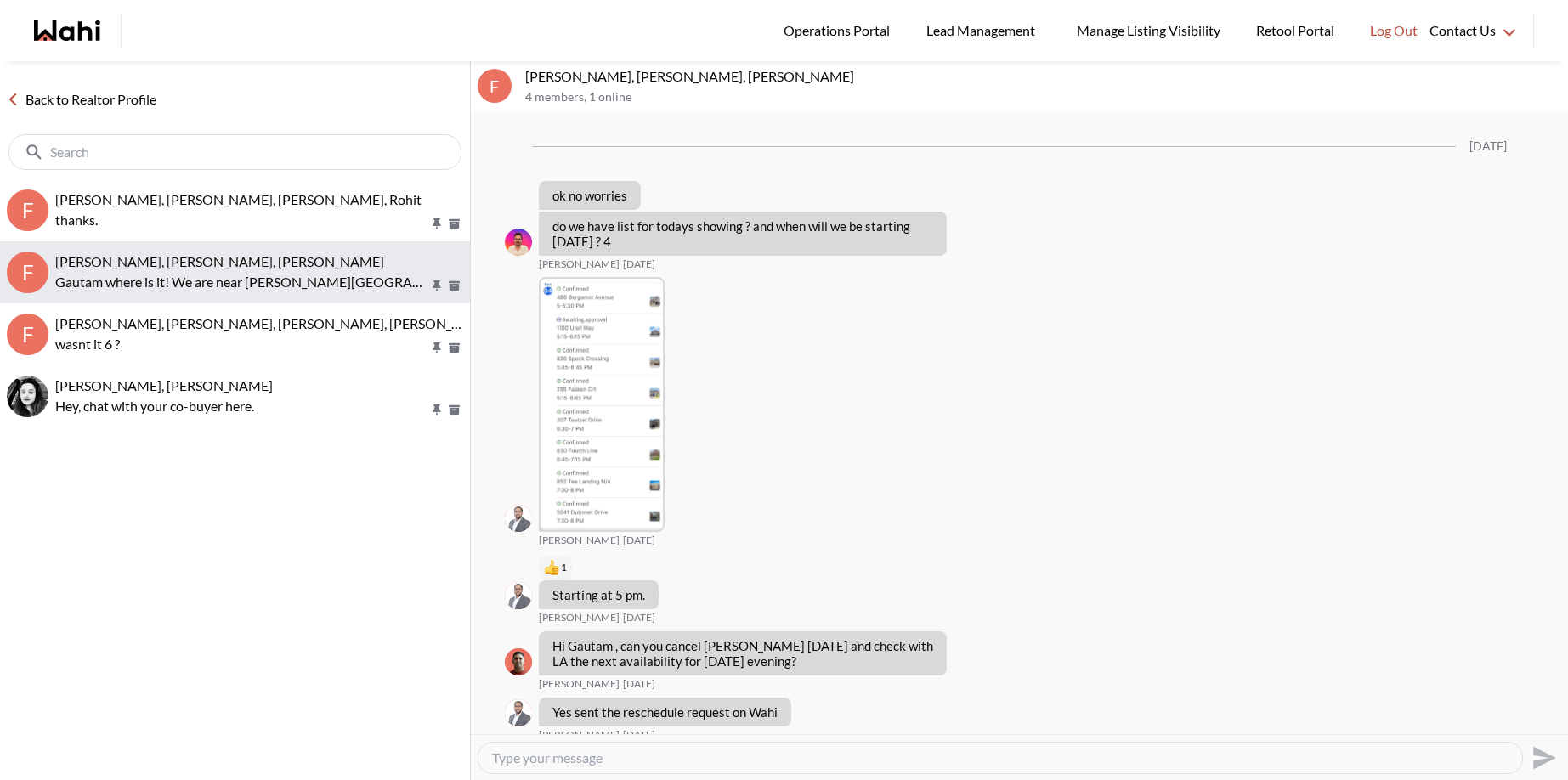
scroll to position [1603, 0]
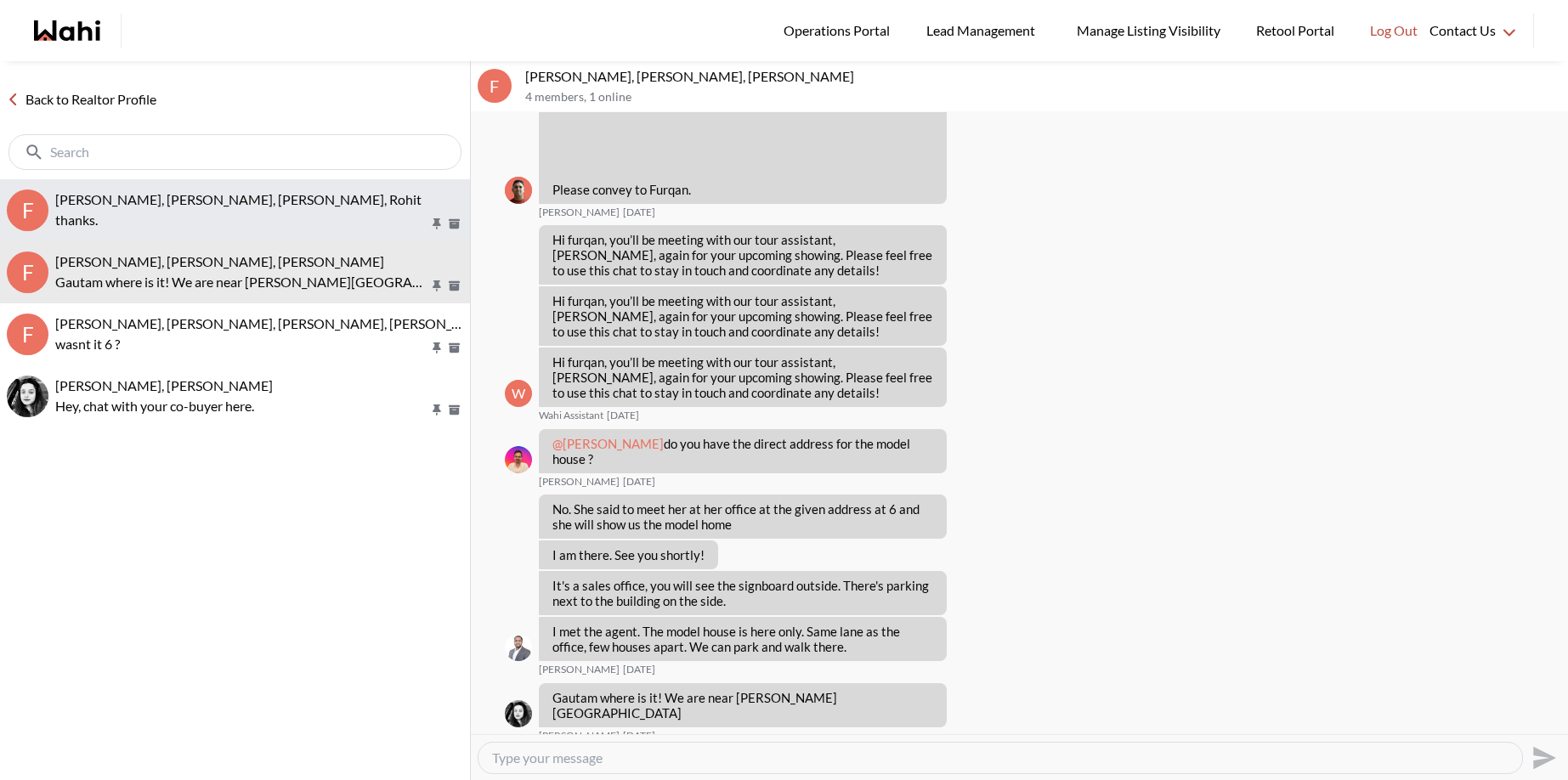
click at [182, 214] on p "thanks." at bounding box center [241, 220] width 374 height 20
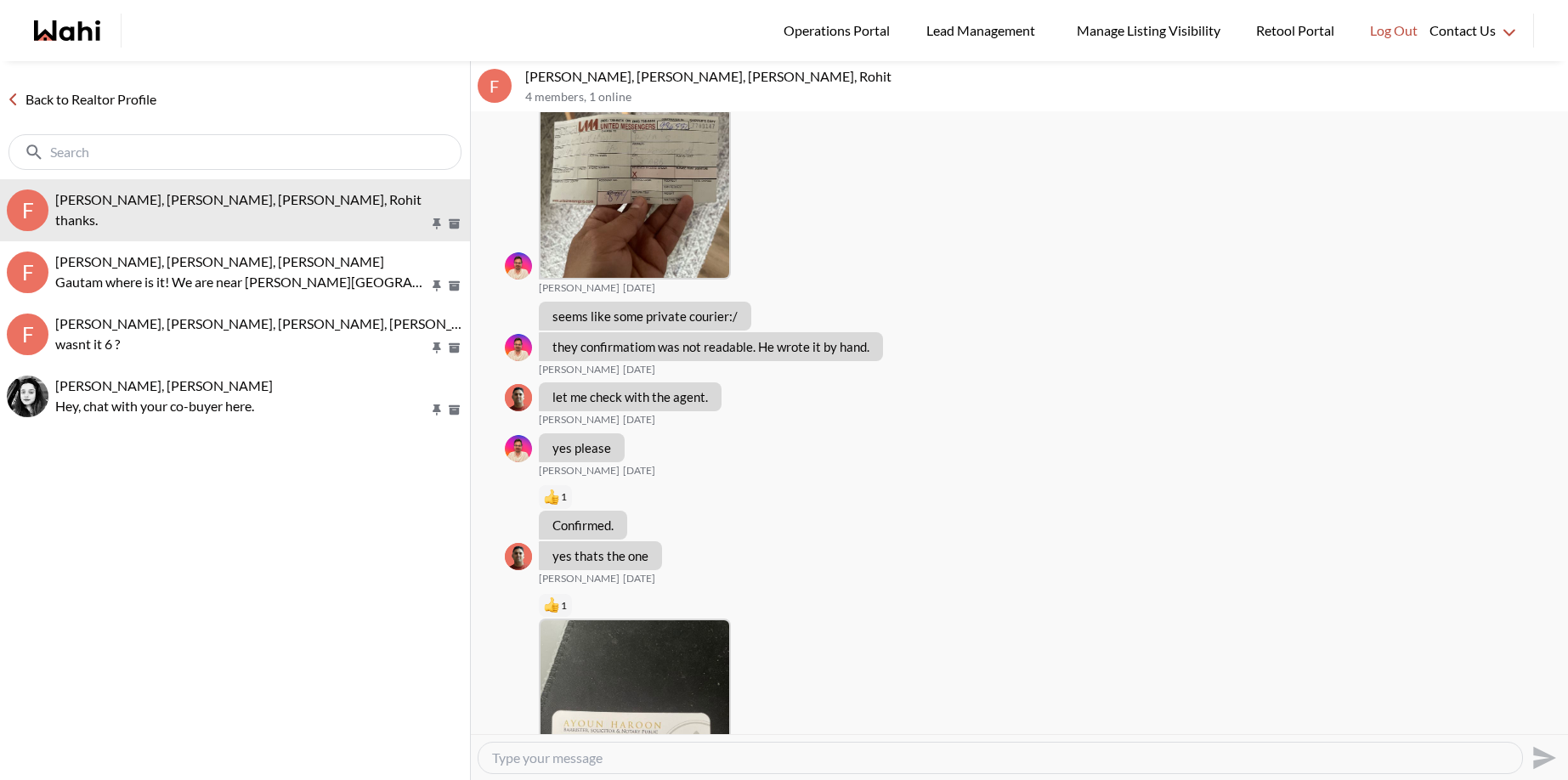
scroll to position [10126, 0]
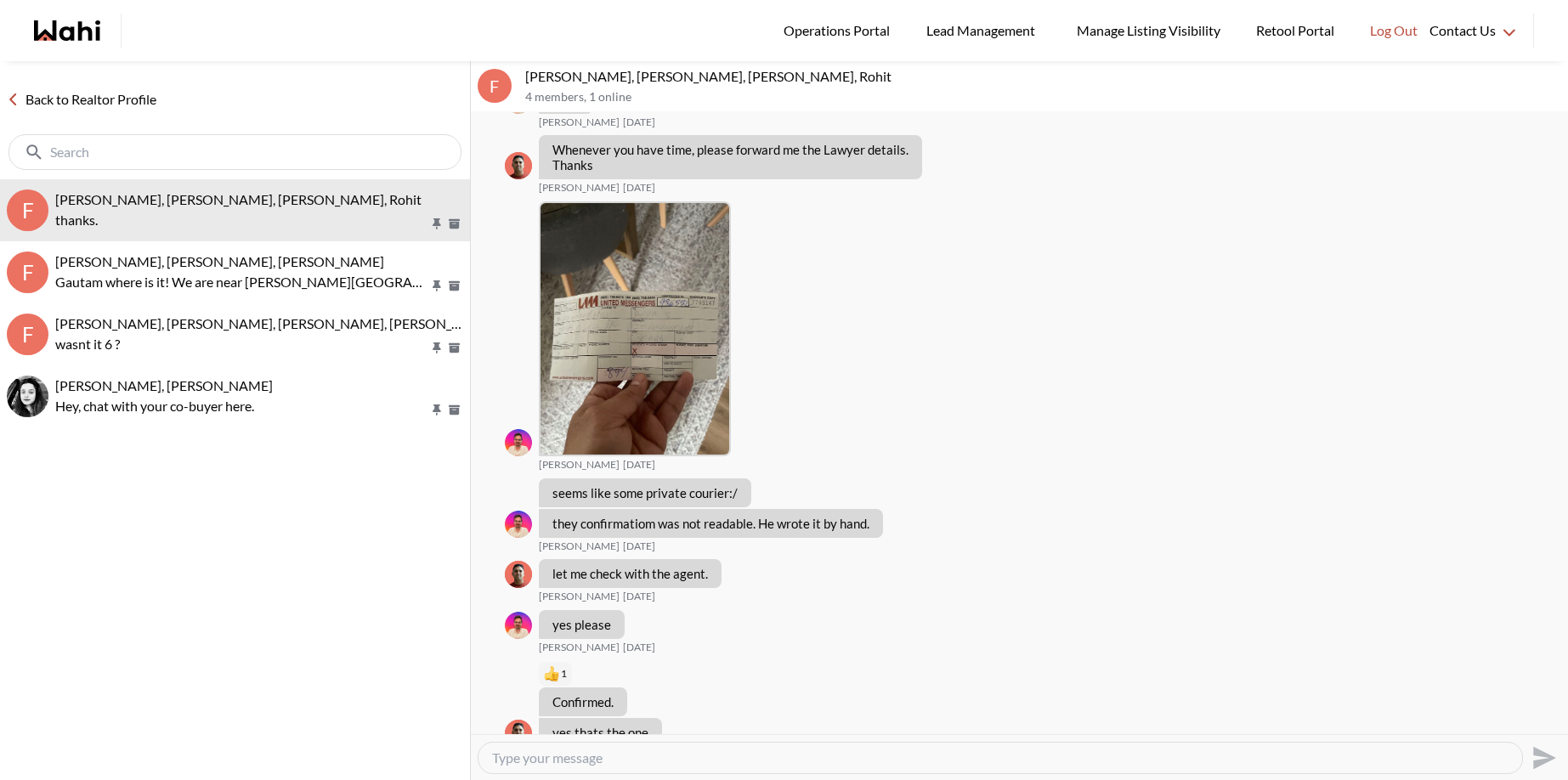
click at [87, 98] on link "Back to Realtor Profile" at bounding box center [82, 99] width 163 height 22
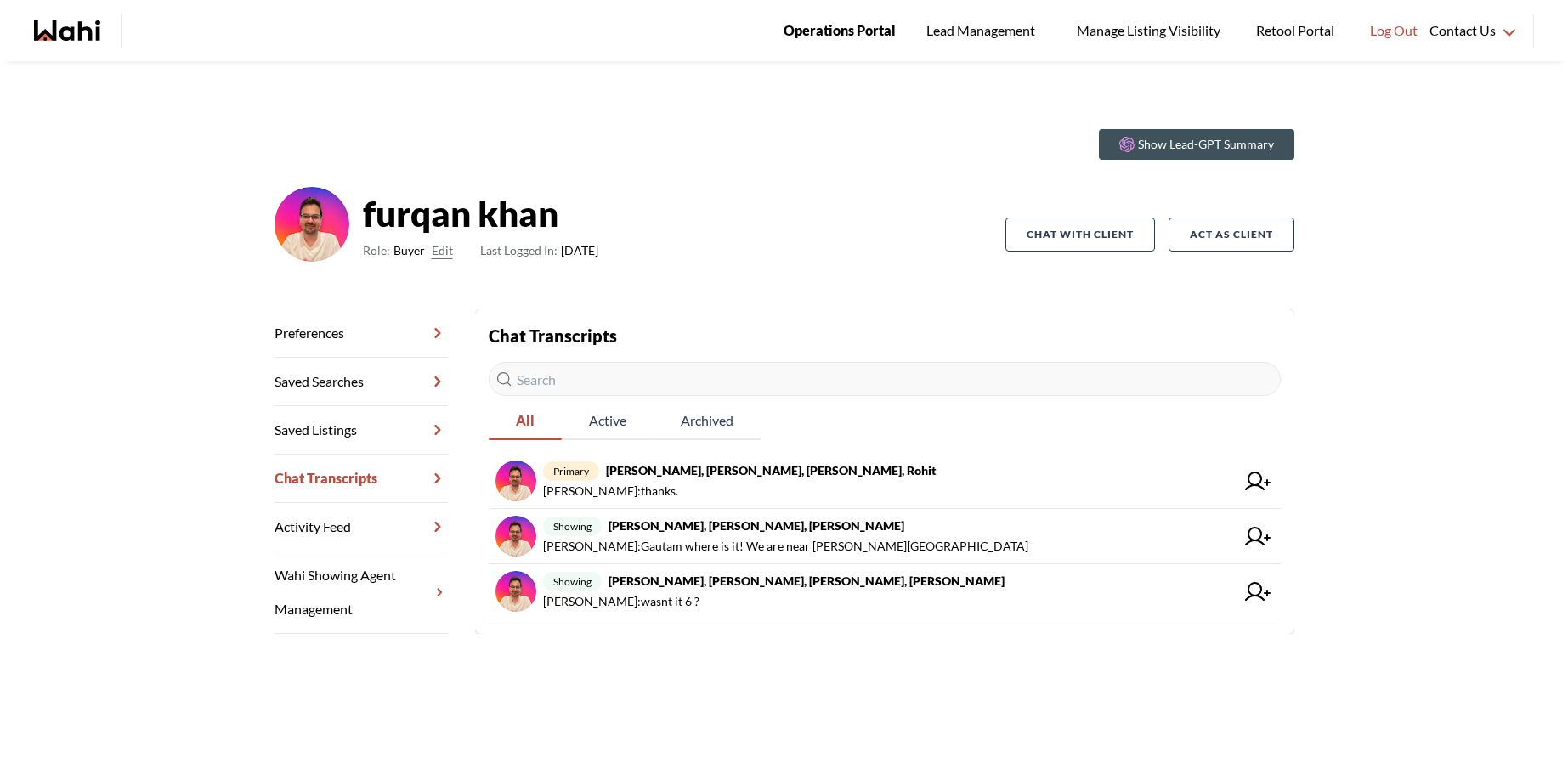
click at [830, 41] on span "Operations Portal" at bounding box center [839, 30] width 112 height 22
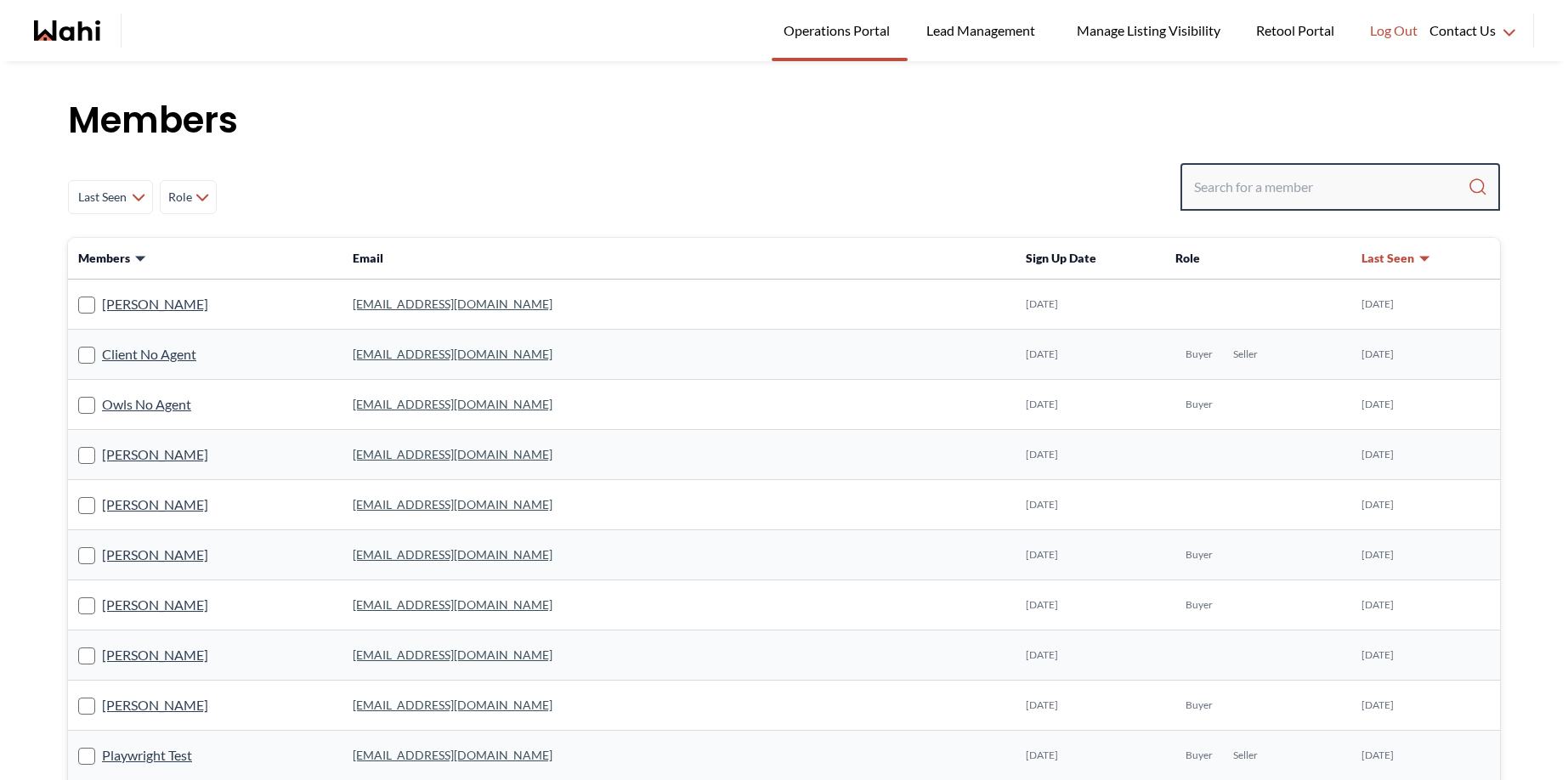
click at [1194, 185] on input "Search input" at bounding box center [1331, 187] width 273 height 30
type input "[PERSON_NAME]"
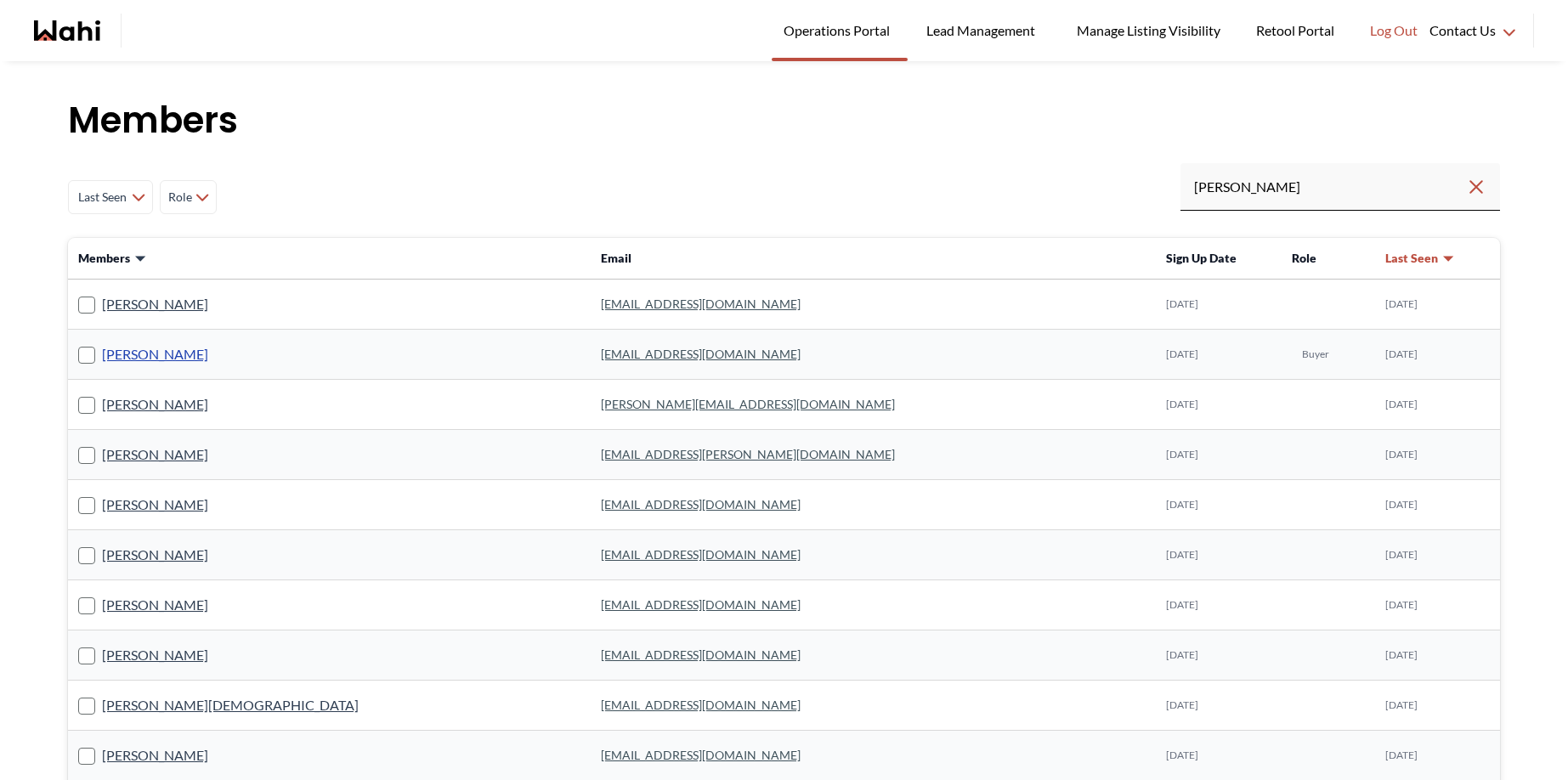
click at [165, 352] on link "[PERSON_NAME]" at bounding box center [155, 354] width 106 height 22
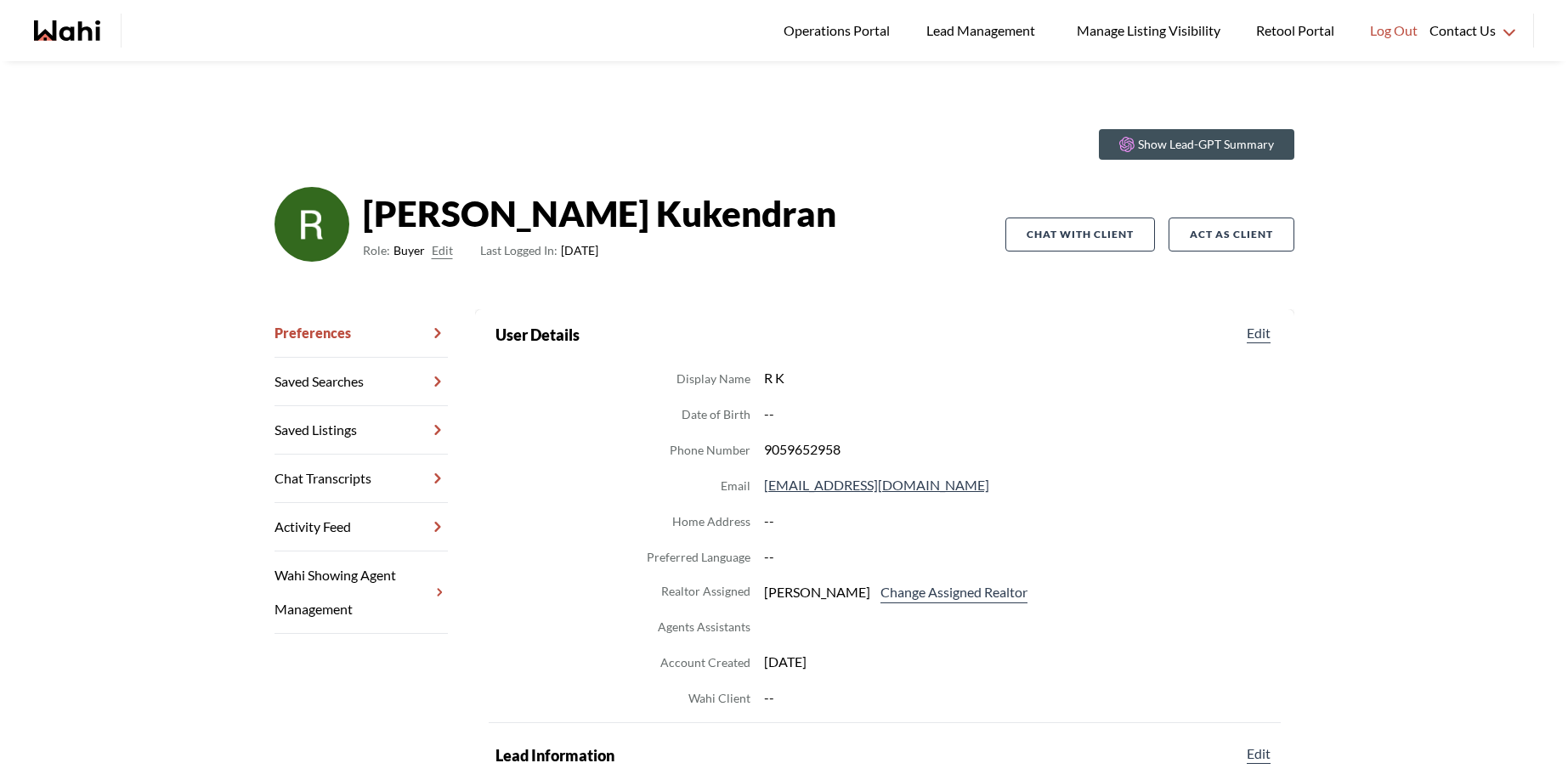
click at [303, 473] on link "Chat Transcripts" at bounding box center [360, 478] width 173 height 49
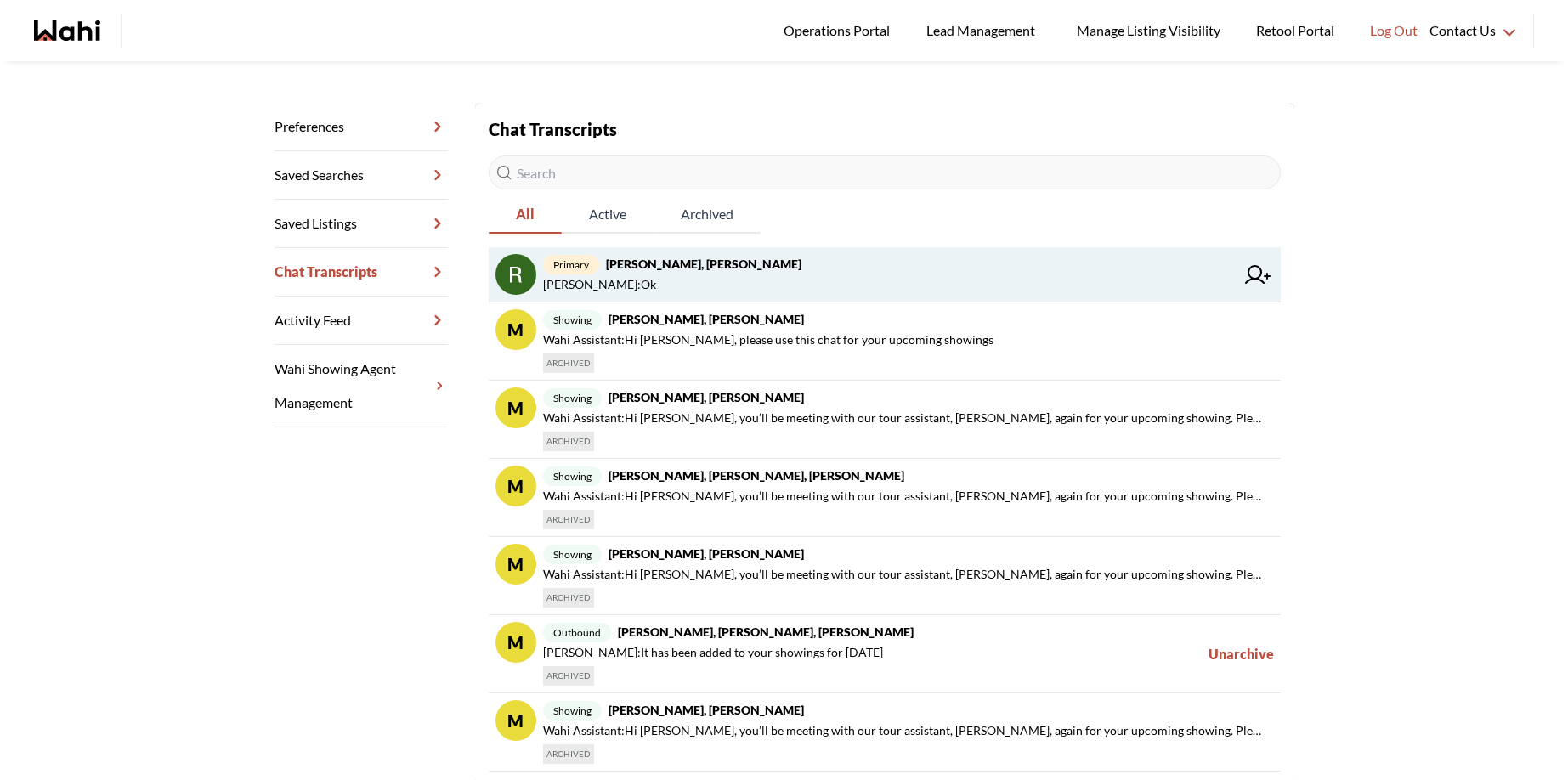
scroll to position [224, 0]
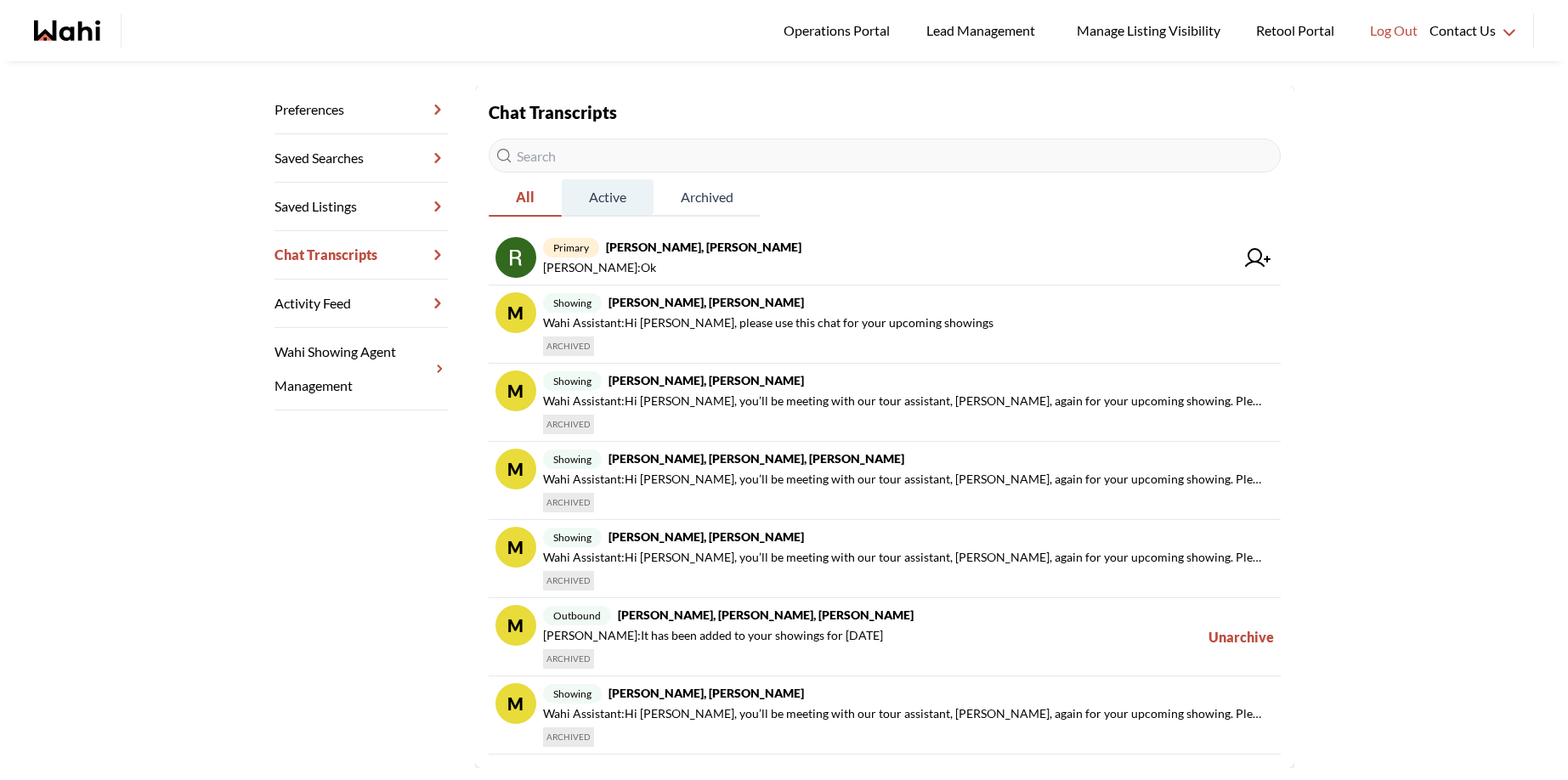
click at [599, 187] on span "Active" at bounding box center [607, 197] width 91 height 35
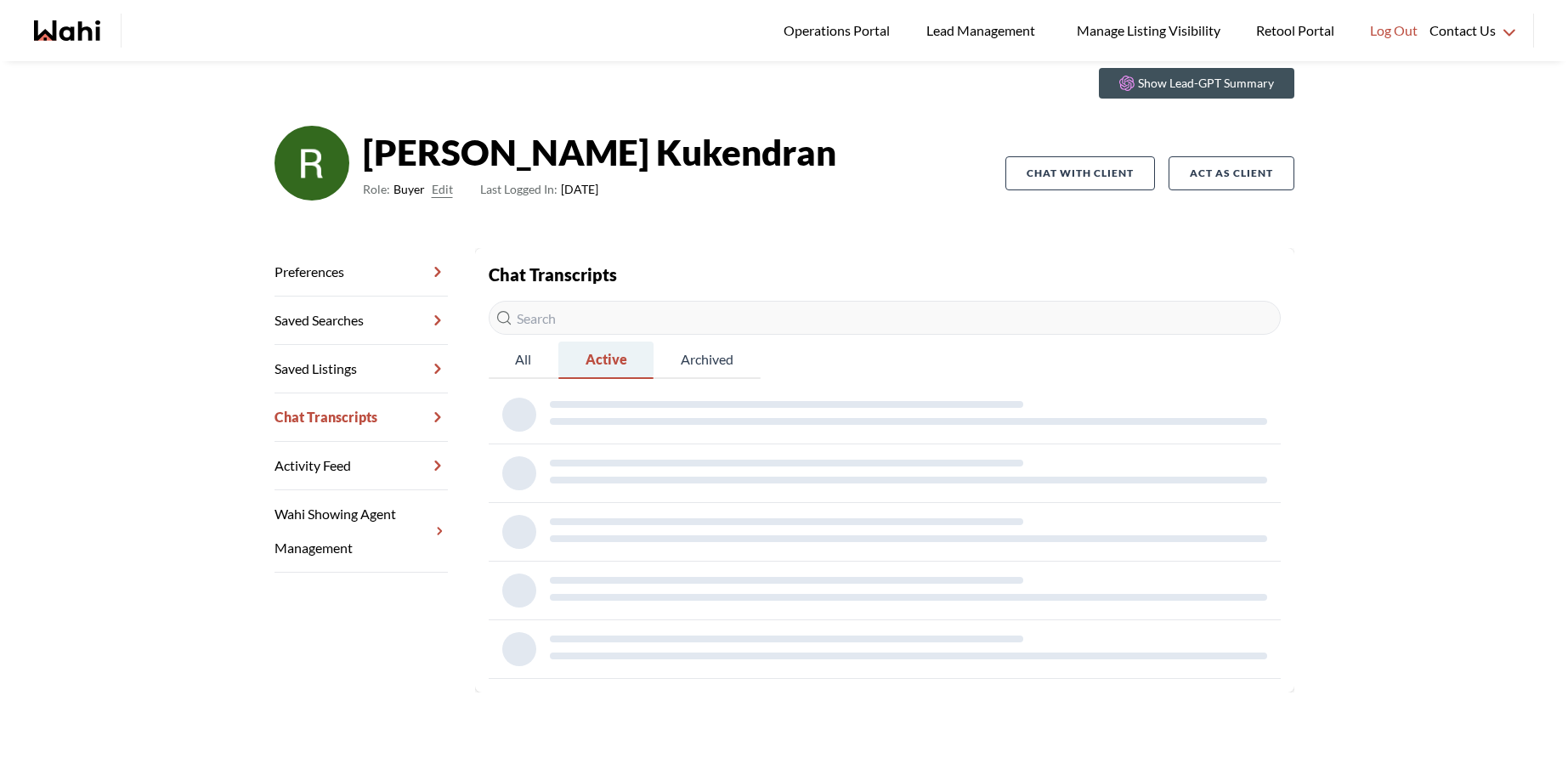
scroll to position [61, 0]
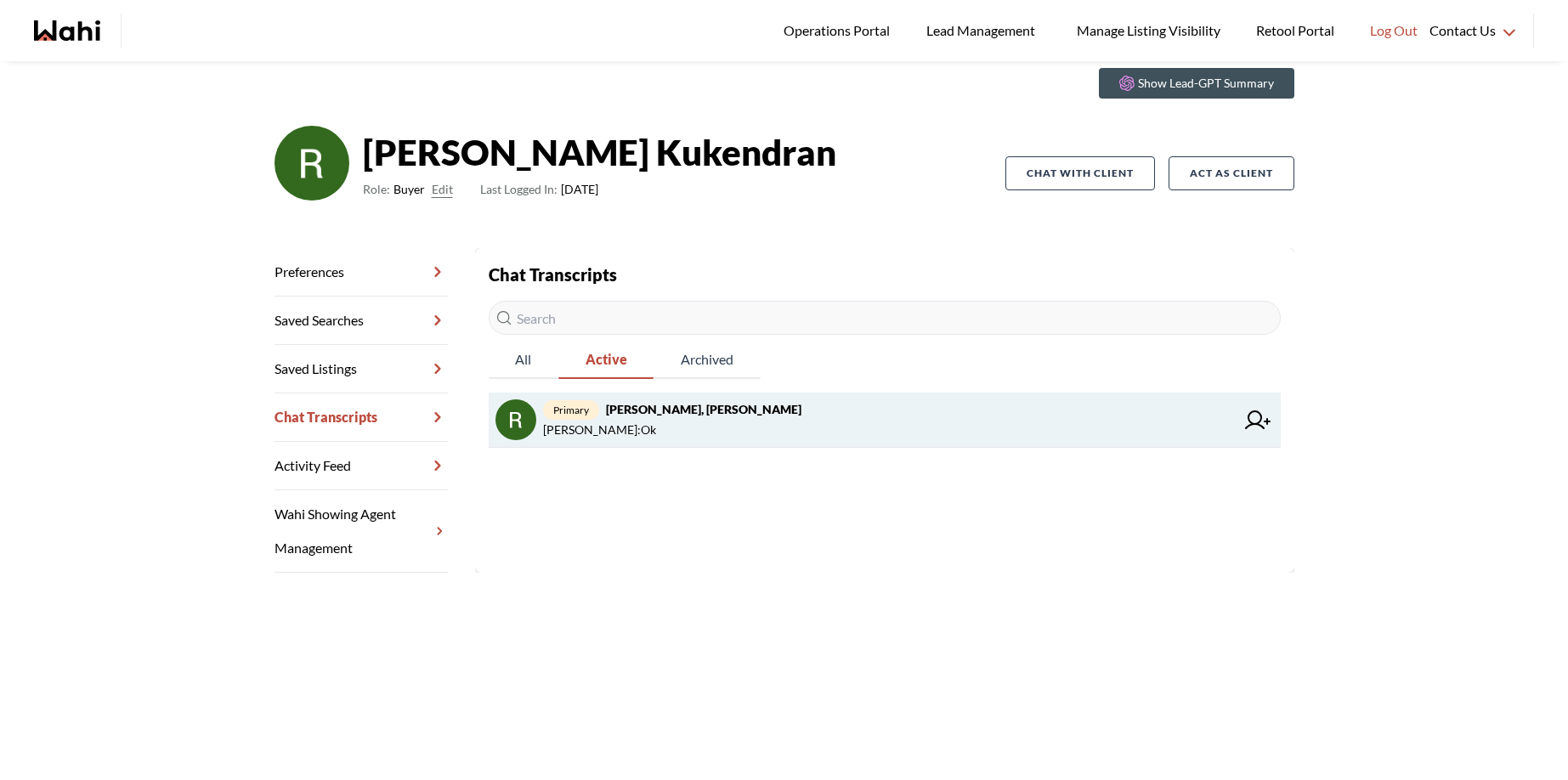
click at [648, 429] on span "[PERSON_NAME] : Ok" at bounding box center [889, 429] width 692 height 20
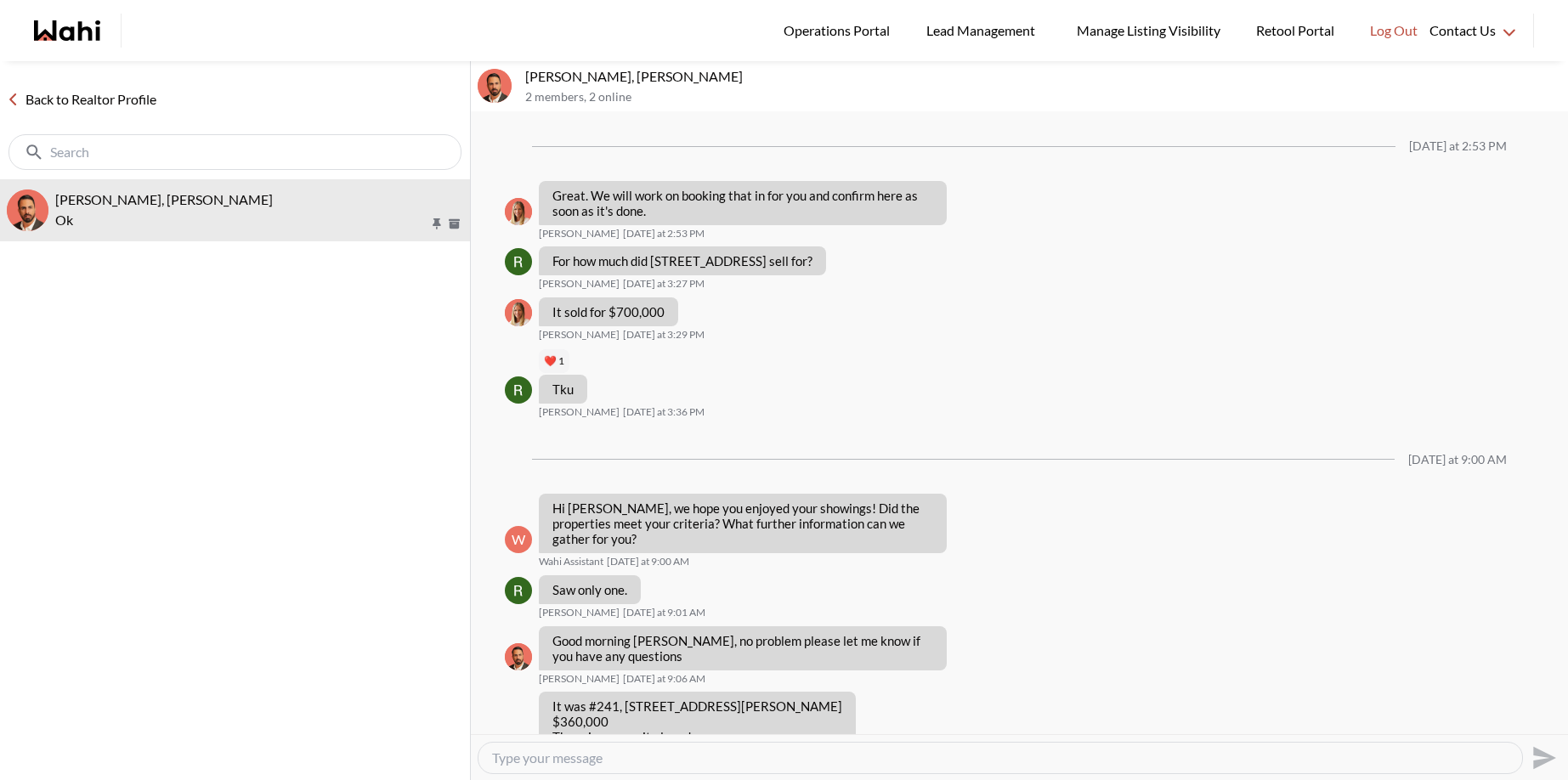
scroll to position [1340, 0]
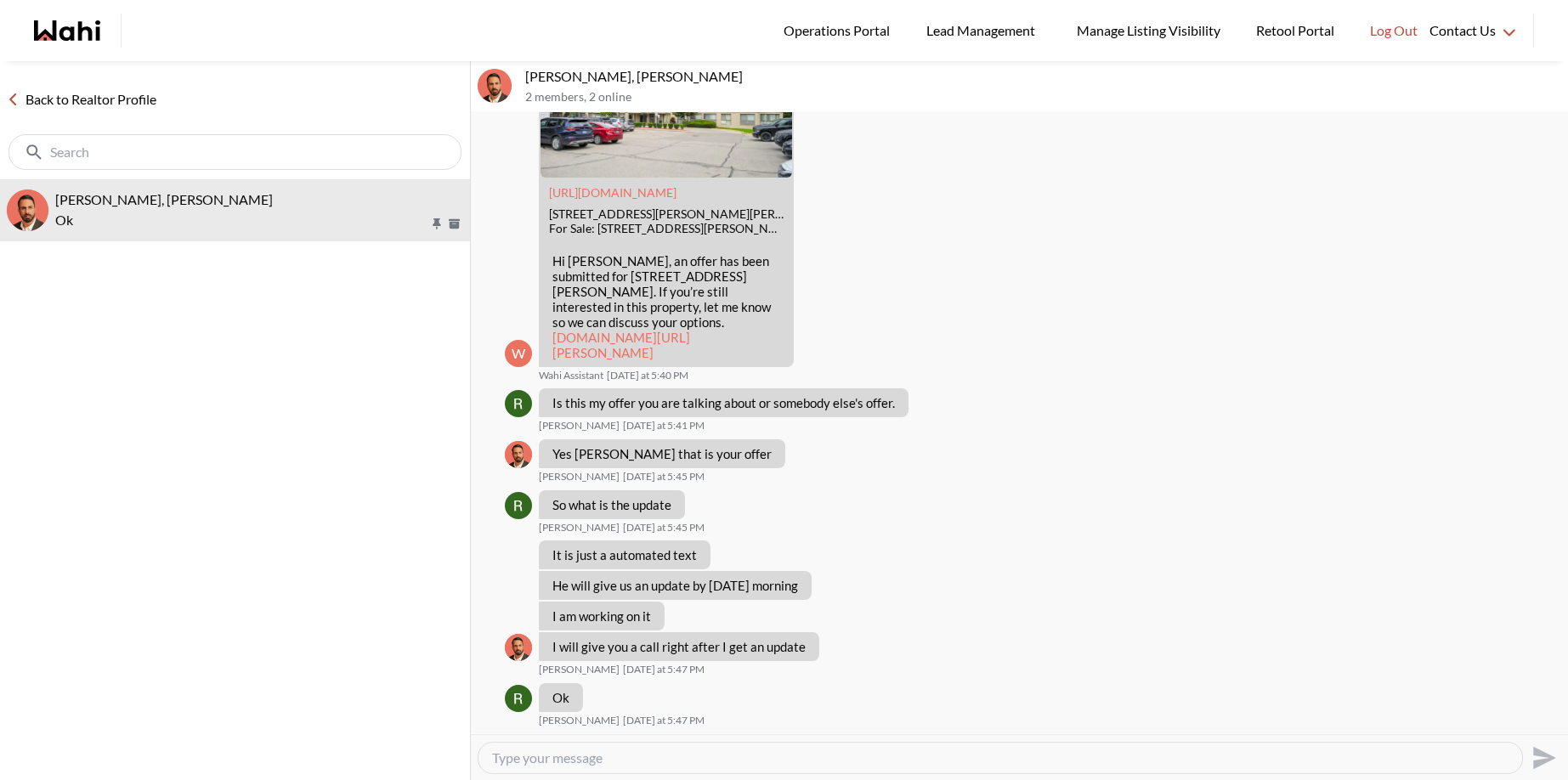
click at [43, 97] on link "Back to Realtor Profile" at bounding box center [82, 99] width 163 height 22
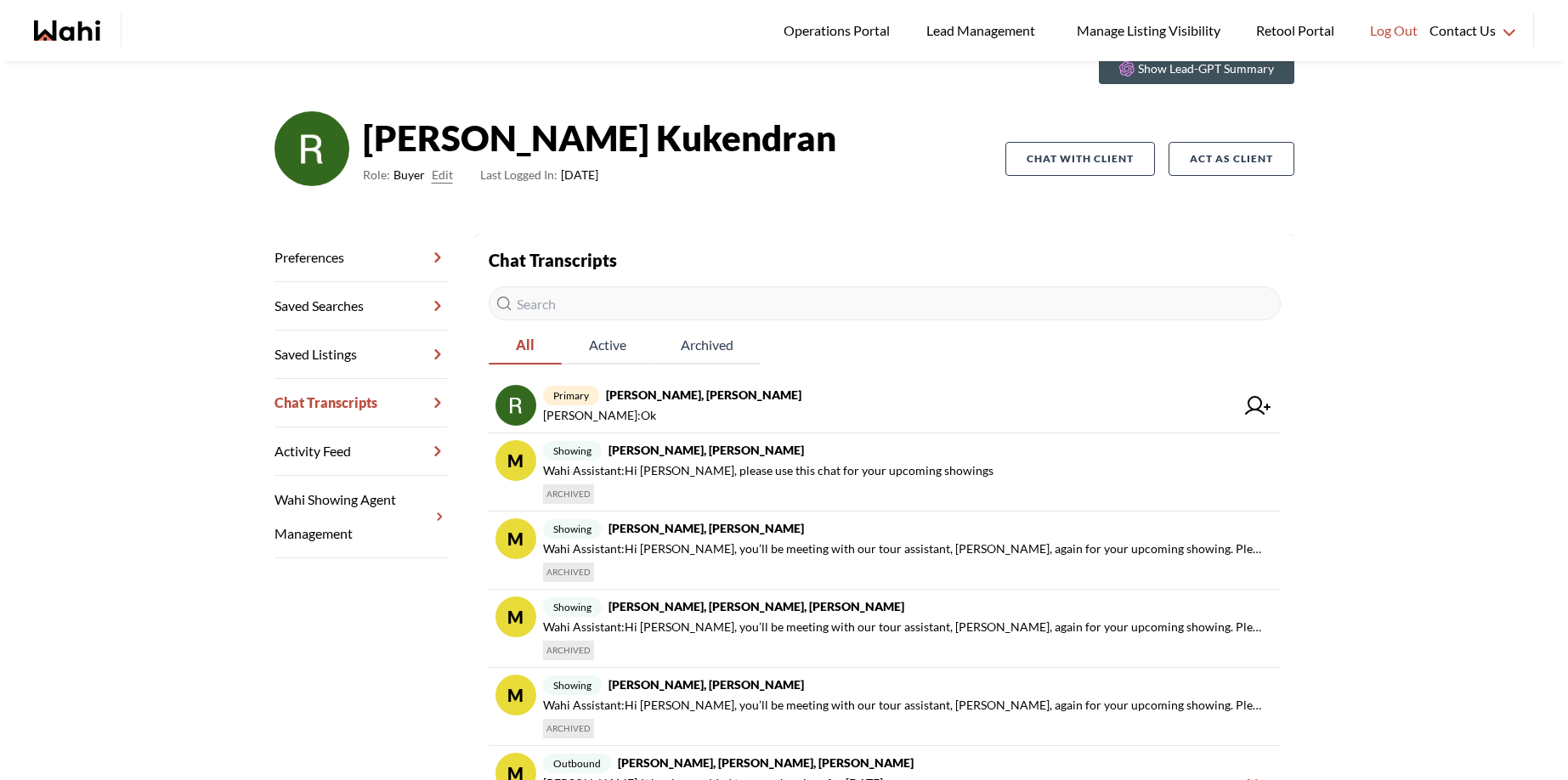
scroll to position [21, 0]
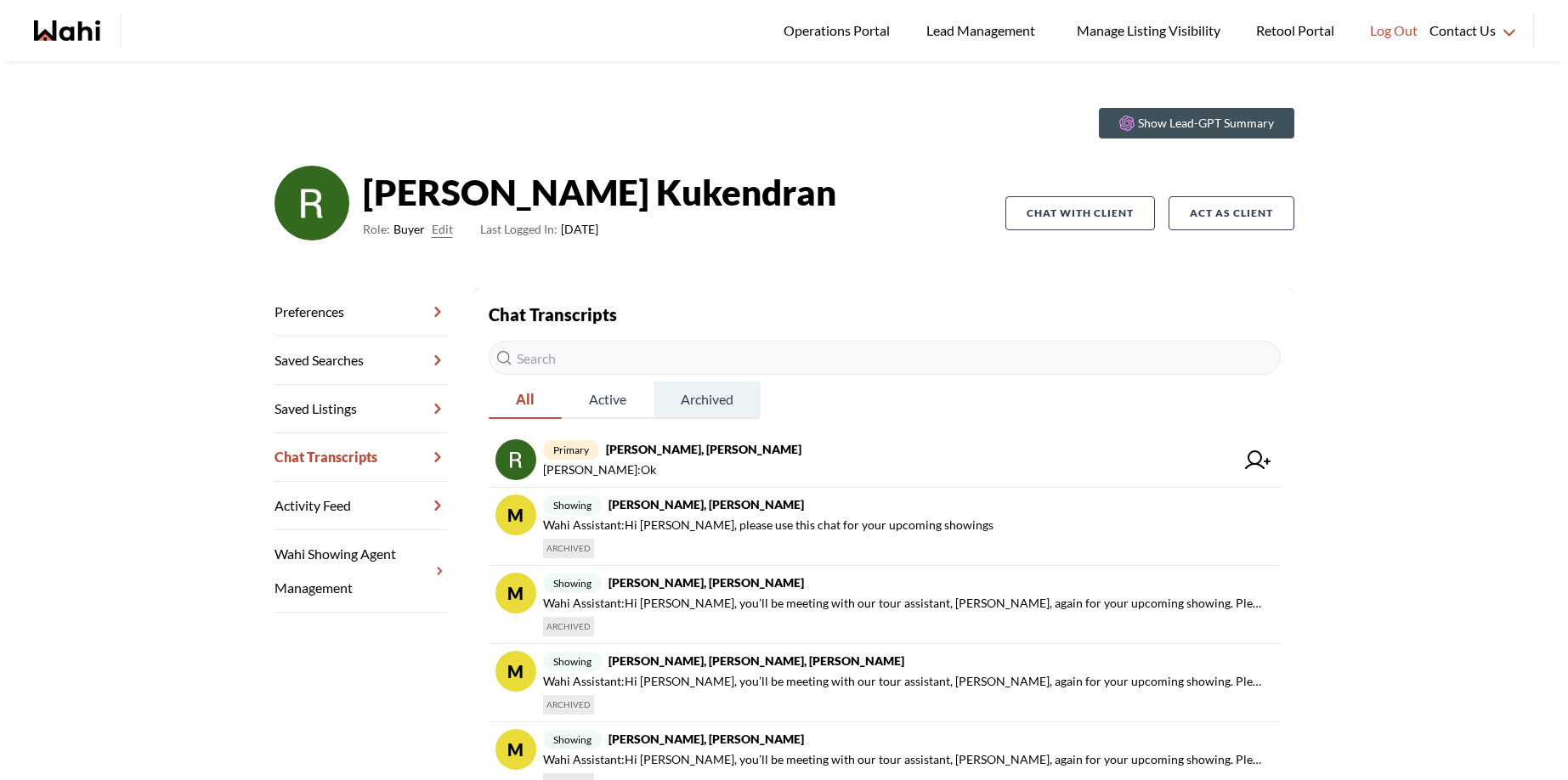
click at [708, 398] on span "Archived" at bounding box center [707, 399] width 107 height 35
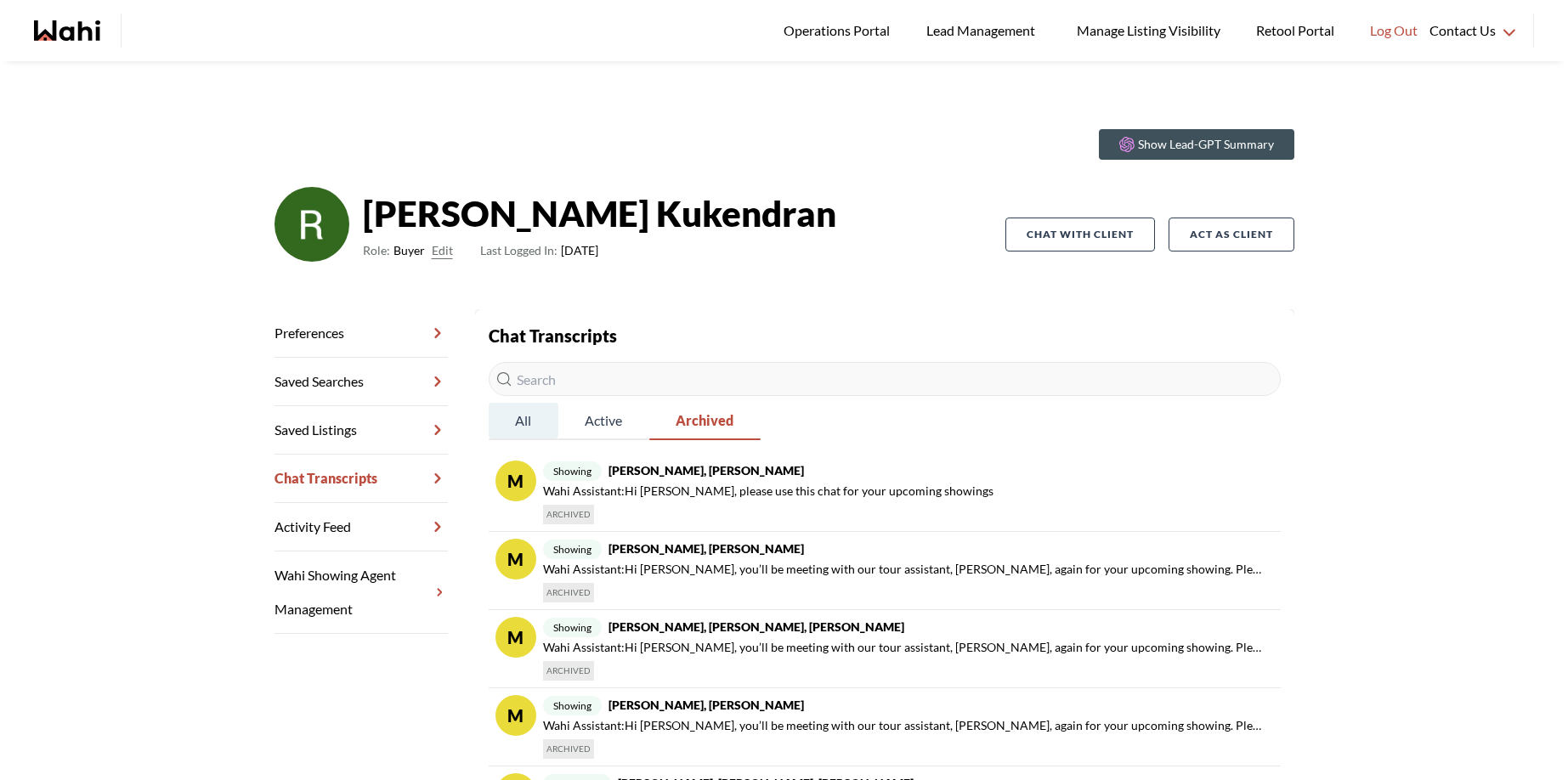
click at [525, 422] on span "All" at bounding box center [524, 421] width 70 height 35
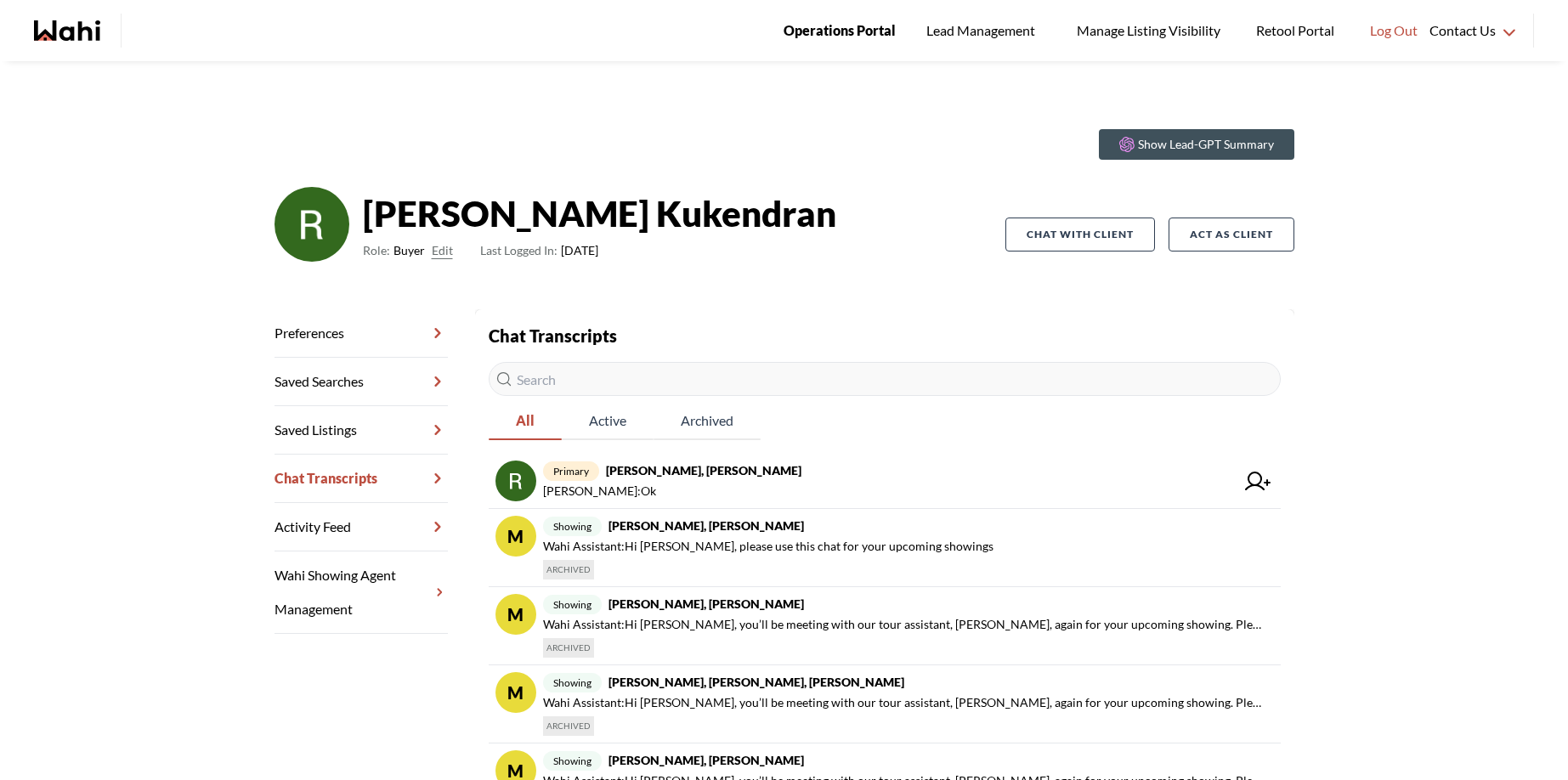
click at [830, 35] on span "Operations Portal" at bounding box center [839, 30] width 112 height 22
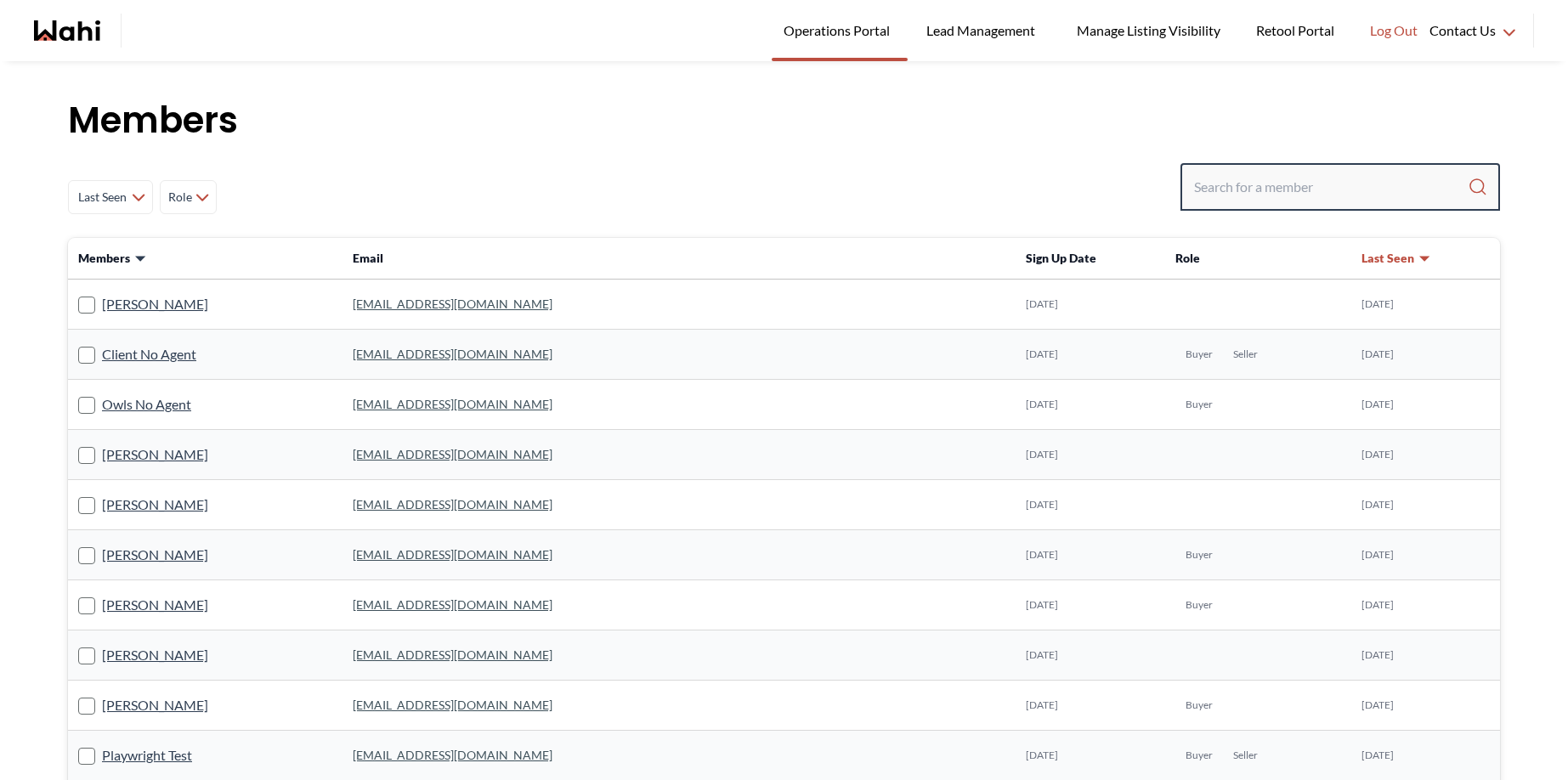
click at [1223, 180] on input "Search input" at bounding box center [1331, 187] width 273 height 30
type input "[PERSON_NAME]"
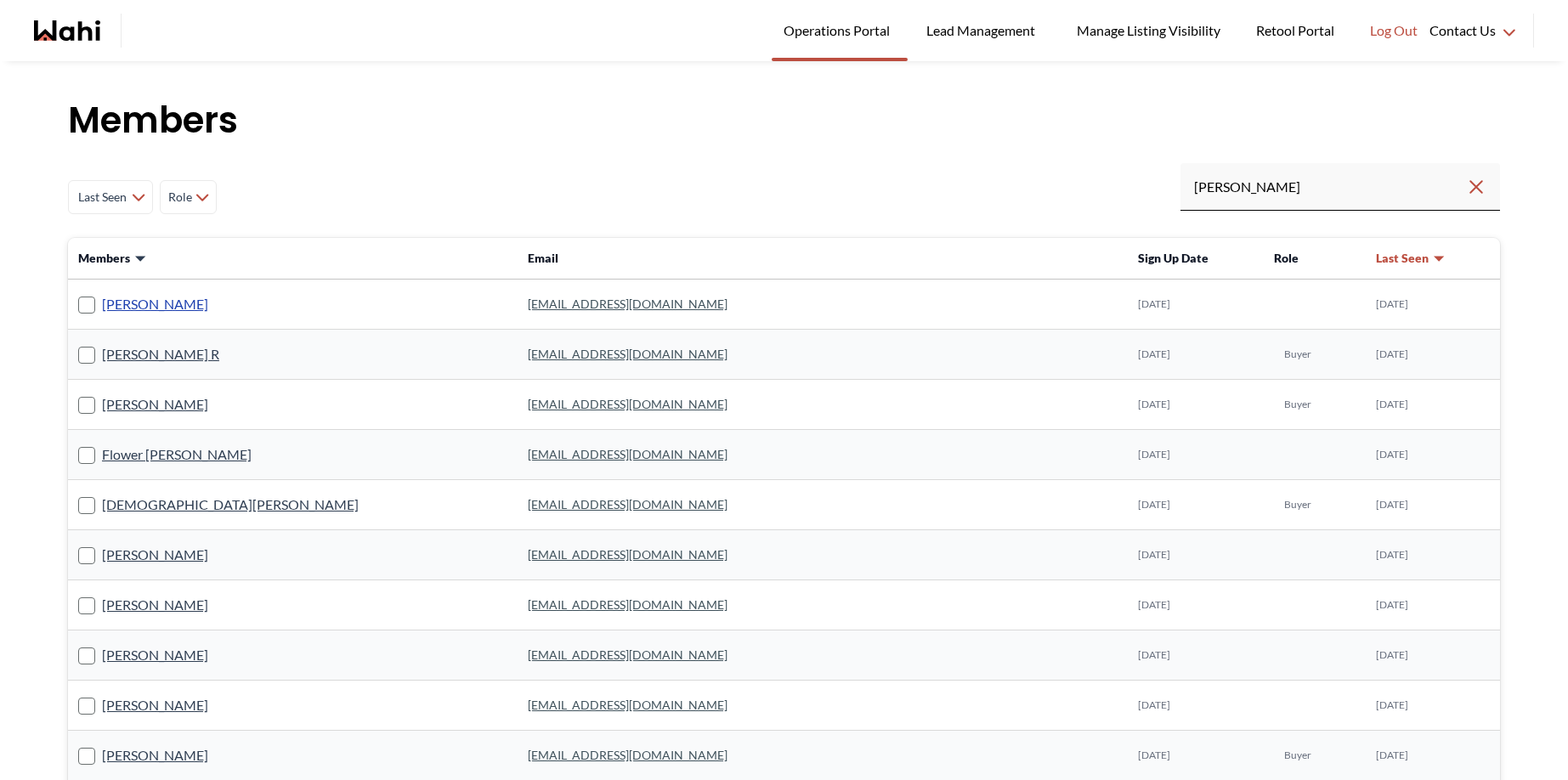
click at [167, 303] on link "[PERSON_NAME]" at bounding box center [155, 303] width 106 height 22
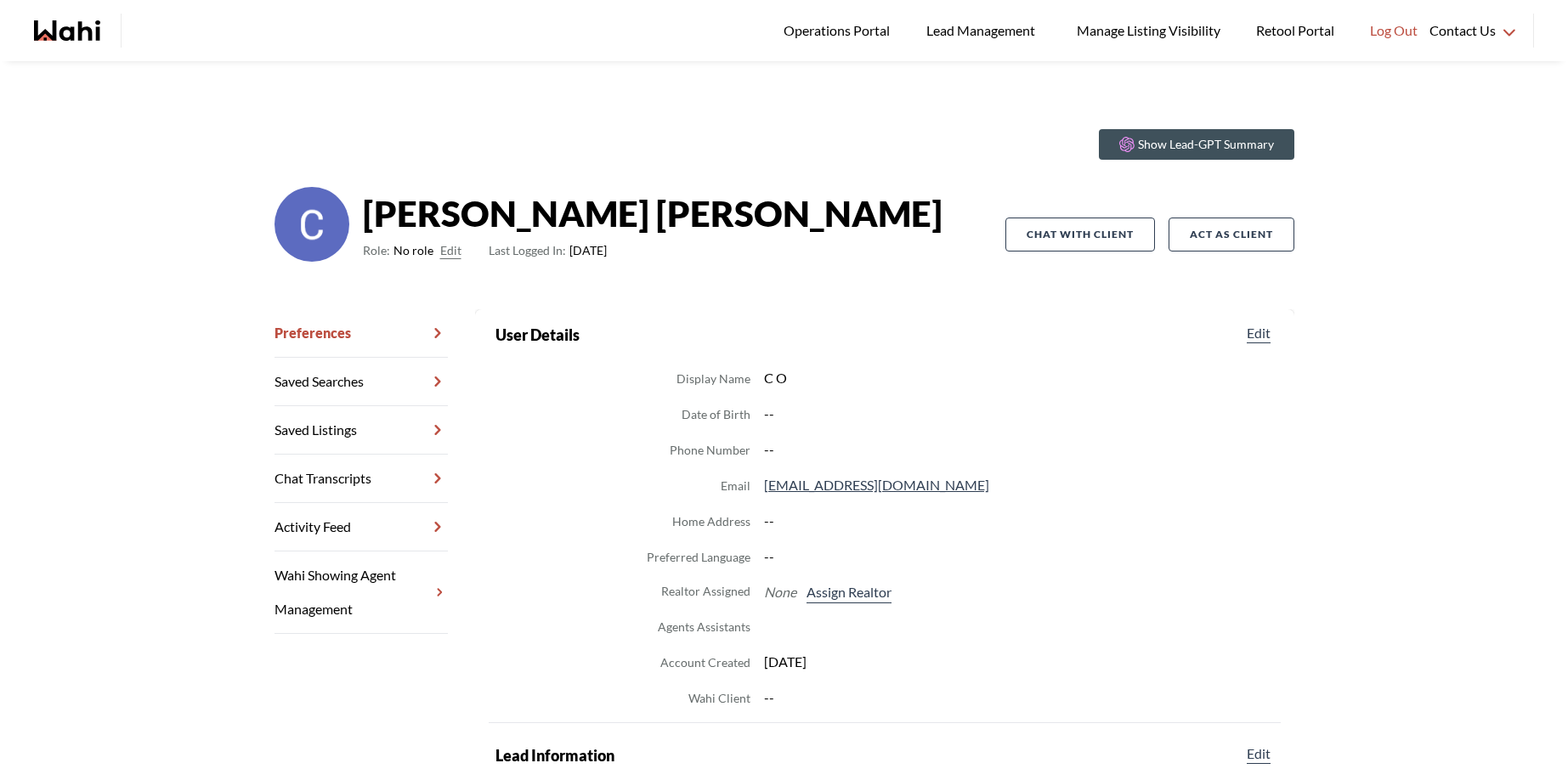
click at [349, 475] on link "Chat Transcripts" at bounding box center [360, 478] width 173 height 49
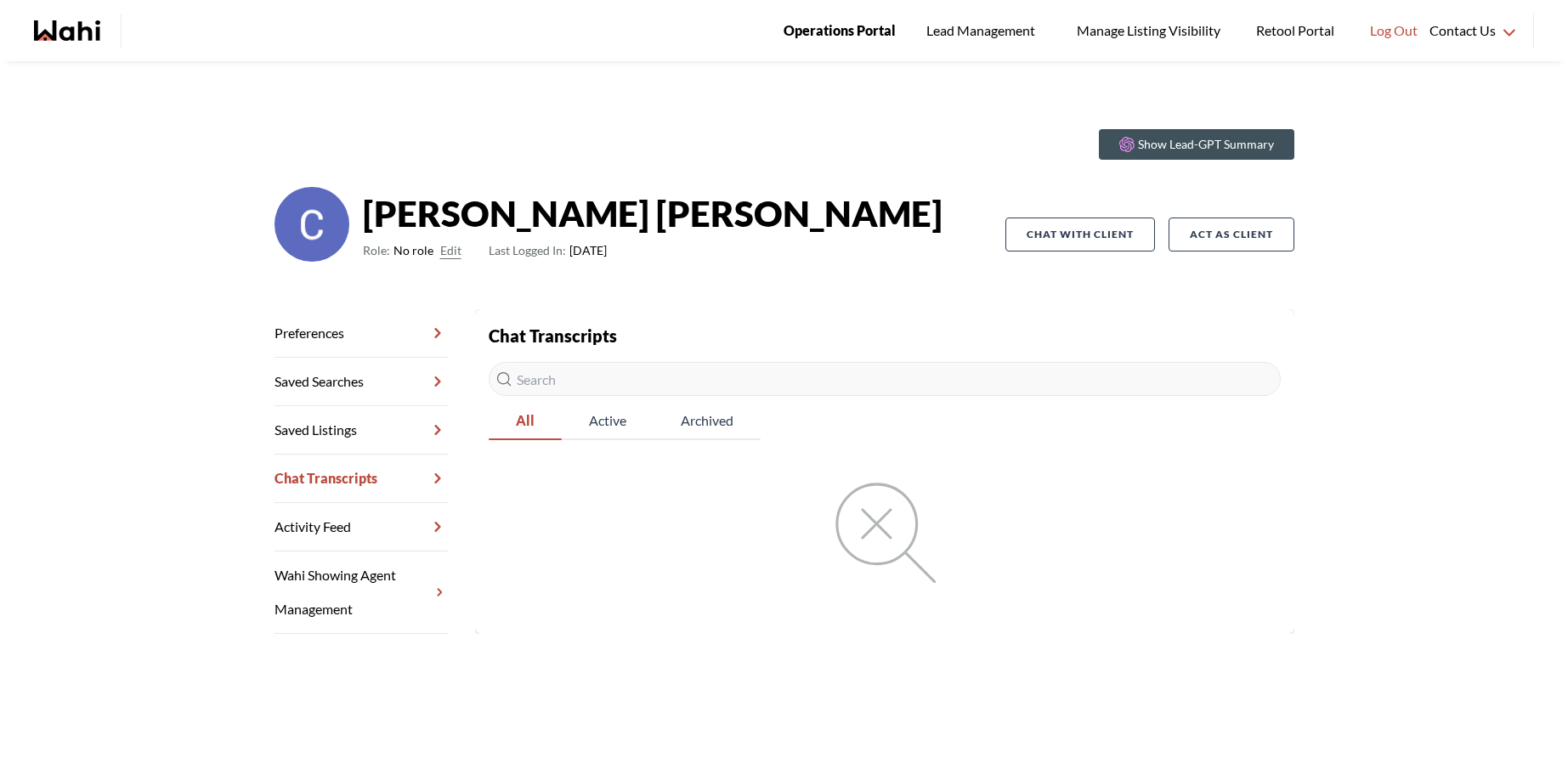
click at [839, 35] on span "Operations Portal" at bounding box center [839, 30] width 112 height 22
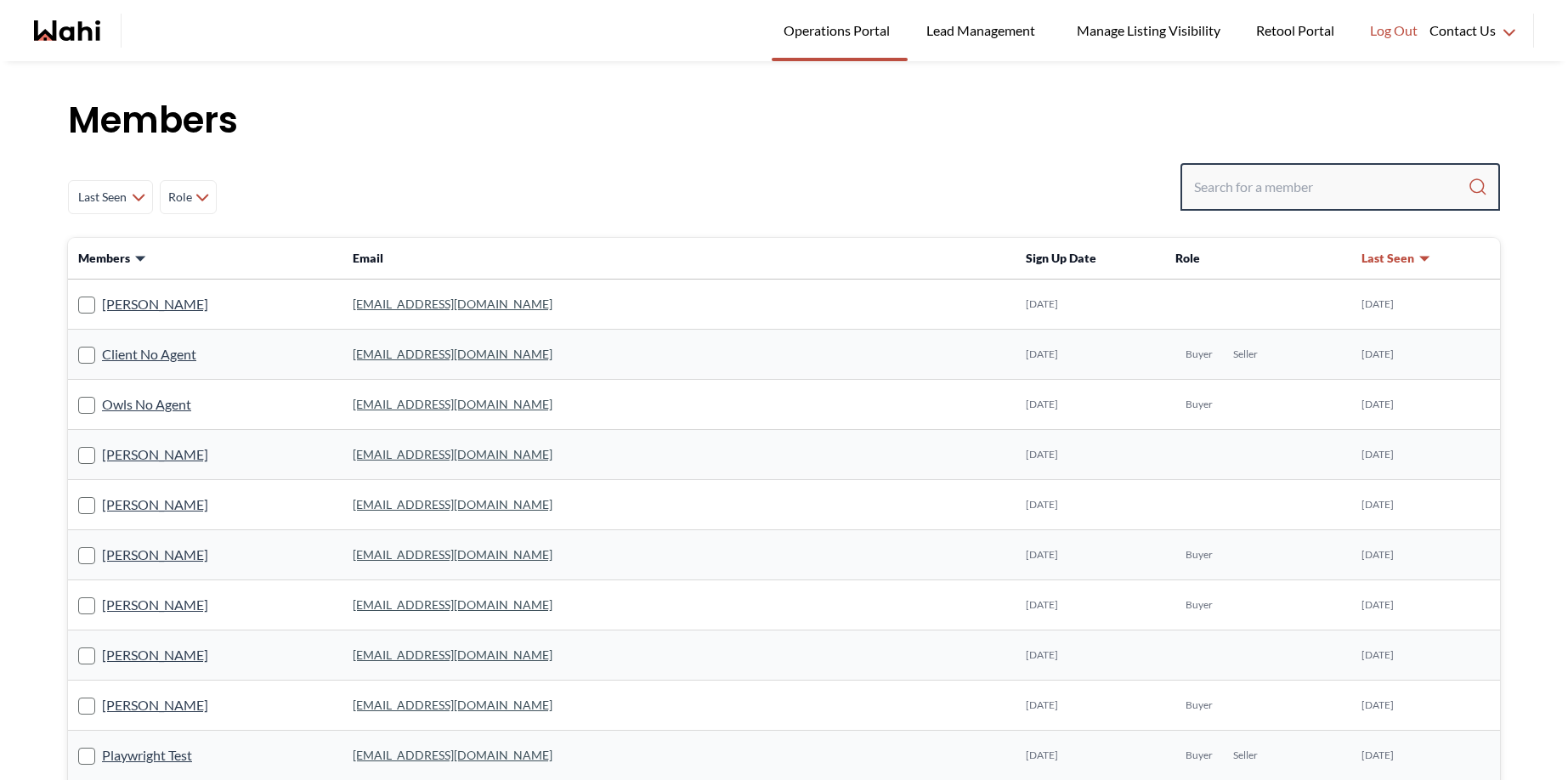
click at [1263, 199] on input "Search input" at bounding box center [1331, 187] width 273 height 30
type input "Stannette"
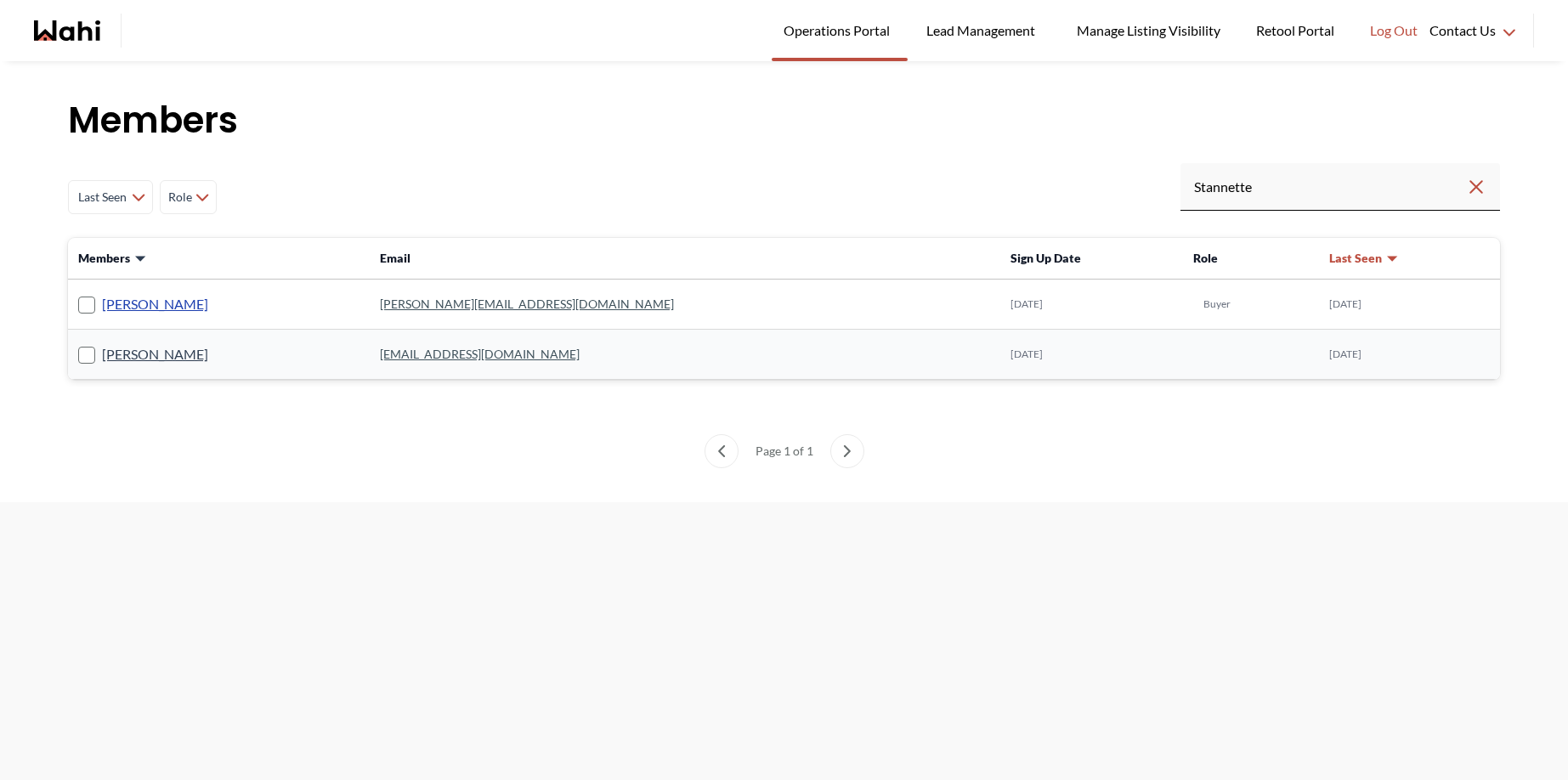
click at [188, 303] on link "[PERSON_NAME]" at bounding box center [155, 303] width 106 height 22
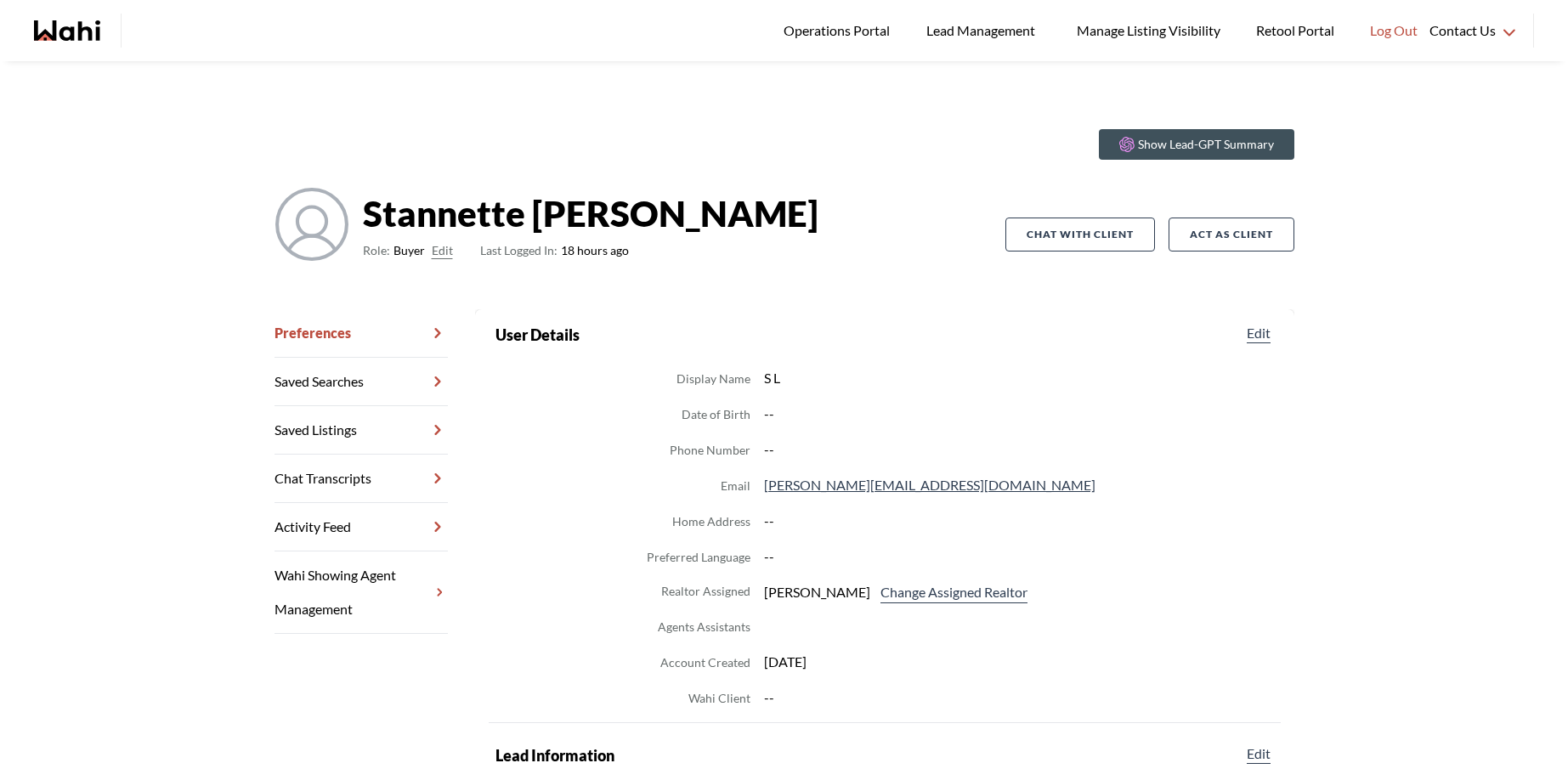
click at [309, 479] on link "Chat Transcripts" at bounding box center [360, 478] width 173 height 49
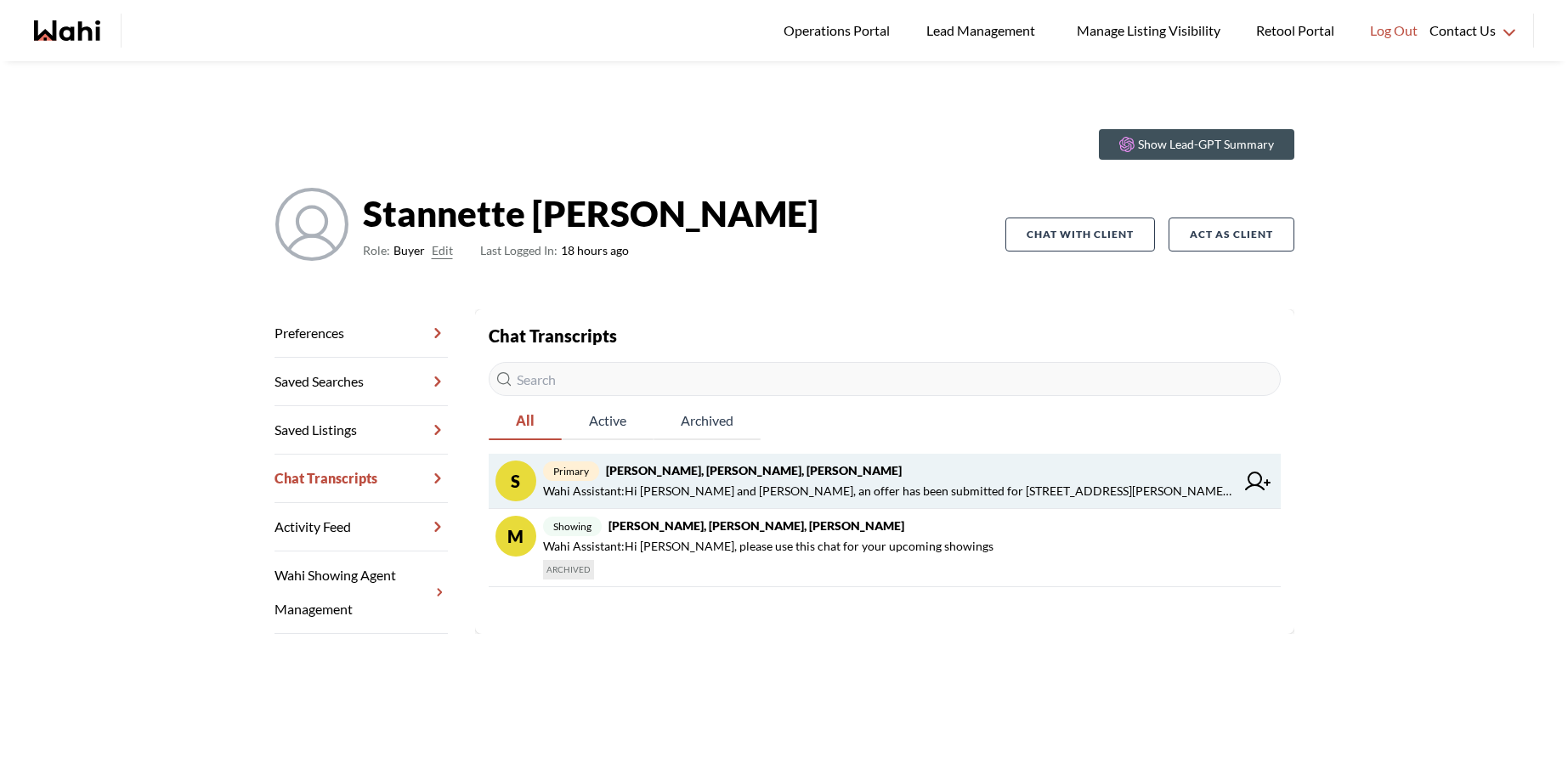
click at [783, 487] on span "Wahi Assistant : Hi [PERSON_NAME] and [PERSON_NAME], an offer has been submitte…" at bounding box center [889, 491] width 692 height 20
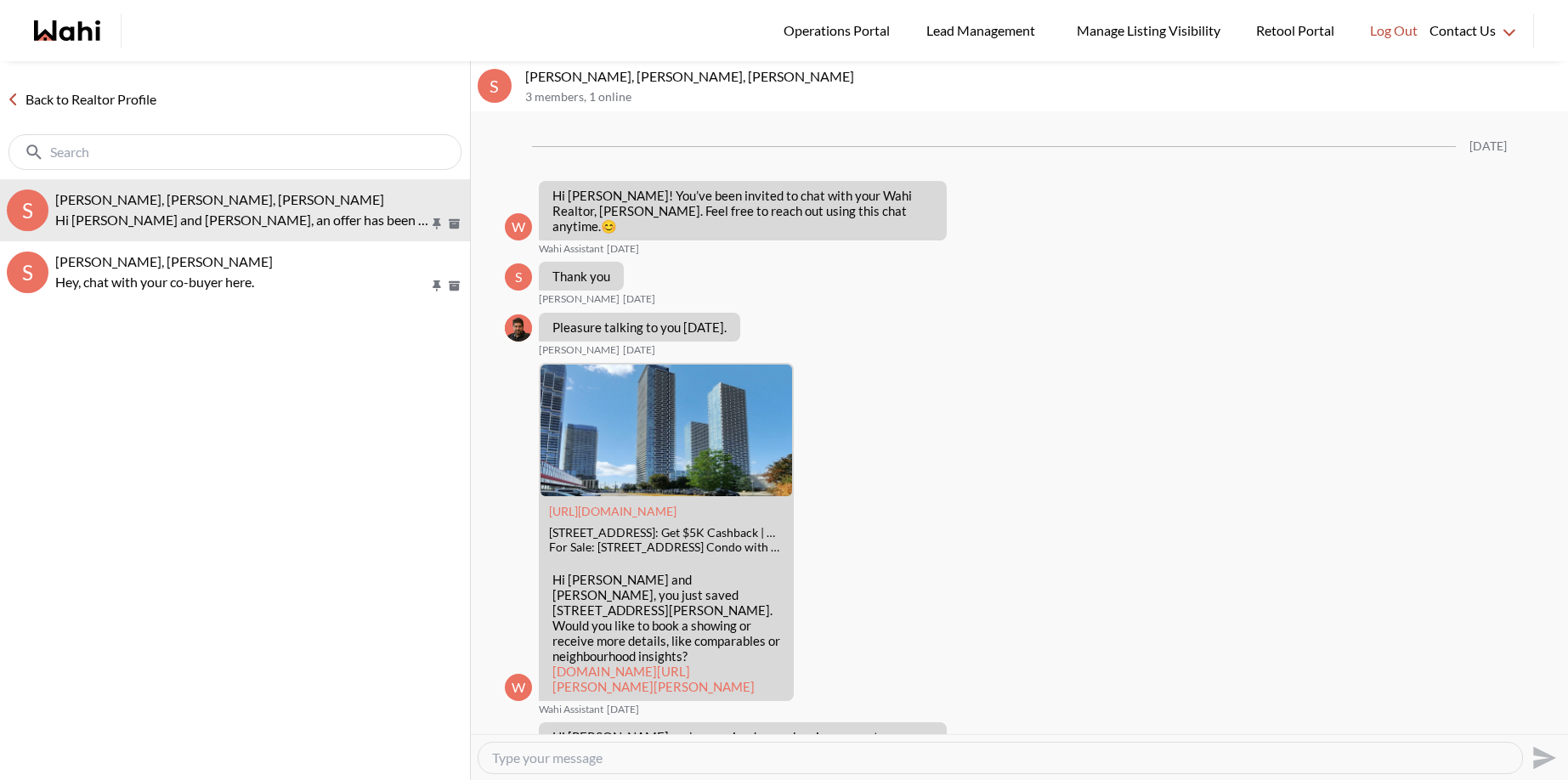
click at [66, 106] on link "Back to Realtor Profile" at bounding box center [82, 99] width 163 height 22
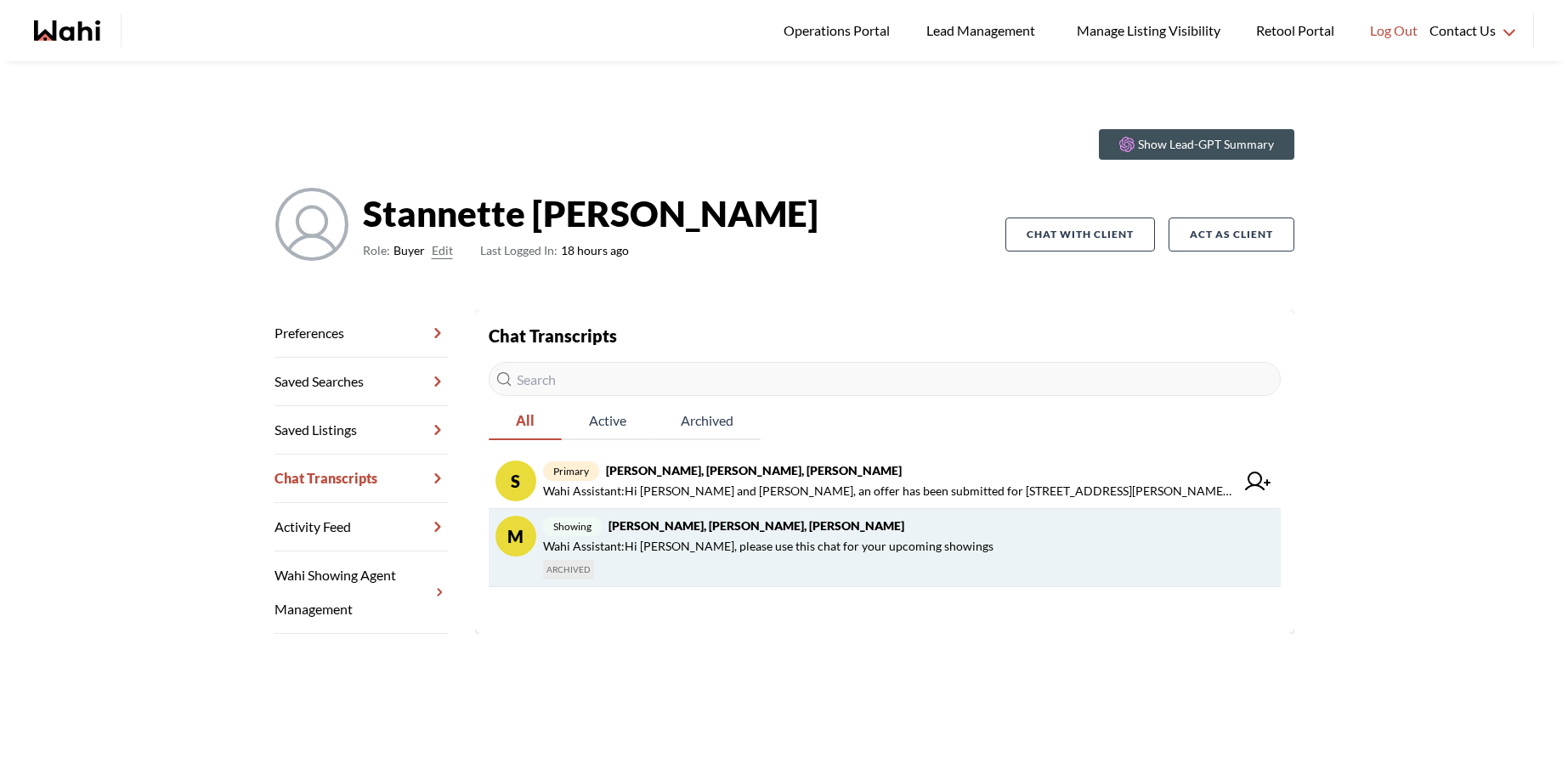
click at [660, 535] on span "showing [PERSON_NAME], [PERSON_NAME], [PERSON_NAME]" at bounding box center [905, 525] width 724 height 20
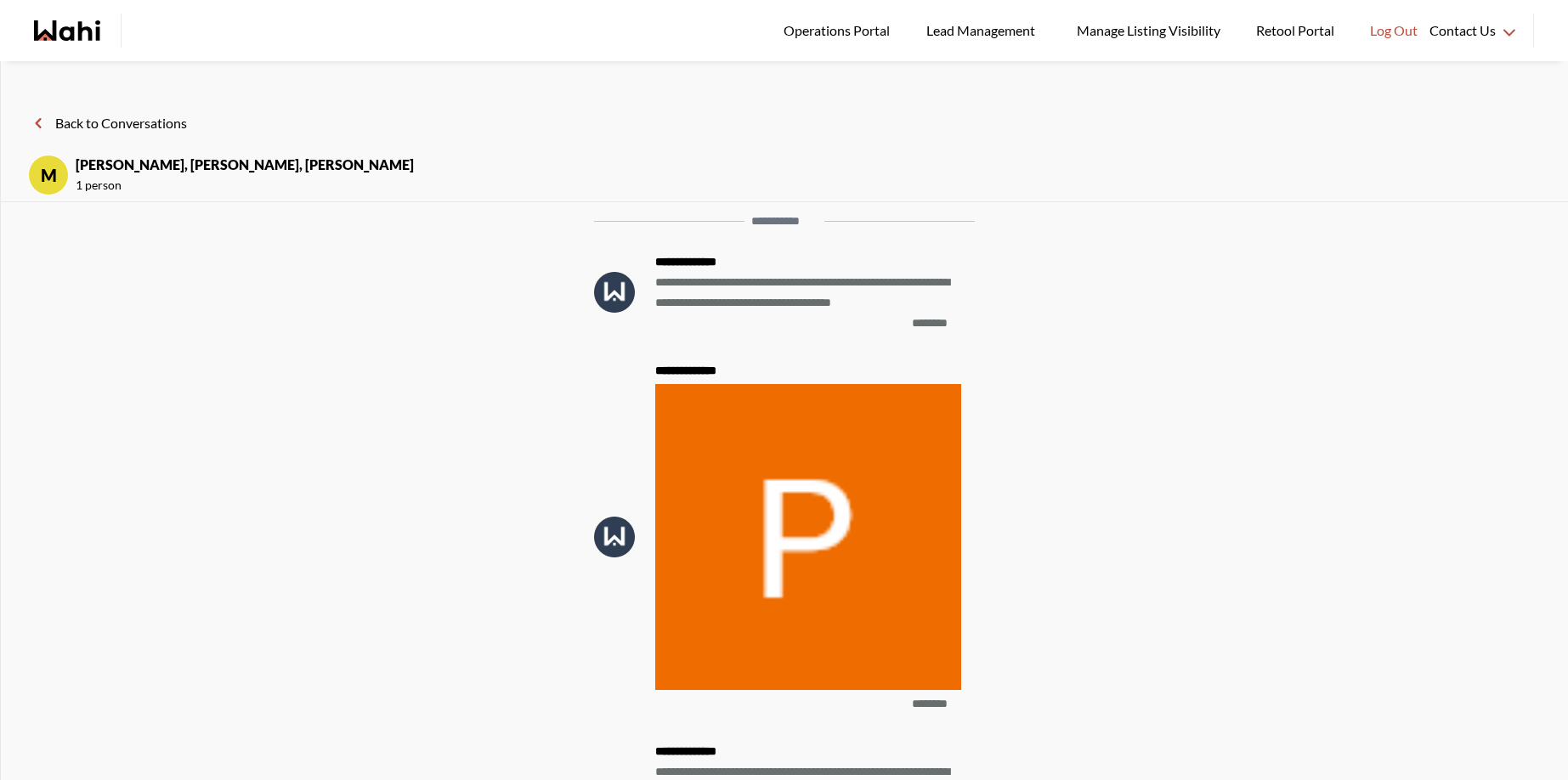
scroll to position [-1651, 0]
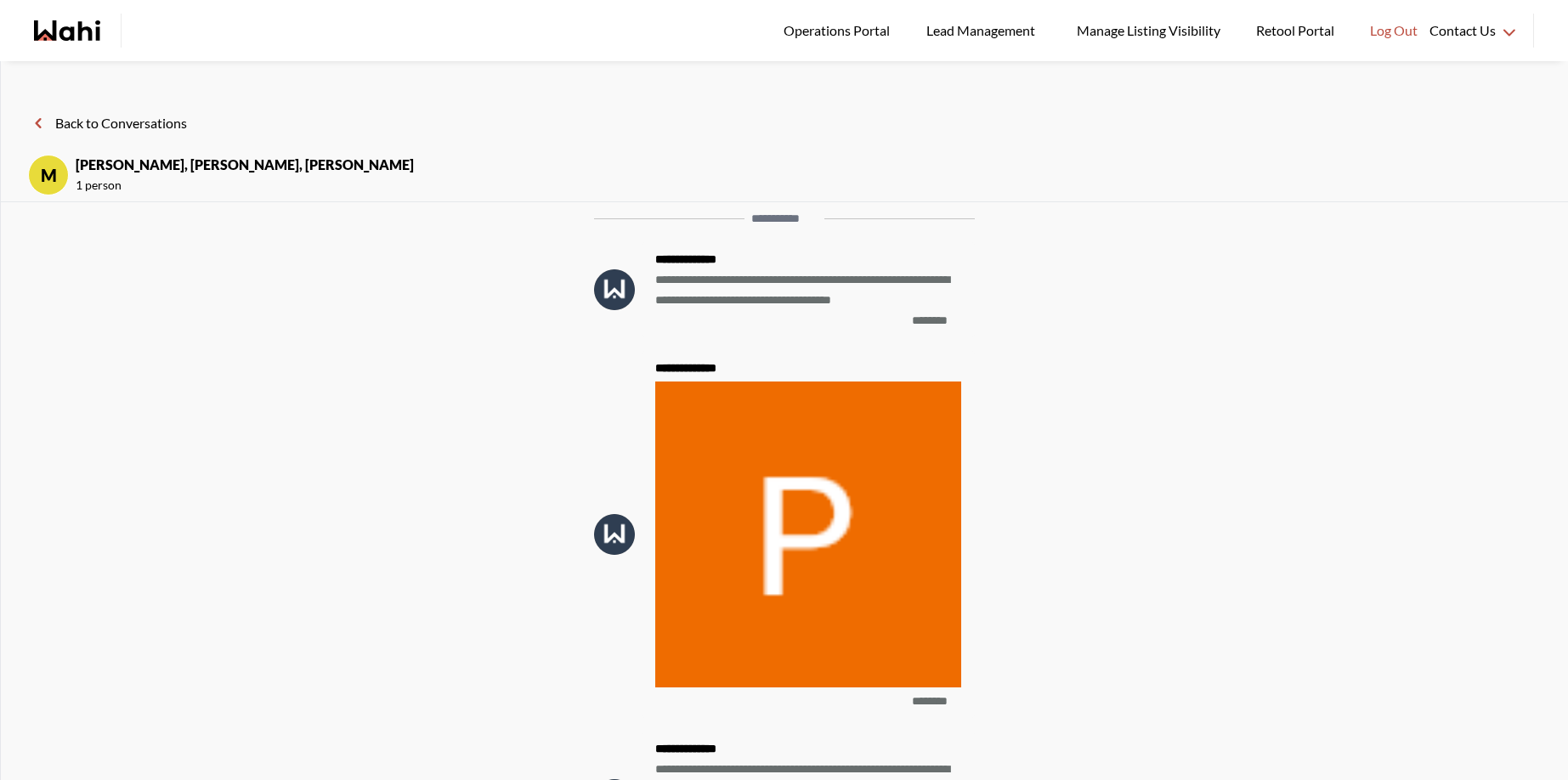
click at [77, 129] on button "Back to Conversations" at bounding box center [107, 122] width 159 height 22
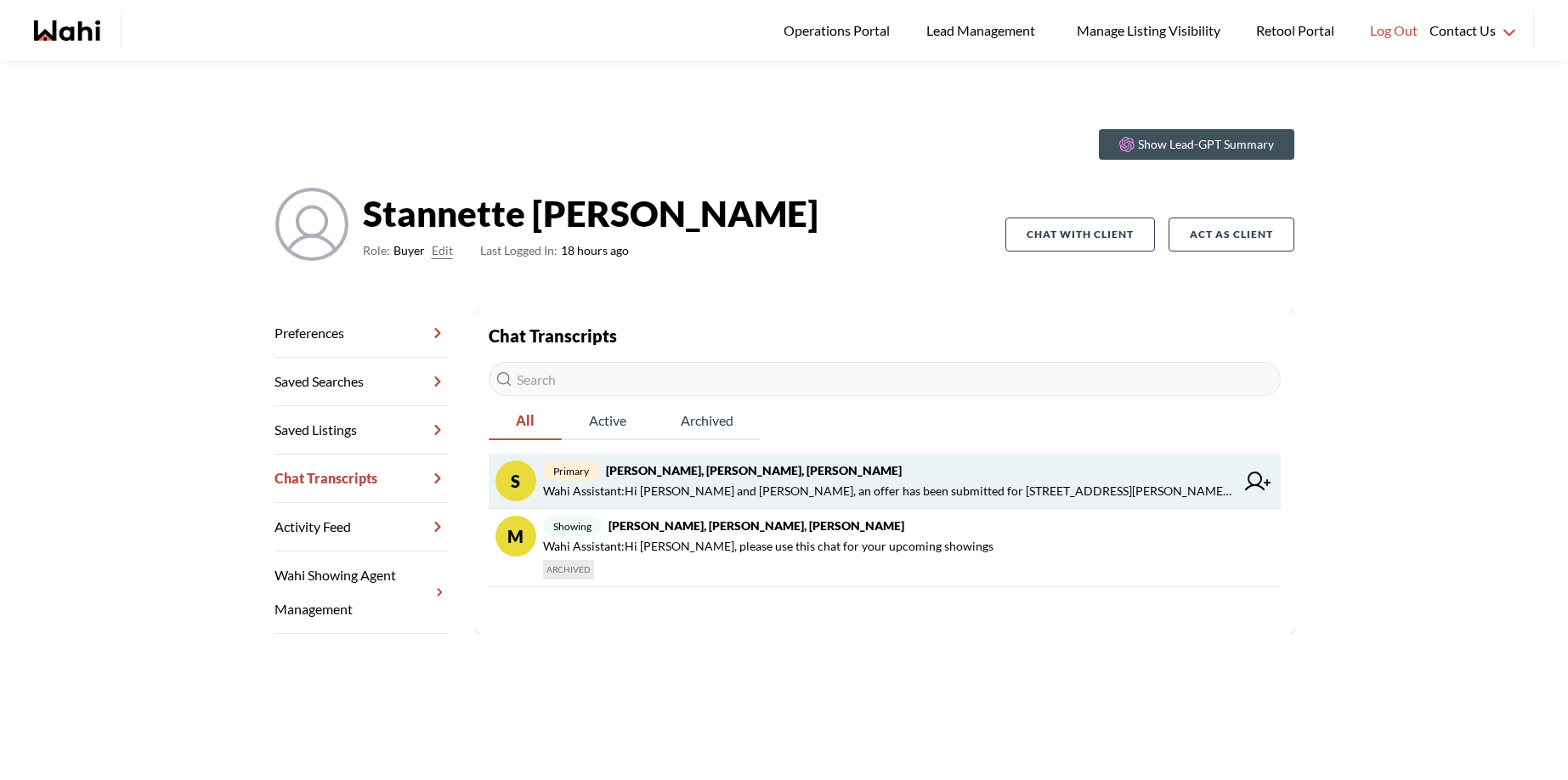
click at [792, 492] on span "Wahi Assistant : Hi [PERSON_NAME] and [PERSON_NAME], an offer has been submitte…" at bounding box center [889, 491] width 692 height 20
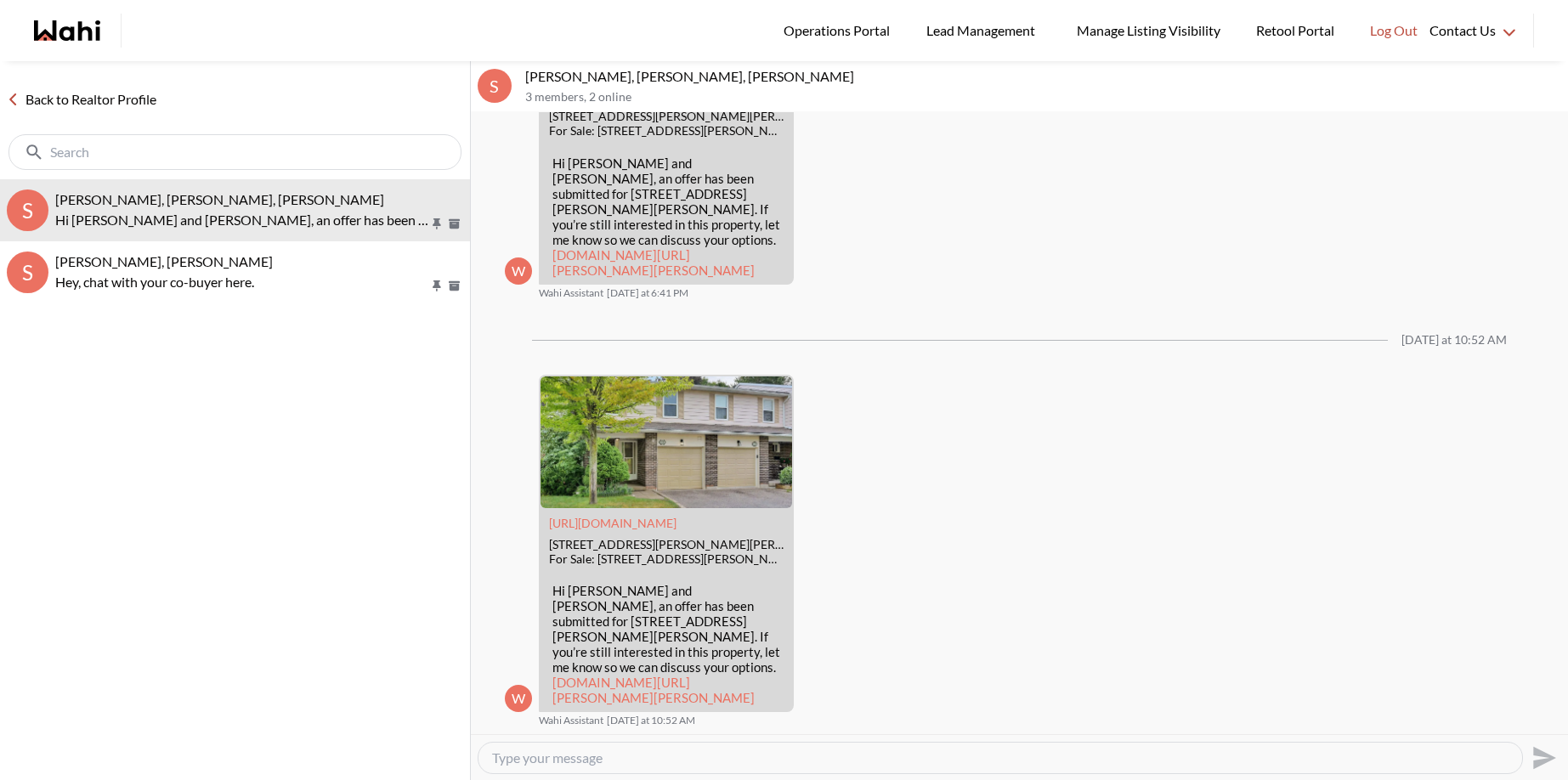
scroll to position [2281, 0]
click at [78, 97] on link "Back to Realtor Profile" at bounding box center [82, 99] width 163 height 22
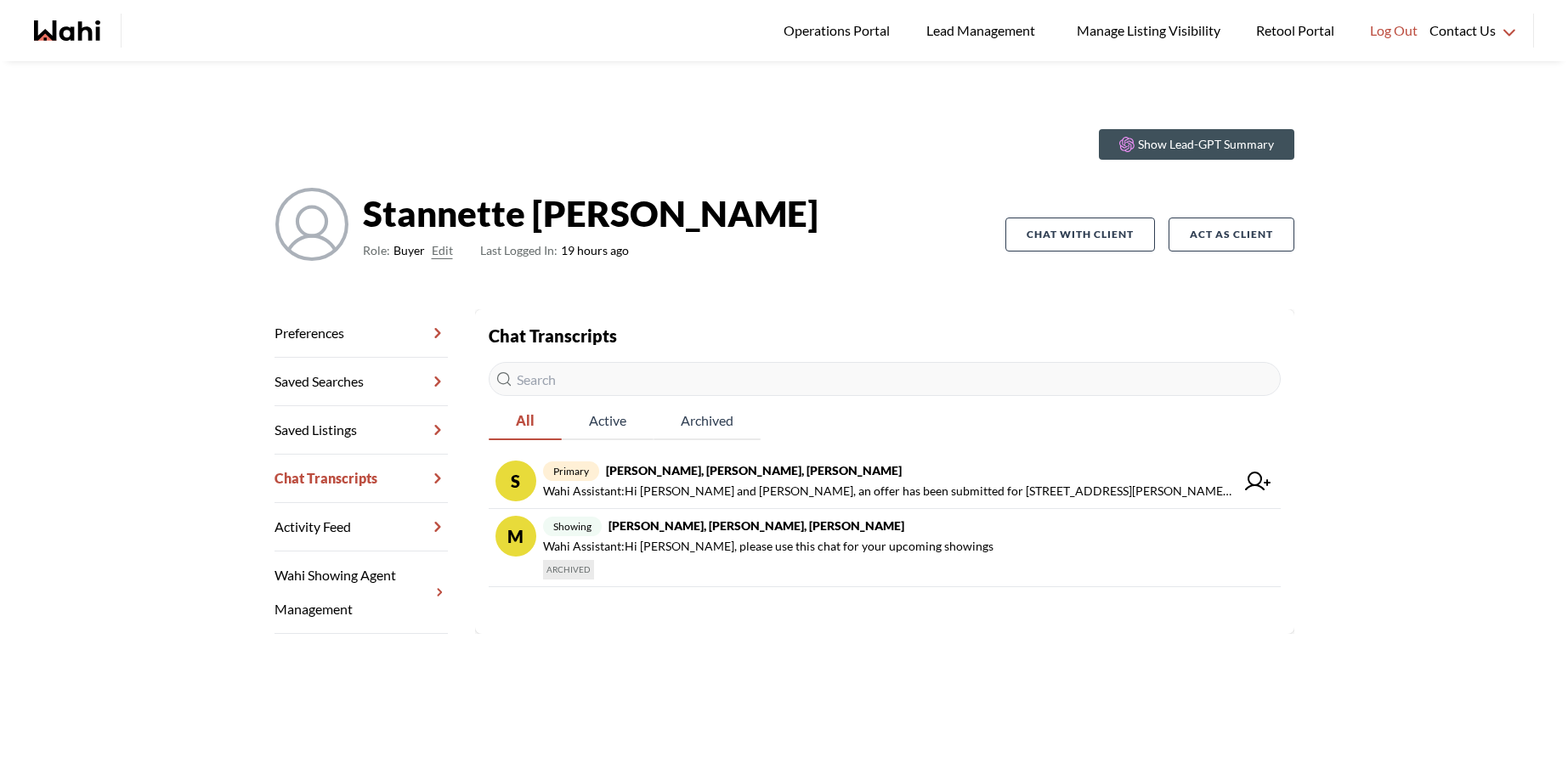
click at [322, 334] on link "Preferences" at bounding box center [360, 334] width 173 height 49
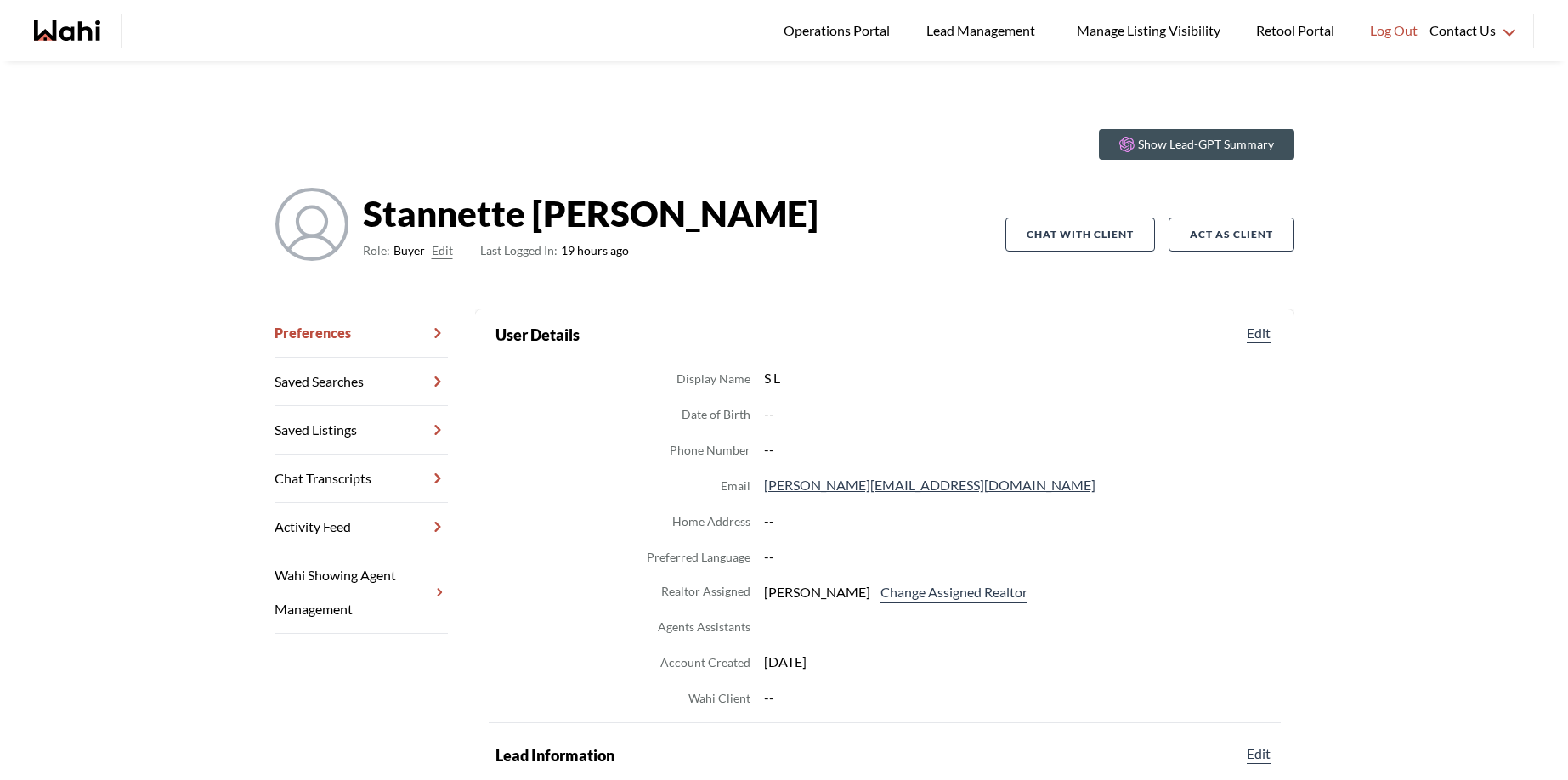
click at [303, 480] on link "Chat Transcripts" at bounding box center [360, 478] width 173 height 49
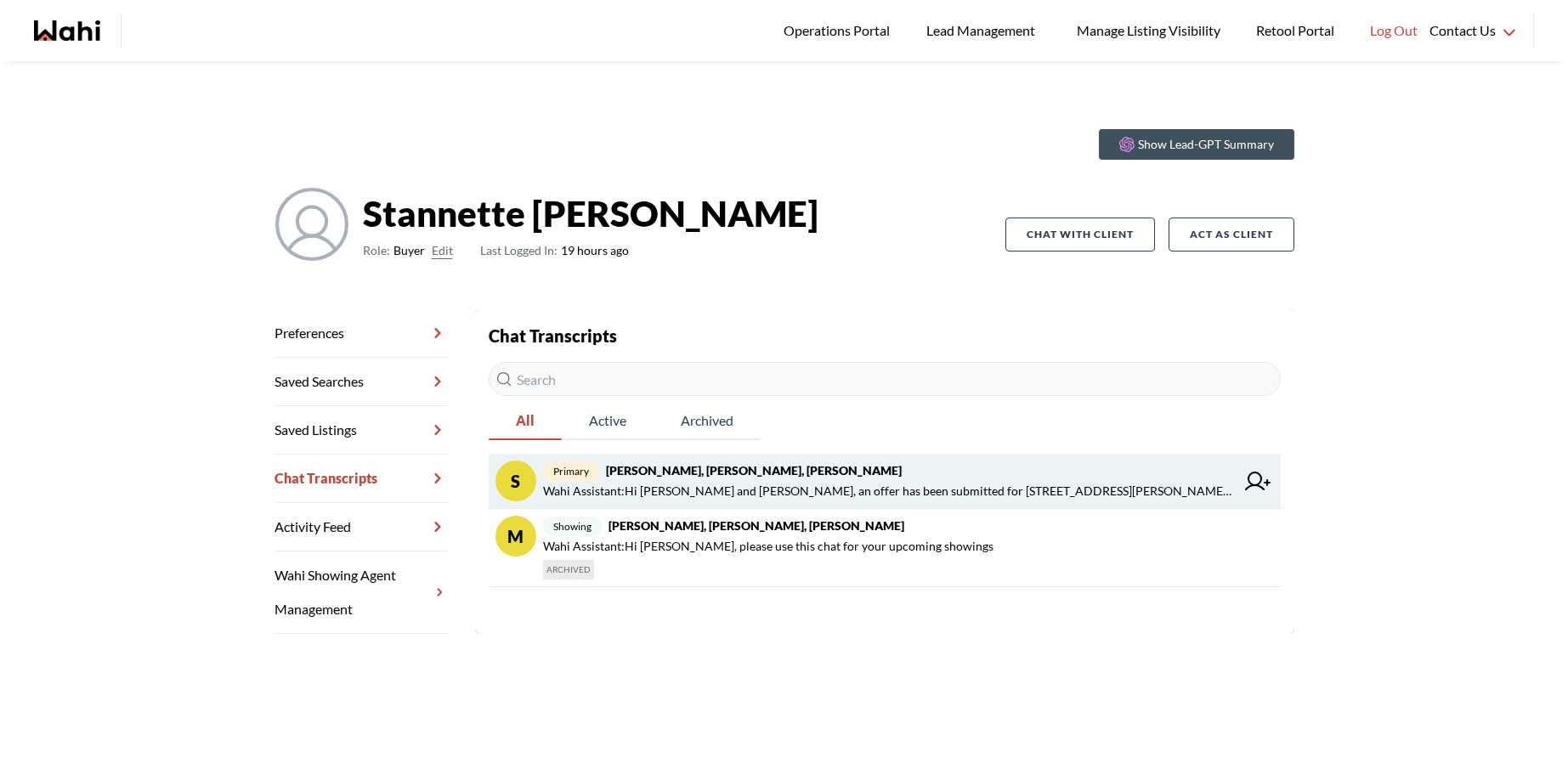
click at [743, 485] on span "Wahi Assistant : Hi [PERSON_NAME] and [PERSON_NAME], an offer has been submitte…" at bounding box center [889, 491] width 692 height 20
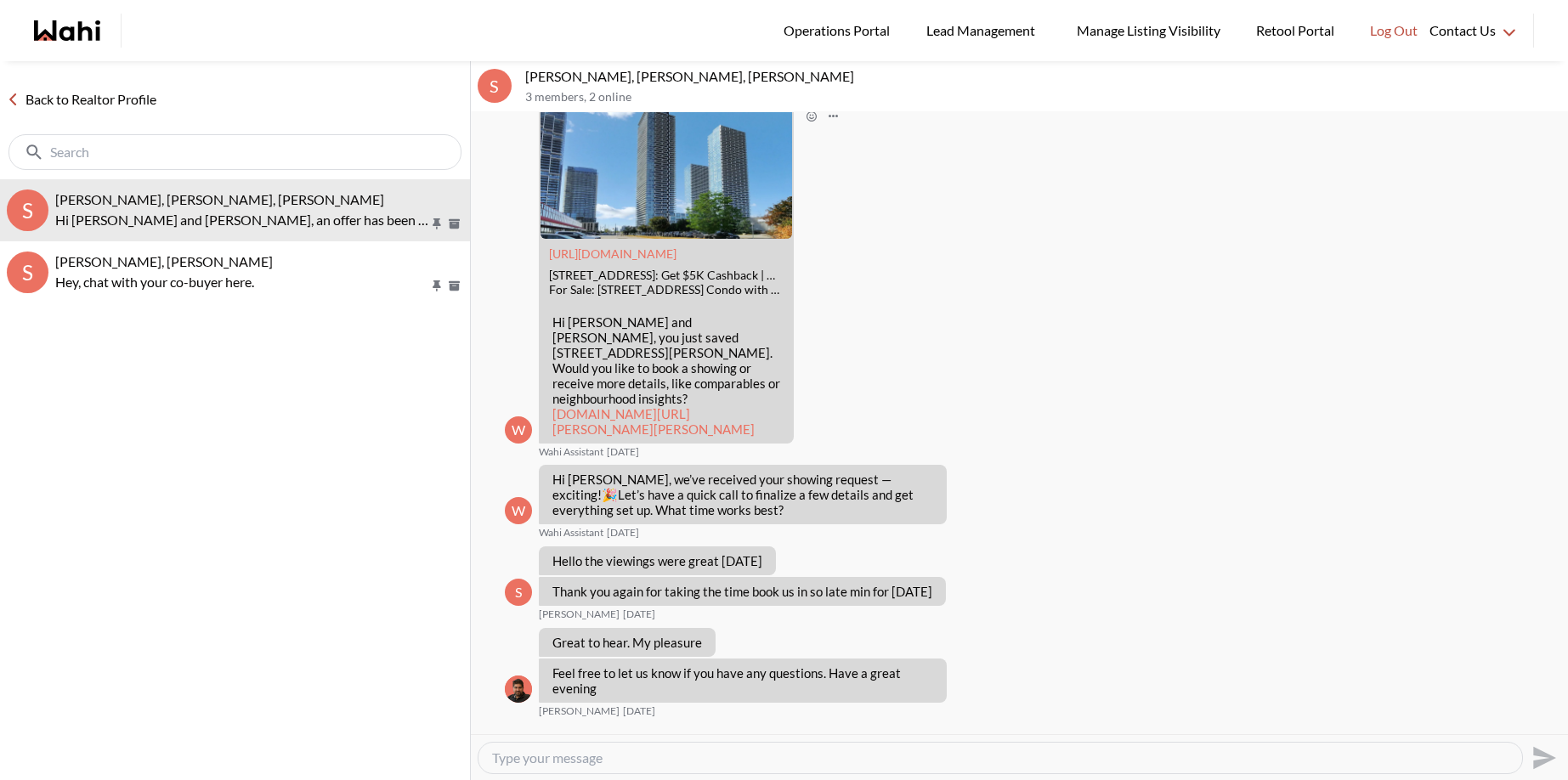
scroll to position [309, 0]
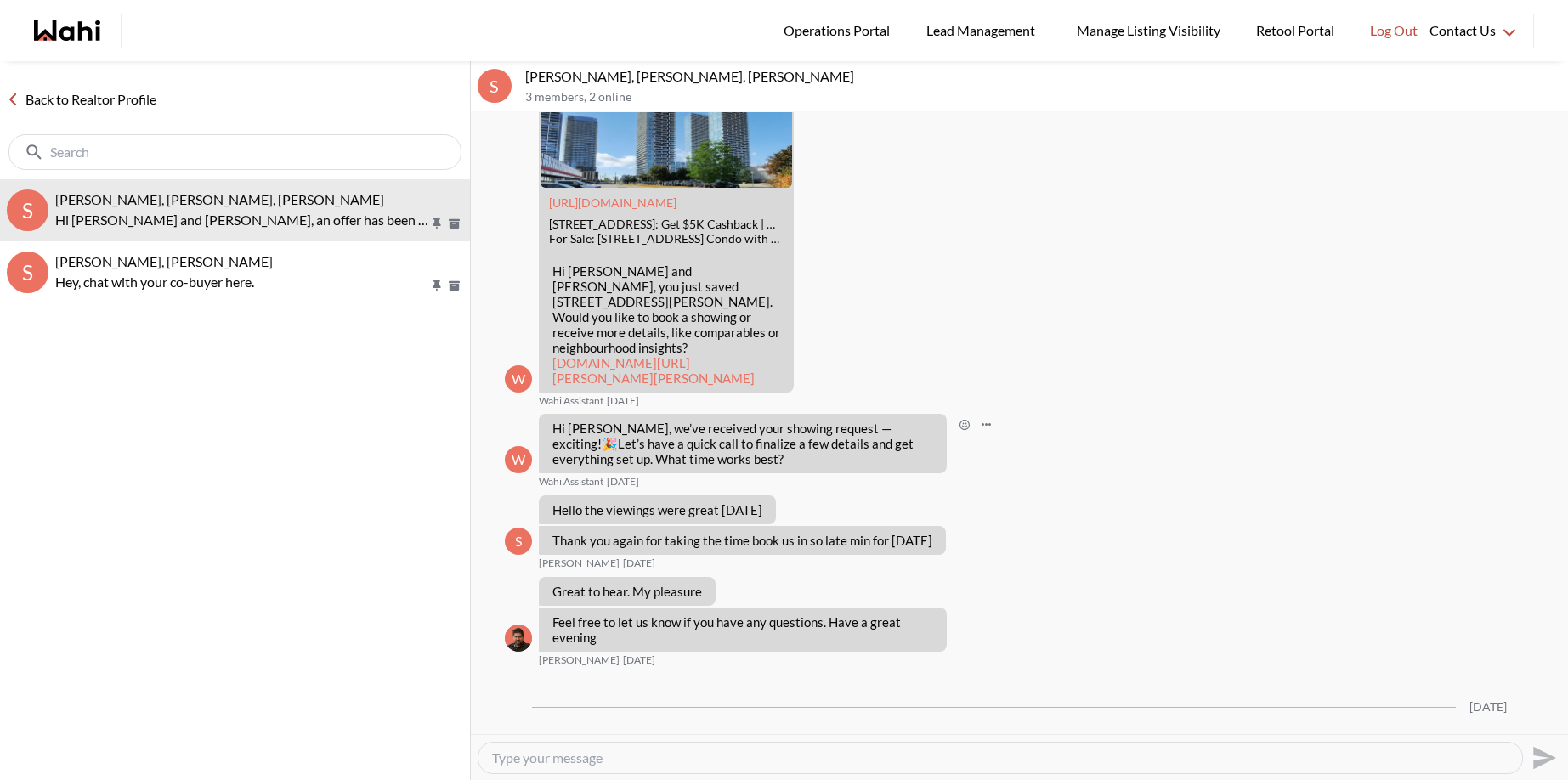
drag, startPoint x: 688, startPoint y: 442, endPoint x: 749, endPoint y: 446, distance: 61.1
click at [749, 444] on p "Hi [PERSON_NAME], we’ve received your showing request —exciting! 🎉 Let’s have a…" at bounding box center [743, 444] width 381 height 46
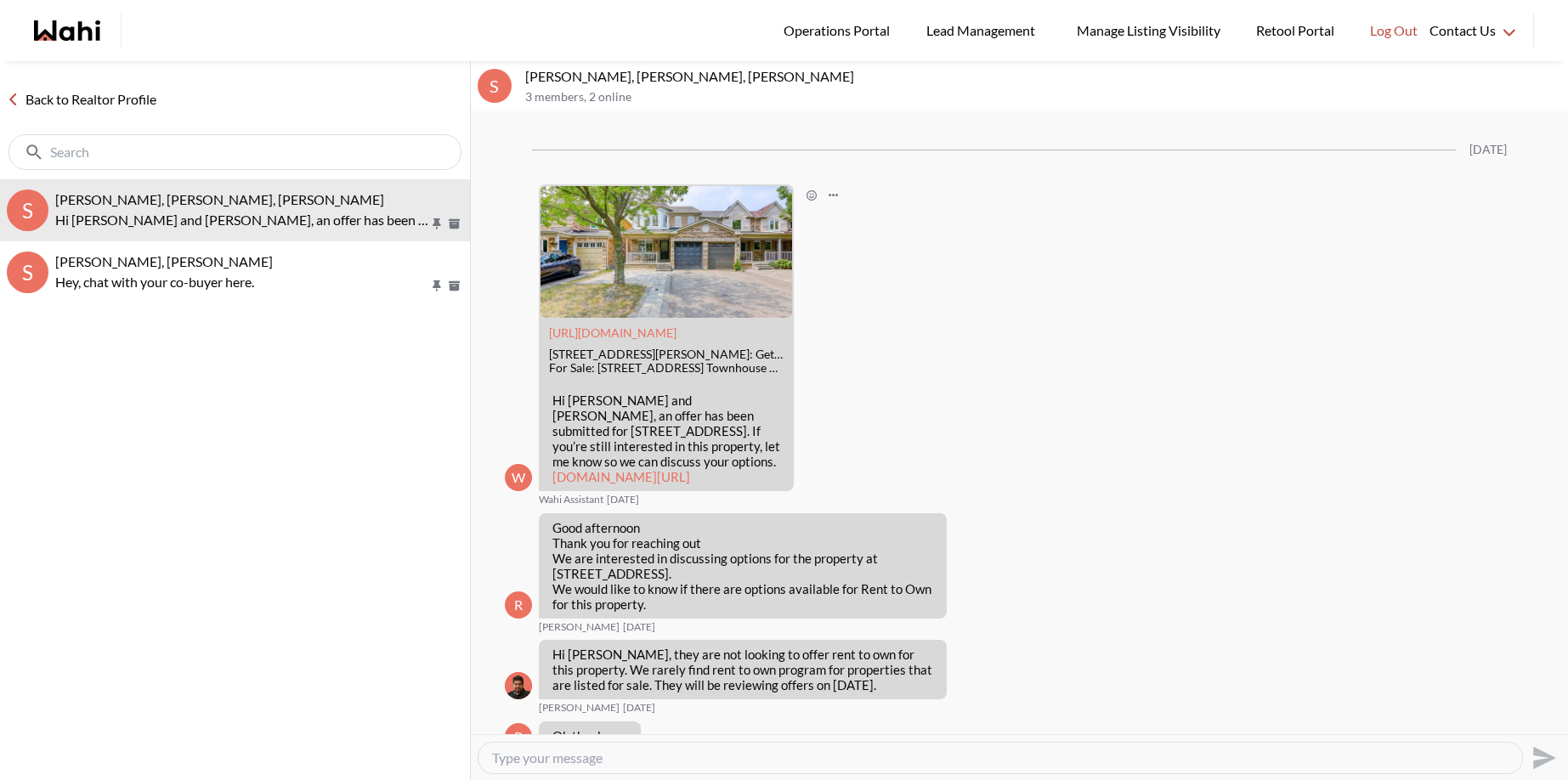
scroll to position [0, 0]
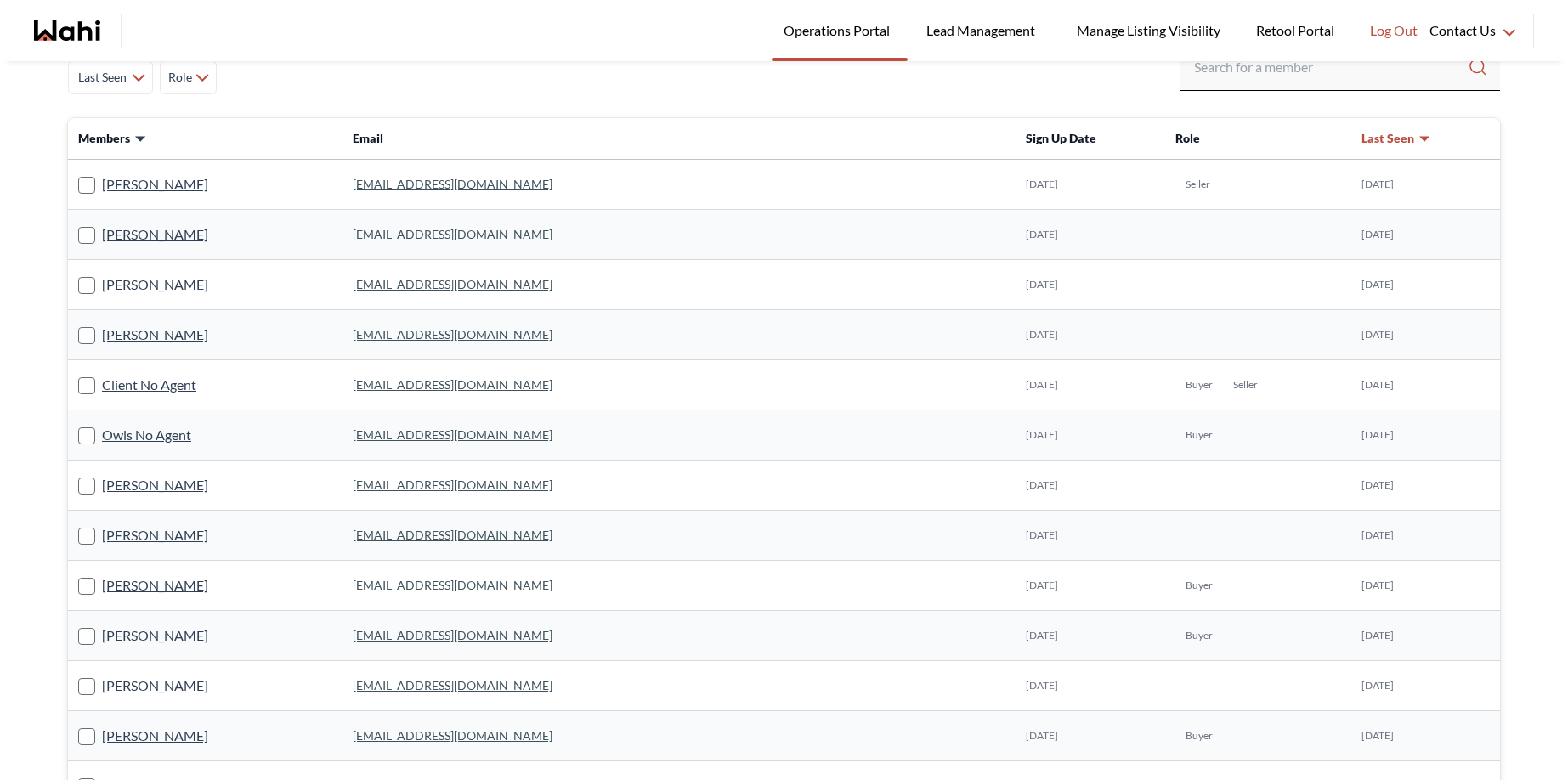
scroll to position [158, 0]
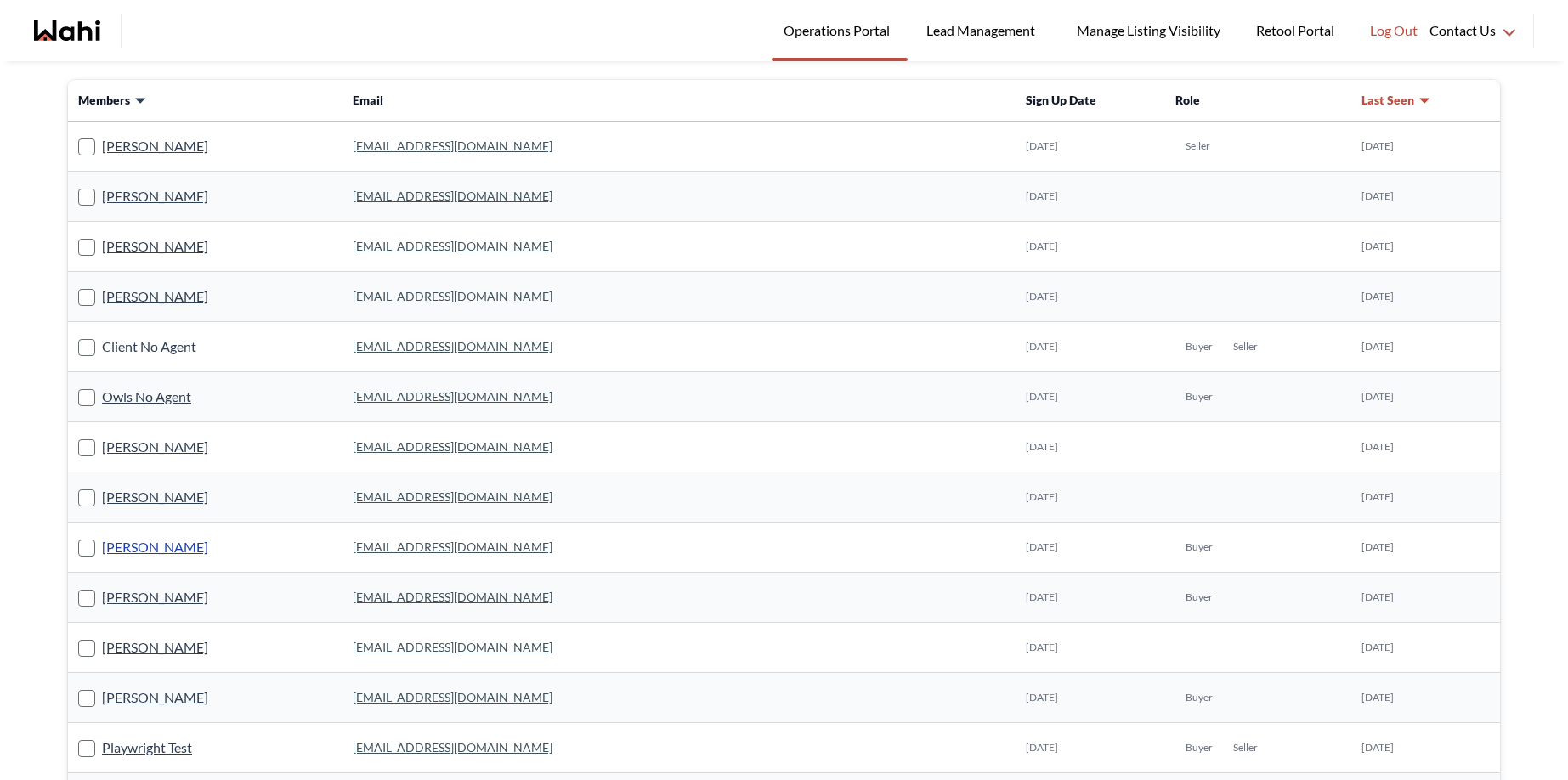
click at [123, 552] on link "[PERSON_NAME]" at bounding box center [155, 547] width 106 height 22
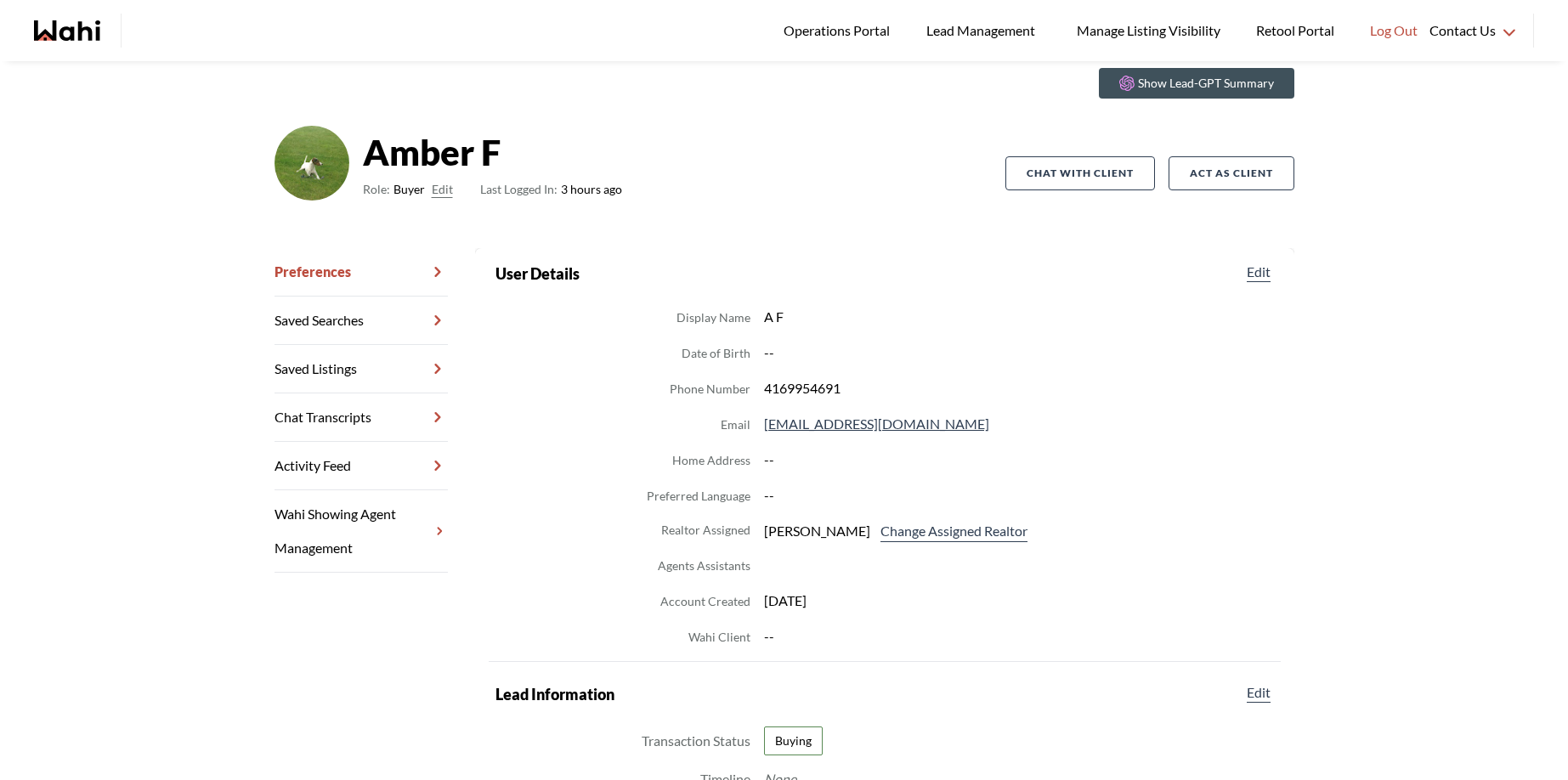
click at [281, 417] on link "Chat Transcripts" at bounding box center [360, 418] width 173 height 49
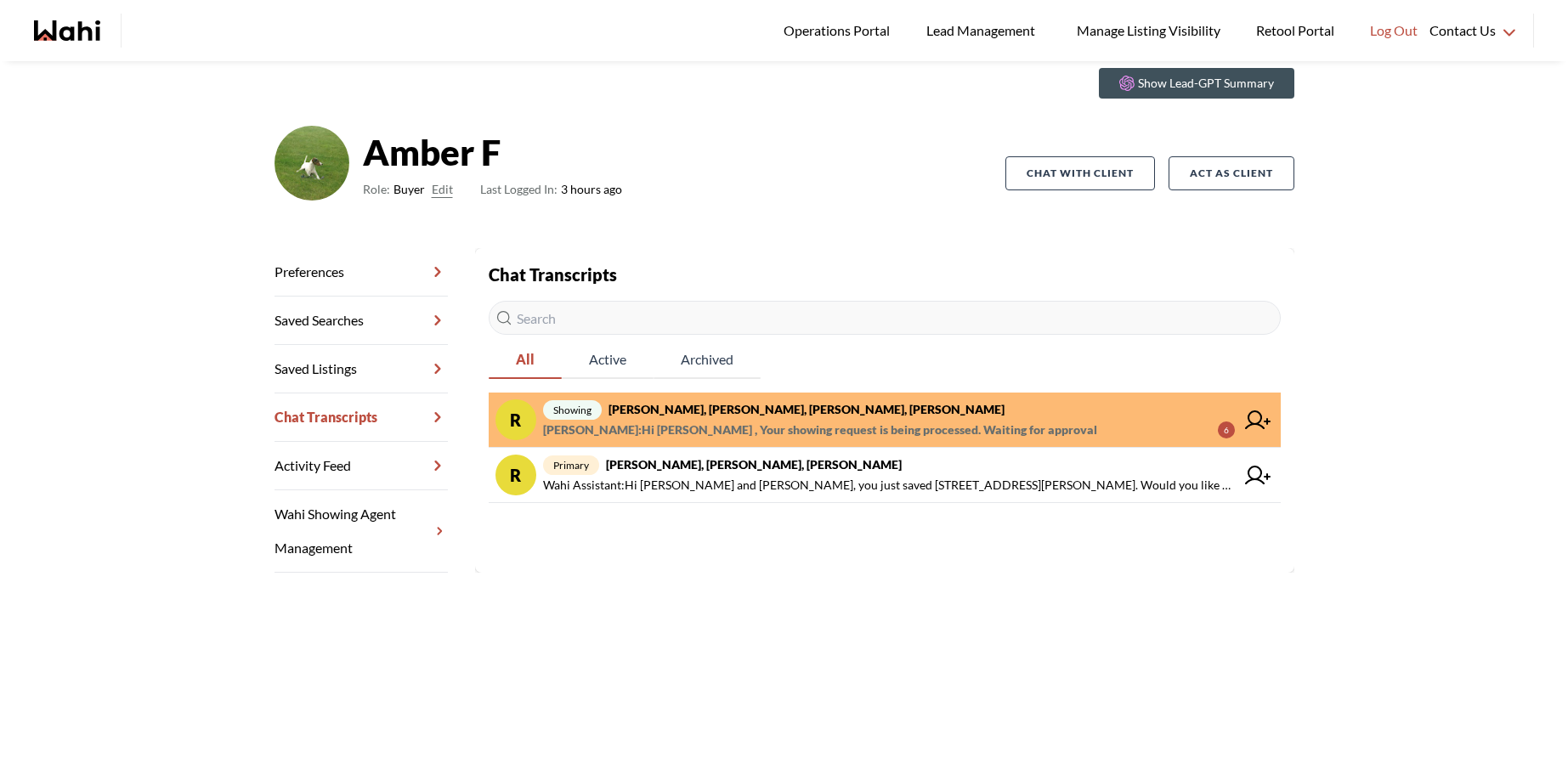
click at [317, 521] on link "Wahi Showing Agent Management" at bounding box center [360, 532] width 173 height 83
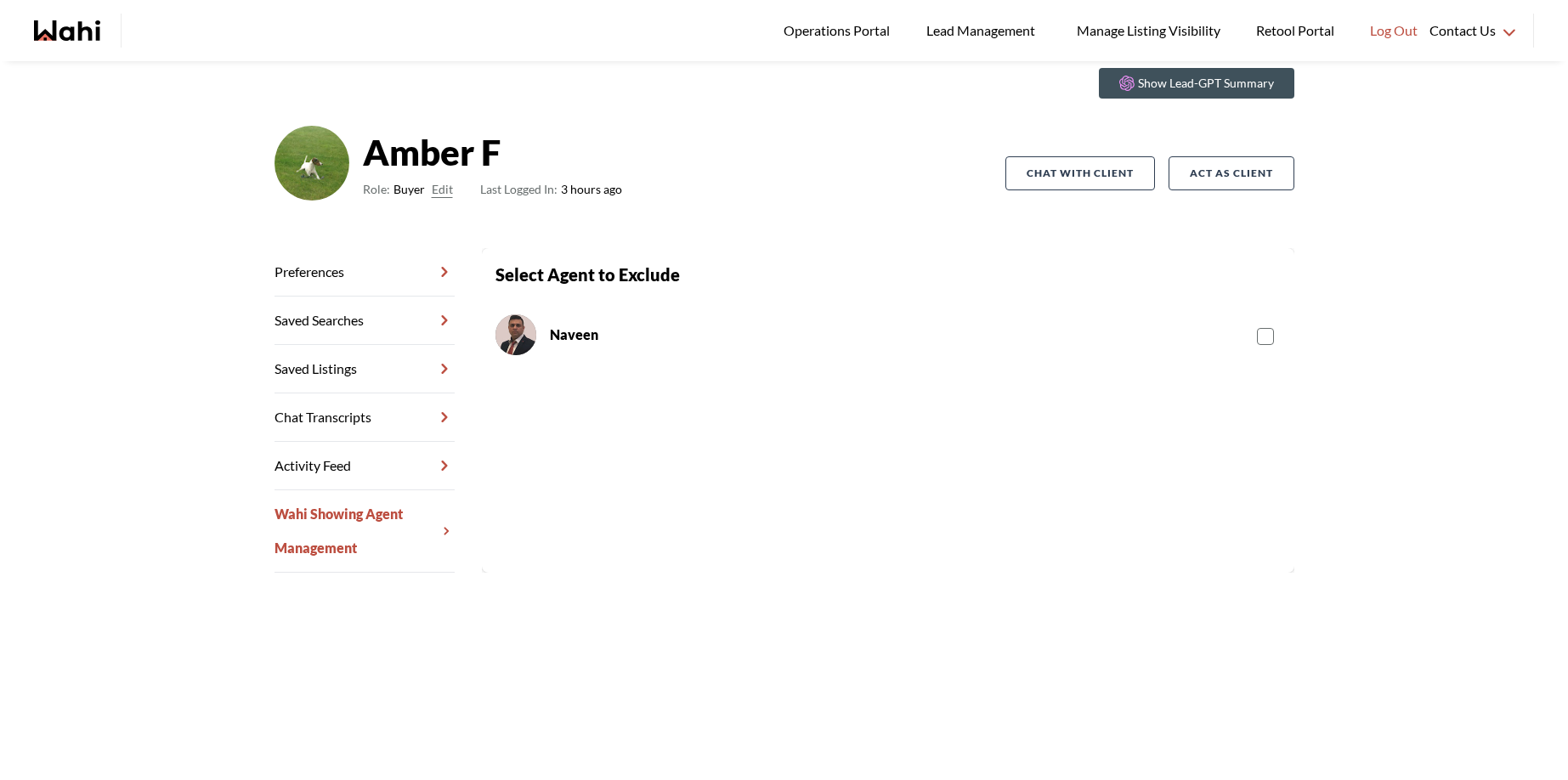
click at [1261, 339] on rect at bounding box center [1265, 337] width 16 height 16
click at [1257, 335] on input "checkbox" at bounding box center [1257, 330] width 0 height 11
click at [1257, 340] on rect at bounding box center [1265, 337] width 16 height 16
click at [1257, 335] on input "checkbox" at bounding box center [1257, 330] width 0 height 11
click at [1262, 339] on rect at bounding box center [1265, 337] width 16 height 16
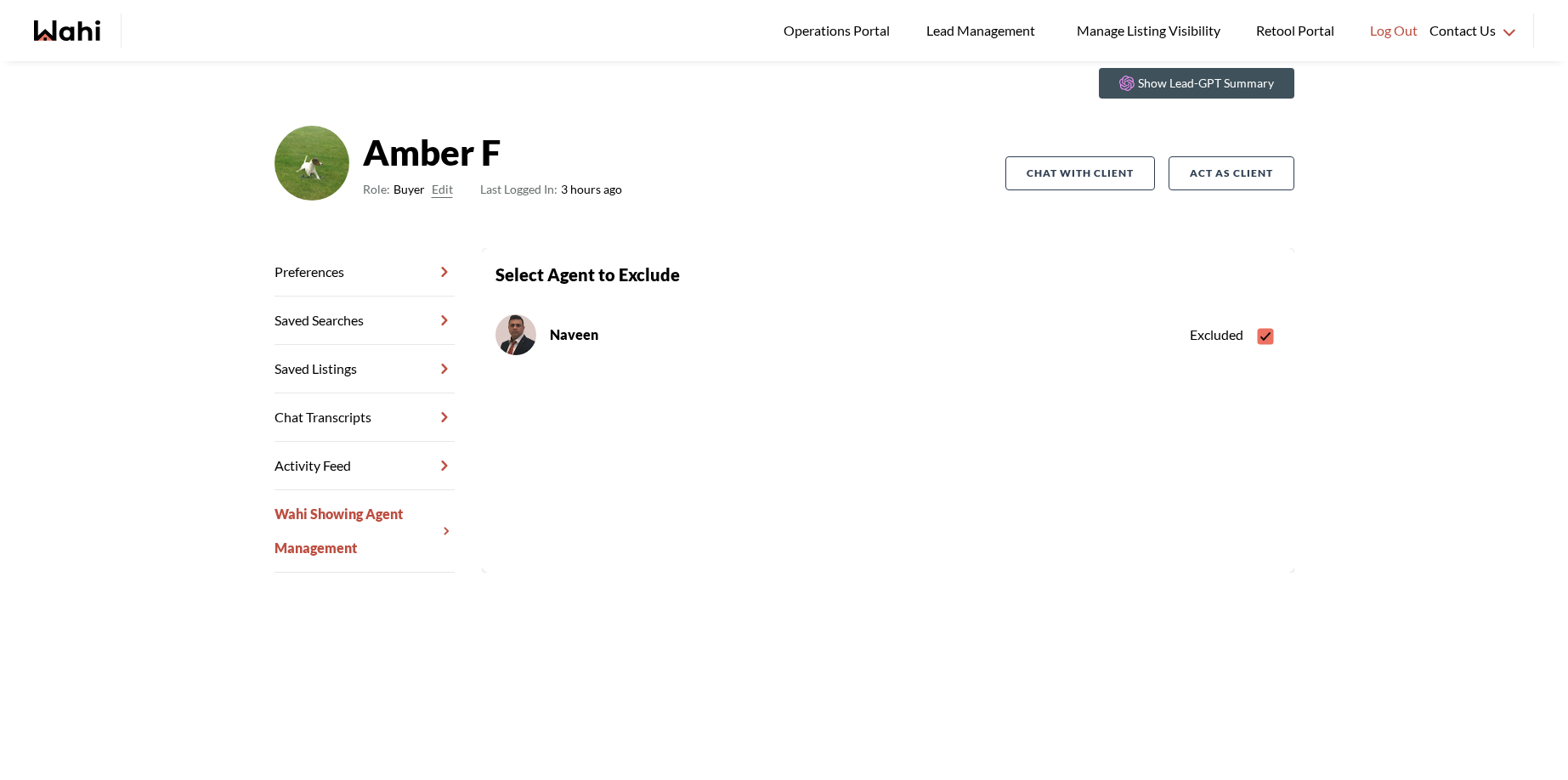
click at [1257, 335] on input "checkbox" at bounding box center [1257, 330] width 0 height 11
click at [1264, 335] on rect at bounding box center [1265, 337] width 16 height 16
click at [1257, 335] on input "checkbox" at bounding box center [1257, 330] width 0 height 11
click at [1260, 335] on icon at bounding box center [1265, 337] width 10 height 9
click at [1257, 335] on input "checkbox" at bounding box center [1257, 330] width 0 height 11
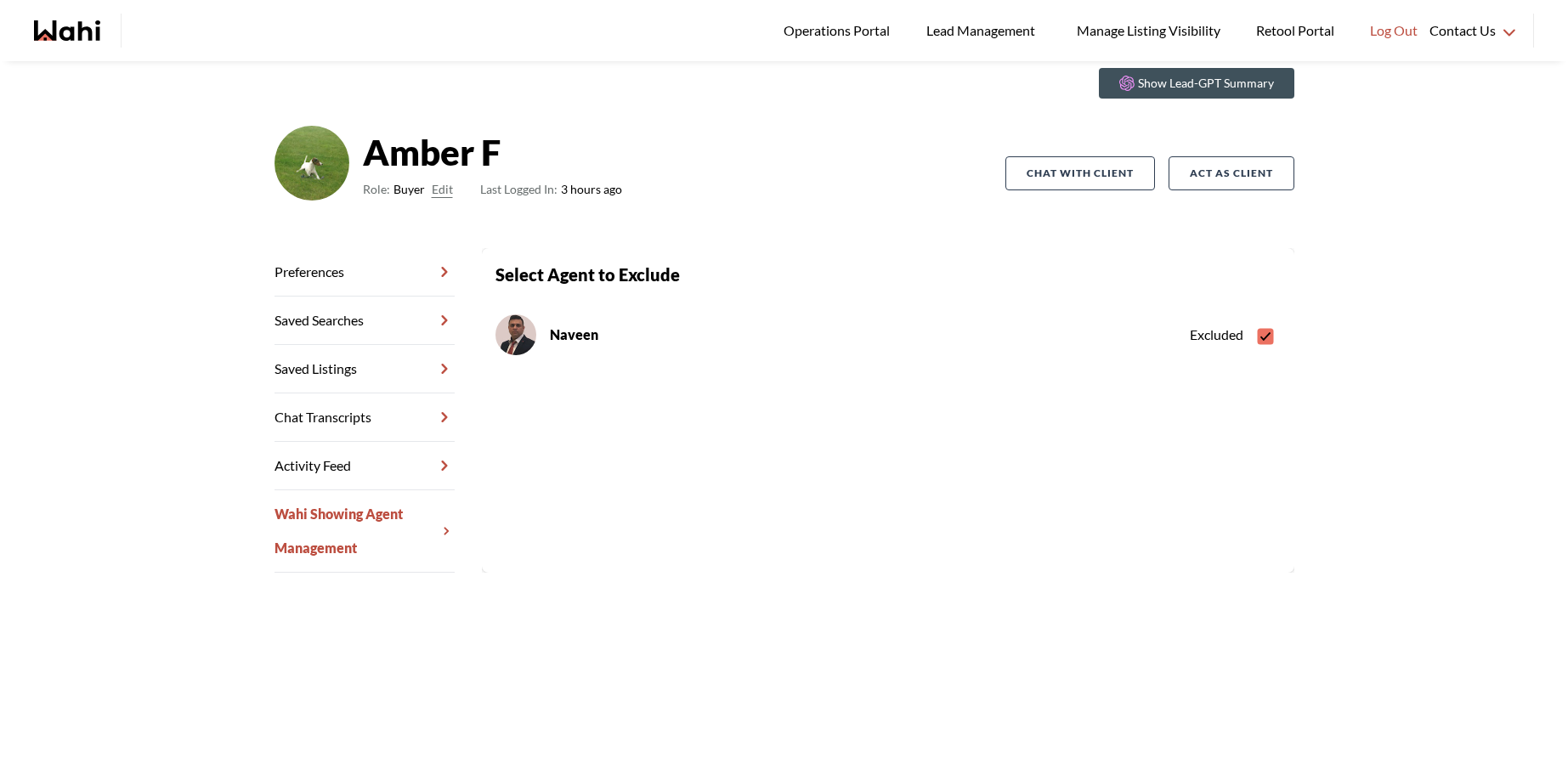
click at [927, 424] on section "Back to profile Select Agent to Exclude [PERSON_NAME] Excluded" at bounding box center [888, 411] width 813 height 325
click at [355, 475] on link "Activity Feed" at bounding box center [364, 466] width 180 height 49
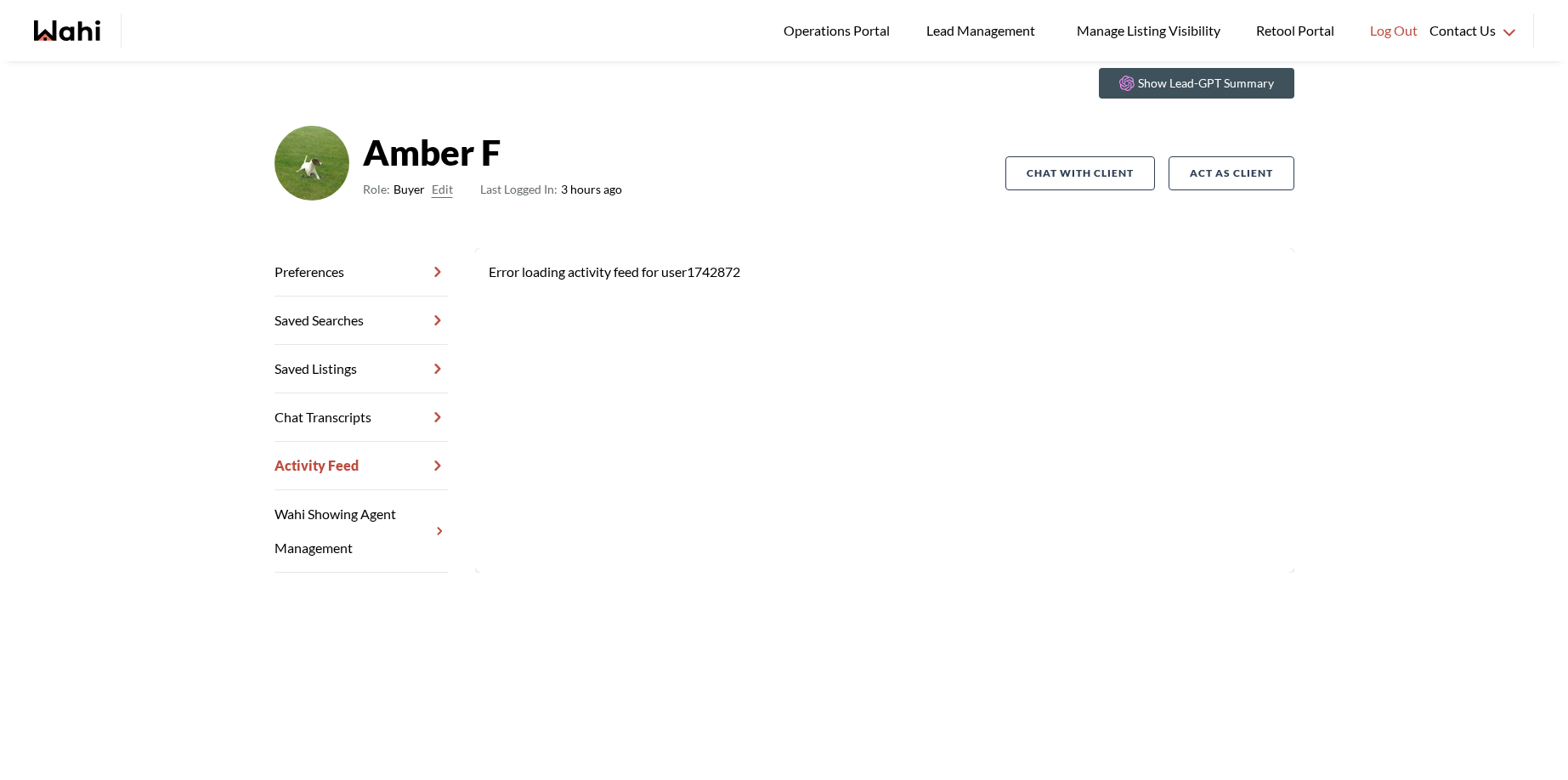
click at [335, 514] on link "Wahi Showing Agent Management" at bounding box center [360, 532] width 173 height 83
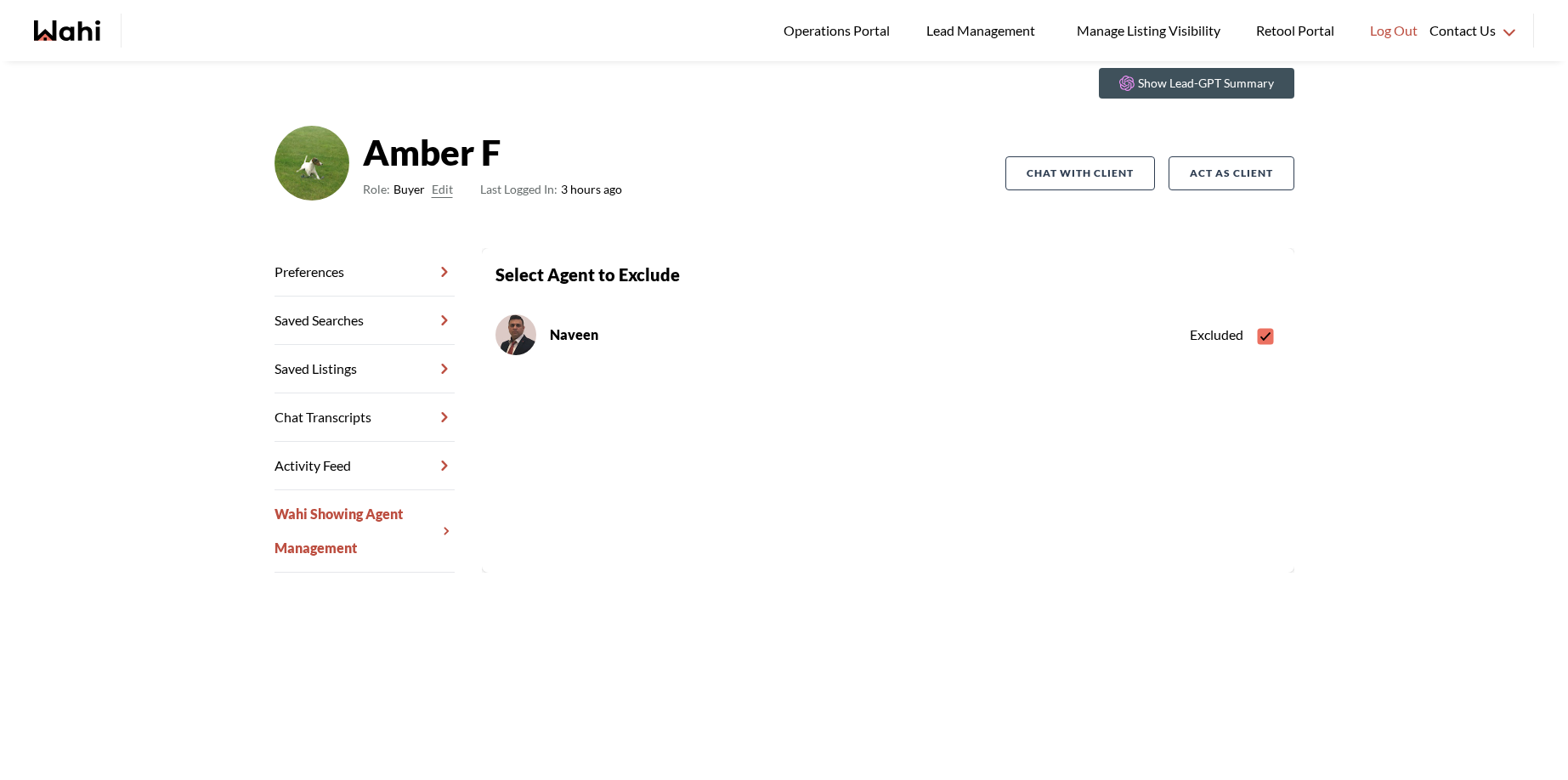
click at [1257, 336] on rect at bounding box center [1265, 337] width 16 height 16
click at [1257, 335] on input "checkbox" at bounding box center [1257, 330] width 0 height 11
